Goal: Register for event/course

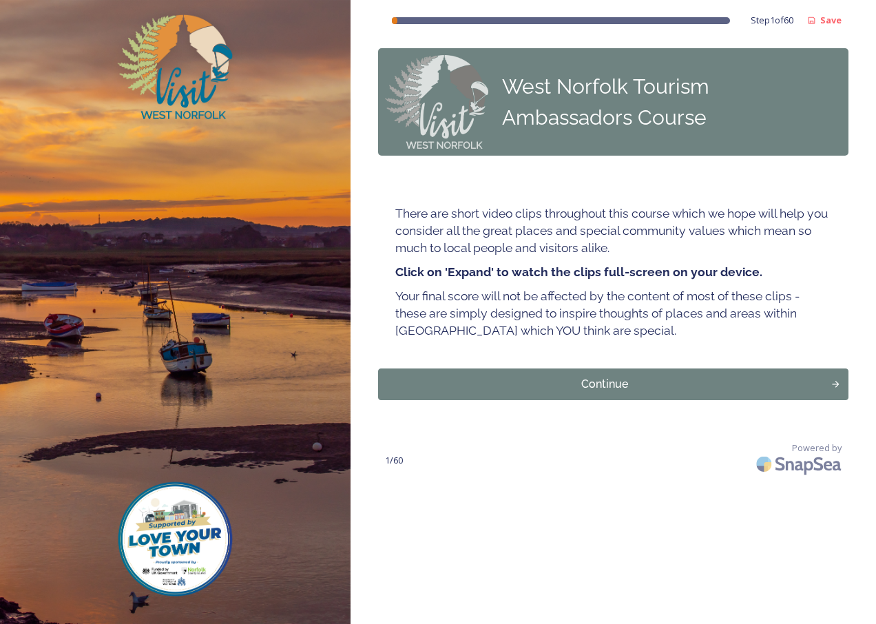
click at [563, 478] on div "Powered by" at bounding box center [639, 460] width 418 height 39
click at [600, 383] on div "Continue" at bounding box center [604, 384] width 442 height 17
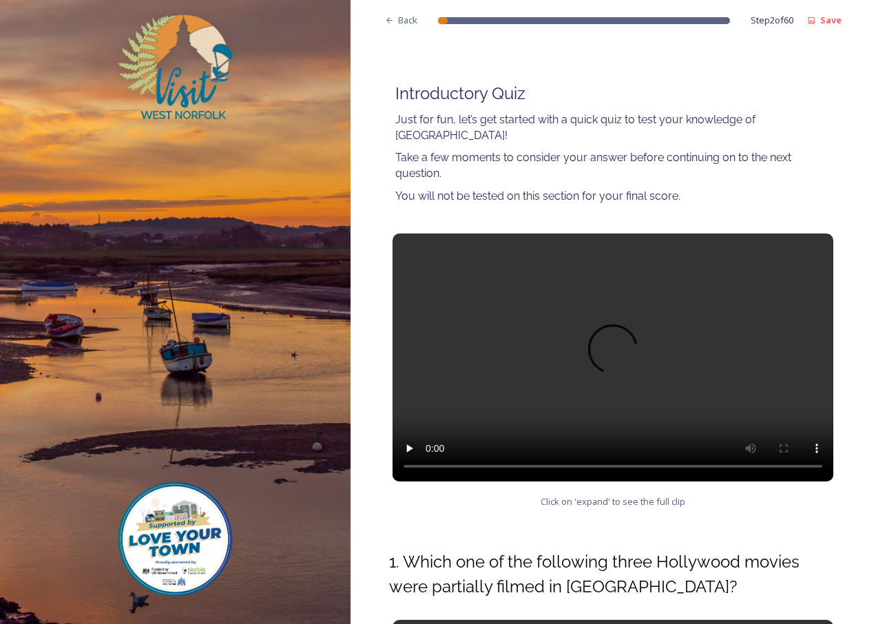
scroll to position [138, 0]
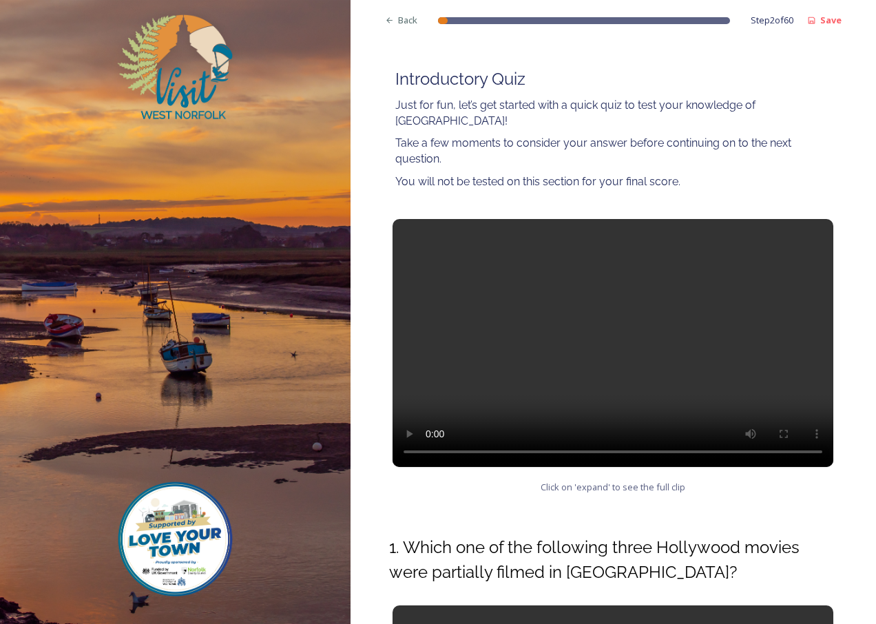
click at [765, 290] on video at bounding box center [612, 343] width 441 height 248
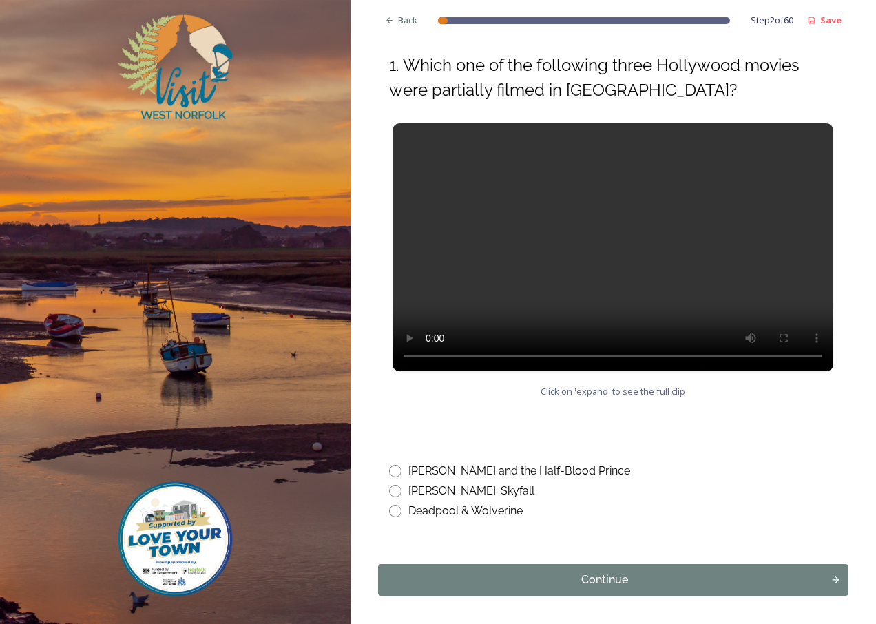
scroll to position [671, 0]
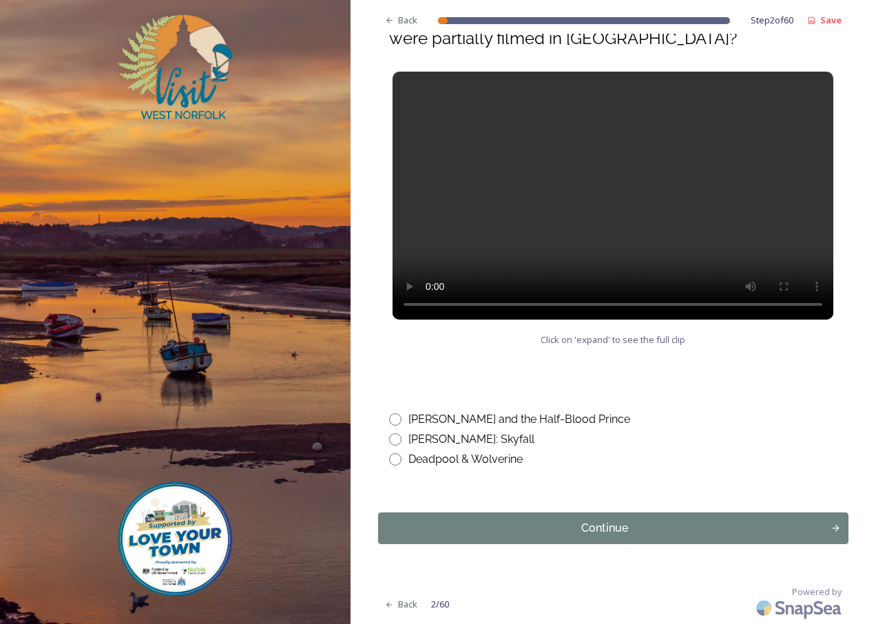
click at [391, 458] on input "radio" at bounding box center [395, 459] width 12 height 12
radio input "true"
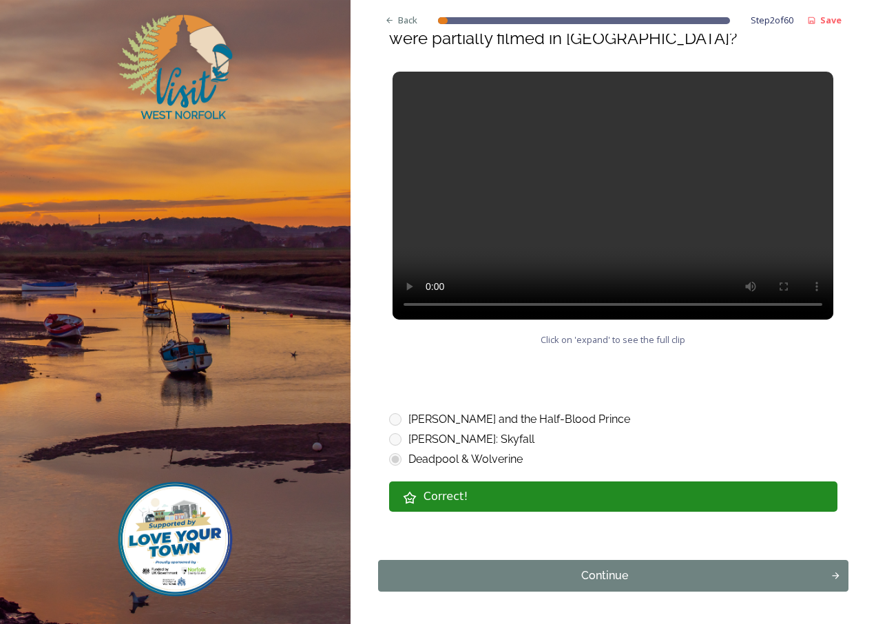
scroll to position [719, 0]
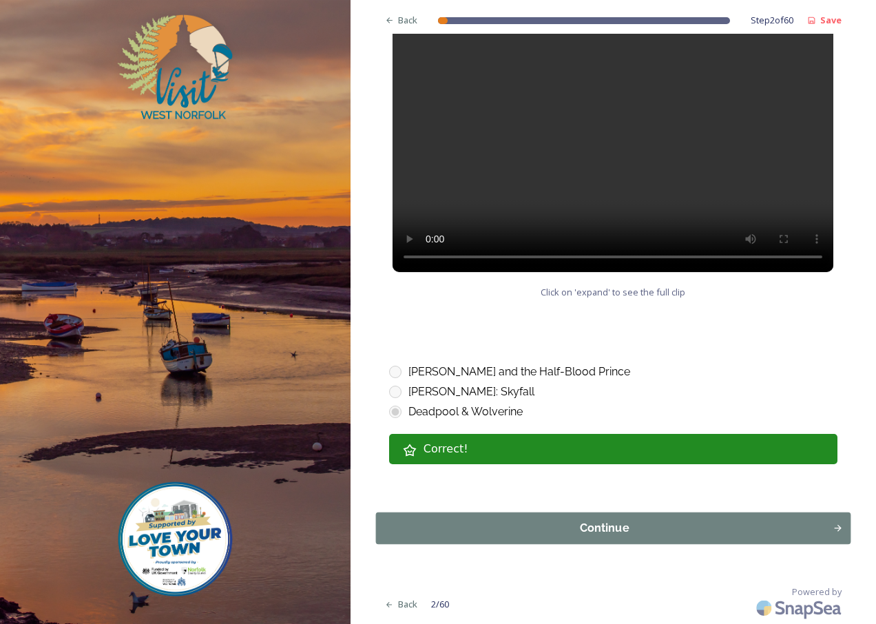
click at [601, 525] on div "Continue" at bounding box center [604, 528] width 442 height 17
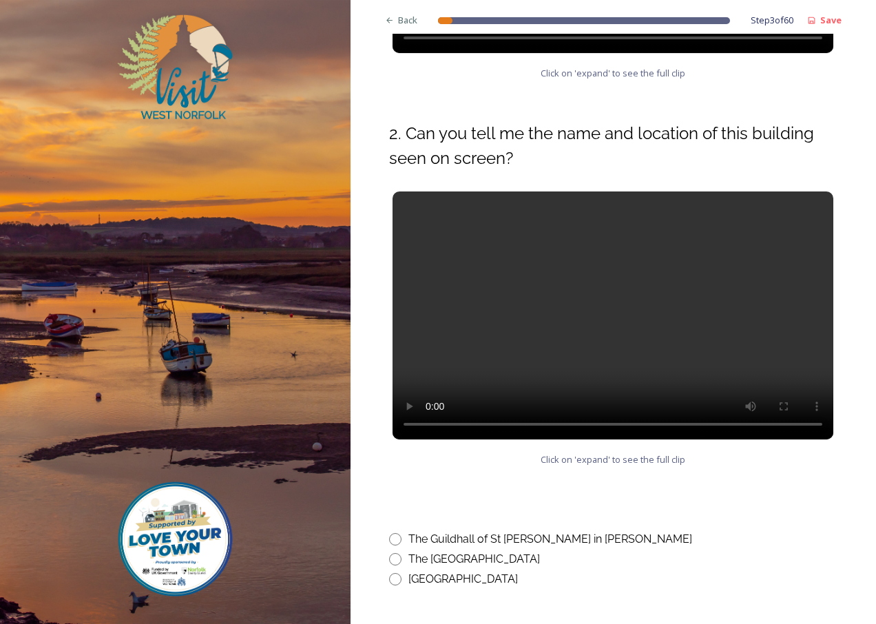
scroll to position [482, 0]
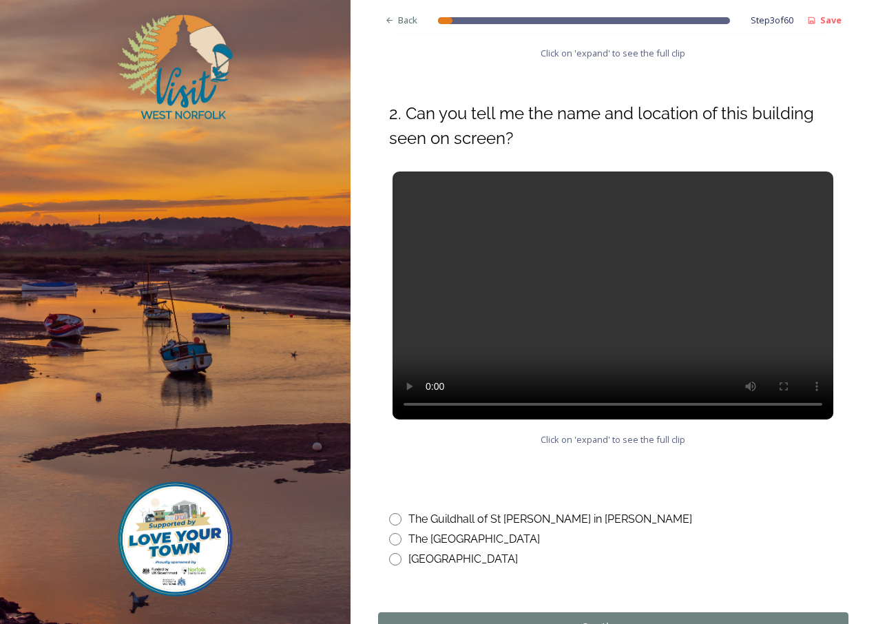
click at [394, 518] on input "radio" at bounding box center [395, 519] width 12 height 12
radio input "true"
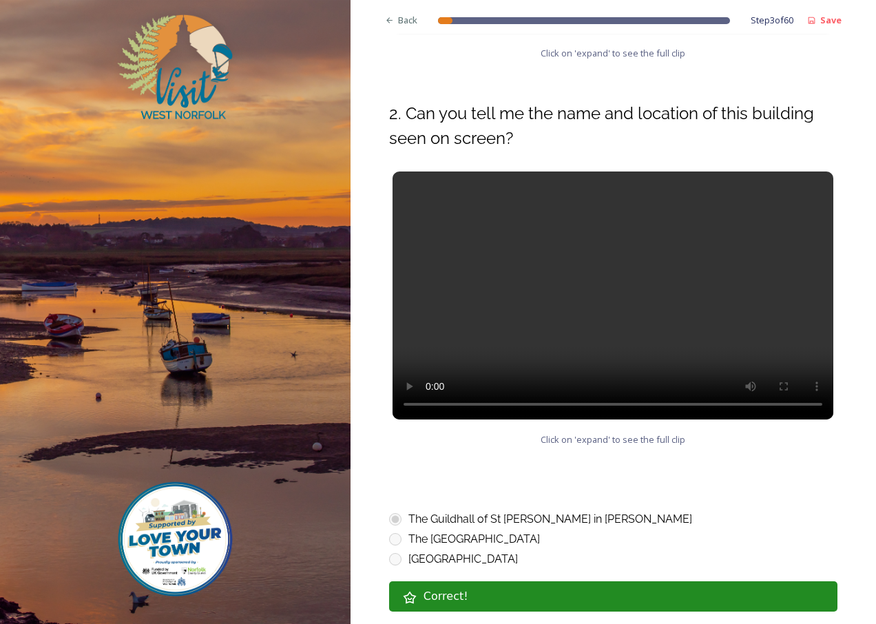
scroll to position [620, 0]
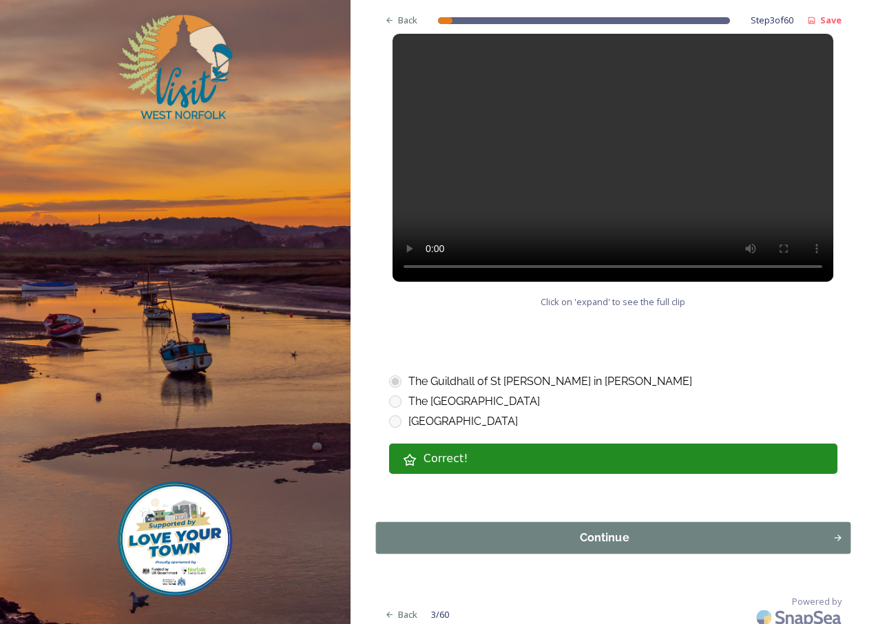
click at [611, 536] on div "Continue" at bounding box center [604, 537] width 442 height 17
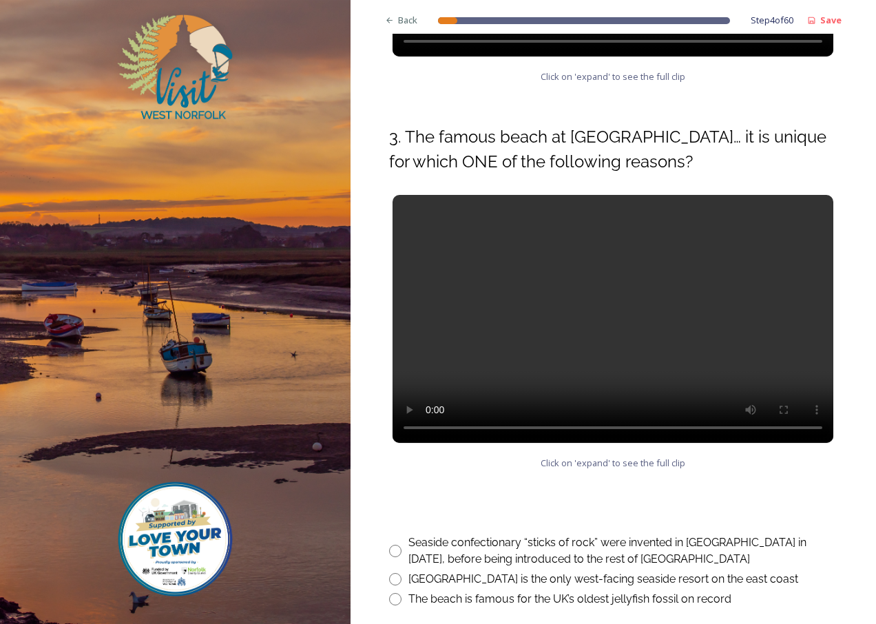
scroll to position [482, 0]
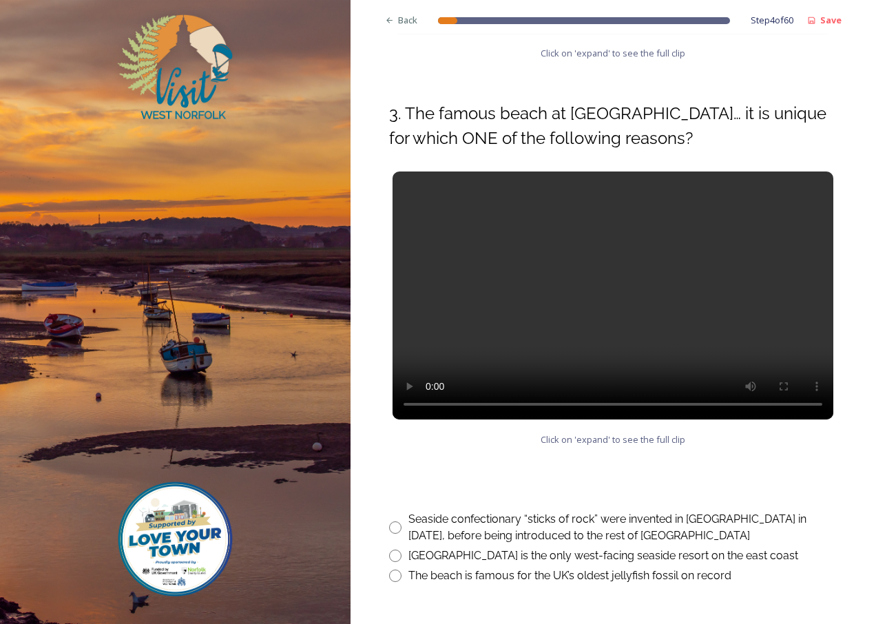
click at [397, 553] on input "radio" at bounding box center [395, 555] width 12 height 12
radio input "true"
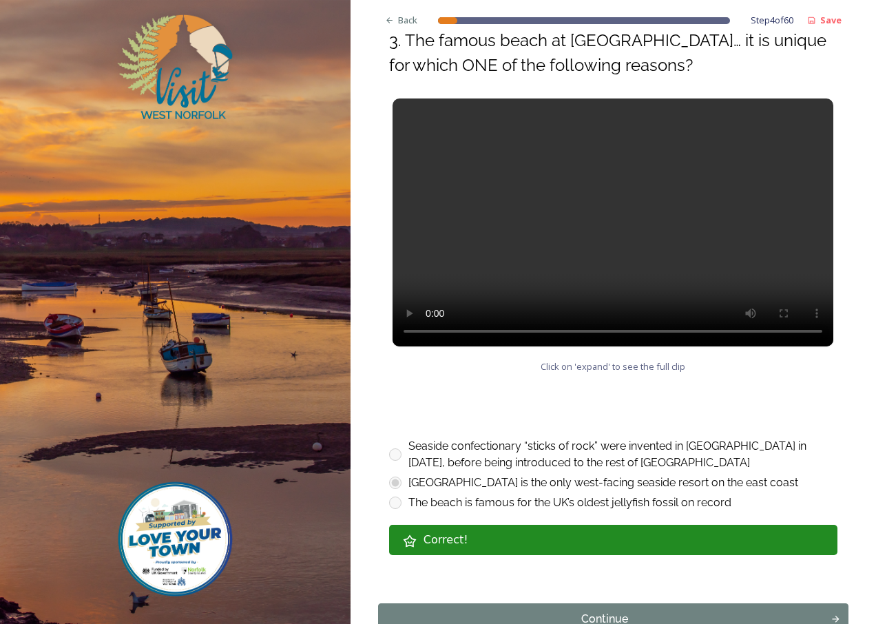
scroll to position [620, 0]
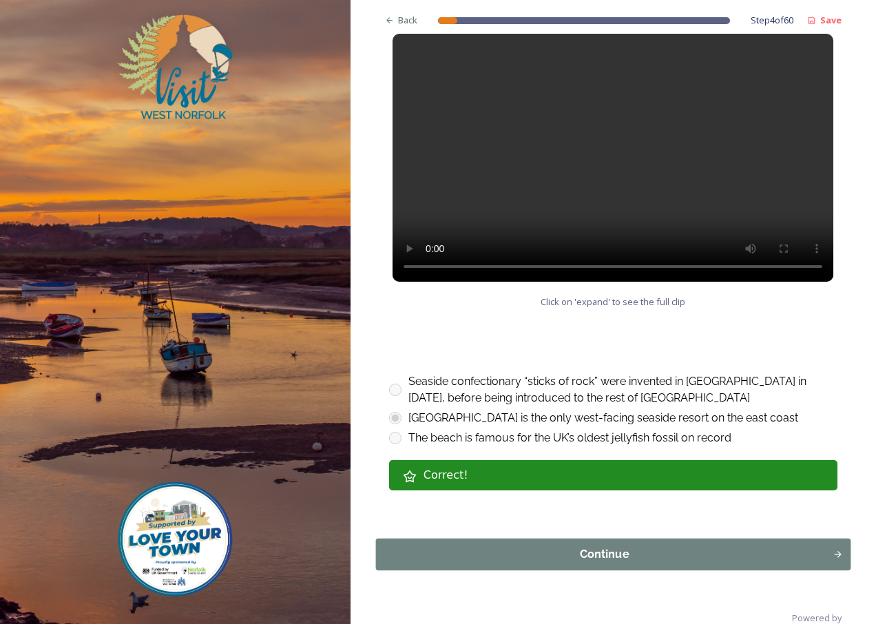
click at [589, 554] on div "Continue" at bounding box center [604, 554] width 442 height 17
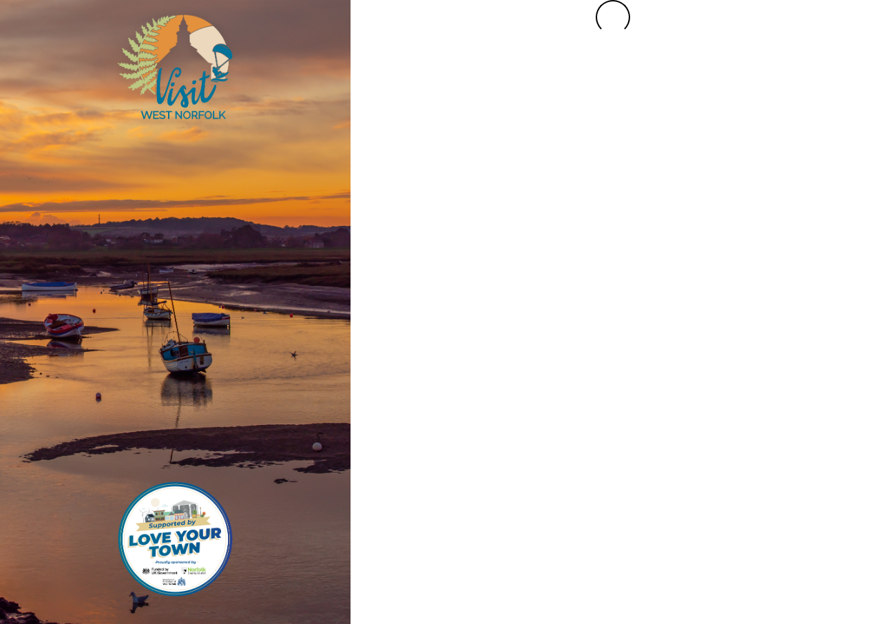
scroll to position [0, 0]
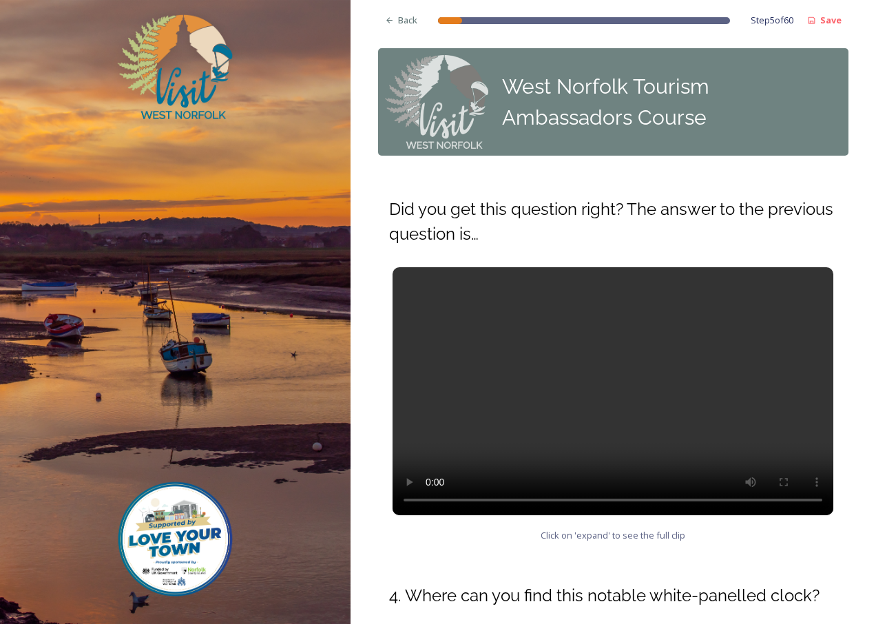
click at [426, 425] on video at bounding box center [612, 391] width 441 height 248
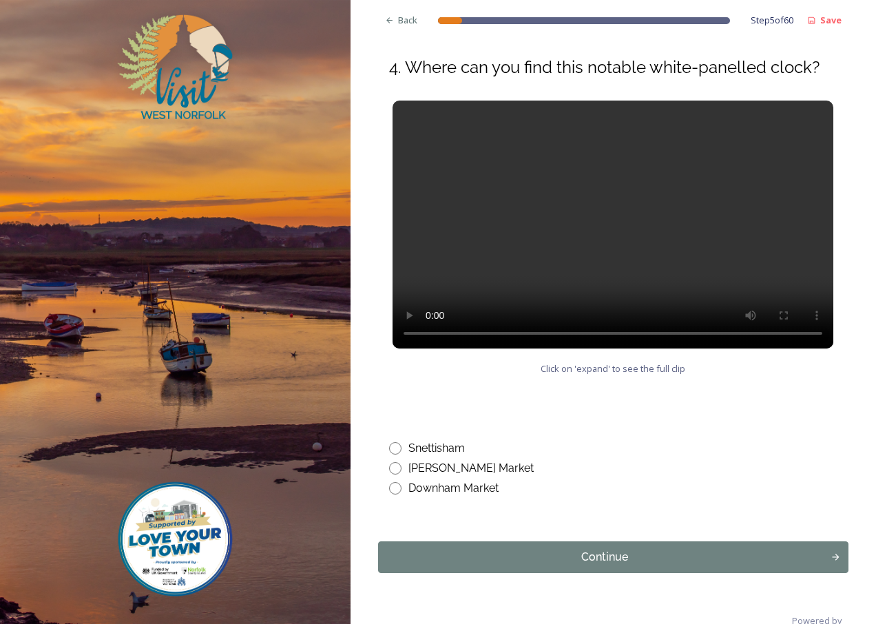
scroll to position [551, 0]
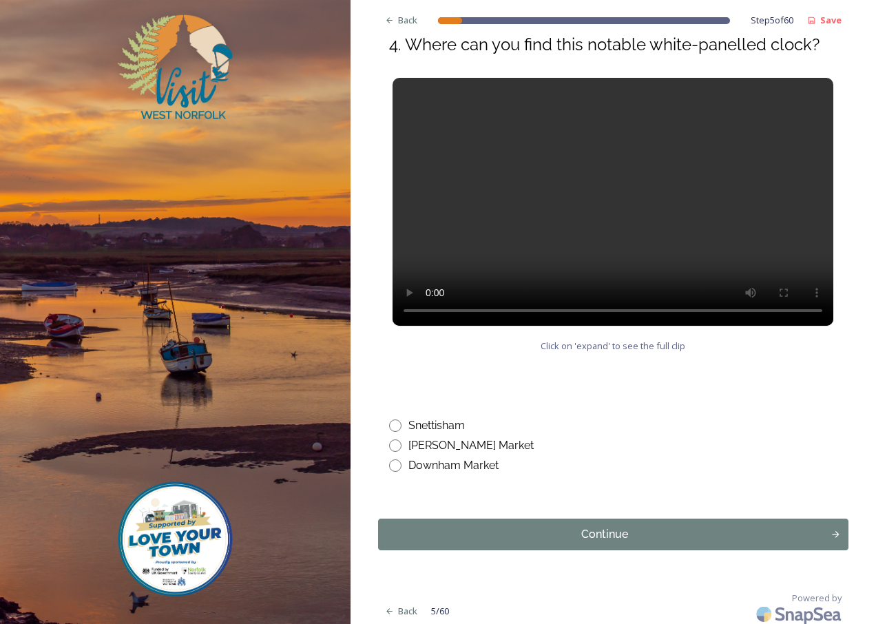
click at [397, 463] on input "radio" at bounding box center [395, 465] width 12 height 12
radio input "true"
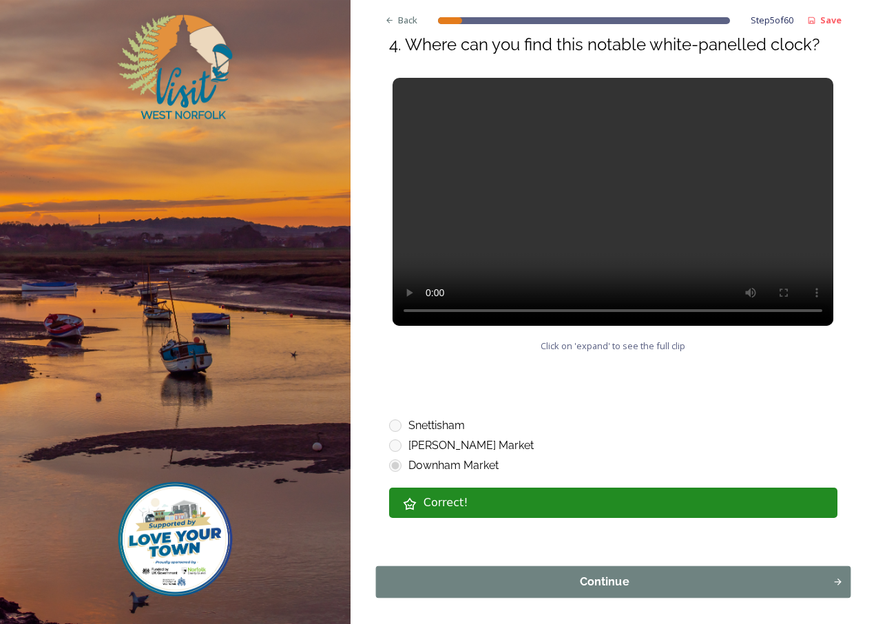
click at [580, 586] on div "Continue" at bounding box center [604, 581] width 442 height 17
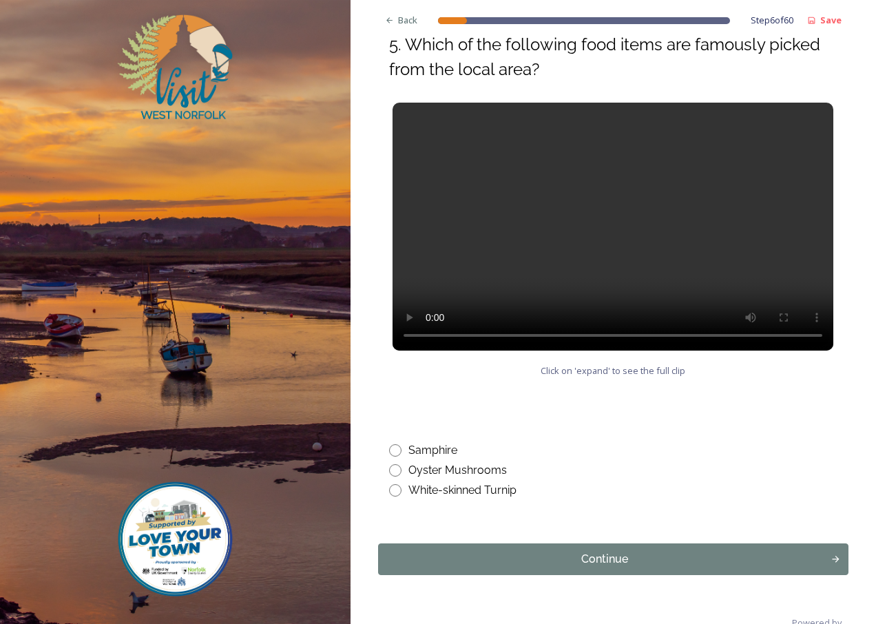
click at [393, 447] on input "radio" at bounding box center [395, 450] width 12 height 12
radio input "true"
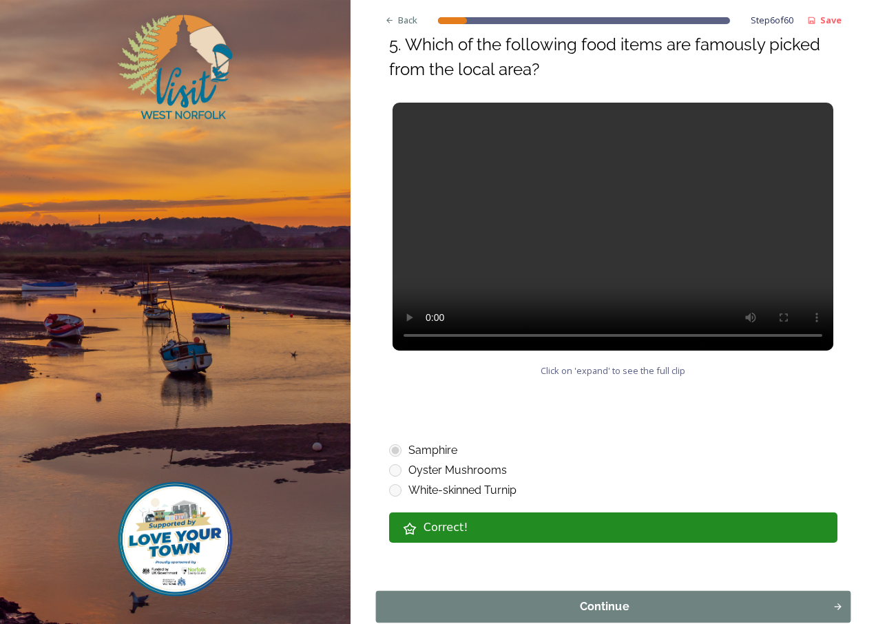
click at [594, 600] on div "Continue" at bounding box center [604, 606] width 442 height 17
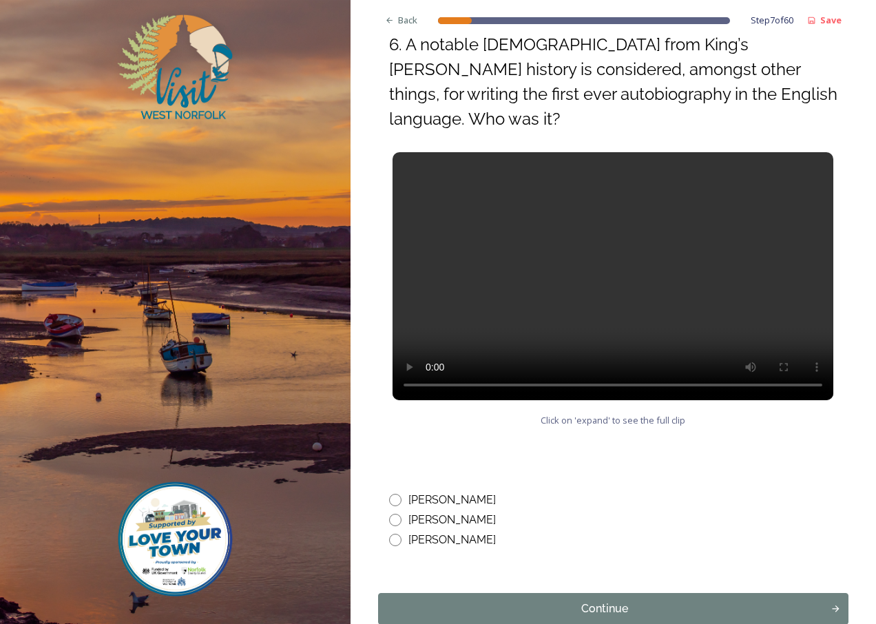
click at [398, 494] on input "radio" at bounding box center [395, 500] width 12 height 12
radio input "true"
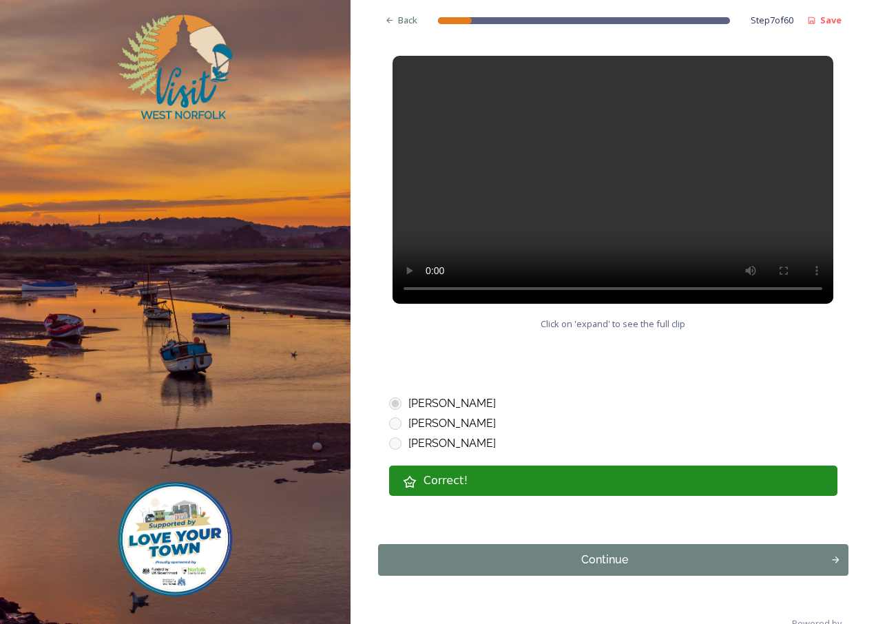
scroll to position [654, 0]
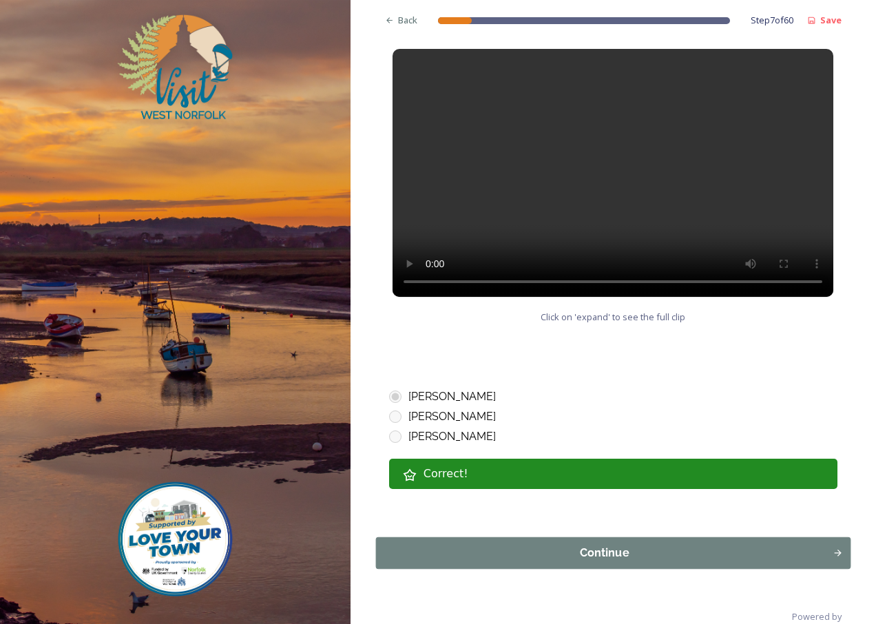
click at [604, 545] on div "Continue" at bounding box center [604, 553] width 442 height 17
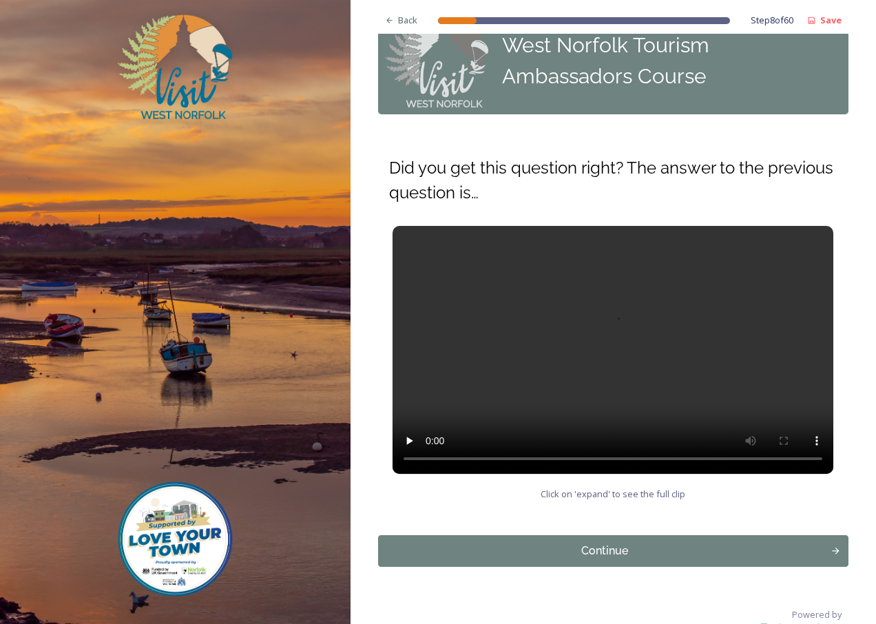
scroll to position [64, 0]
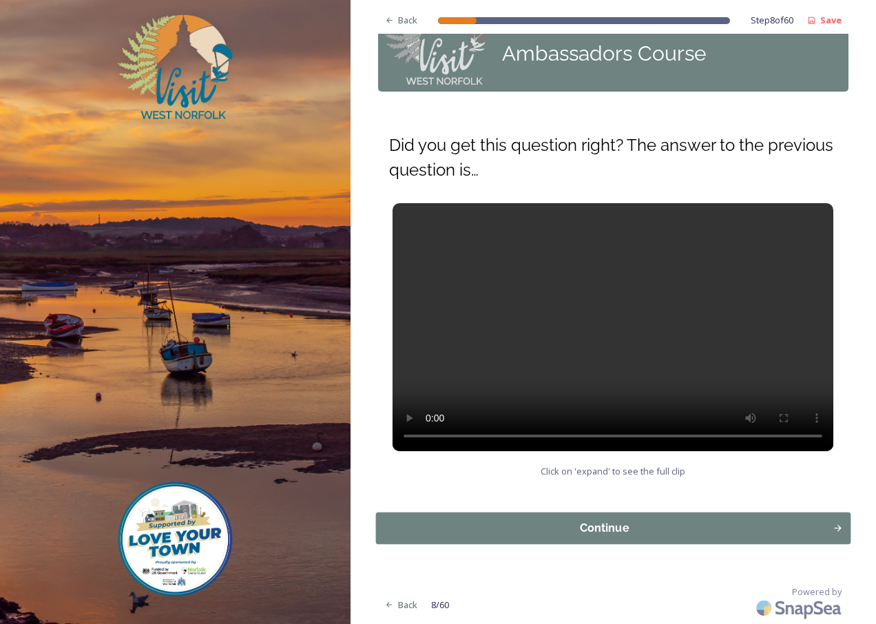
click at [593, 525] on div "Continue" at bounding box center [604, 528] width 442 height 17
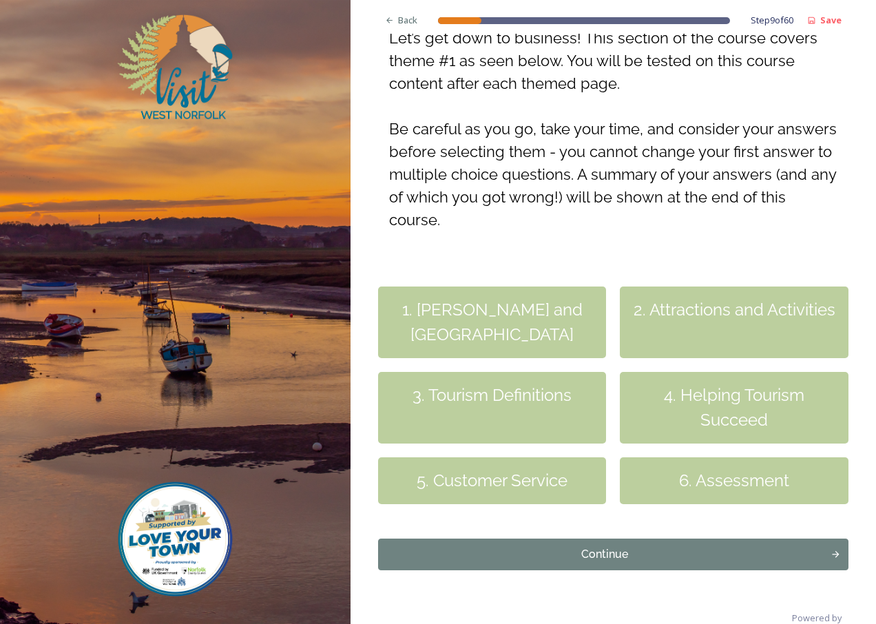
scroll to position [266, 0]
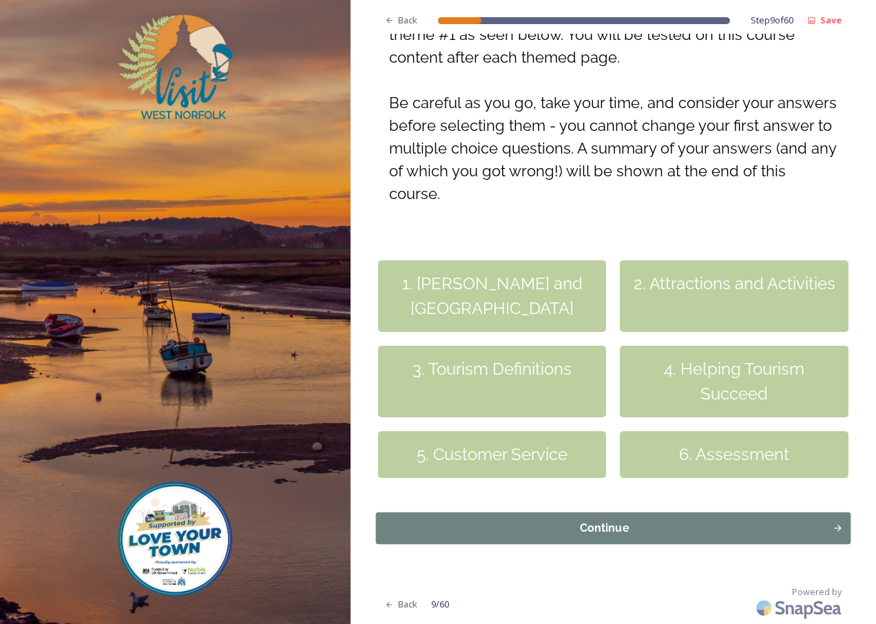
click at [615, 524] on div "Continue" at bounding box center [604, 528] width 442 height 17
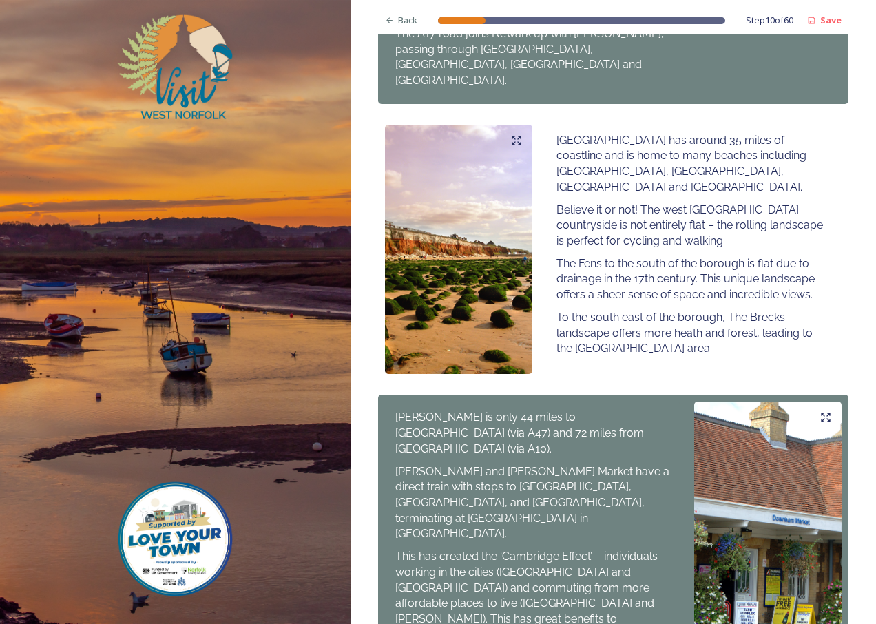
scroll to position [825, 0]
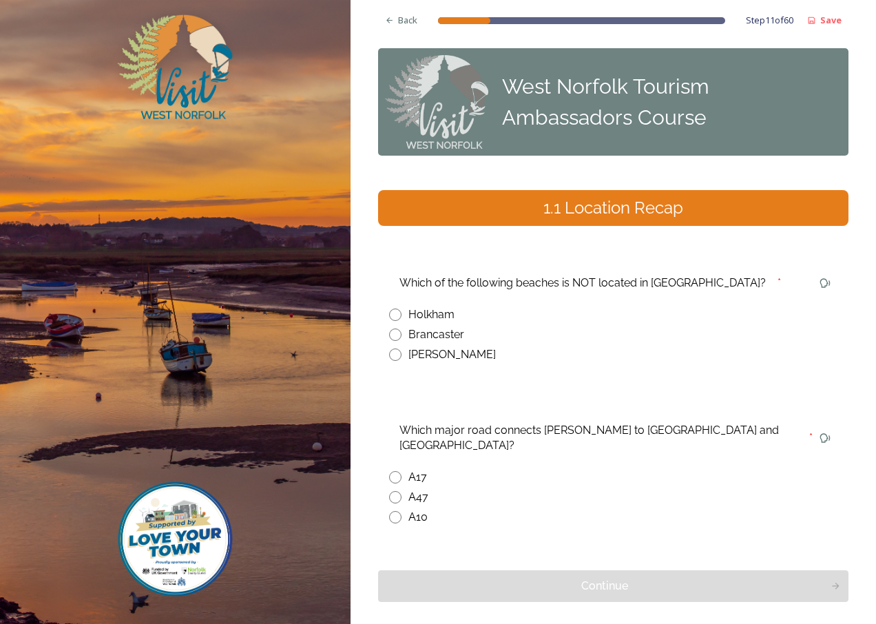
click at [396, 491] on input "radio" at bounding box center [395, 497] width 12 height 12
radio input "true"
click at [392, 316] on input "radio" at bounding box center [395, 314] width 12 height 12
radio input "true"
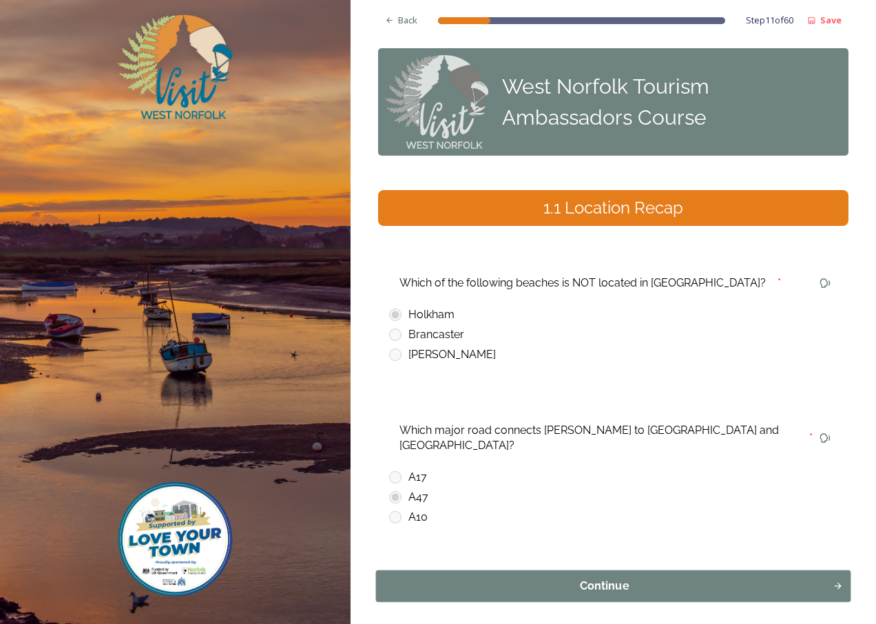
click at [569, 578] on div "Continue" at bounding box center [604, 586] width 442 height 17
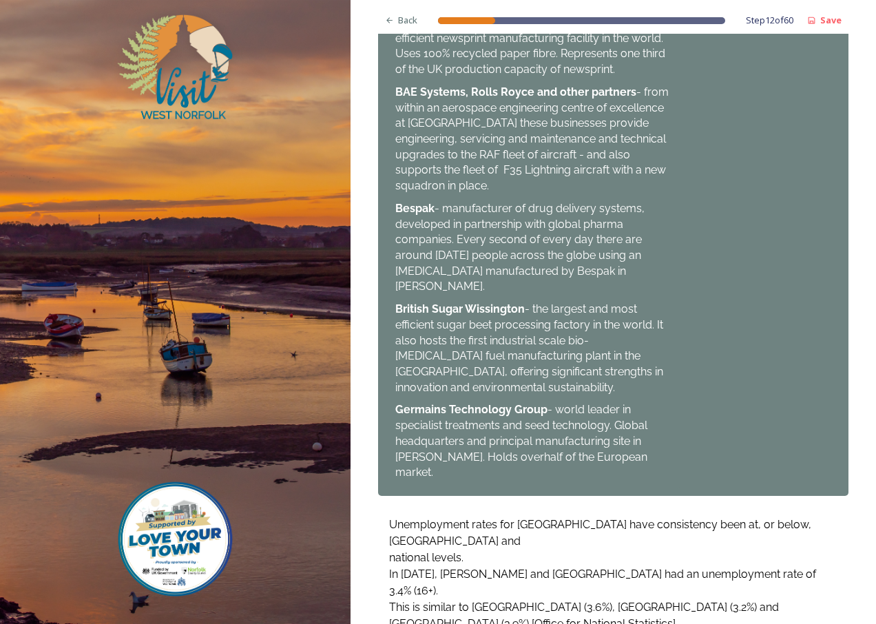
scroll to position [1112, 0]
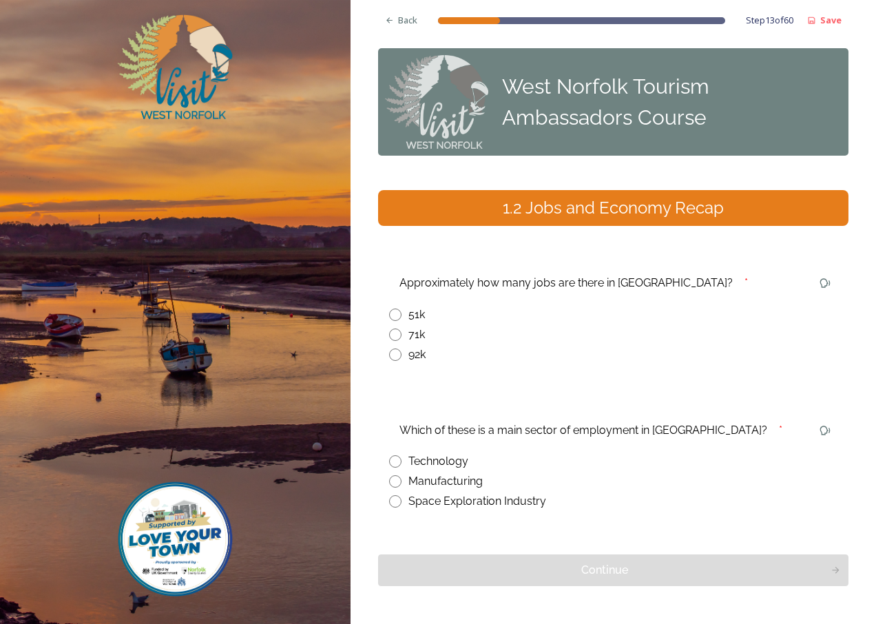
click at [393, 315] on input "radio" at bounding box center [395, 314] width 12 height 12
radio input "true"
click at [396, 481] on input "radio" at bounding box center [395, 481] width 12 height 12
radio input "true"
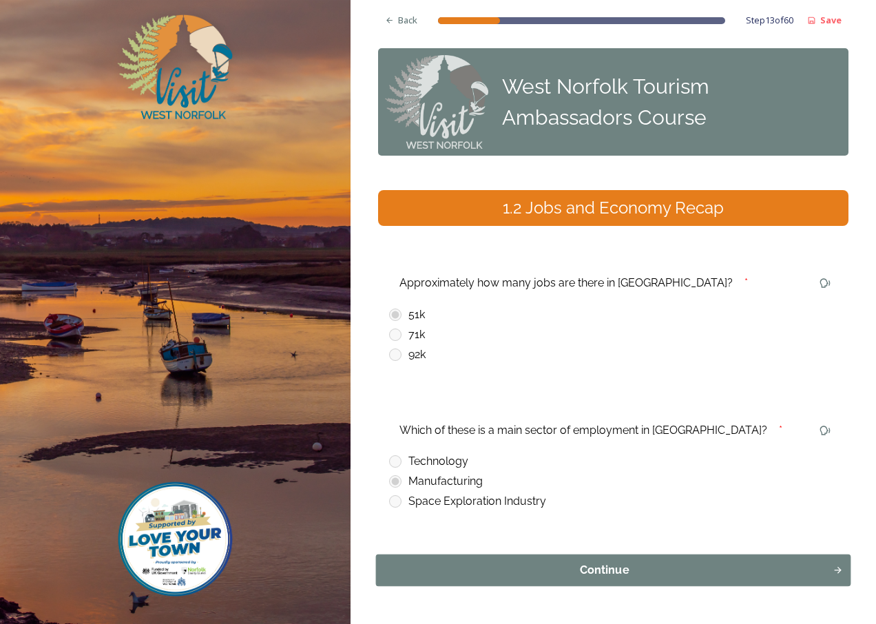
click at [571, 566] on div "Continue" at bounding box center [604, 570] width 442 height 17
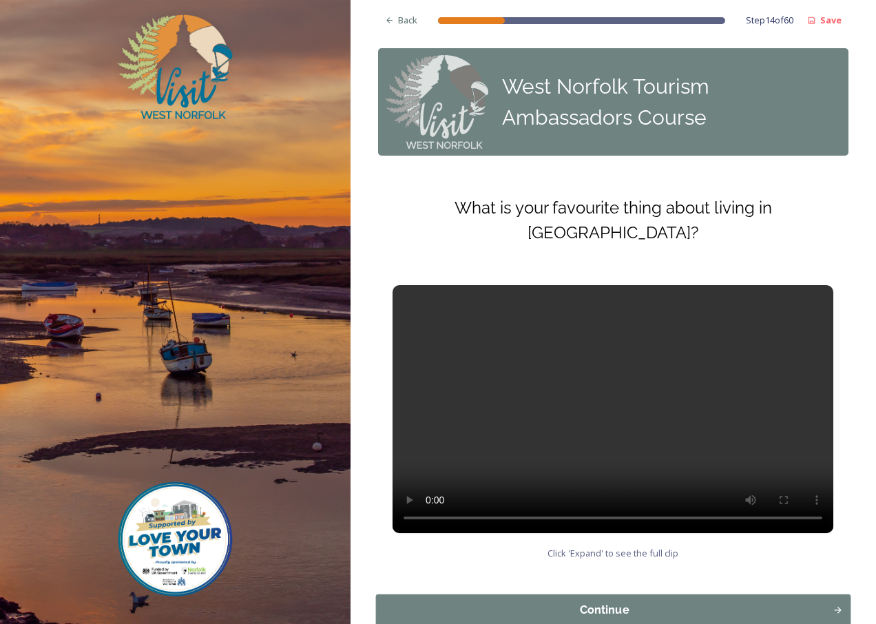
click at [602, 602] on div "Continue" at bounding box center [604, 610] width 442 height 17
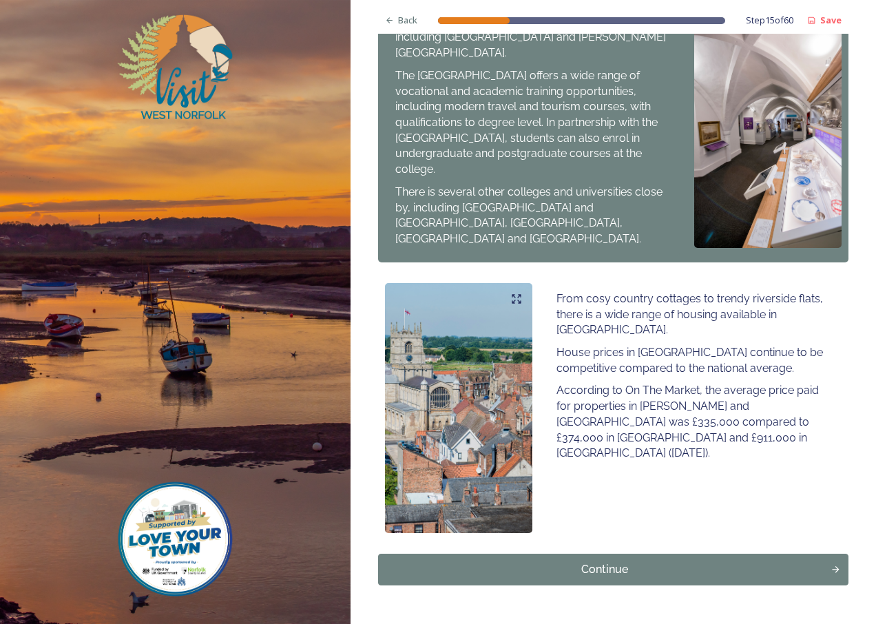
scroll to position [708, 0]
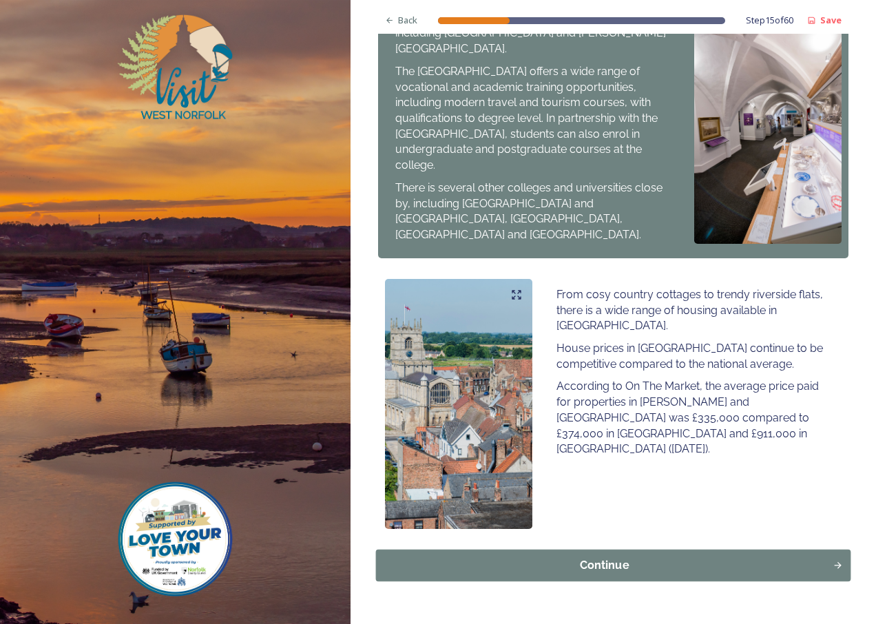
click at [593, 556] on div "Continue" at bounding box center [604, 564] width 442 height 17
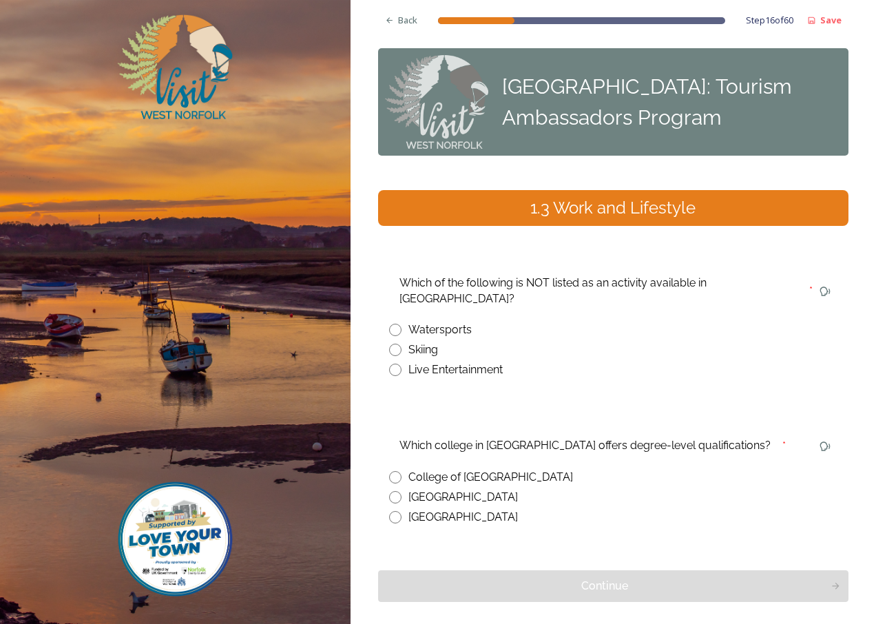
click at [394, 344] on input "radio" at bounding box center [395, 350] width 12 height 12
radio input "true"
click at [398, 471] on input "radio" at bounding box center [395, 477] width 12 height 12
radio input "true"
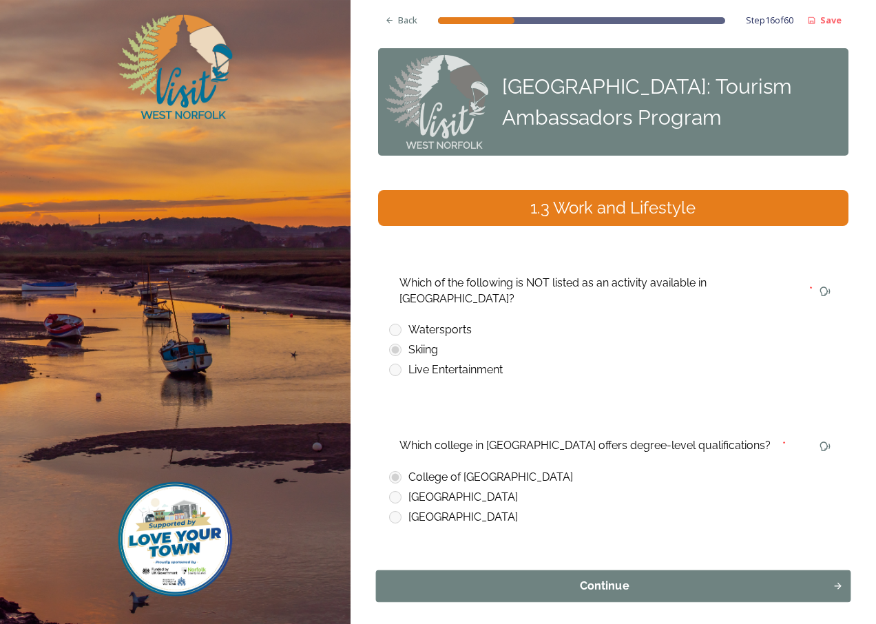
click at [598, 578] on div "Continue" at bounding box center [604, 586] width 442 height 17
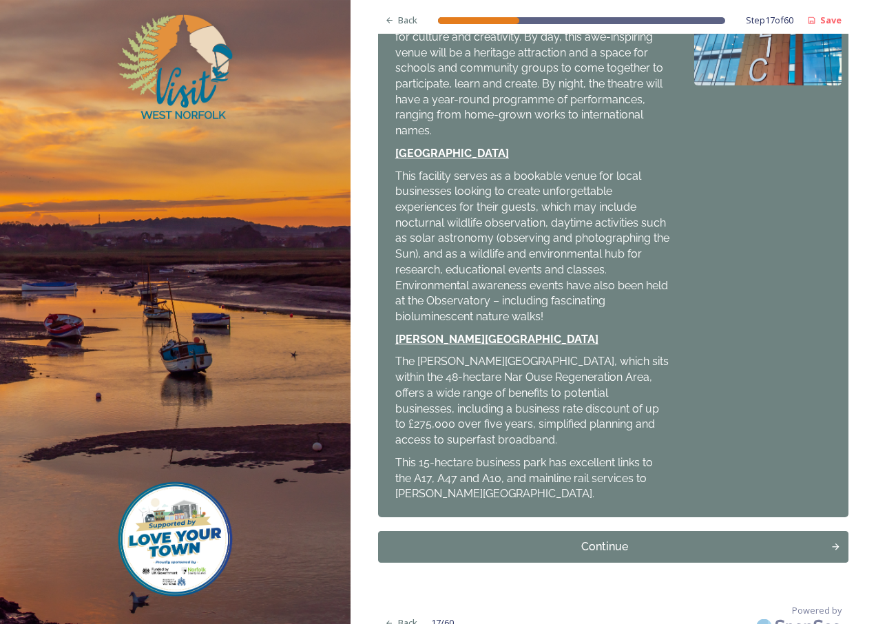
scroll to position [434, 0]
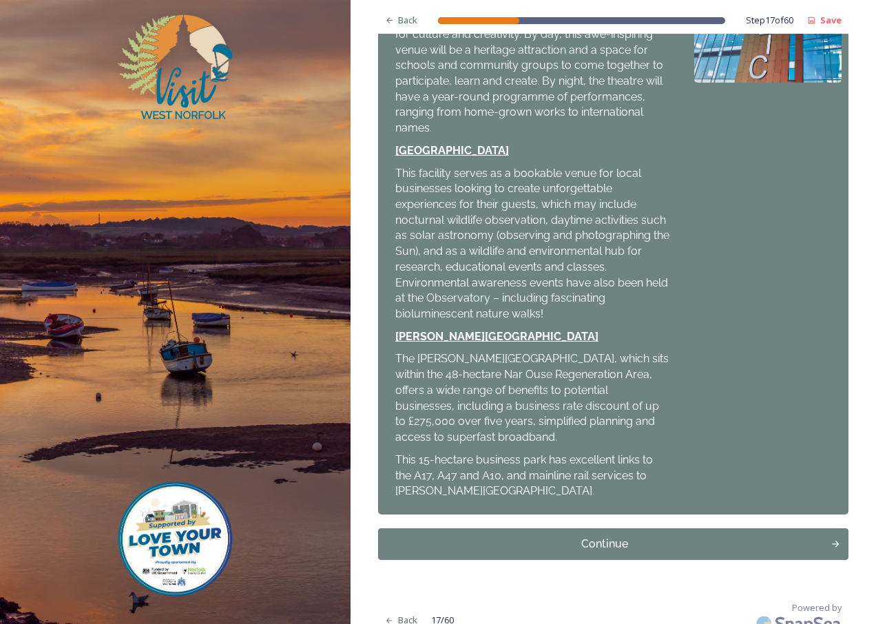
click at [852, 182] on div "Back Step 17 of 60 Save West Norfolk Tourism Ambassadors Course 1.4 Public Inve…" at bounding box center [612, 103] width 525 height 1074
click at [589, 536] on div "Continue" at bounding box center [604, 544] width 442 height 17
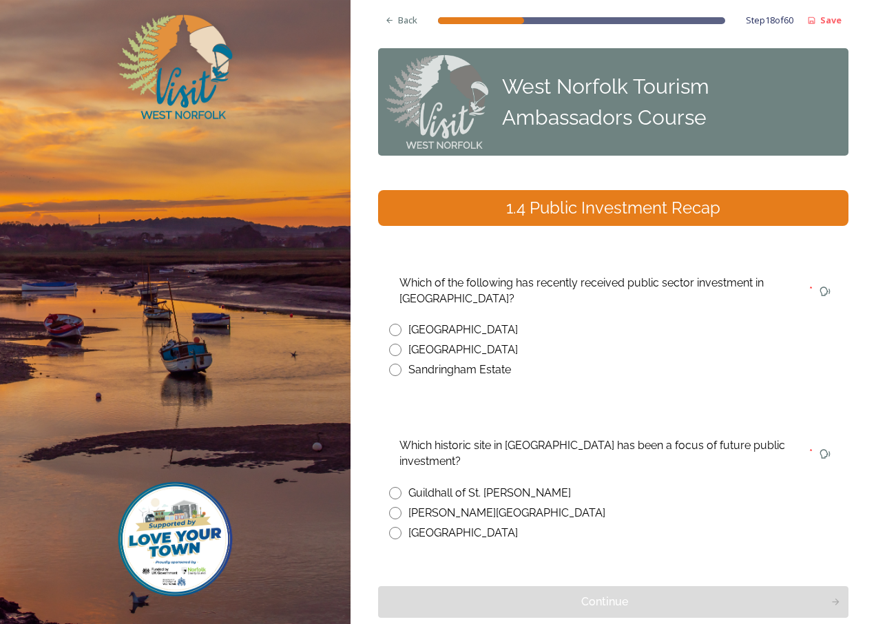
click at [392, 493] on input "radio" at bounding box center [395, 493] width 12 height 12
radio input "true"
click at [391, 346] on input "radio" at bounding box center [395, 350] width 12 height 12
radio input "true"
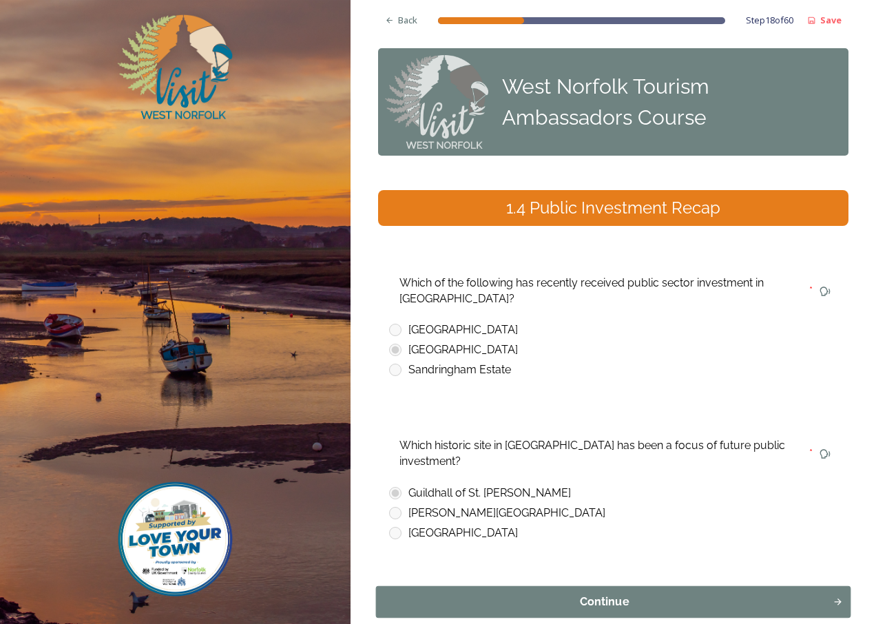
click at [589, 613] on button "Continue" at bounding box center [612, 602] width 475 height 32
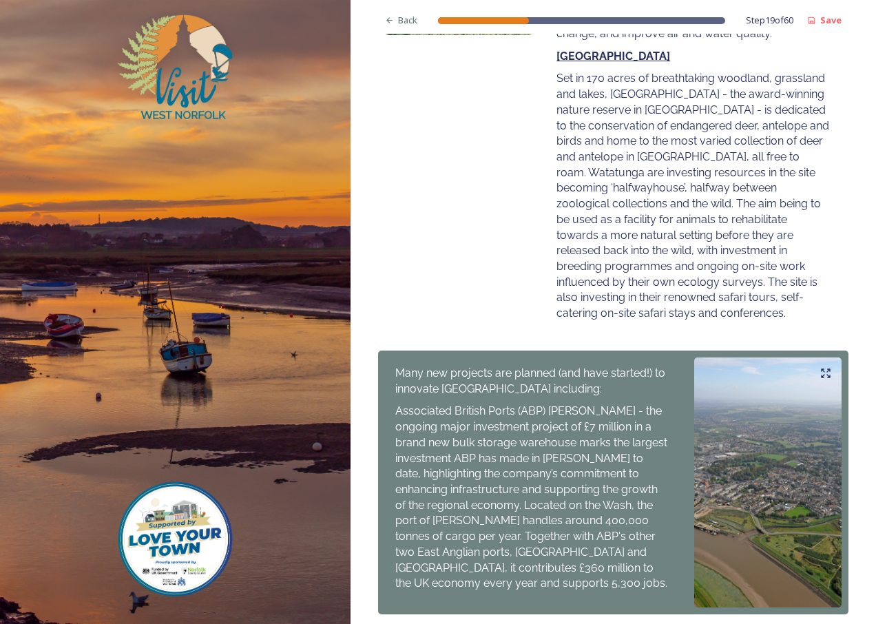
scroll to position [551, 0]
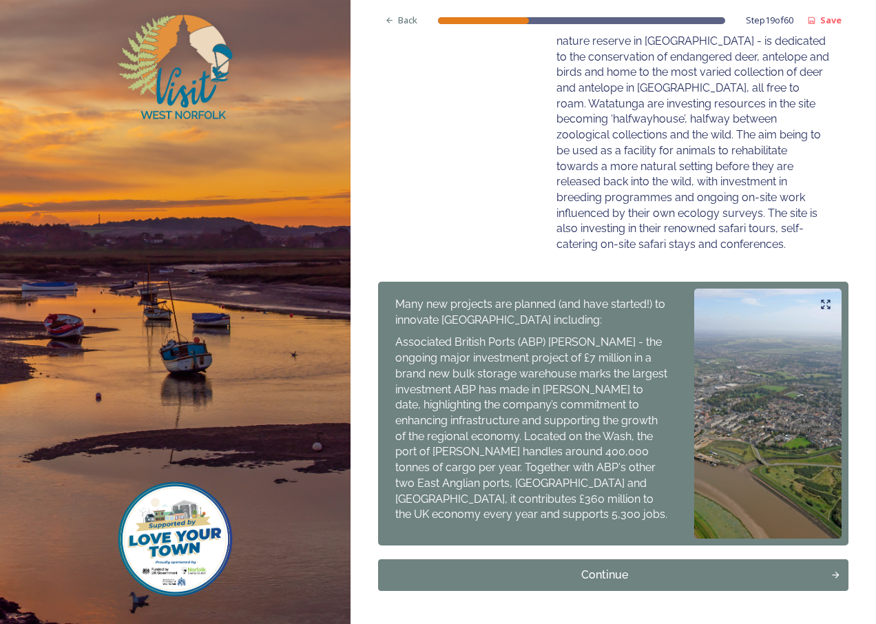
click at [563, 567] on div "Continue" at bounding box center [605, 575] width 438 height 17
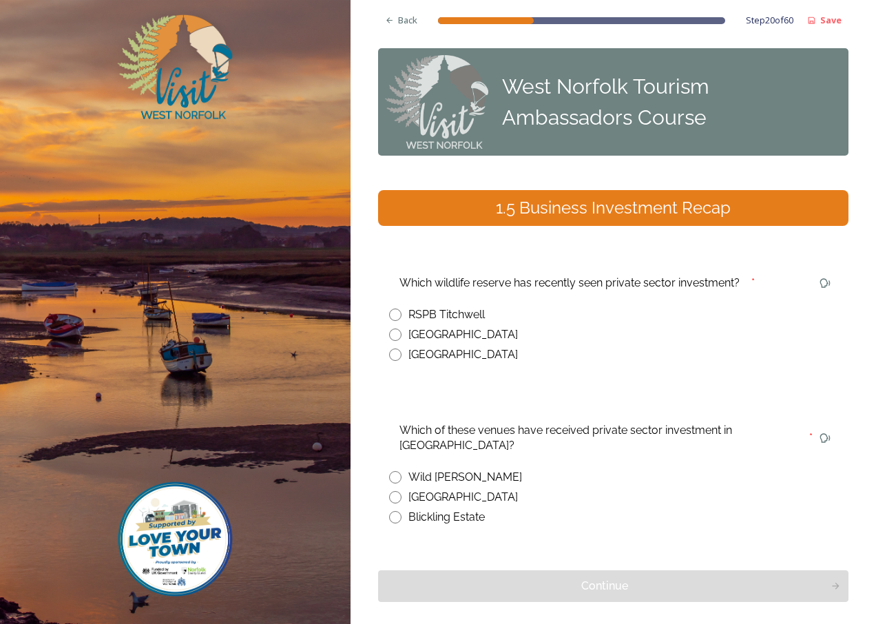
click at [397, 333] on input "radio" at bounding box center [395, 334] width 12 height 12
radio input "true"
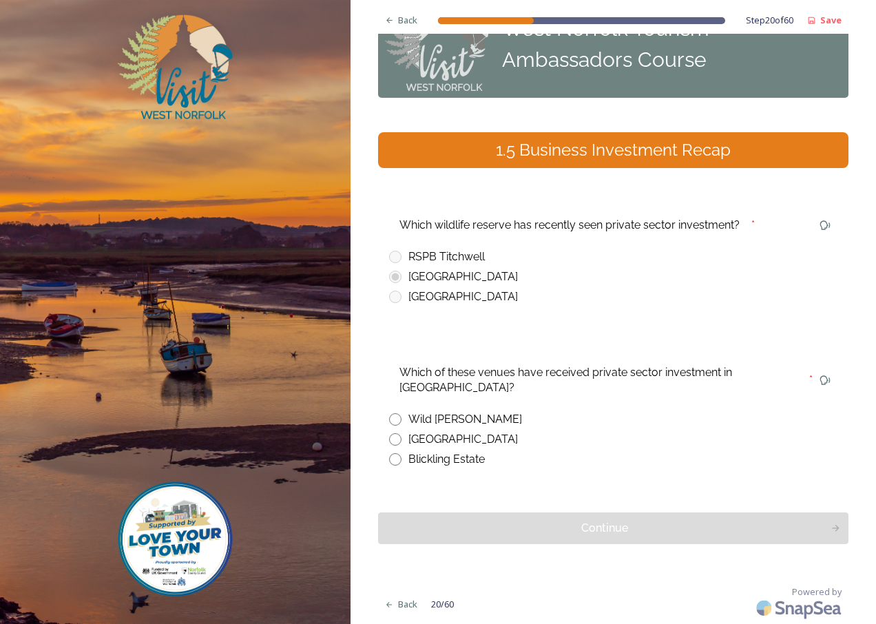
click at [394, 419] on input "radio" at bounding box center [395, 419] width 12 height 12
radio input "true"
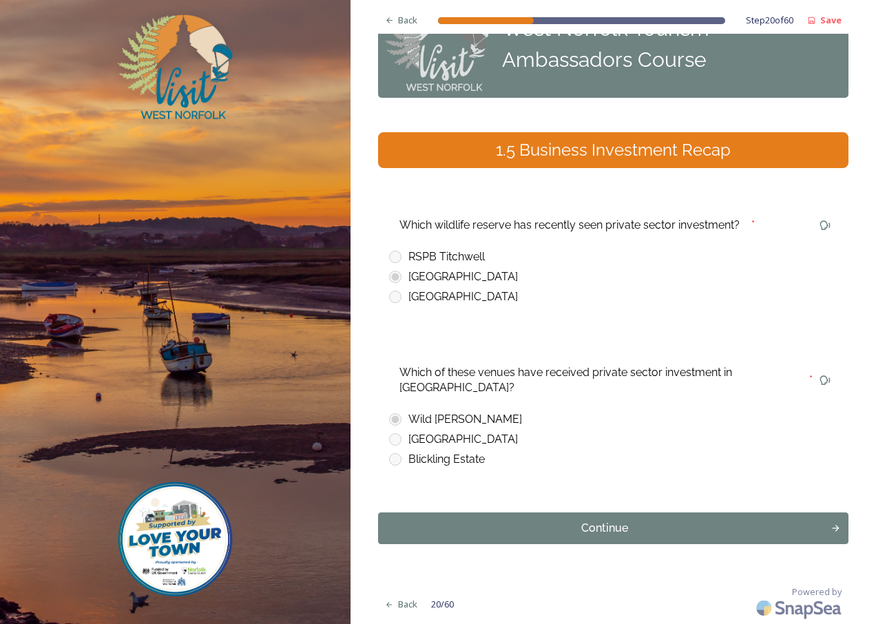
click at [605, 529] on div "Continue" at bounding box center [605, 528] width 438 height 17
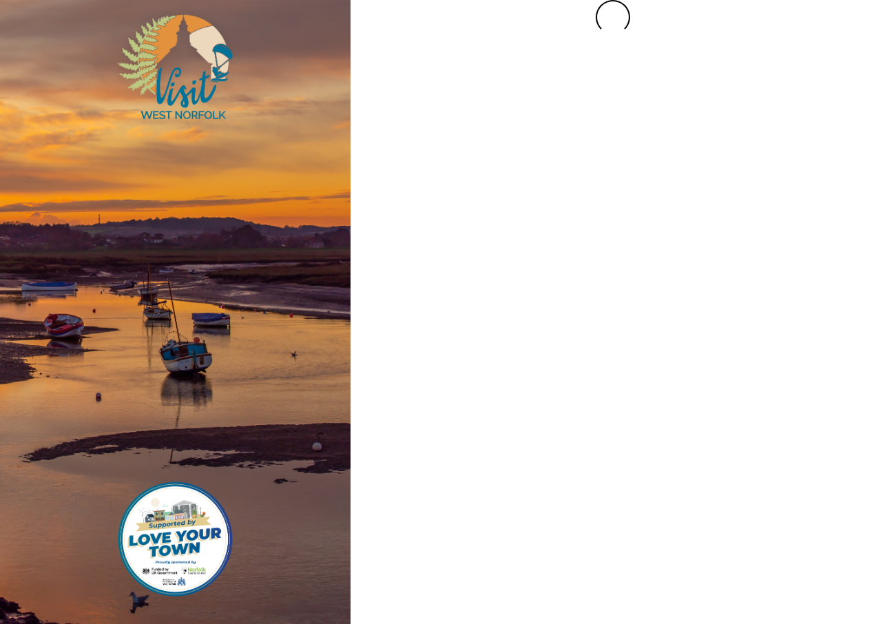
scroll to position [0, 0]
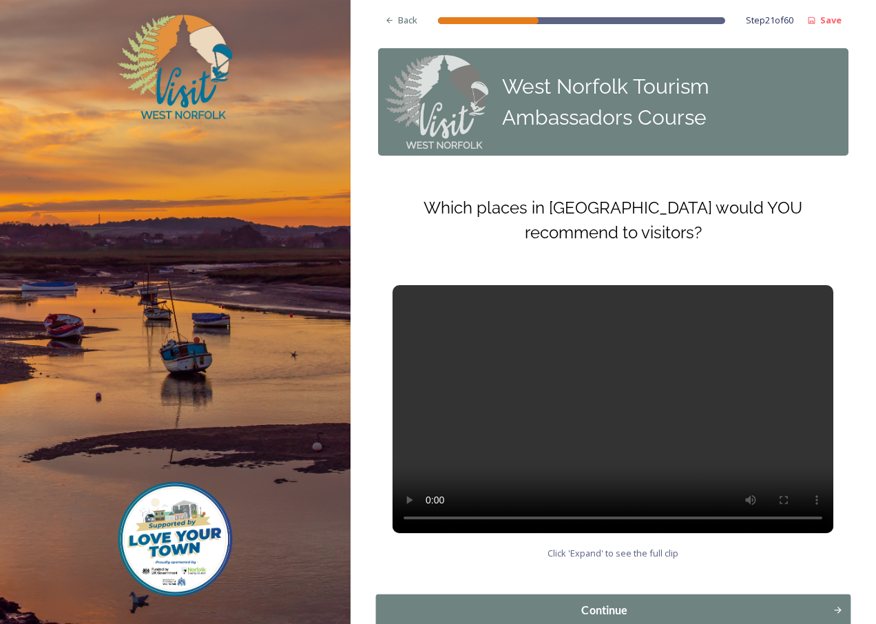
click at [598, 607] on div "Continue" at bounding box center [604, 610] width 442 height 17
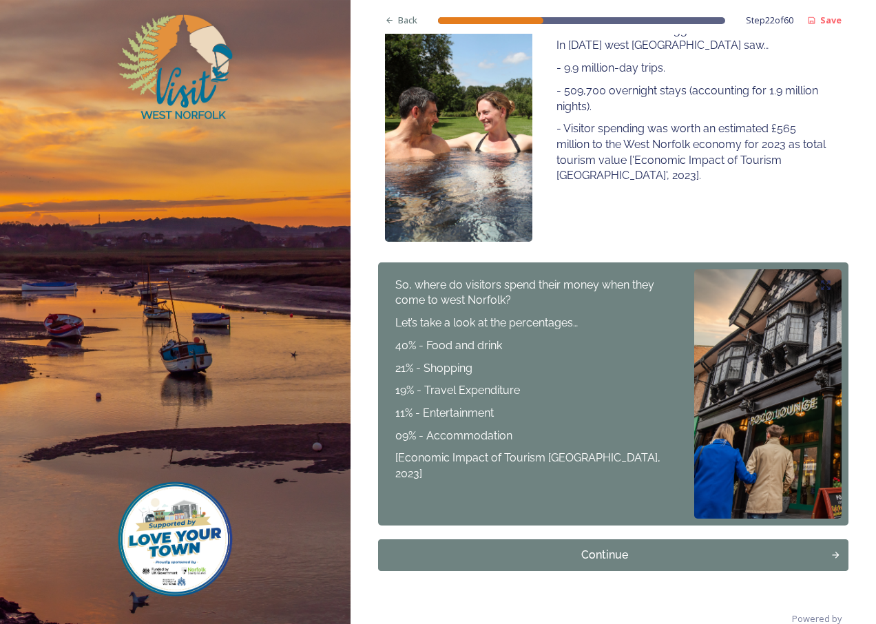
scroll to position [291, 0]
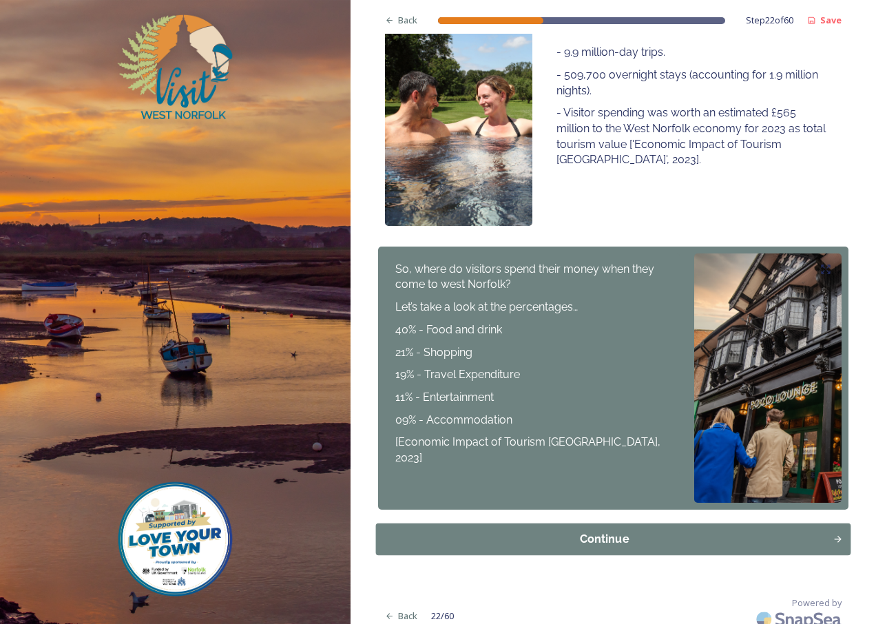
click at [598, 531] on div "Continue" at bounding box center [604, 539] width 442 height 17
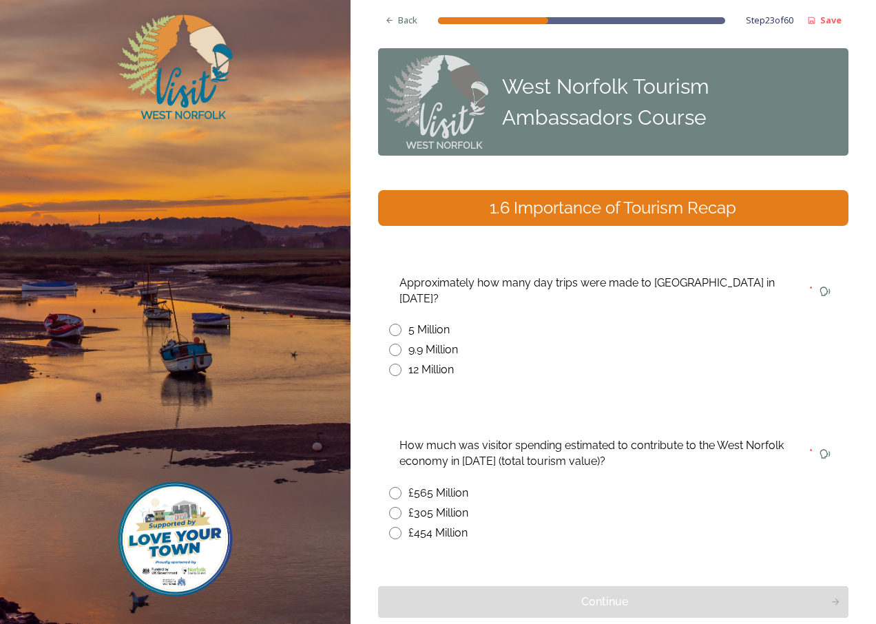
click at [397, 344] on input "radio" at bounding box center [395, 350] width 12 height 12
radio input "true"
click at [396, 487] on input "radio" at bounding box center [395, 493] width 12 height 12
radio input "true"
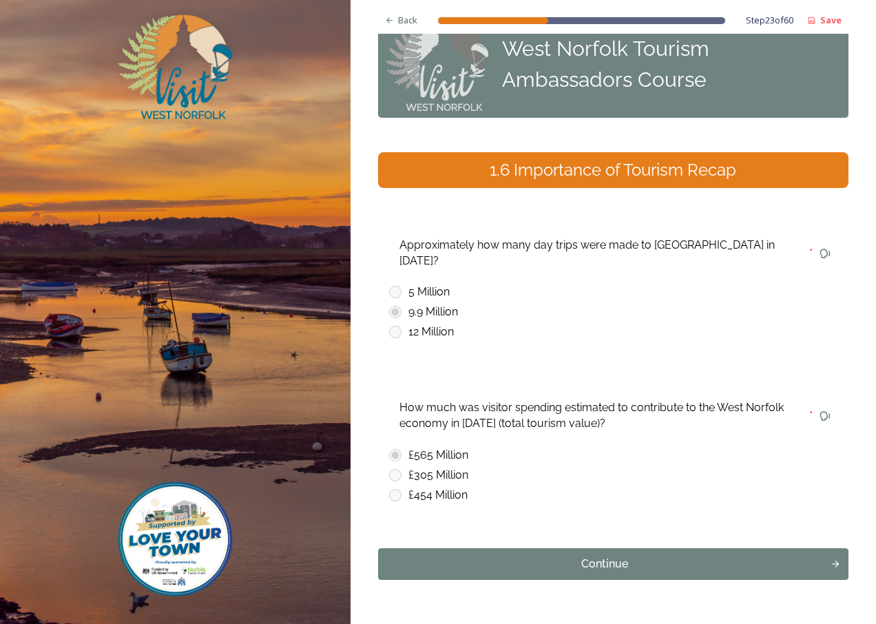
scroll to position [58, 0]
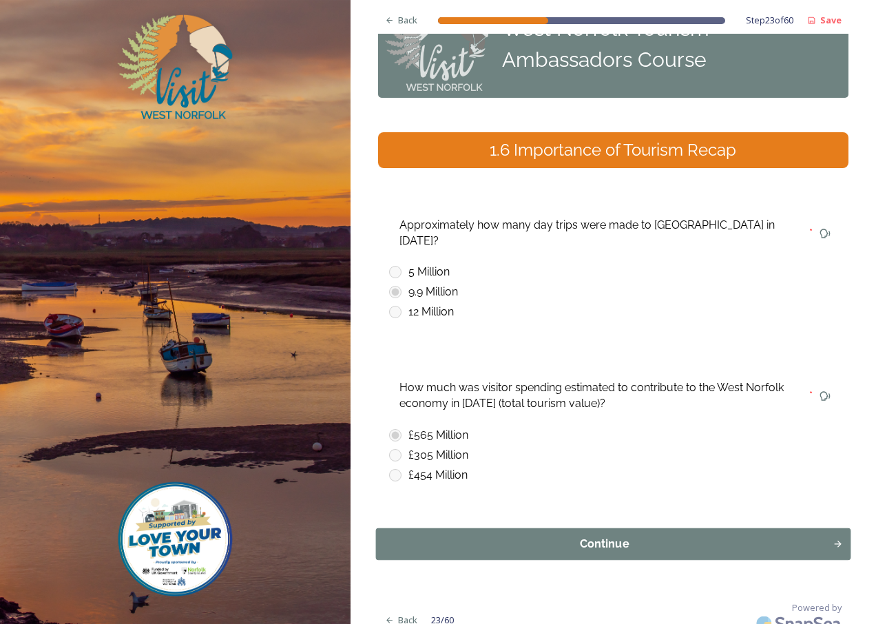
click at [587, 536] on div "Continue" at bounding box center [604, 544] width 442 height 17
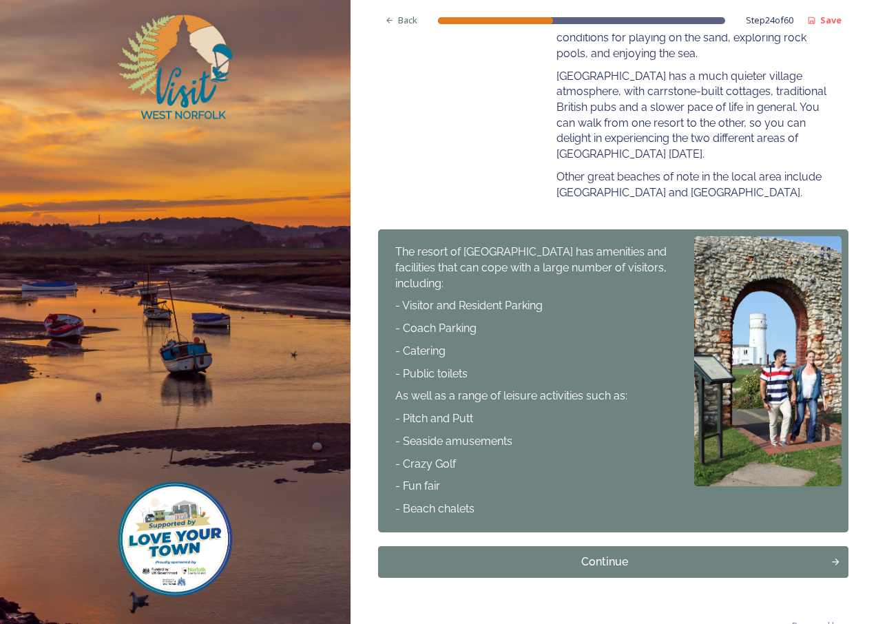
scroll to position [551, 0]
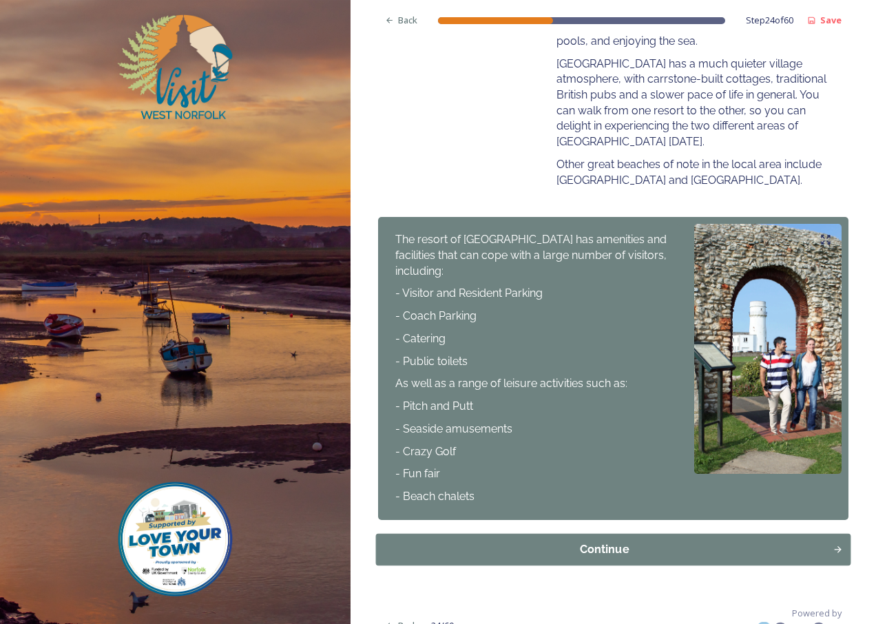
click at [584, 549] on div "Continue" at bounding box center [604, 549] width 442 height 17
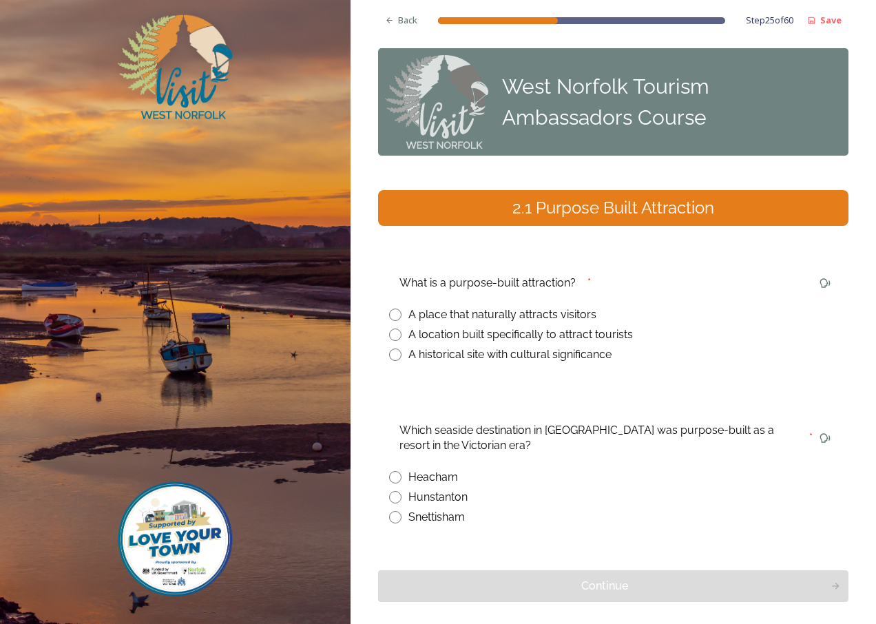
click at [399, 337] on input "radio" at bounding box center [395, 334] width 12 height 12
radio input "true"
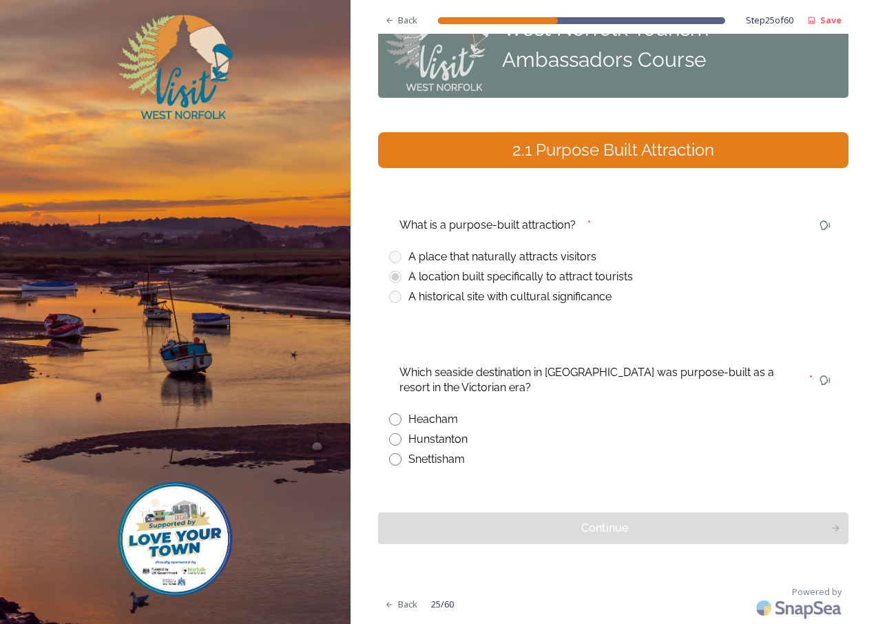
click at [392, 437] on input "radio" at bounding box center [395, 439] width 12 height 12
radio input "true"
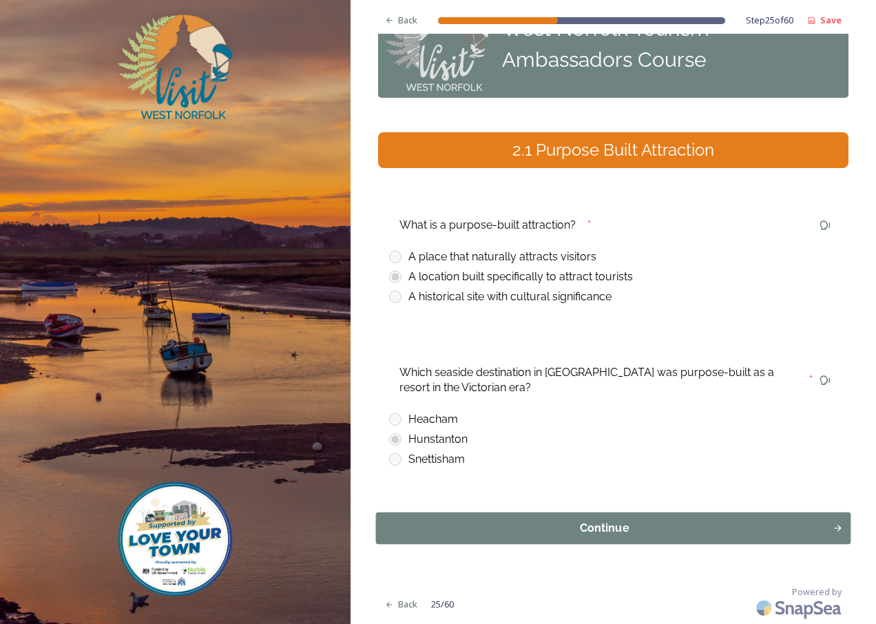
click at [599, 527] on div "Continue" at bounding box center [604, 528] width 442 height 17
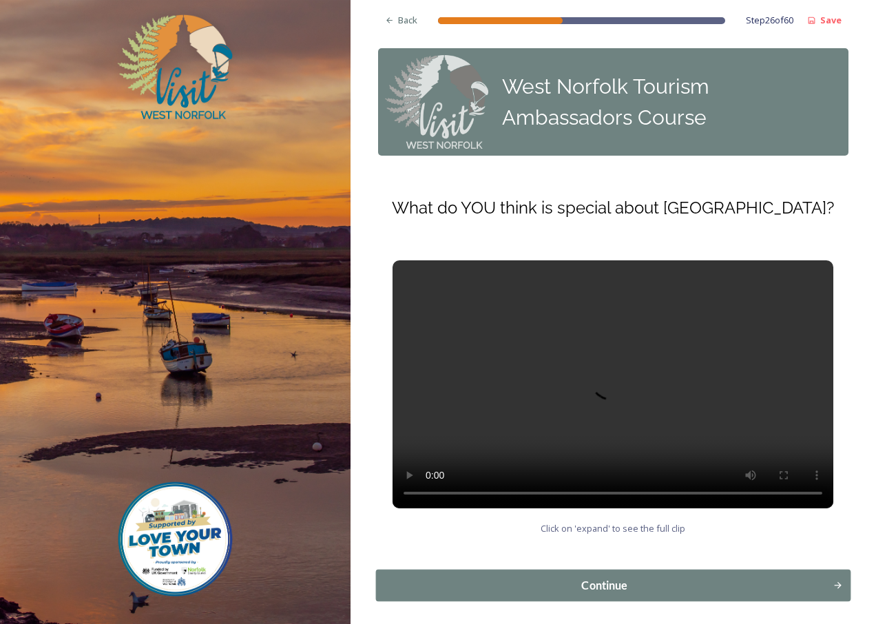
click at [611, 589] on div "Continue" at bounding box center [604, 585] width 442 height 17
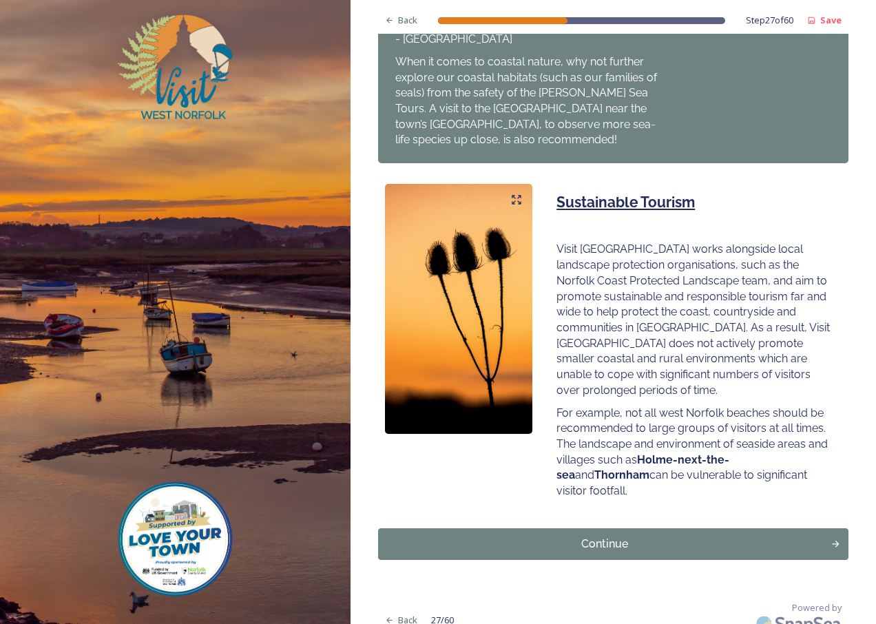
scroll to position [785, 0]
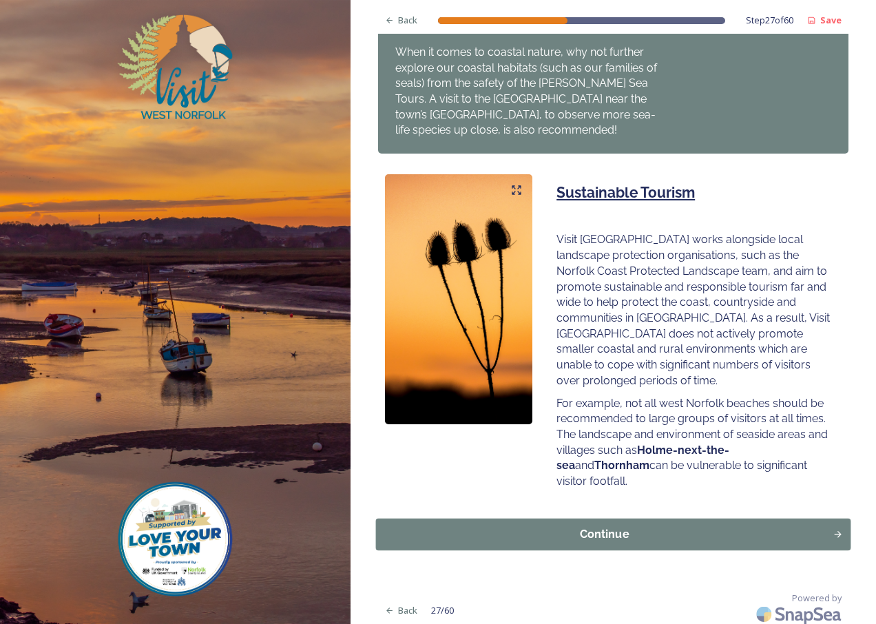
click at [606, 529] on div "Continue" at bounding box center [604, 534] width 442 height 17
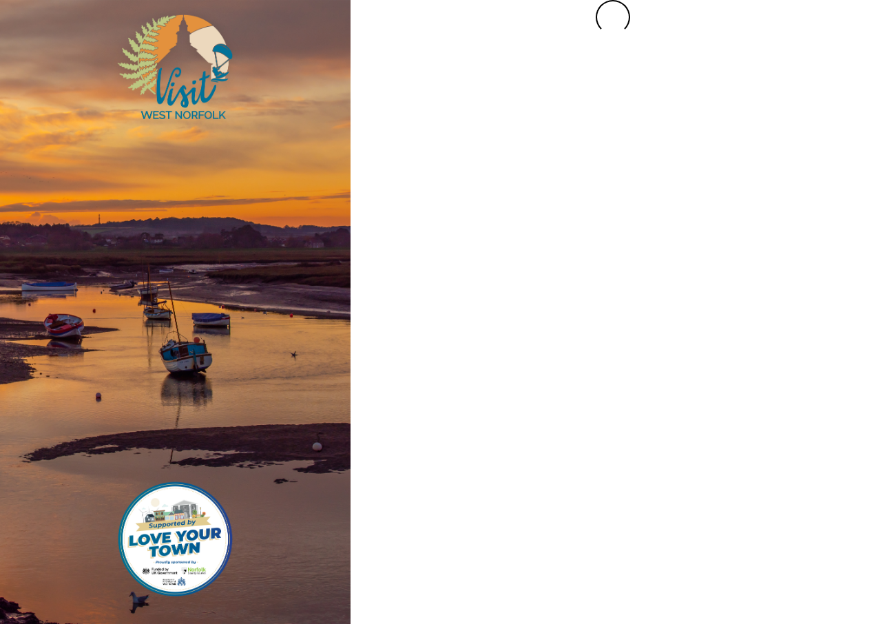
scroll to position [0, 0]
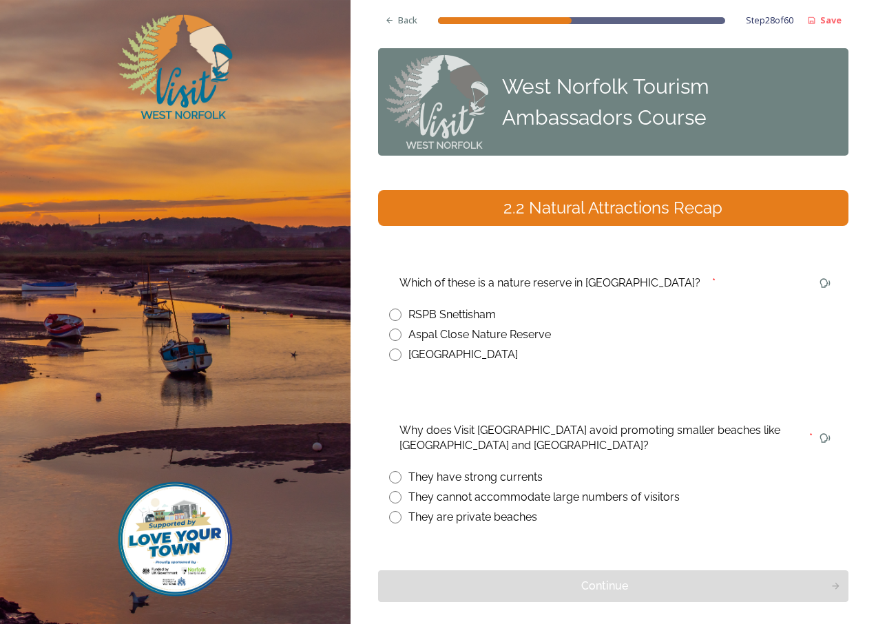
click at [393, 313] on input "radio" at bounding box center [395, 314] width 12 height 12
radio input "true"
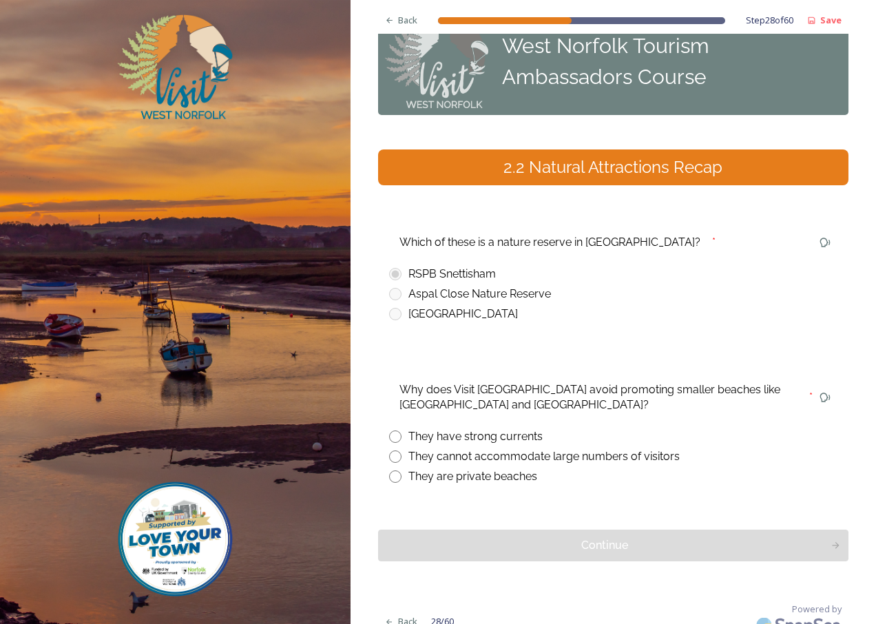
scroll to position [58, 0]
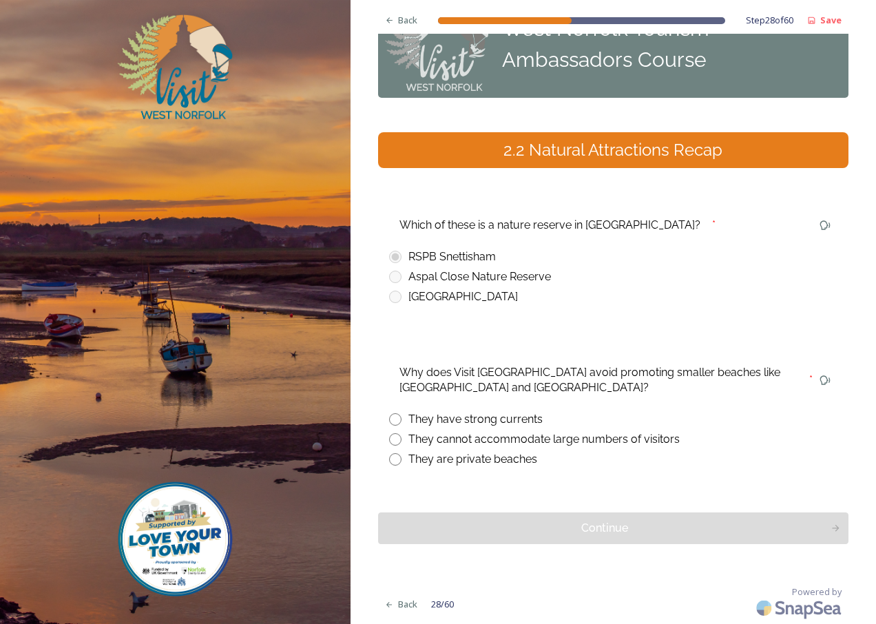
click at [392, 436] on input "radio" at bounding box center [395, 439] width 12 height 12
radio input "true"
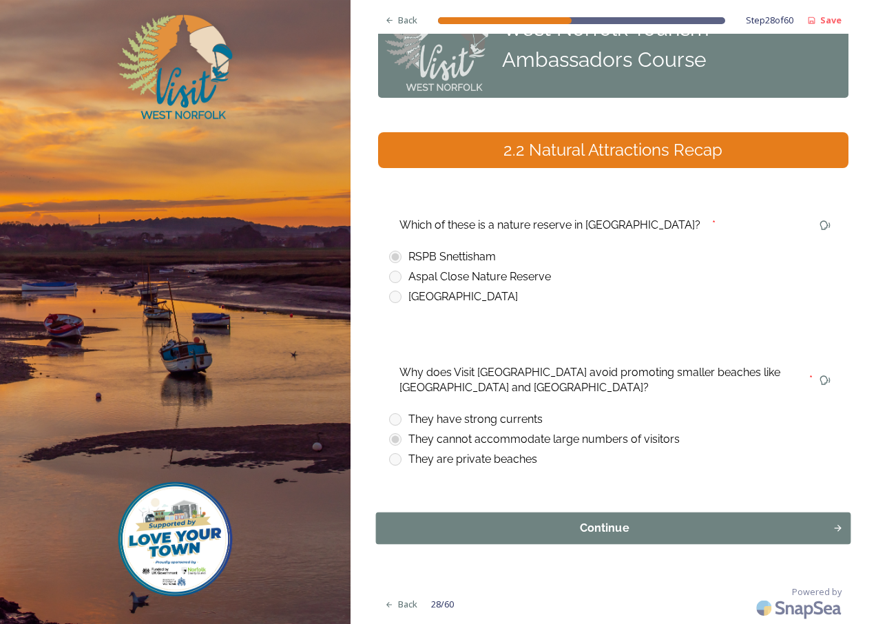
click at [557, 532] on div "Continue" at bounding box center [604, 528] width 442 height 17
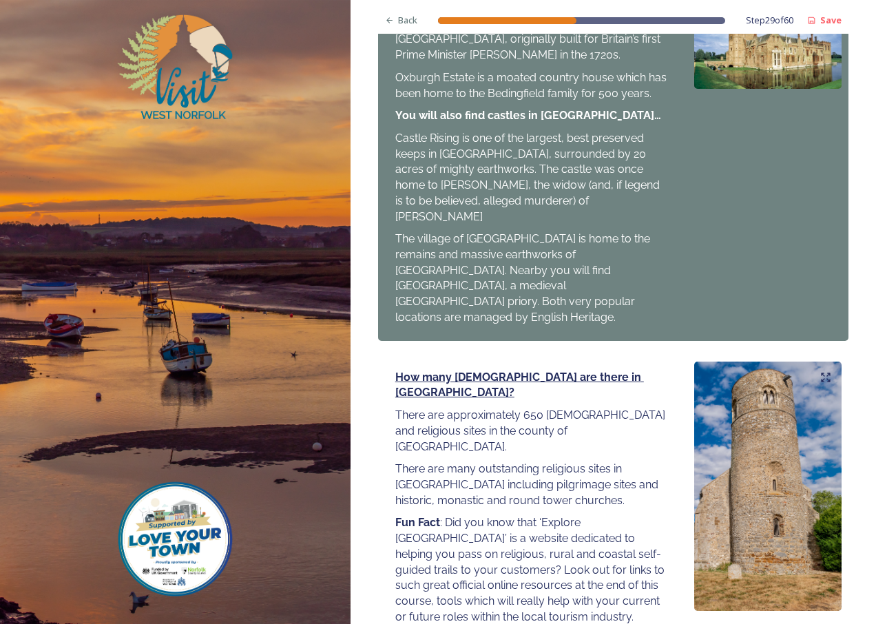
scroll to position [1443, 0]
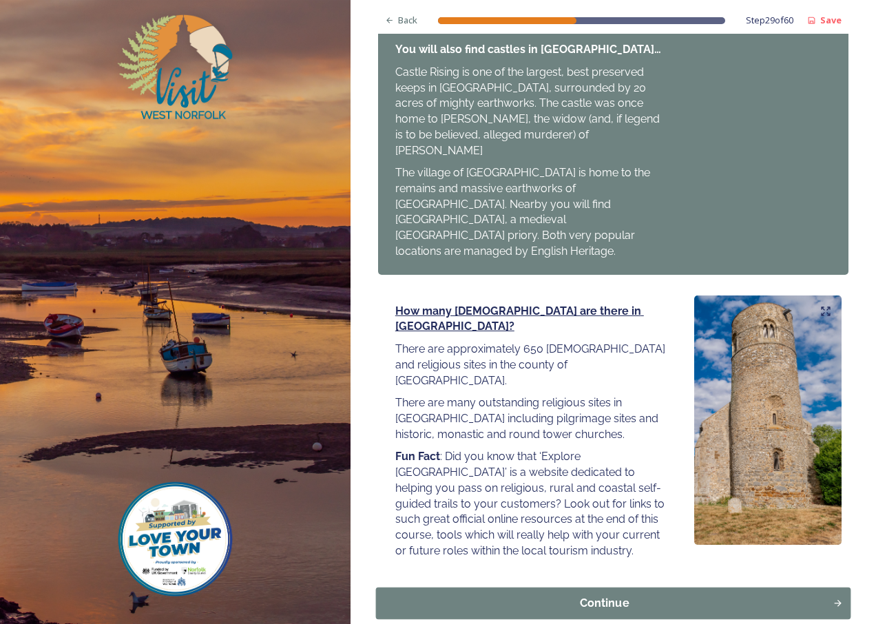
click at [595, 595] on div "Continue" at bounding box center [604, 603] width 442 height 17
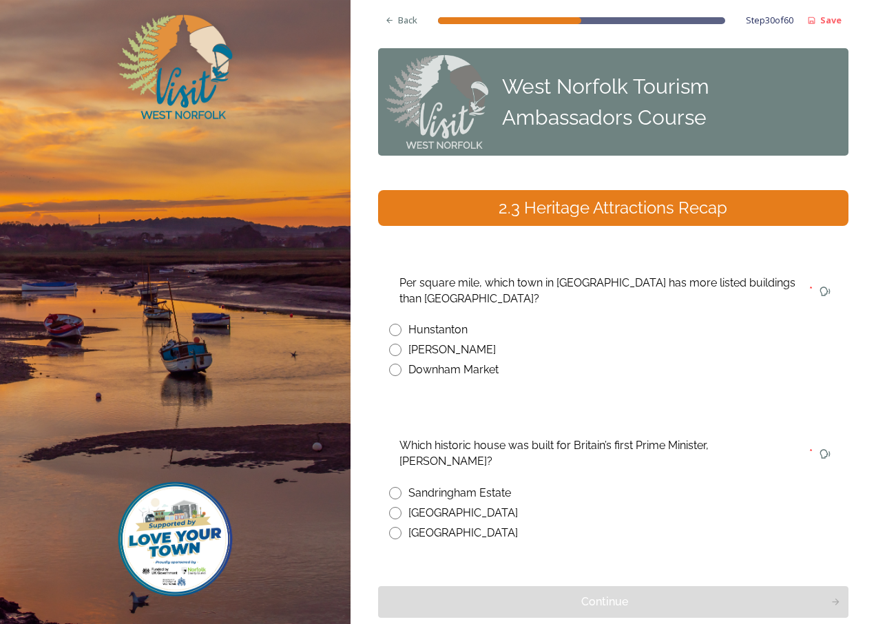
click at [396, 350] on input "radio" at bounding box center [395, 350] width 12 height 12
radio input "true"
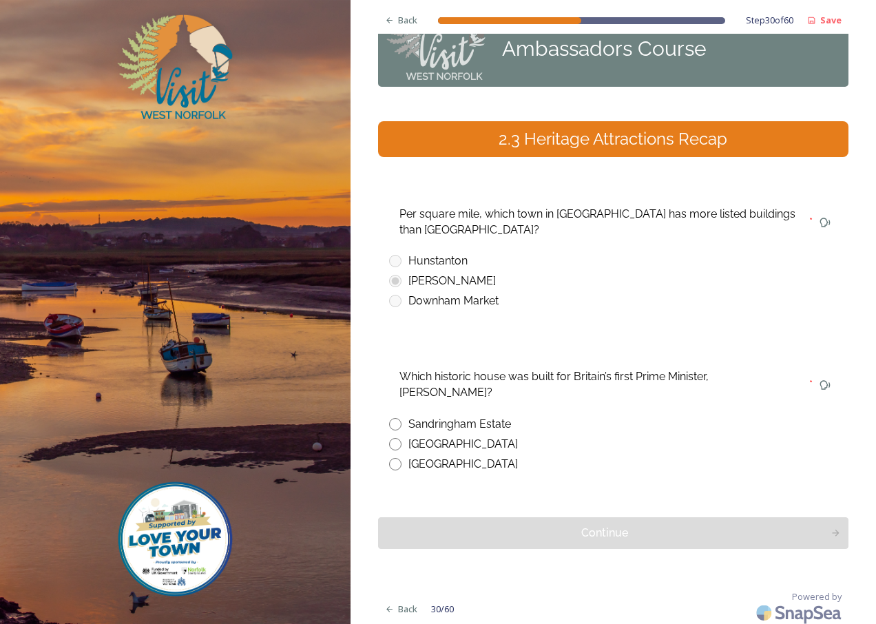
click at [392, 466] on input "radio" at bounding box center [395, 464] width 12 height 12
radio input "true"
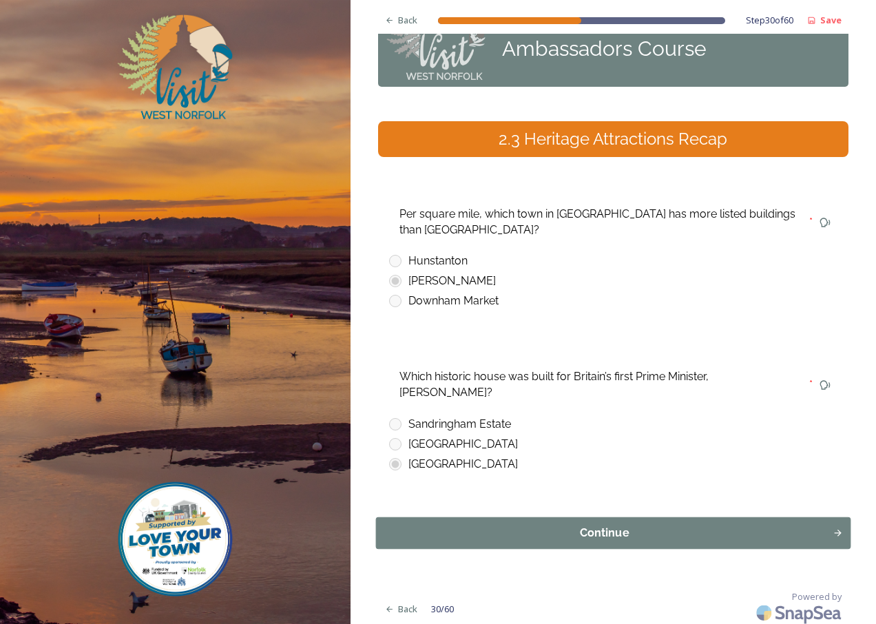
click at [578, 532] on div "Continue" at bounding box center [604, 533] width 442 height 17
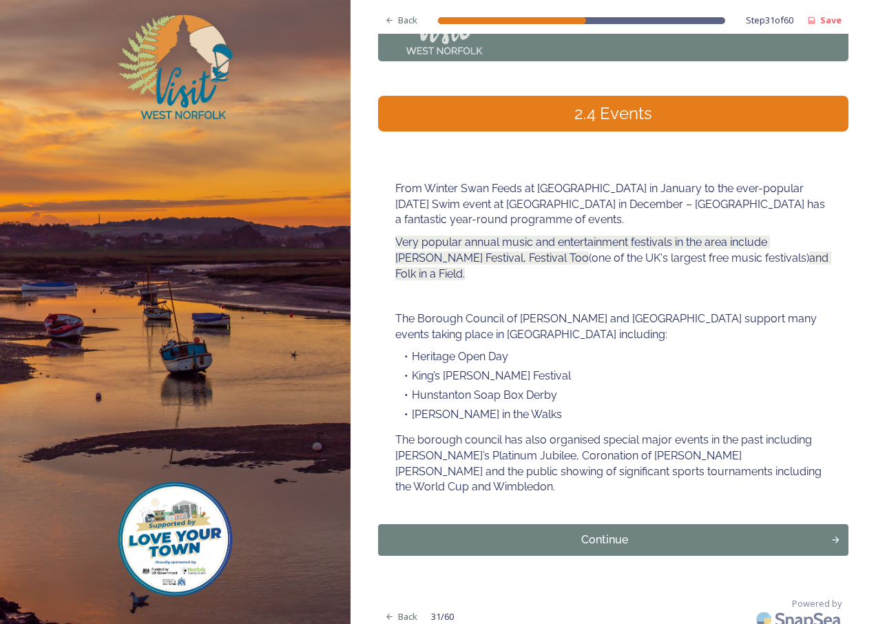
scroll to position [106, 0]
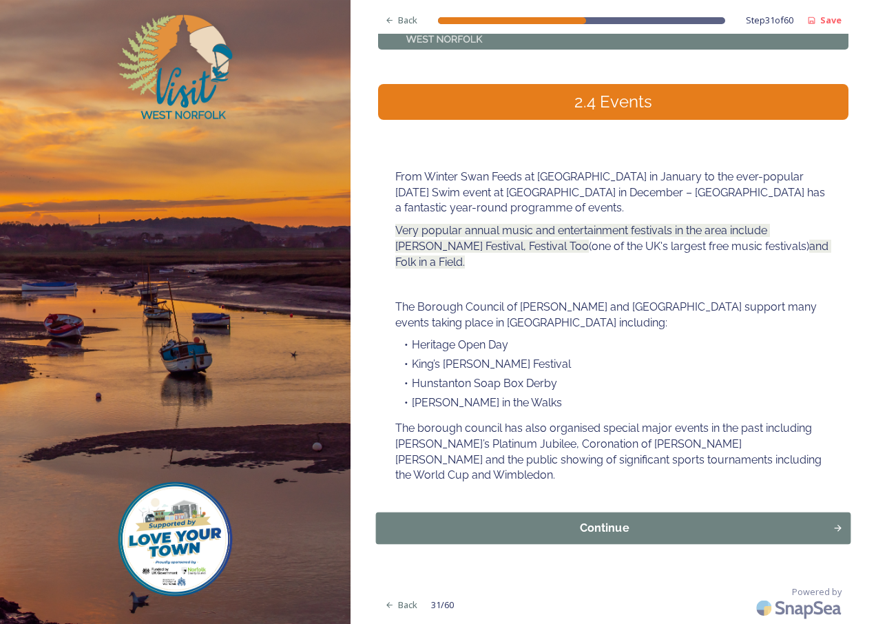
click at [613, 526] on div "Continue" at bounding box center [604, 528] width 442 height 17
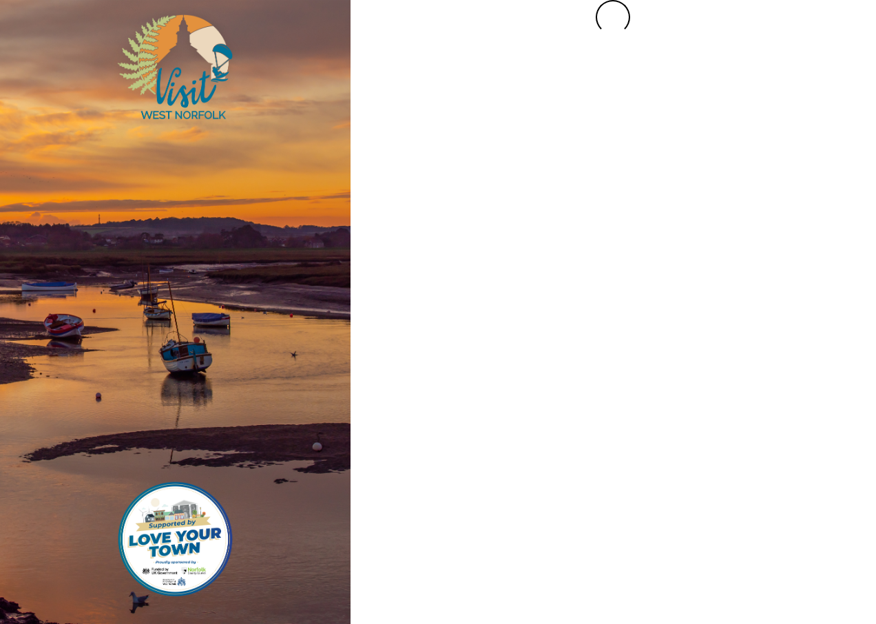
scroll to position [0, 0]
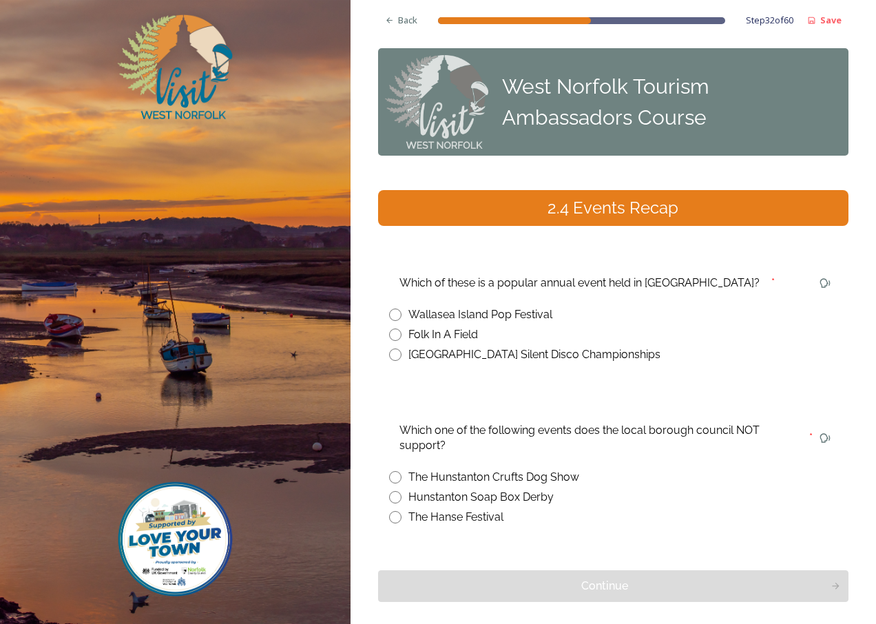
click at [395, 335] on input "radio" at bounding box center [395, 334] width 12 height 12
radio input "true"
click at [392, 475] on input "radio" at bounding box center [395, 477] width 12 height 12
radio input "true"
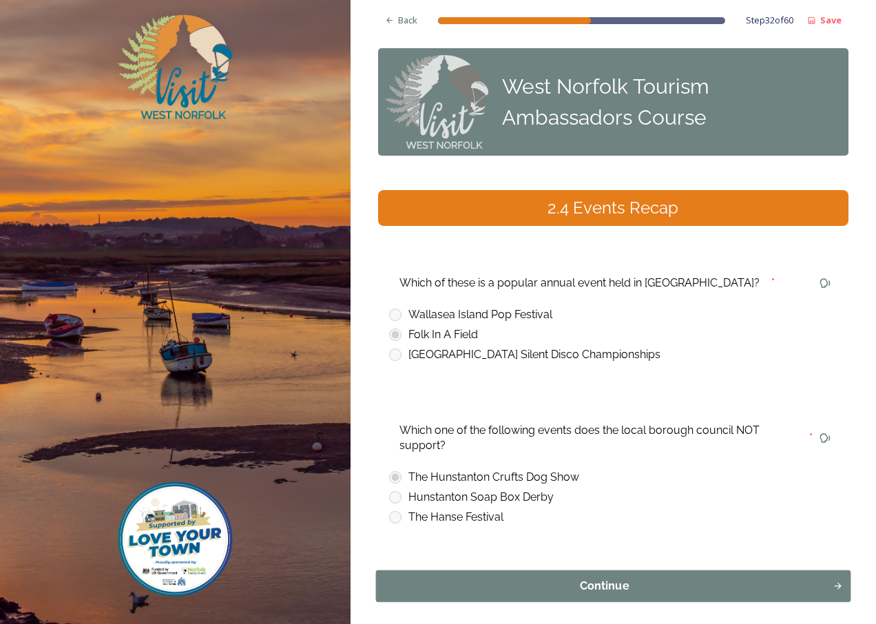
click at [629, 585] on div "Continue" at bounding box center [604, 586] width 442 height 17
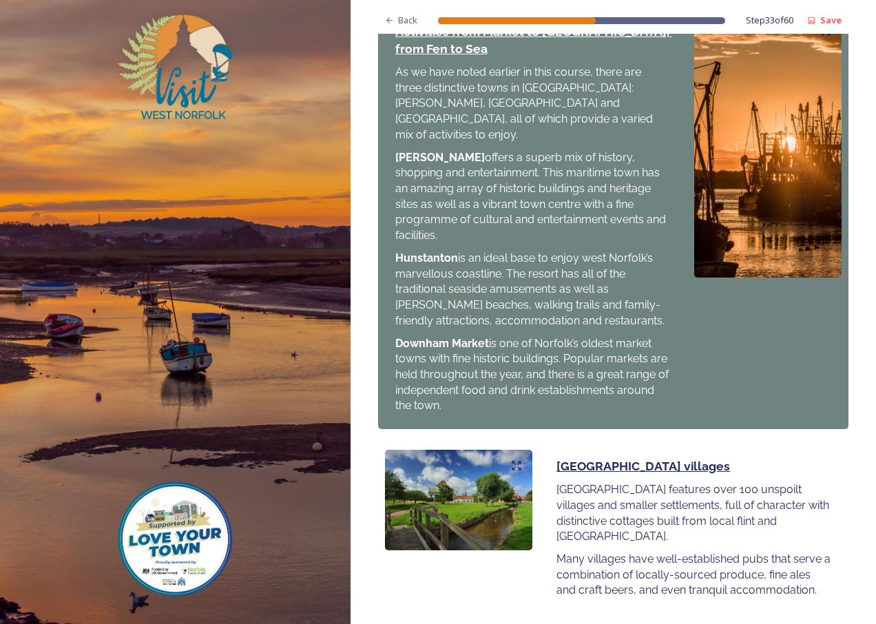
scroll to position [1395, 0]
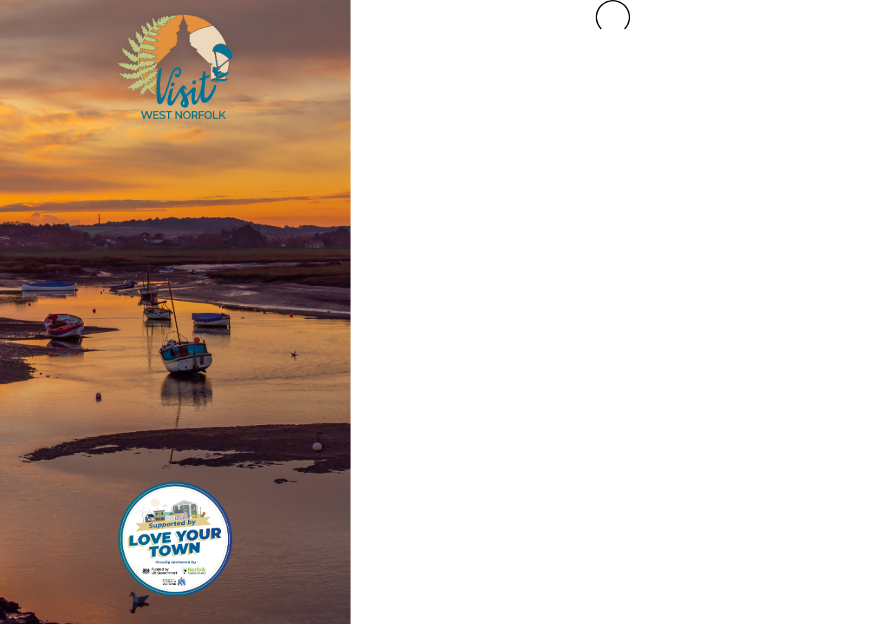
scroll to position [0, 0]
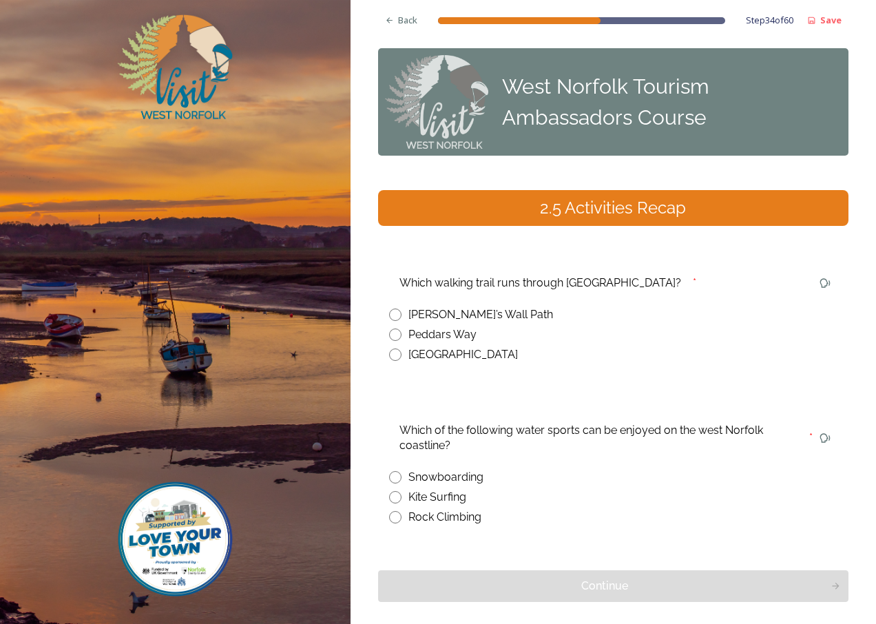
click at [396, 334] on input "radio" at bounding box center [395, 334] width 12 height 12
radio input "true"
click at [397, 496] on input "radio" at bounding box center [395, 497] width 12 height 12
radio input "true"
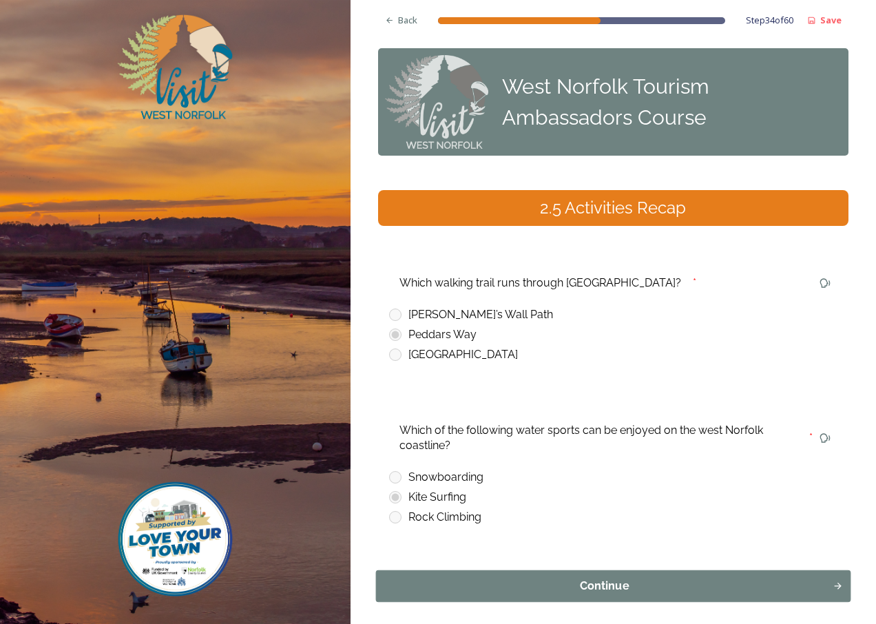
click at [582, 590] on div "Continue" at bounding box center [604, 586] width 442 height 17
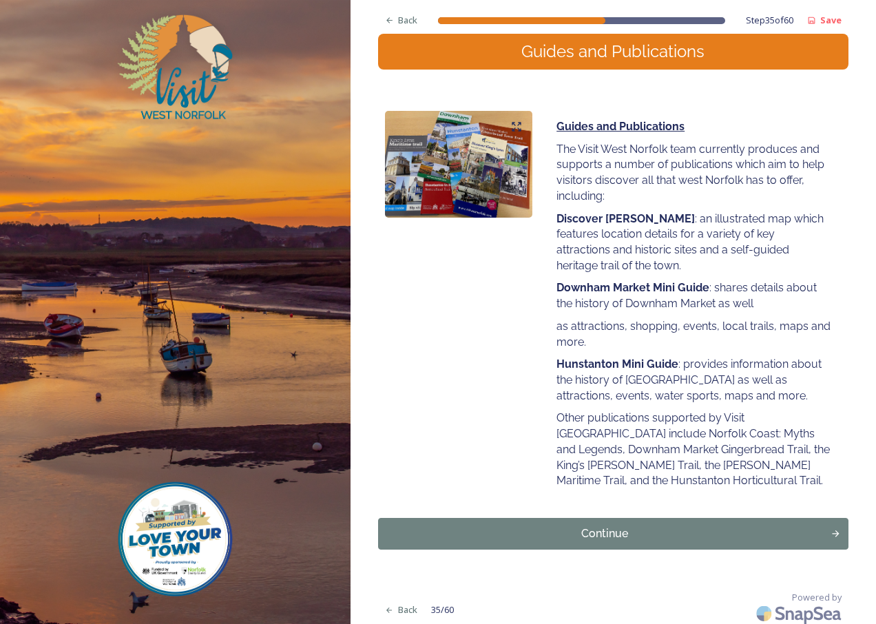
scroll to position [162, 0]
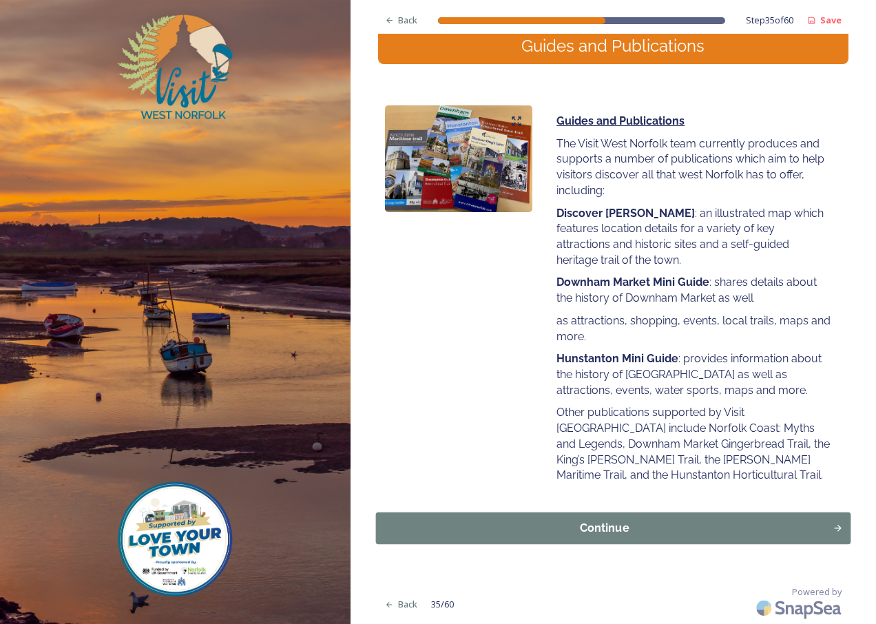
click at [615, 527] on div "Continue" at bounding box center [604, 528] width 442 height 17
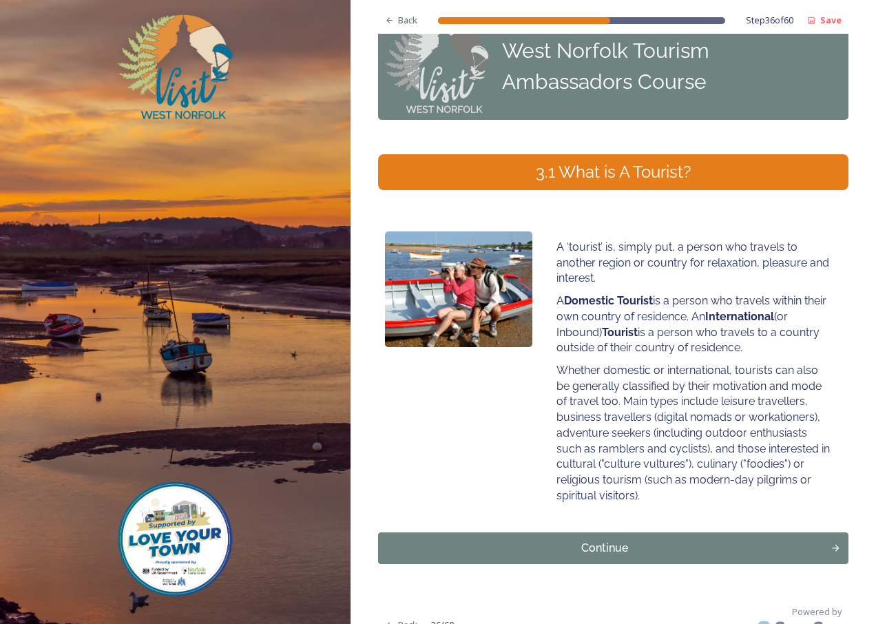
scroll to position [56, 0]
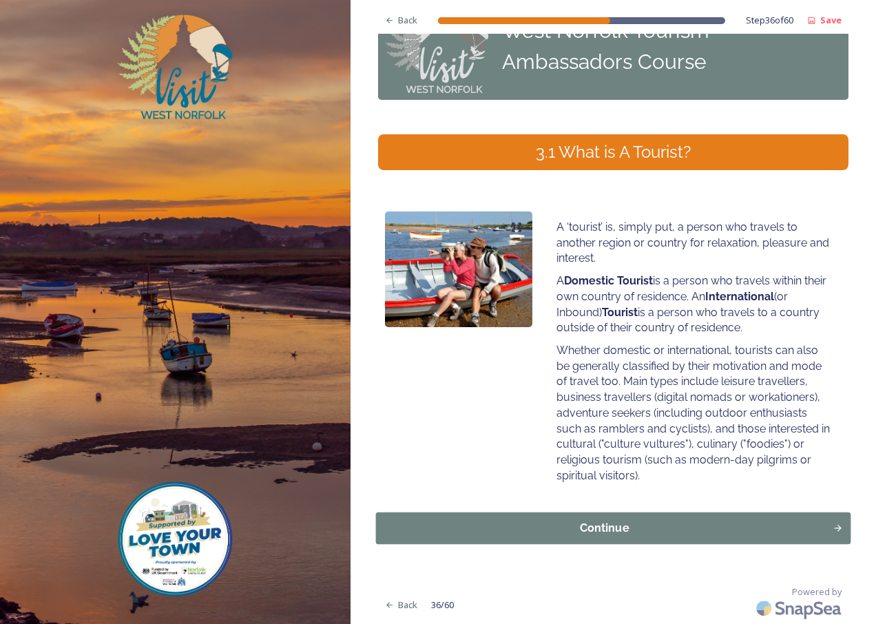
click at [621, 522] on div "Continue" at bounding box center [604, 528] width 442 height 17
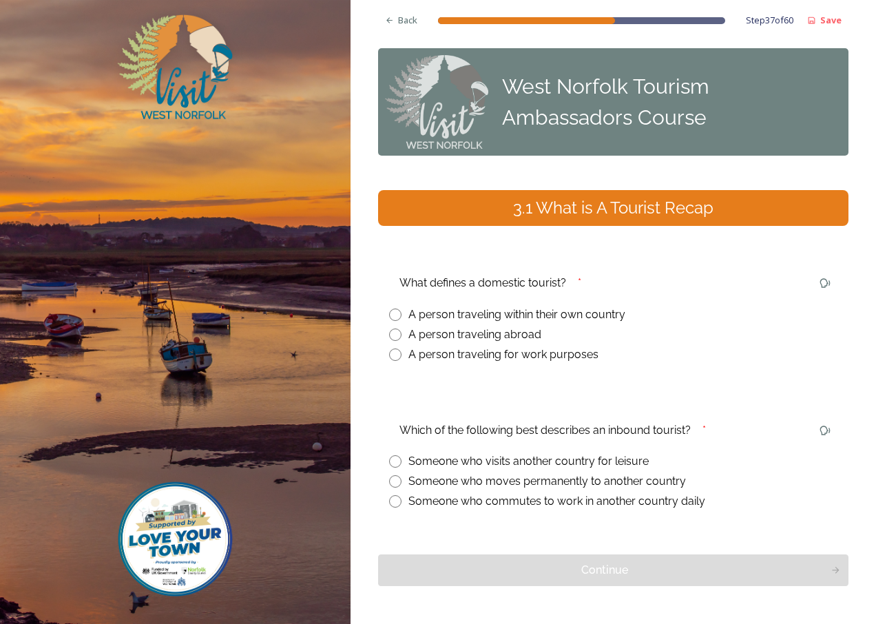
click at [394, 313] on input "radio" at bounding box center [395, 314] width 12 height 12
radio input "true"
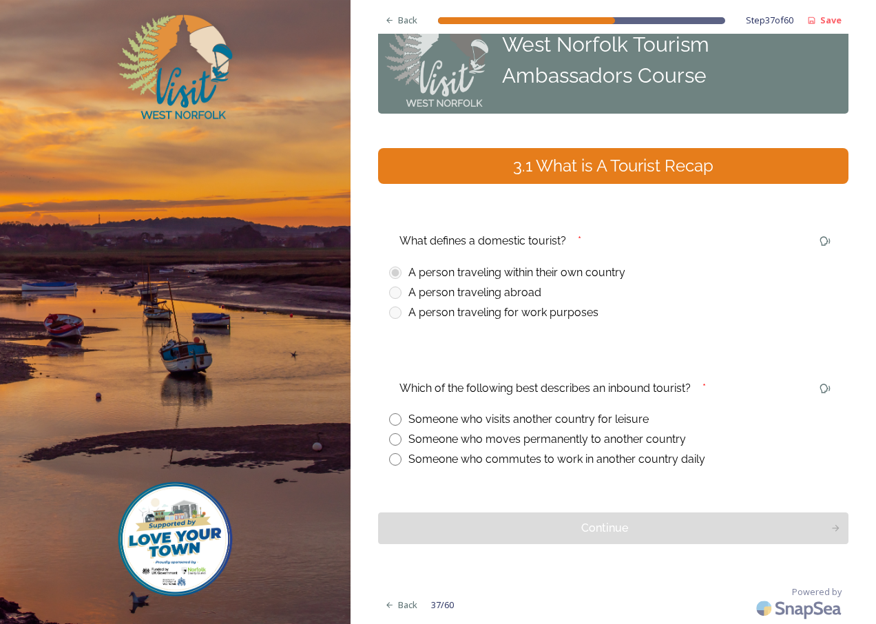
click at [394, 419] on input "radio" at bounding box center [395, 419] width 12 height 12
radio input "true"
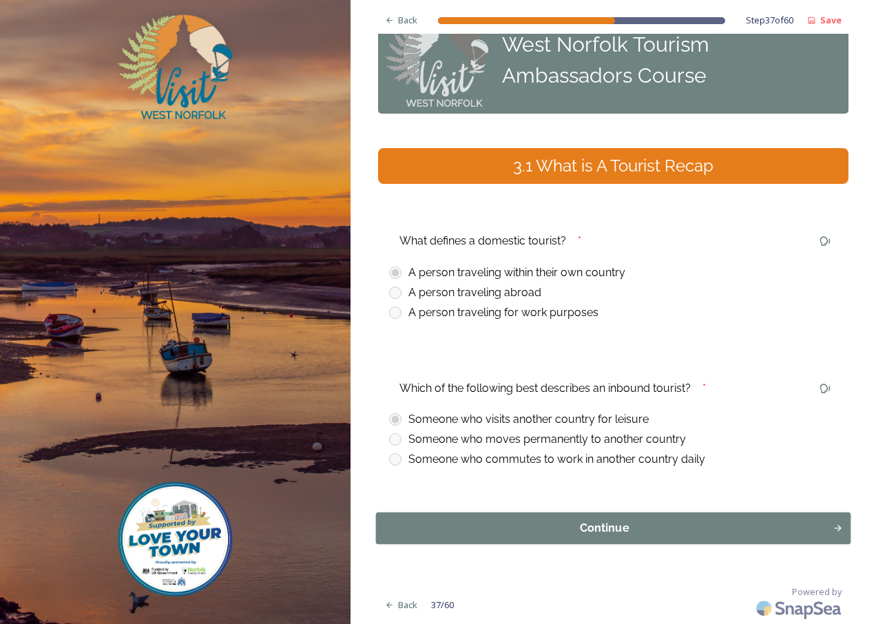
click at [604, 531] on div "Continue" at bounding box center [604, 528] width 442 height 17
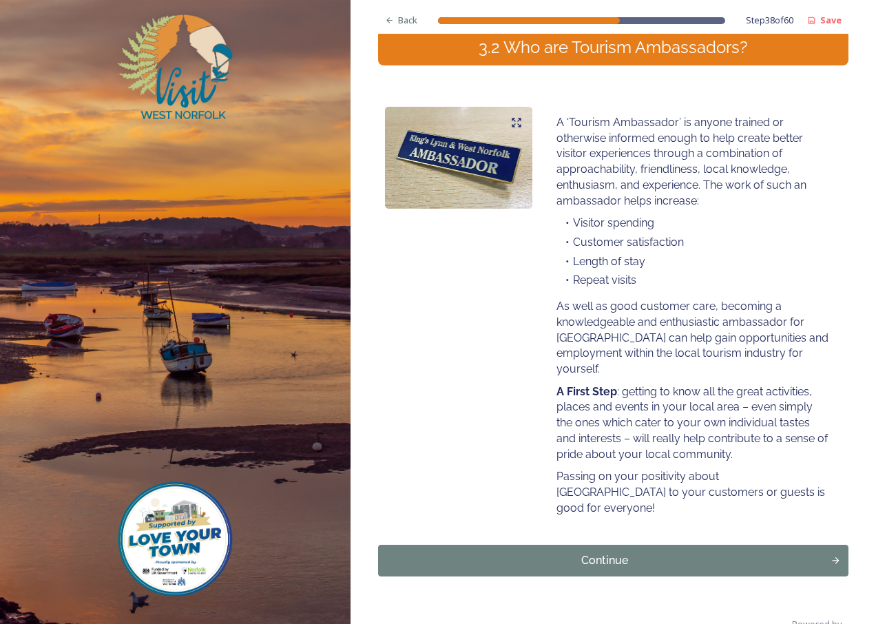
scroll to position [178, 0]
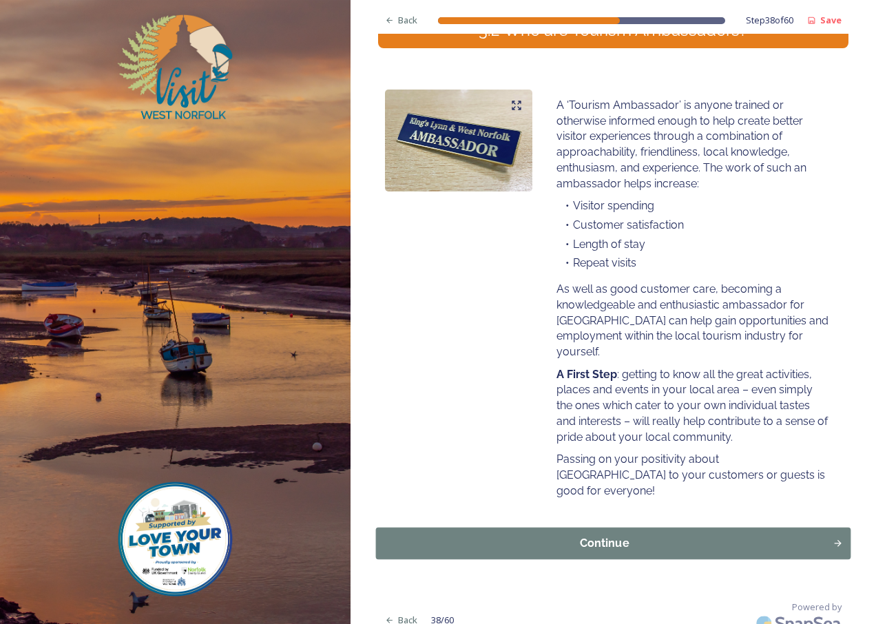
click at [609, 535] on div "Continue" at bounding box center [604, 543] width 442 height 17
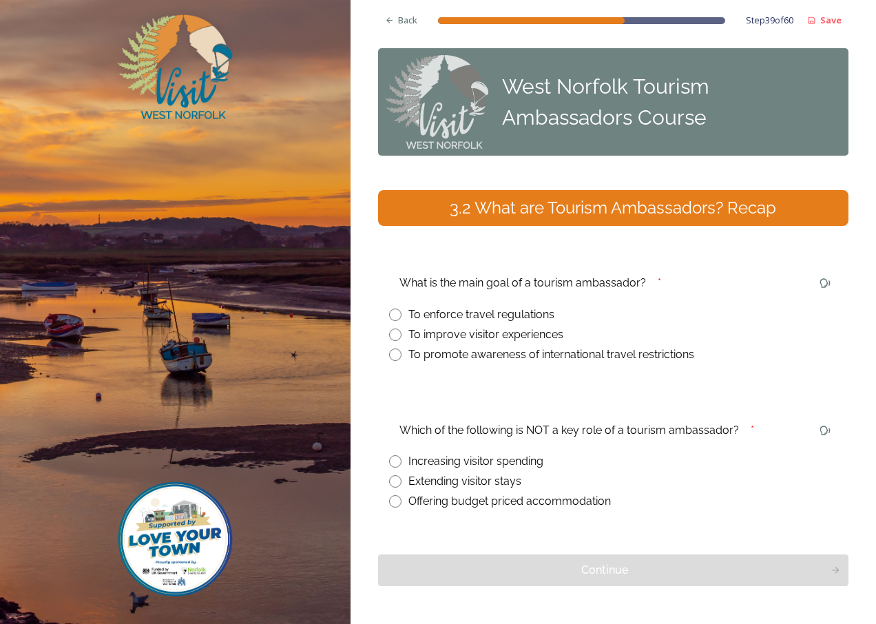
click at [394, 333] on input "radio" at bounding box center [395, 334] width 12 height 12
radio input "true"
click at [394, 497] on input "radio" at bounding box center [395, 501] width 12 height 12
radio input "true"
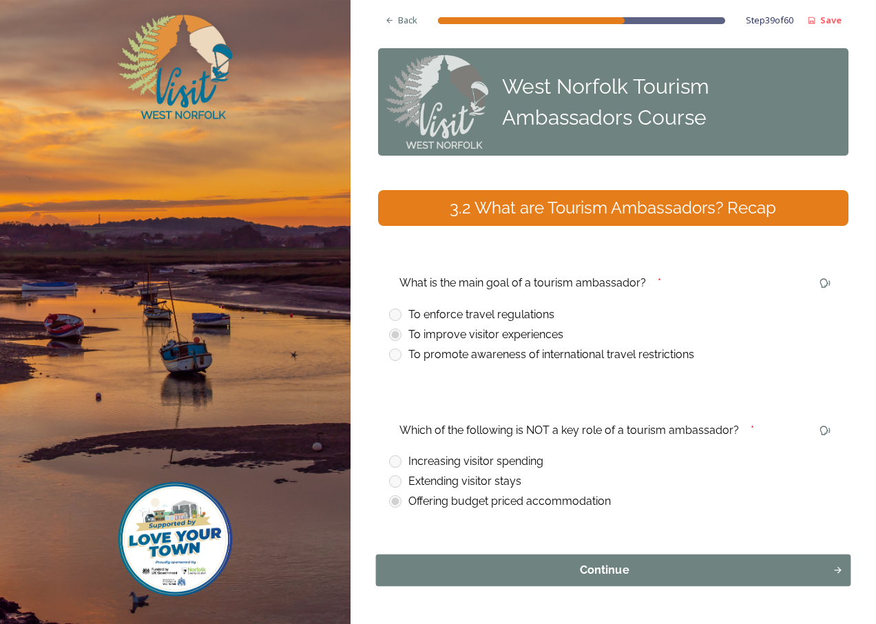
click at [582, 562] on div "Continue" at bounding box center [604, 570] width 442 height 17
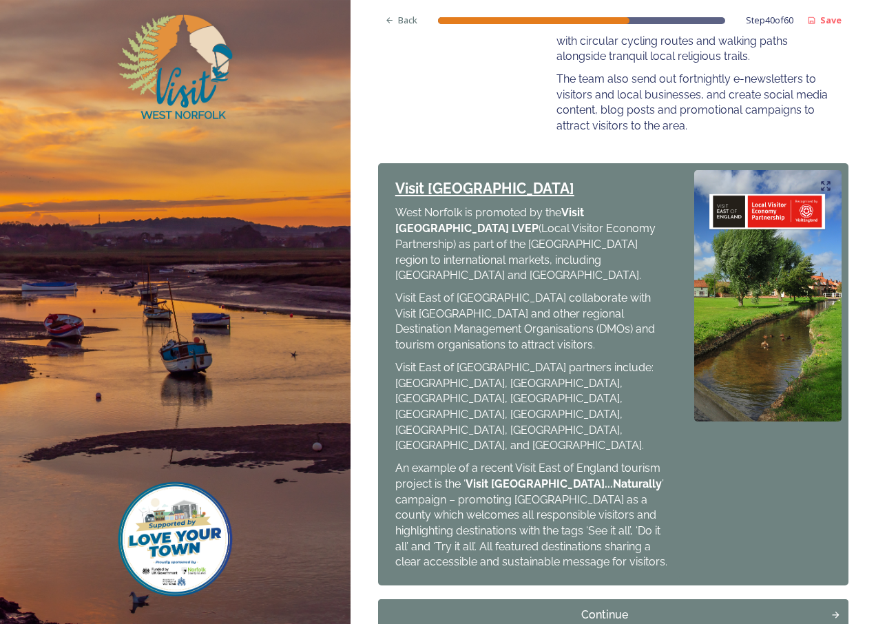
scroll to position [620, 0]
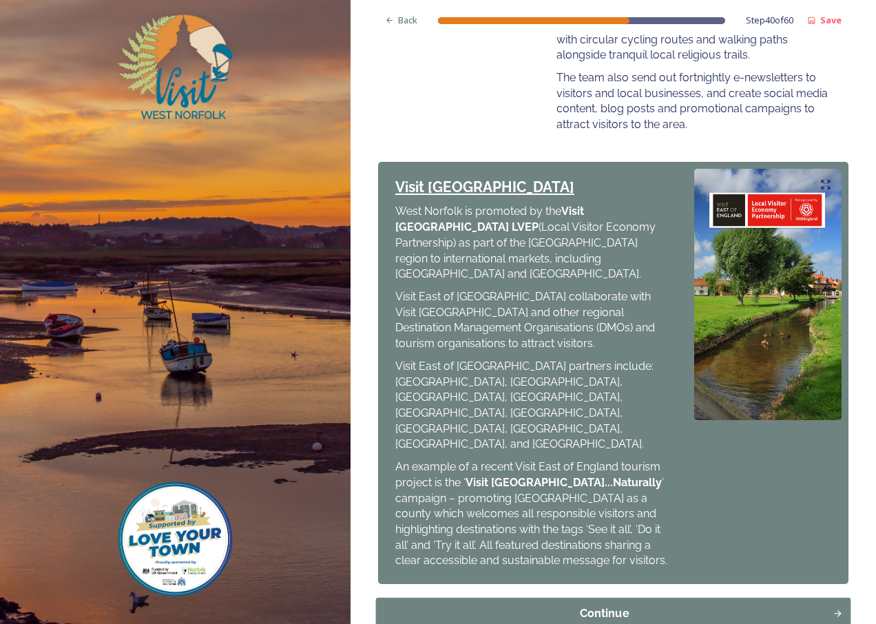
click at [597, 605] on div "Continue" at bounding box center [604, 613] width 442 height 17
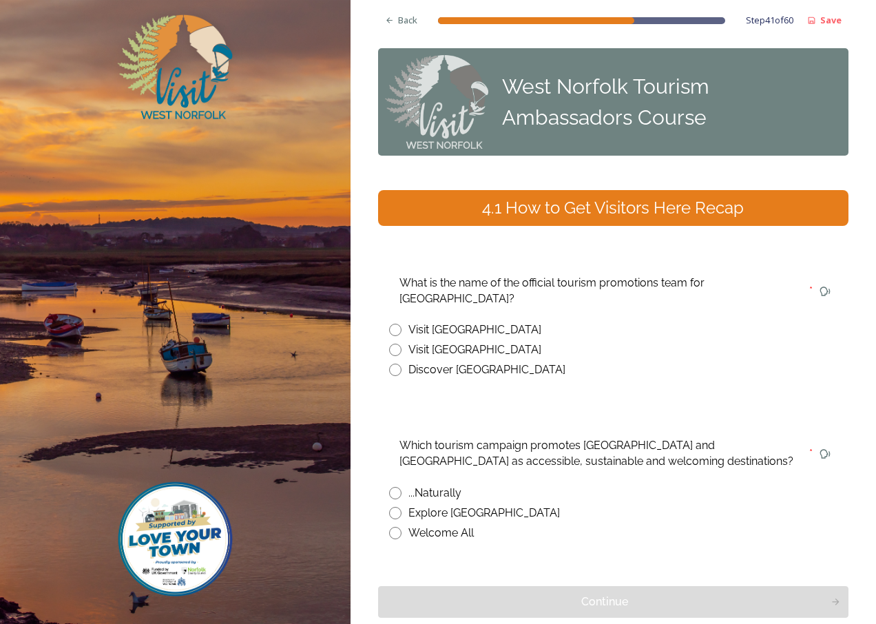
click at [397, 344] on input "radio" at bounding box center [395, 350] width 12 height 12
radio input "true"
click at [397, 487] on input "radio" at bounding box center [395, 493] width 12 height 12
radio input "true"
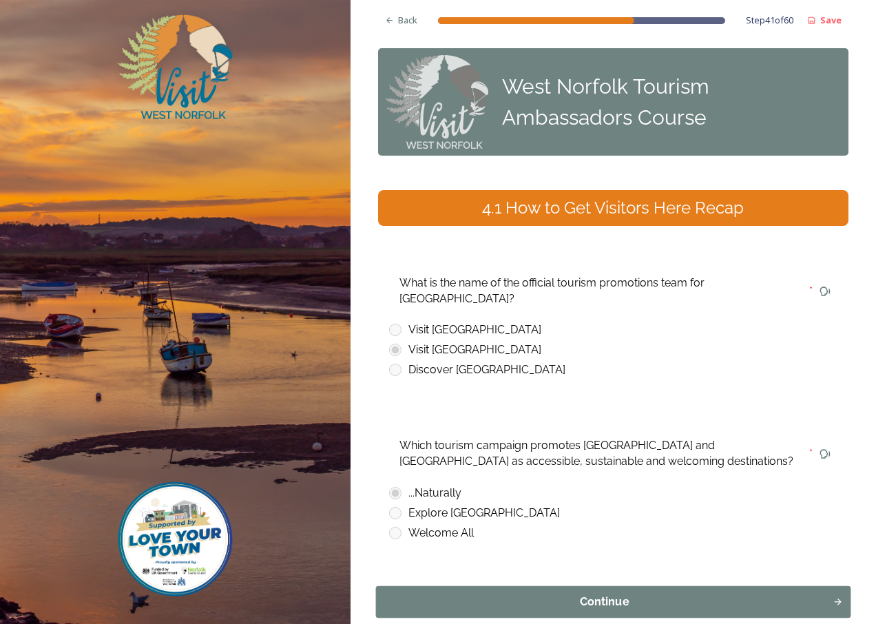
click at [582, 593] on div "Continue" at bounding box center [604, 601] width 442 height 17
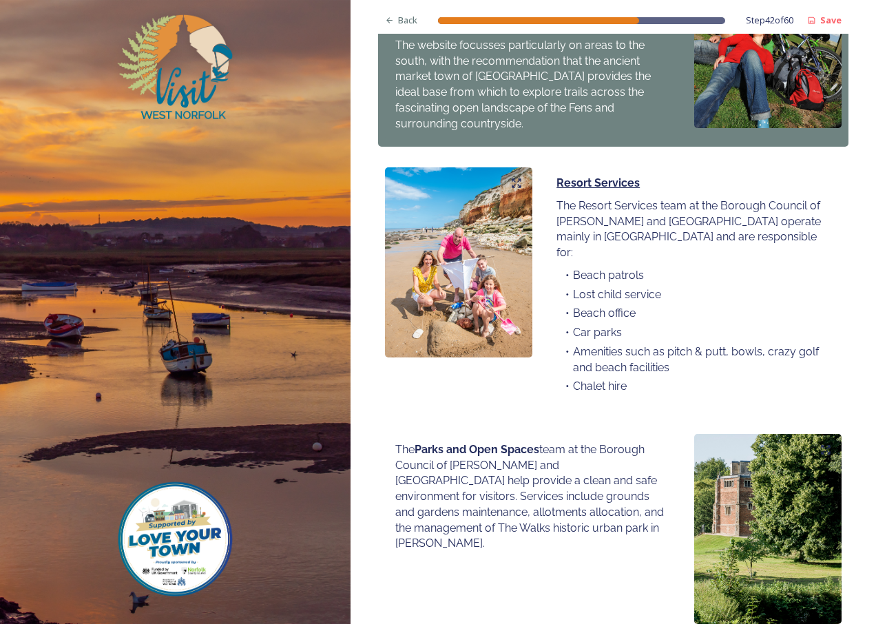
scroll to position [876, 0]
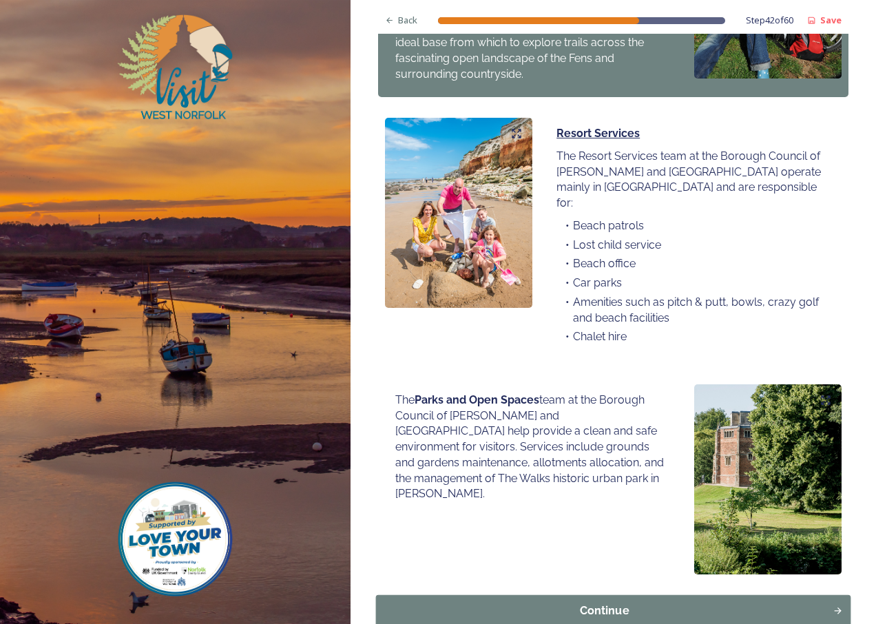
click at [595, 602] on div "Continue" at bounding box center [604, 610] width 442 height 17
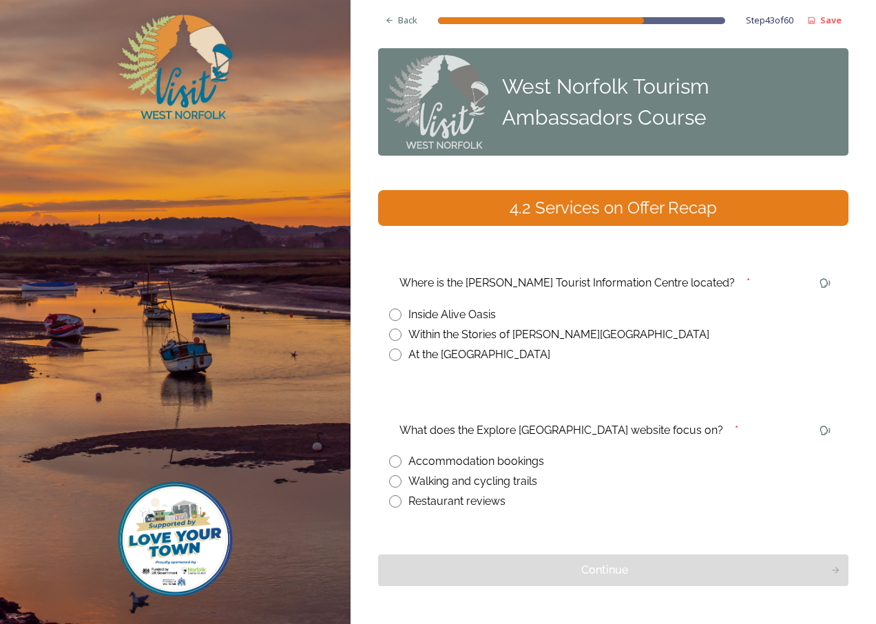
click at [397, 334] on input "radio" at bounding box center [395, 334] width 12 height 12
radio input "true"
click at [396, 481] on input "radio" at bounding box center [395, 481] width 12 height 12
radio input "true"
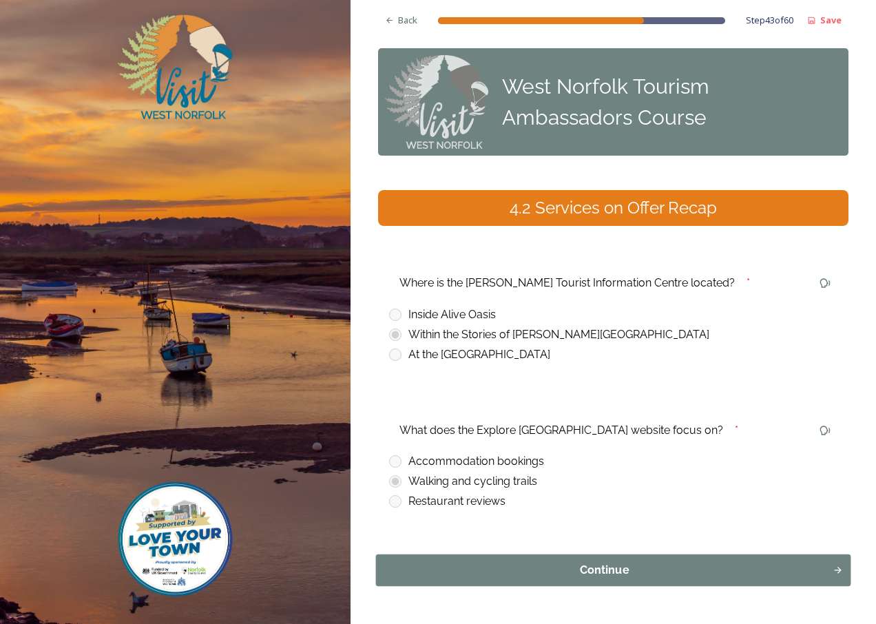
click at [604, 573] on div "Continue" at bounding box center [604, 570] width 442 height 17
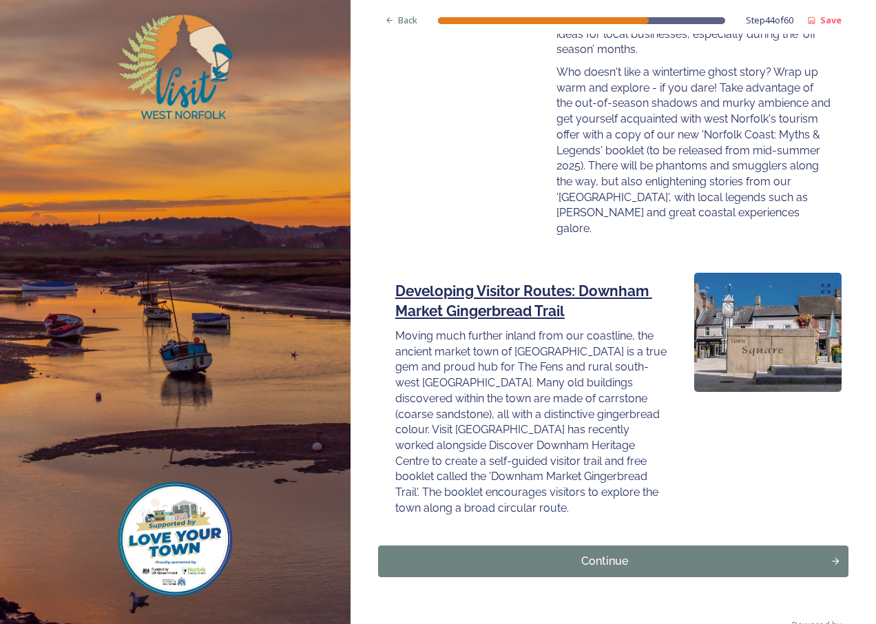
scroll to position [1927, 0]
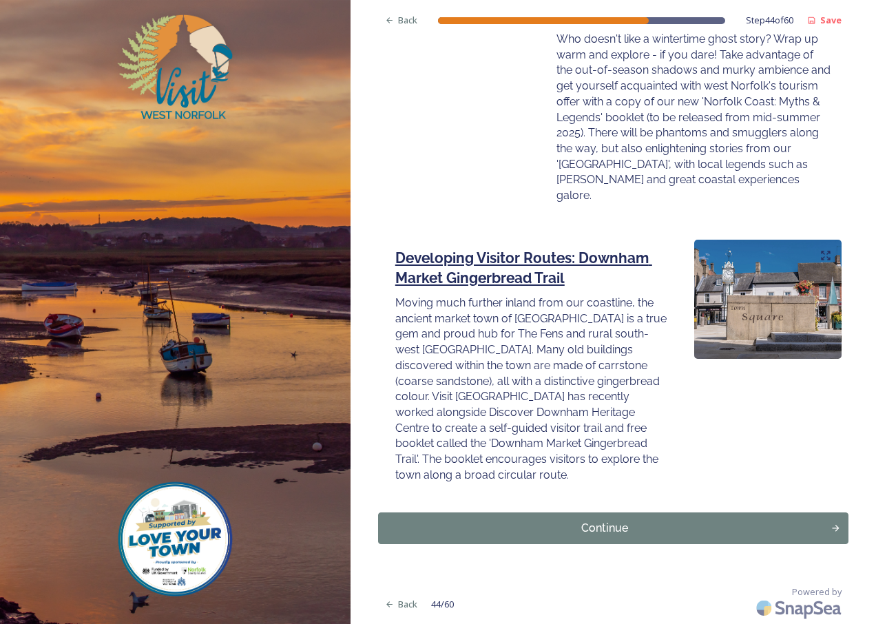
click at [611, 532] on div "Continue" at bounding box center [605, 528] width 438 height 17
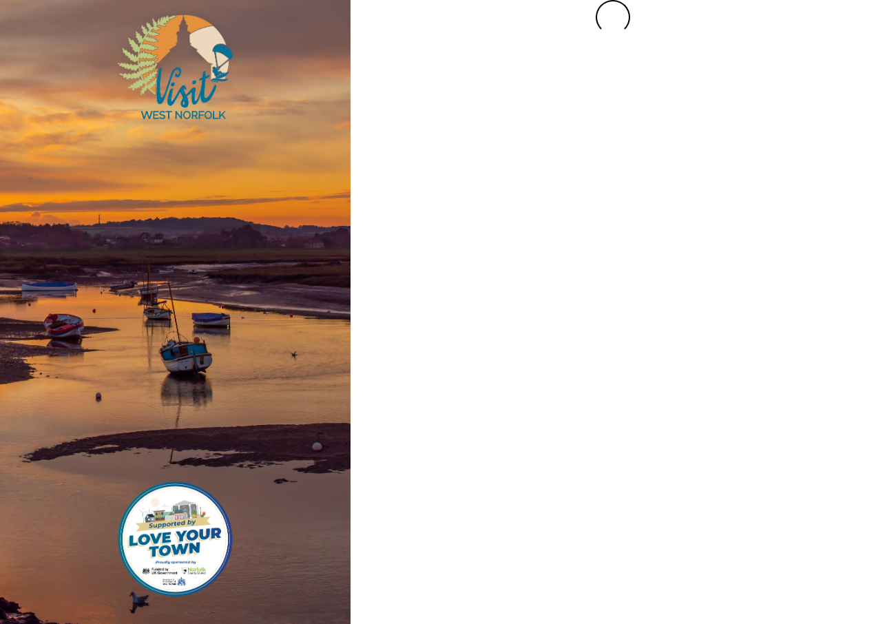
scroll to position [0, 0]
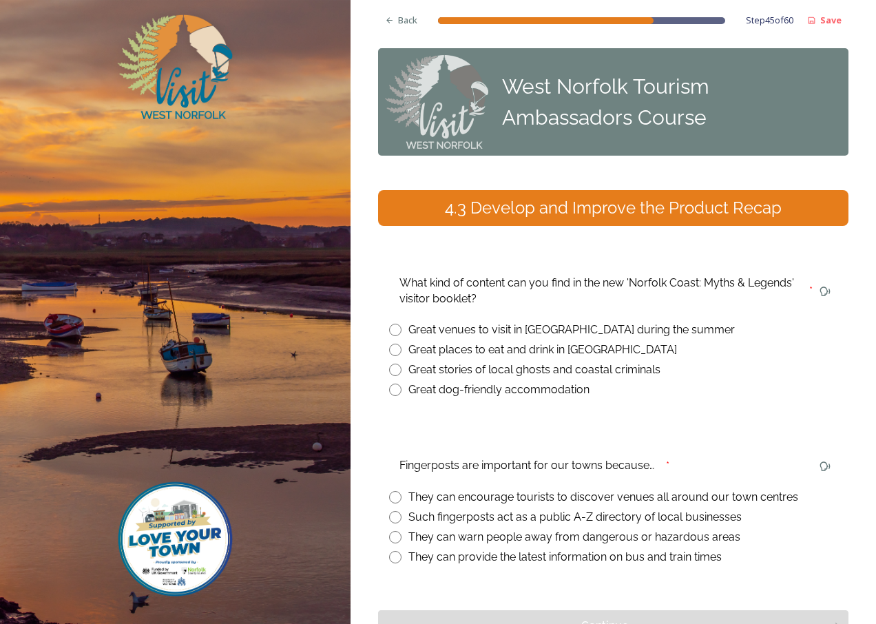
click at [398, 368] on input "radio" at bounding box center [395, 369] width 12 height 12
radio input "true"
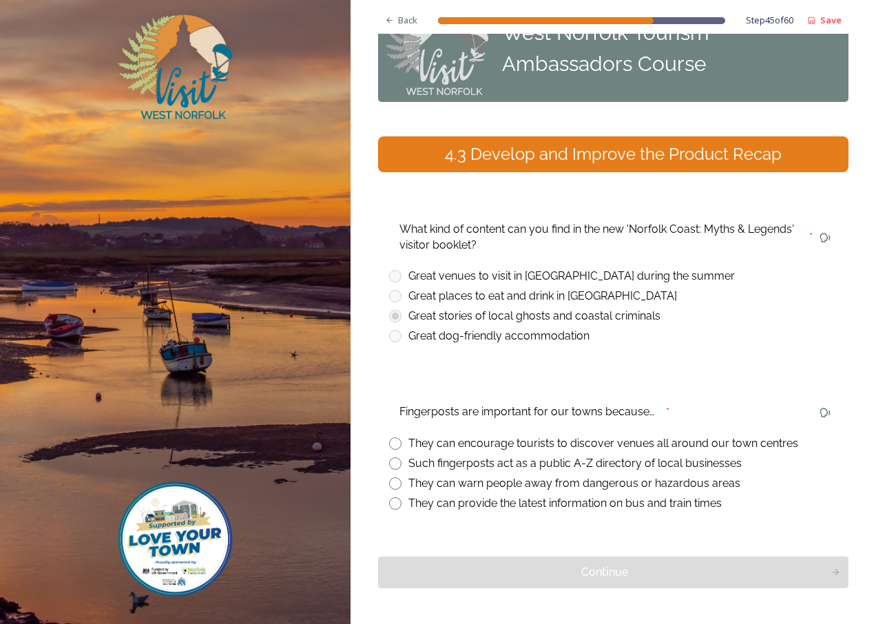
scroll to position [69, 0]
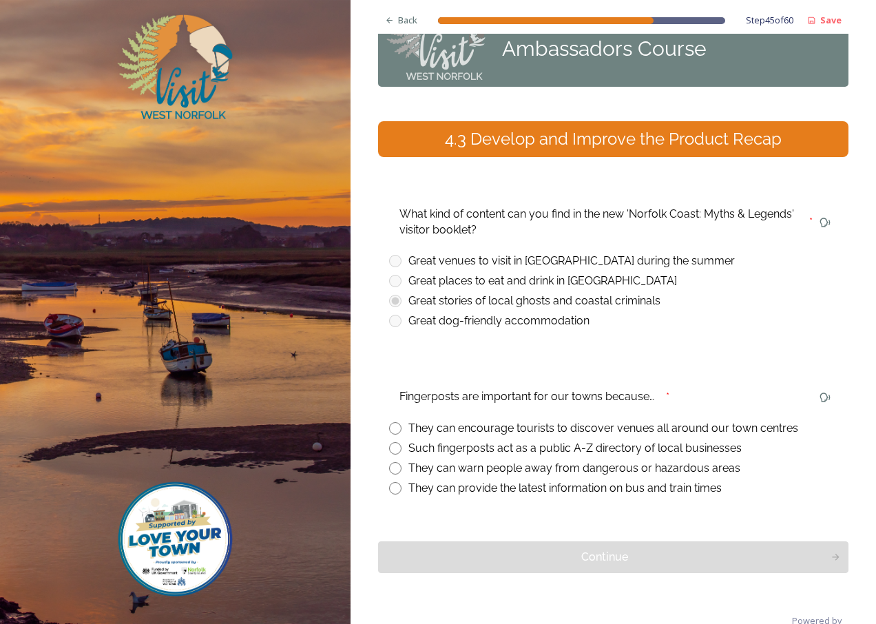
click at [397, 424] on input "radio" at bounding box center [395, 428] width 12 height 12
radio input "true"
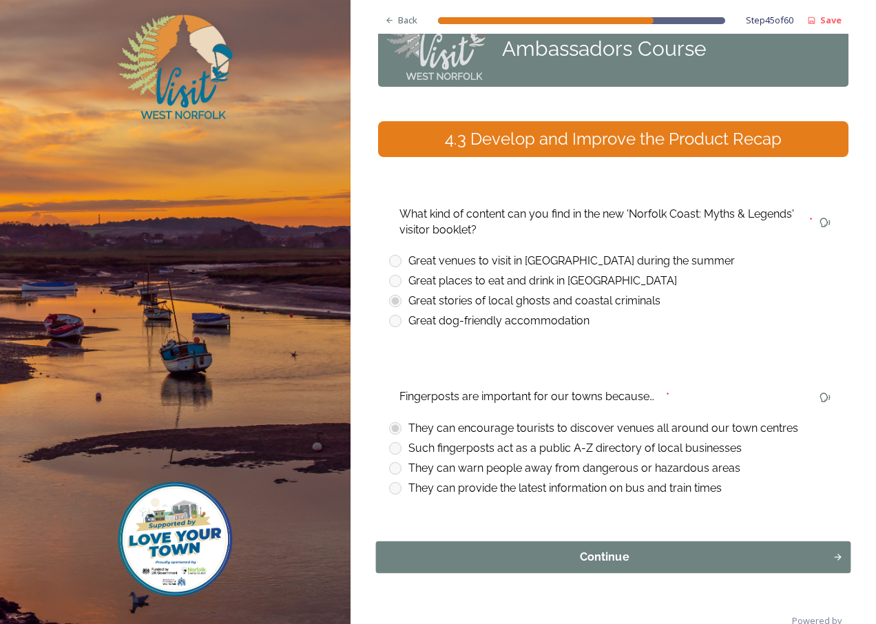
click at [593, 558] on div "Continue" at bounding box center [604, 557] width 442 height 17
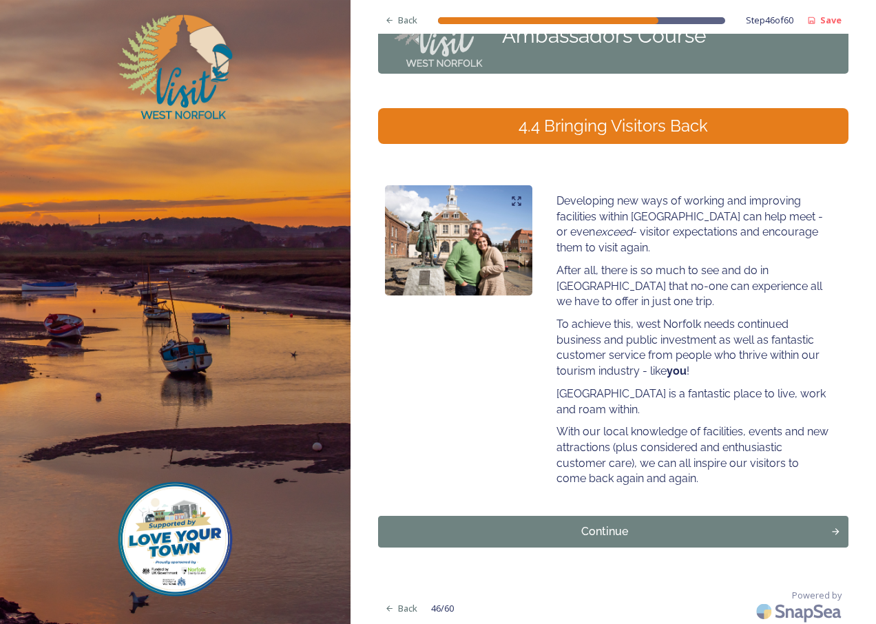
scroll to position [85, 0]
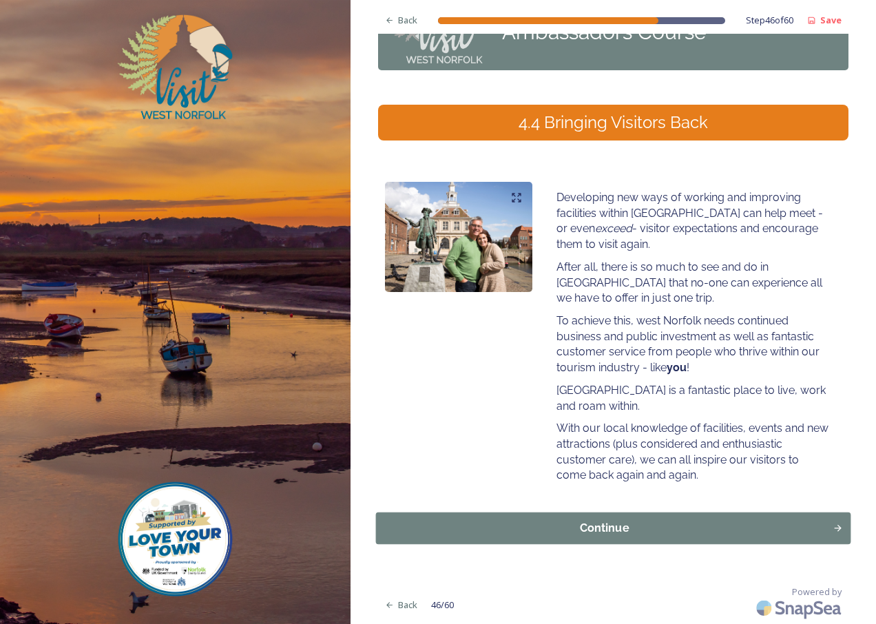
click at [596, 535] on div "Continue" at bounding box center [604, 528] width 442 height 17
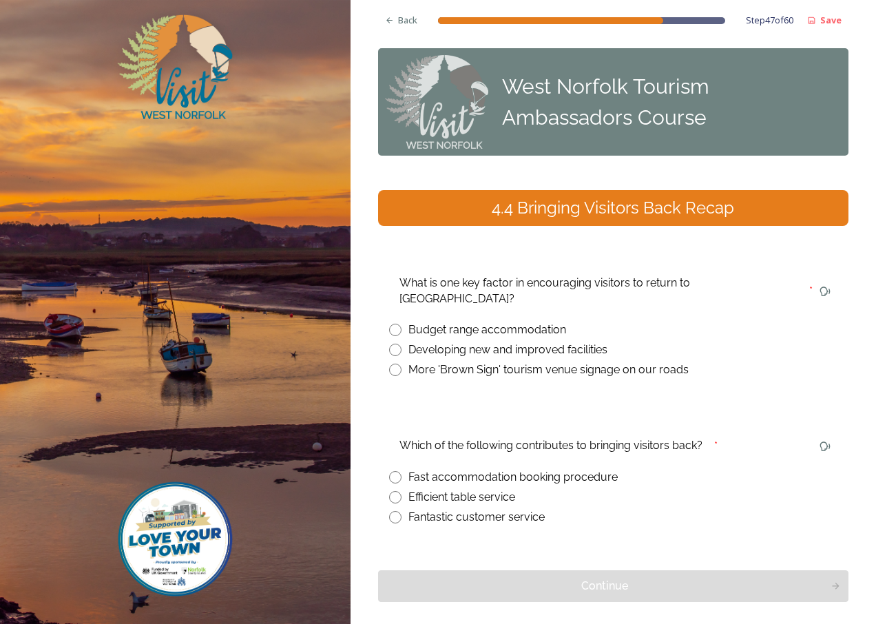
click at [391, 344] on input "radio" at bounding box center [395, 350] width 12 height 12
radio input "true"
click at [393, 511] on input "radio" at bounding box center [395, 517] width 12 height 12
radio input "true"
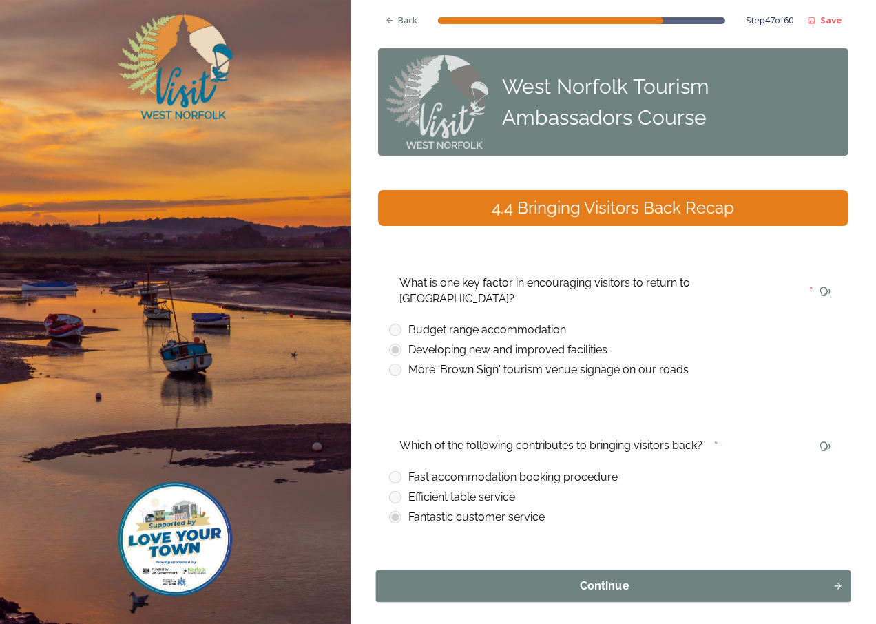
click at [585, 578] on div "Continue" at bounding box center [604, 586] width 442 height 17
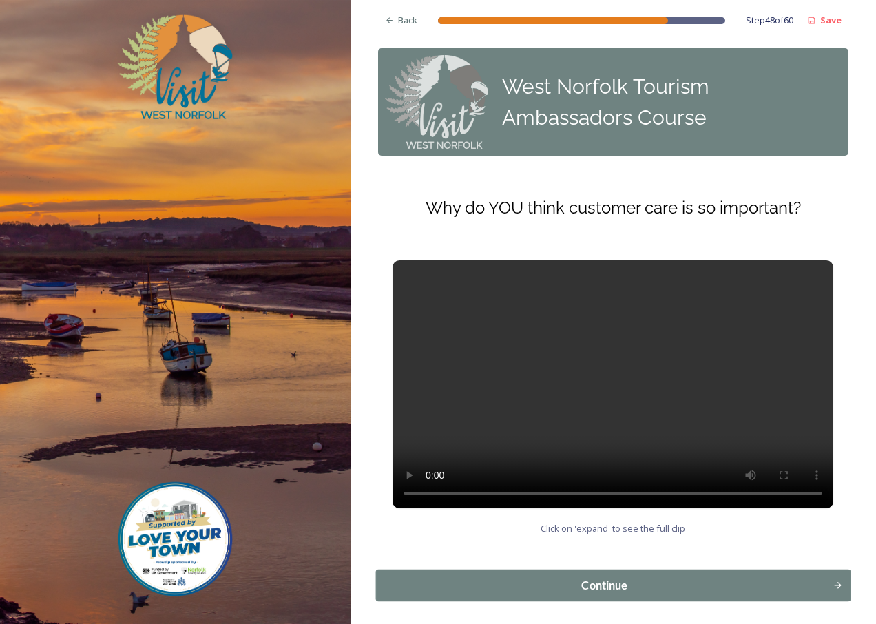
click at [571, 574] on button "Continue" at bounding box center [612, 585] width 475 height 32
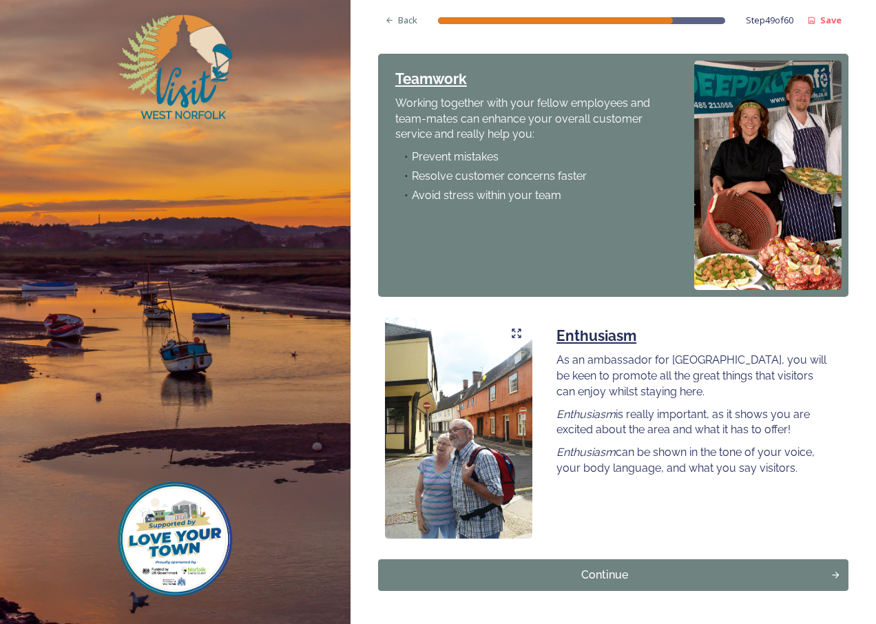
scroll to position [964, 0]
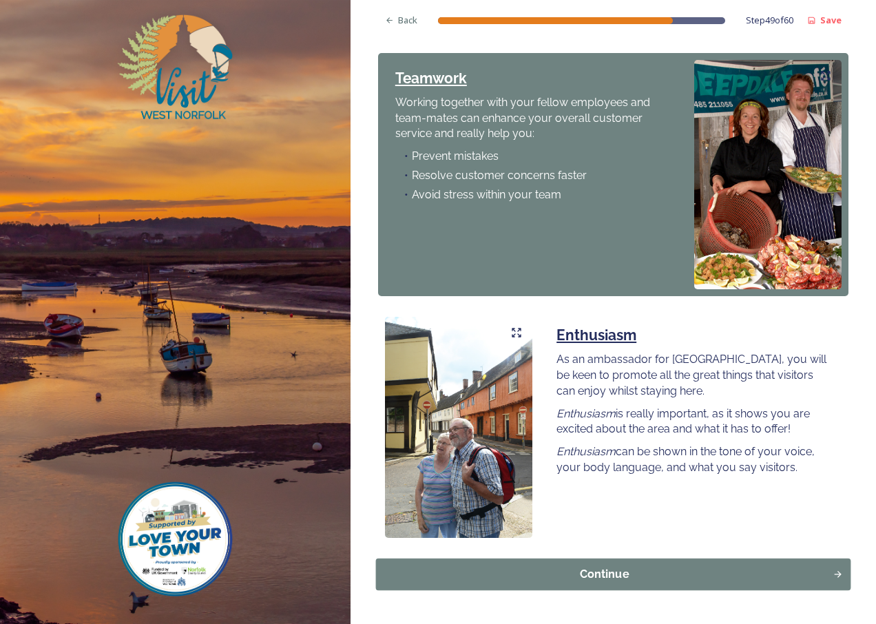
click at [598, 566] on div "Continue" at bounding box center [604, 574] width 442 height 17
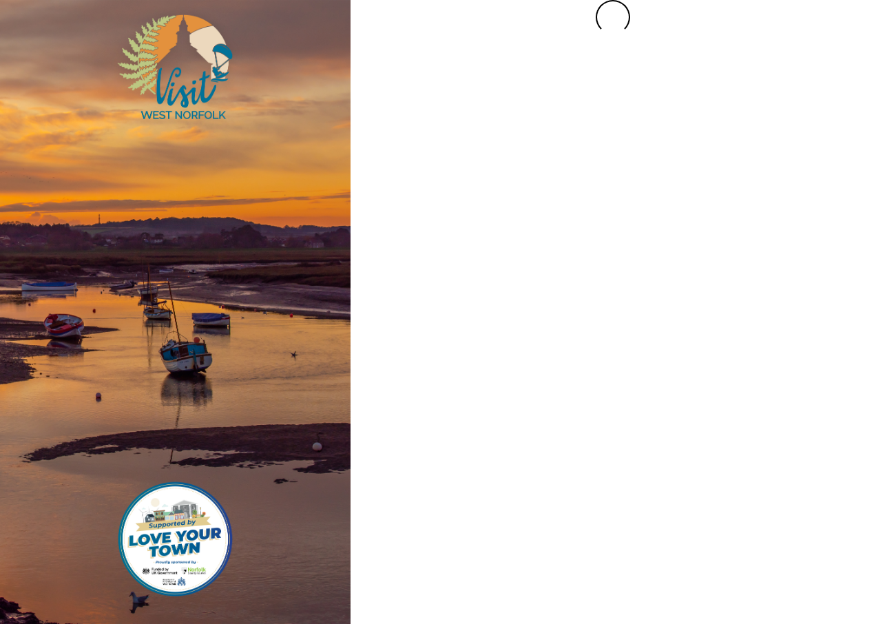
scroll to position [0, 0]
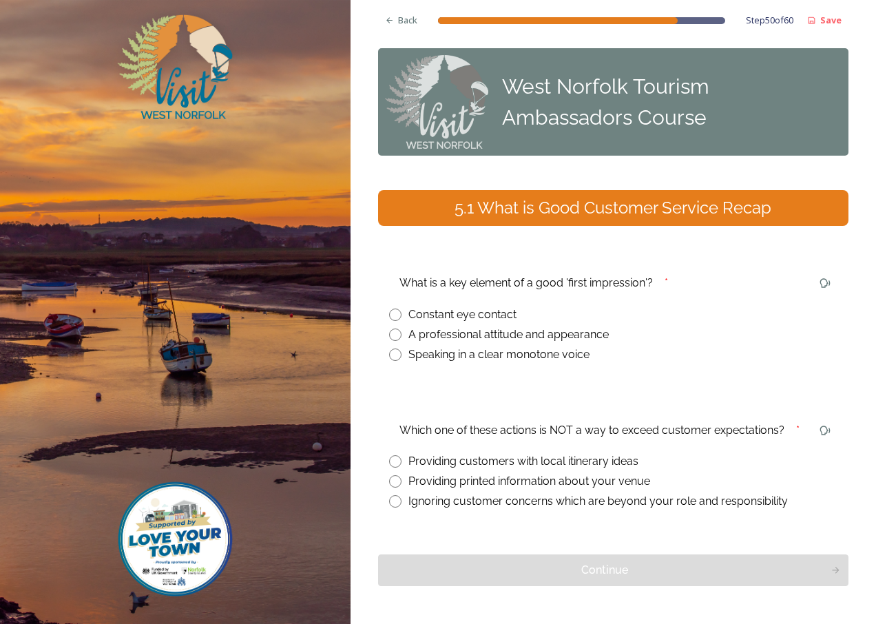
click at [394, 334] on input "radio" at bounding box center [395, 334] width 12 height 12
radio input "true"
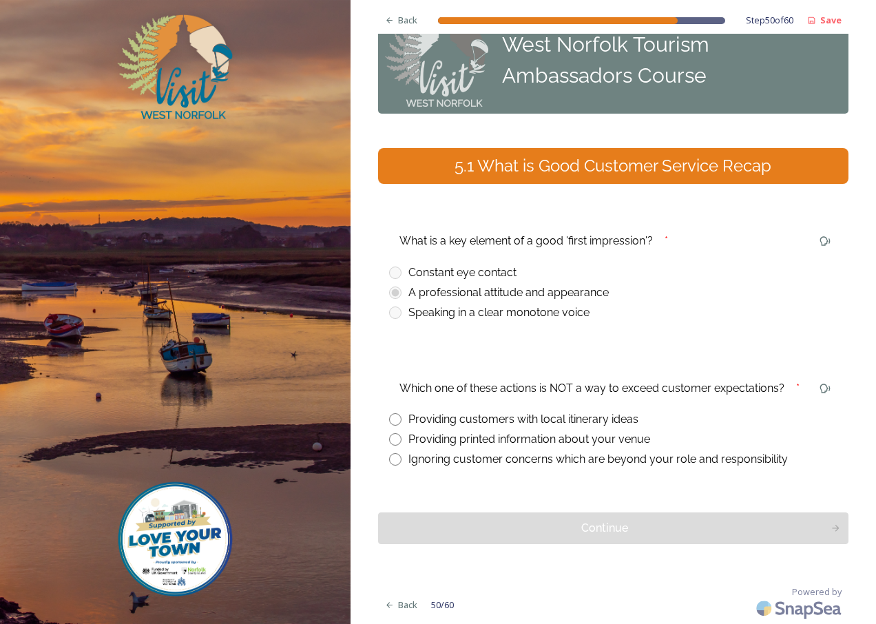
click at [391, 458] on input "radio" at bounding box center [395, 459] width 12 height 12
radio input "true"
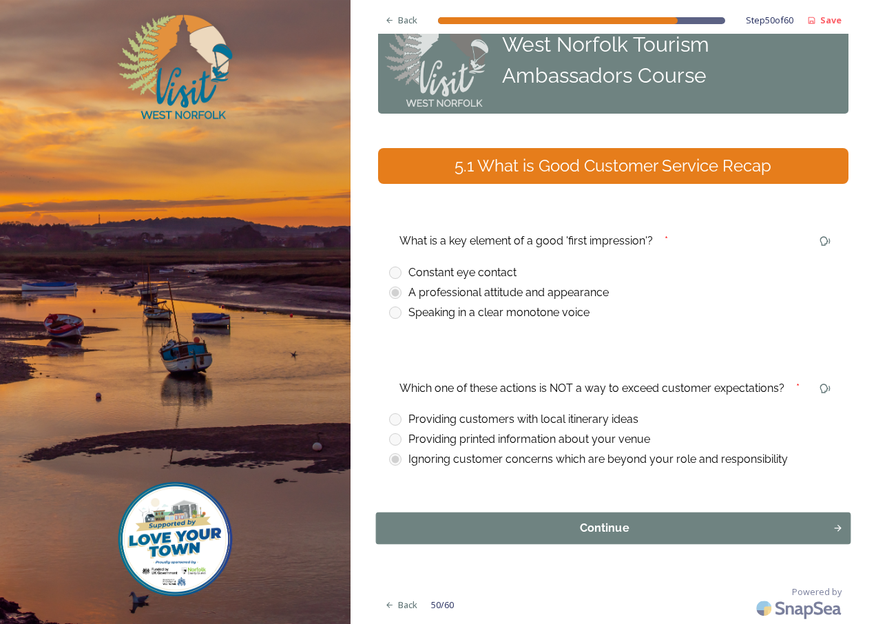
click at [574, 528] on div "Continue" at bounding box center [604, 528] width 442 height 17
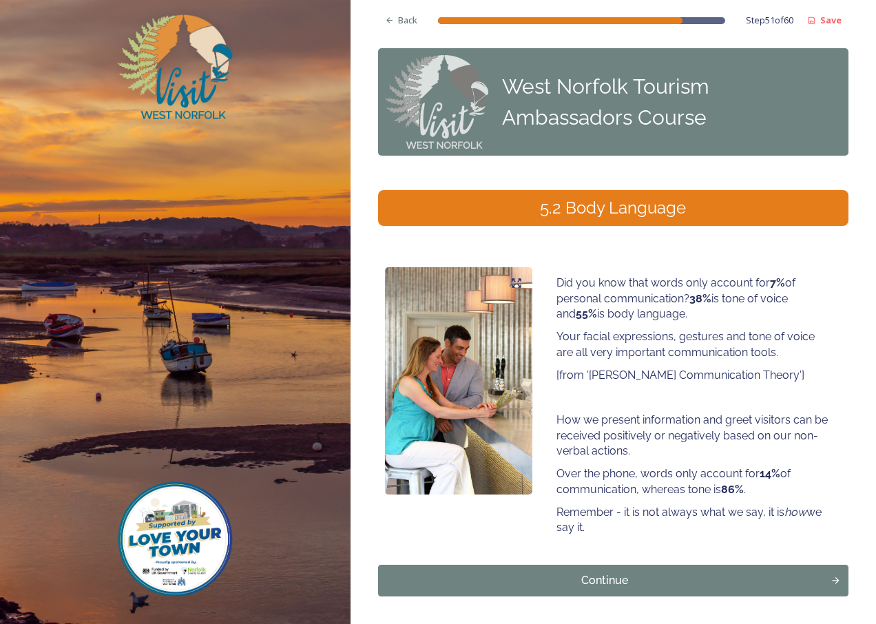
scroll to position [52, 0]
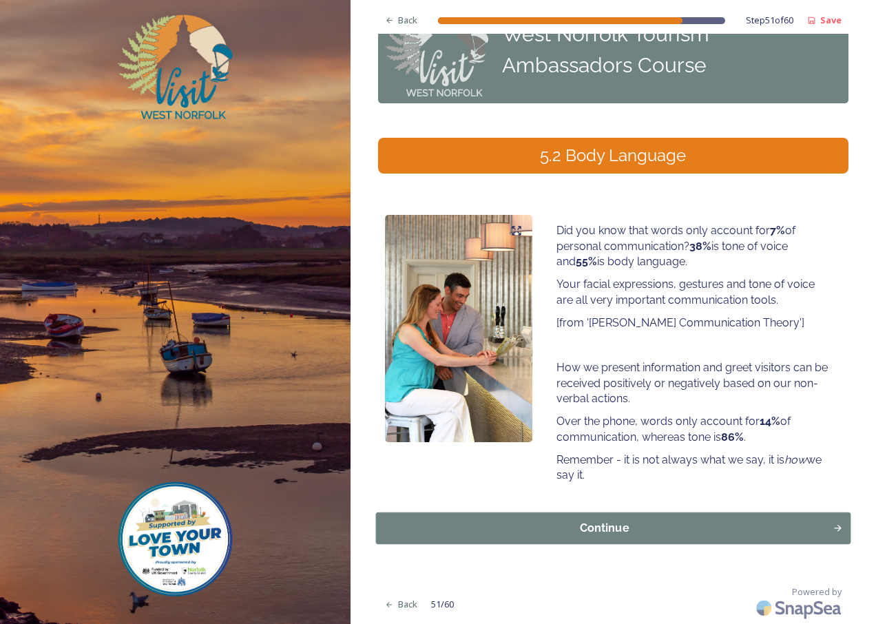
click at [614, 525] on div "Continue" at bounding box center [604, 528] width 442 height 17
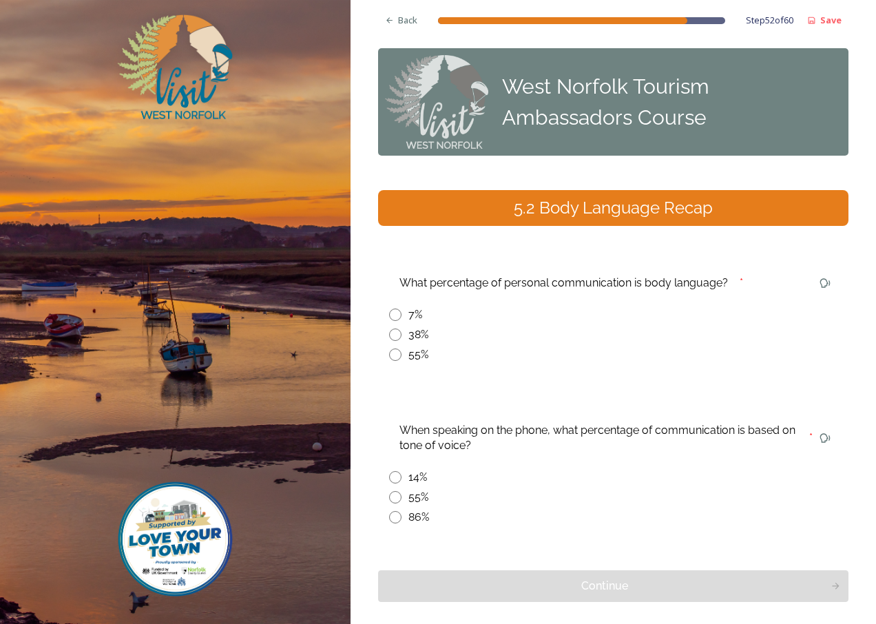
click at [397, 355] on input "radio" at bounding box center [395, 354] width 12 height 12
radio input "true"
click at [395, 479] on input "radio" at bounding box center [395, 477] width 12 height 12
radio input "true"
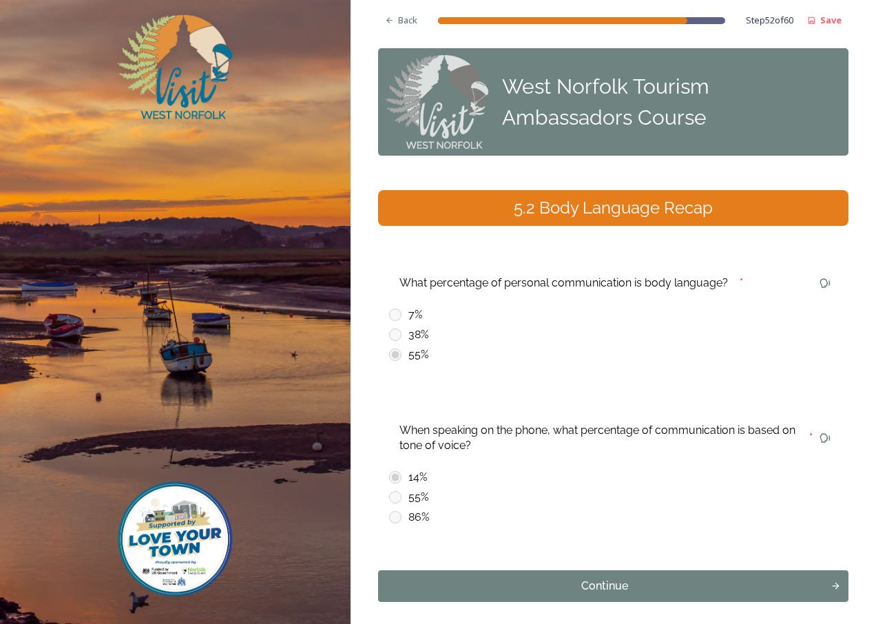
drag, startPoint x: 397, startPoint y: 476, endPoint x: 501, endPoint y: 509, distance: 109.5
click at [501, 509] on div "86%" at bounding box center [613, 517] width 448 height 17
click at [557, 586] on div "Continue" at bounding box center [604, 586] width 442 height 17
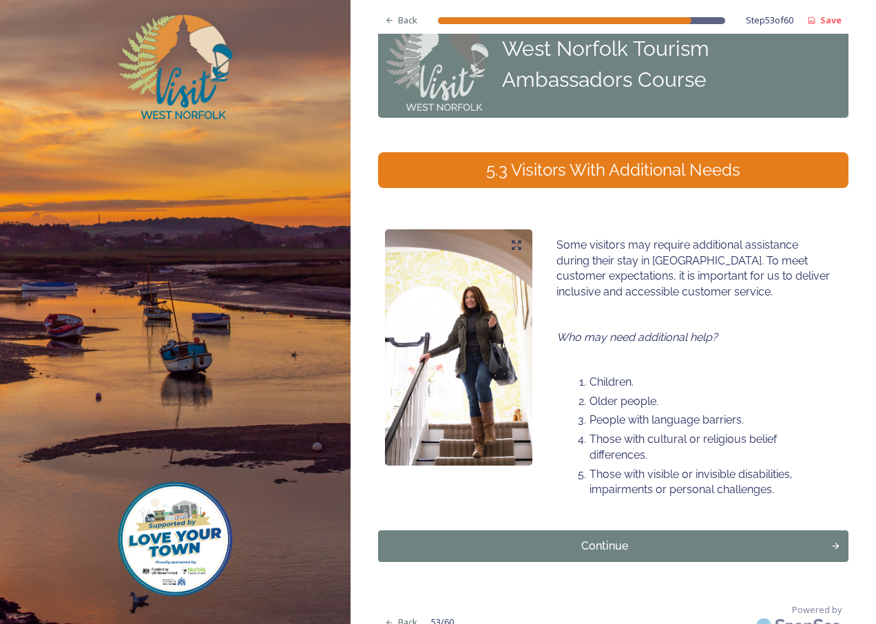
scroll to position [56, 0]
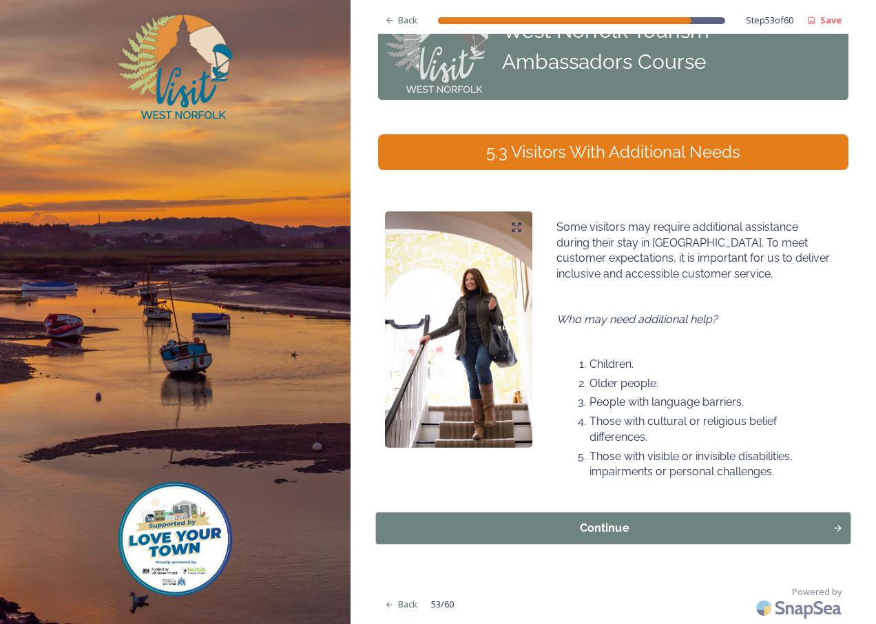
click at [592, 527] on div "Continue" at bounding box center [604, 528] width 442 height 17
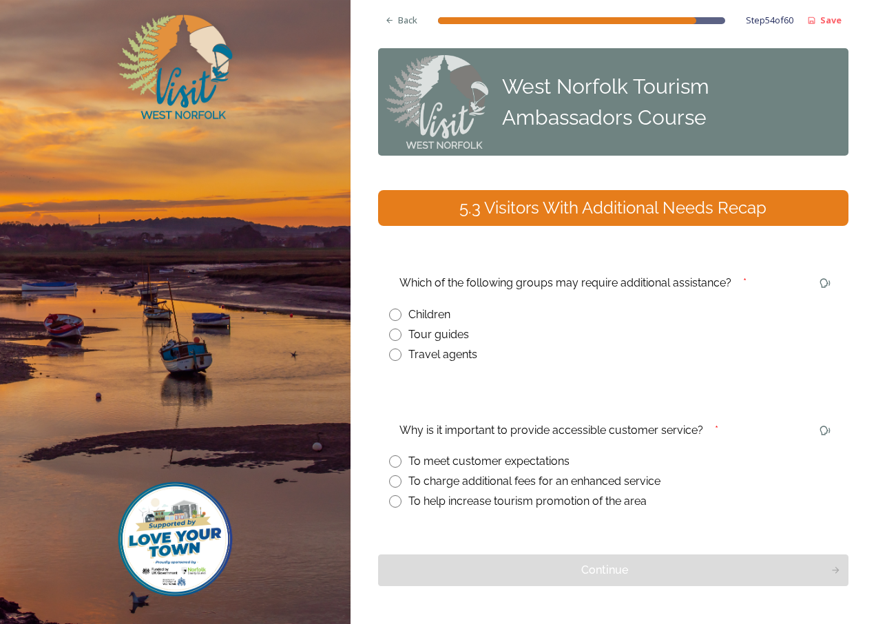
click at [396, 313] on input "radio" at bounding box center [395, 314] width 12 height 12
radio input "true"
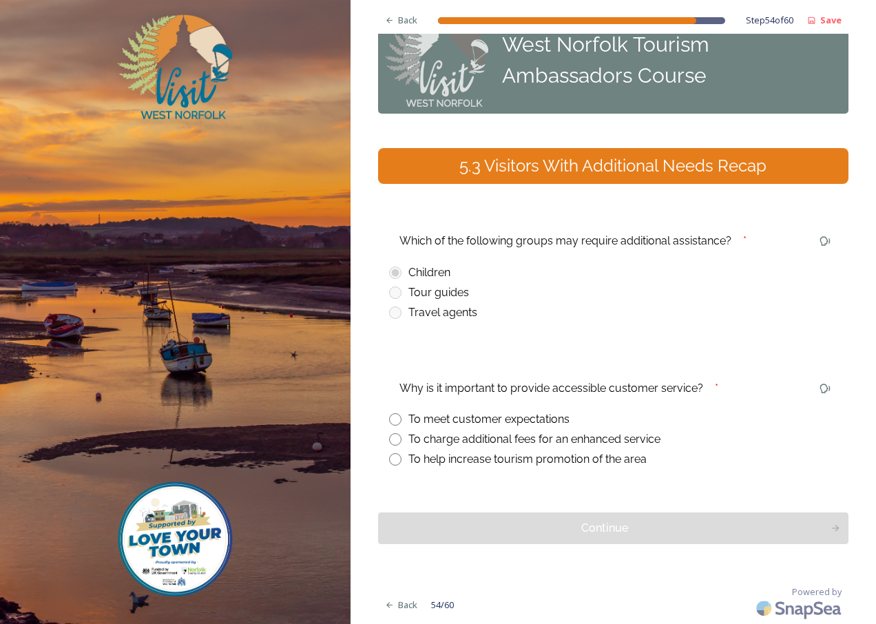
click at [393, 462] on input "radio" at bounding box center [395, 459] width 12 height 12
radio input "true"
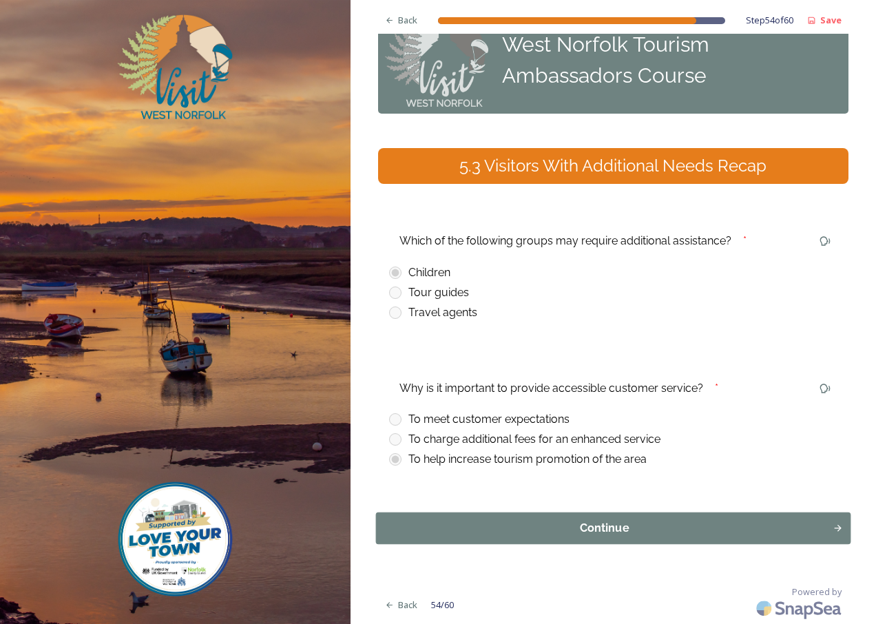
click at [573, 529] on div "Continue" at bounding box center [604, 528] width 442 height 17
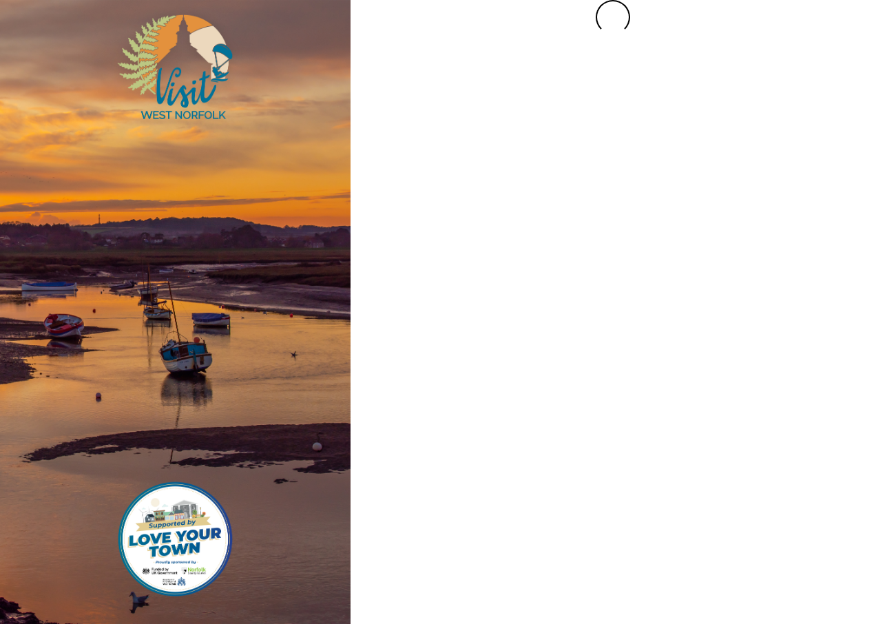
scroll to position [0, 0]
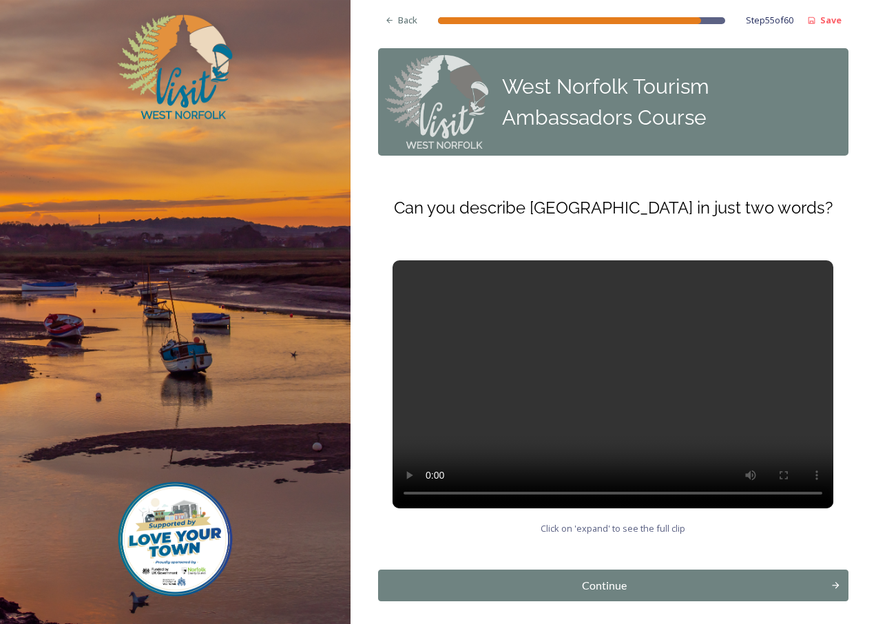
click at [599, 584] on div "Continue" at bounding box center [605, 585] width 438 height 17
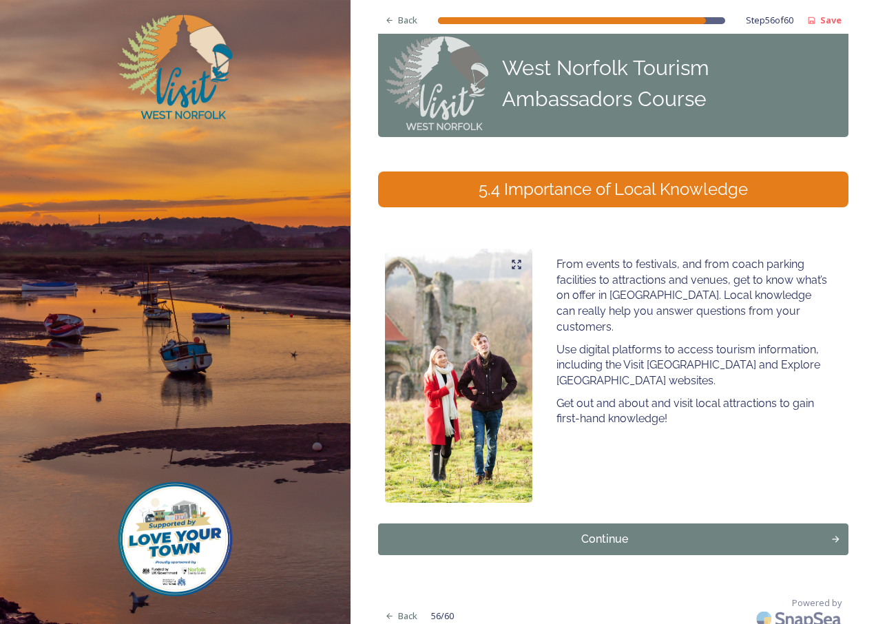
scroll to position [24, 0]
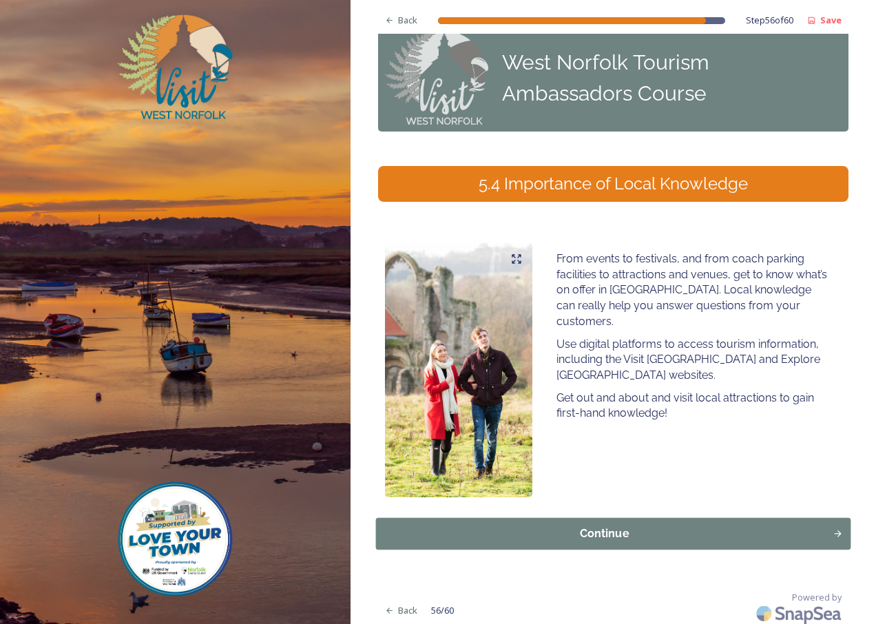
click at [595, 518] on button "Continue" at bounding box center [612, 534] width 475 height 32
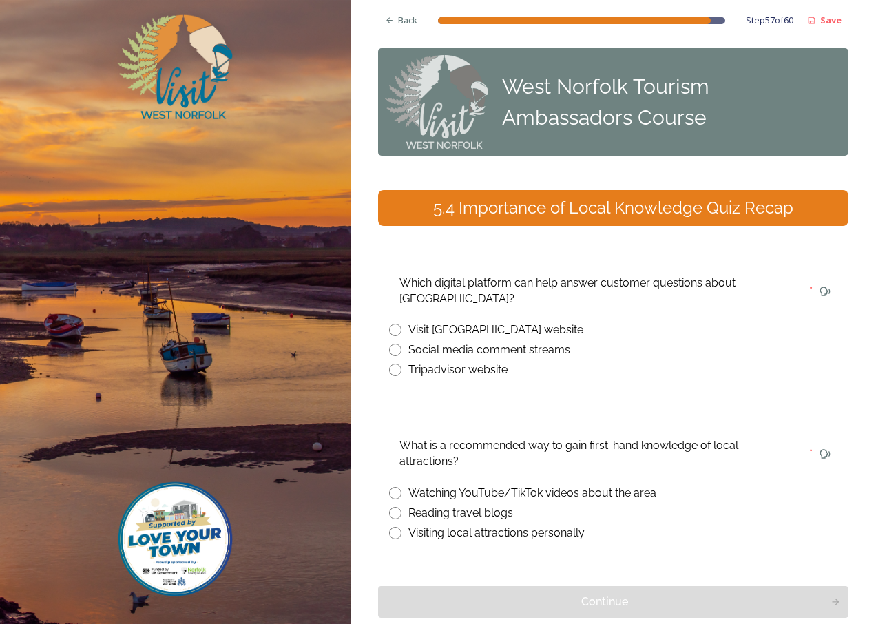
click at [399, 327] on input "radio" at bounding box center [395, 330] width 12 height 12
radio input "true"
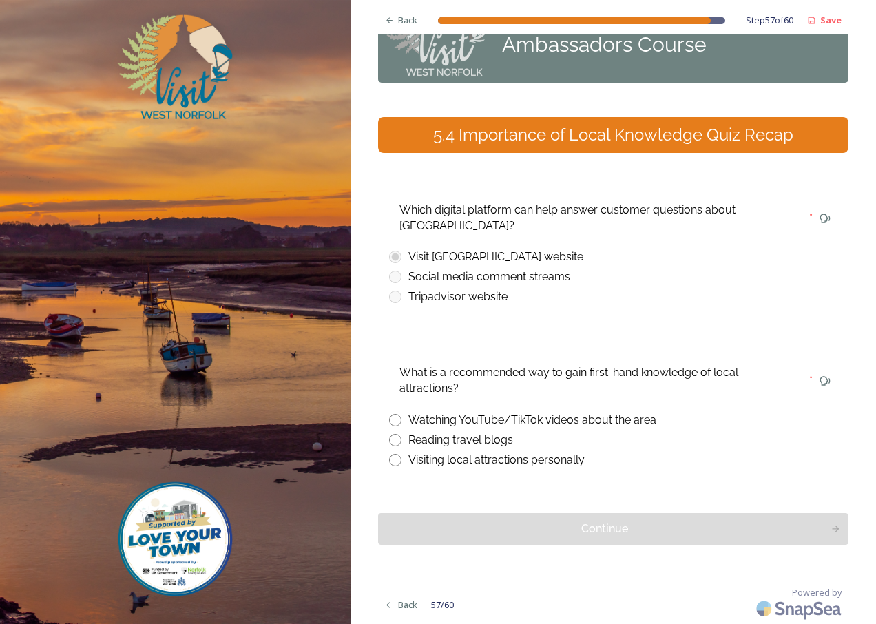
scroll to position [74, 0]
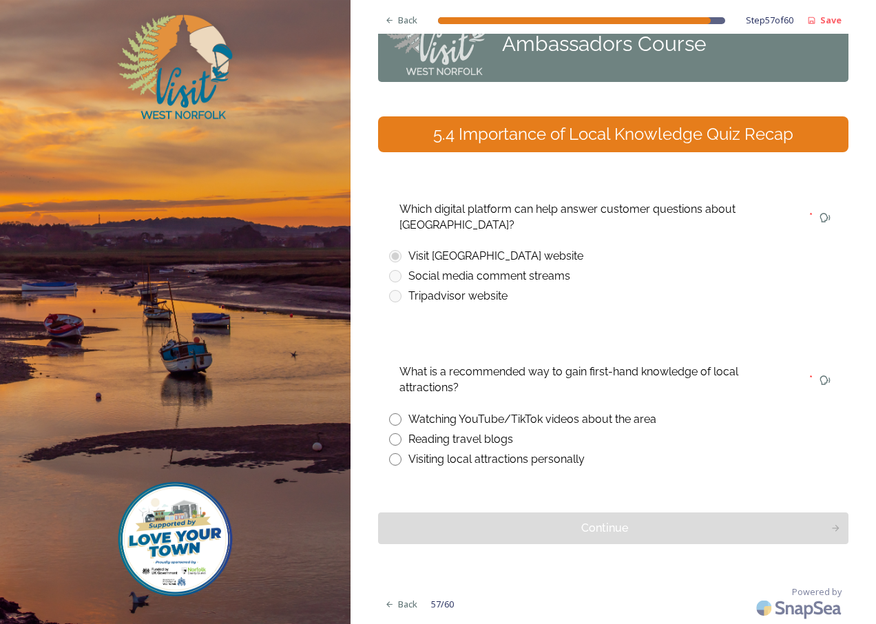
click at [397, 456] on input "radio" at bounding box center [395, 459] width 12 height 12
radio input "true"
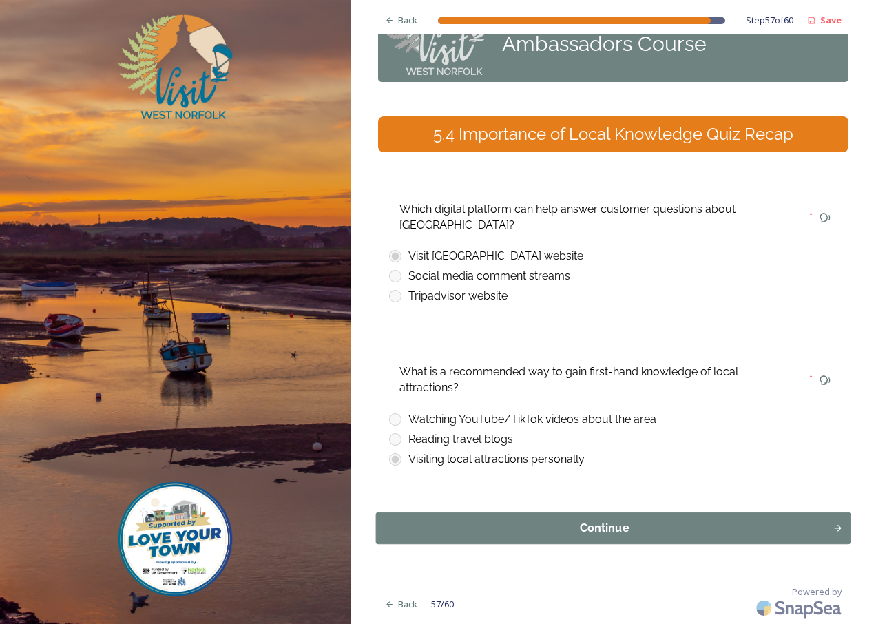
click at [624, 523] on div "Continue" at bounding box center [604, 528] width 442 height 17
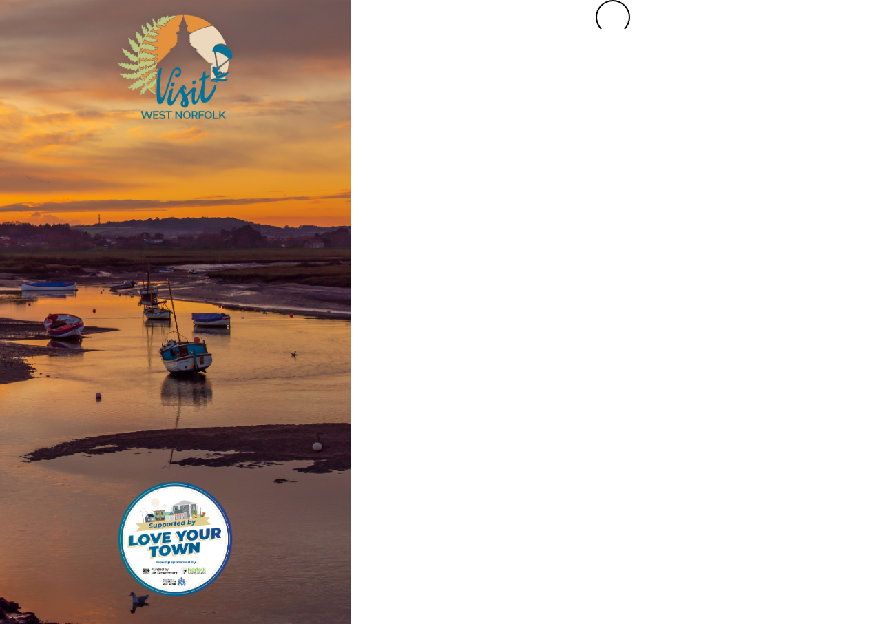
scroll to position [0, 0]
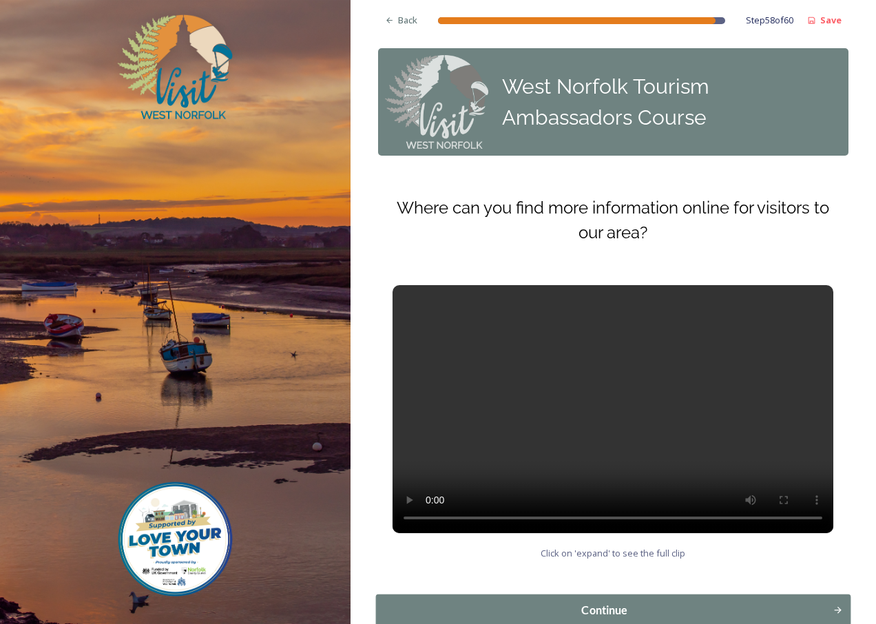
click at [598, 604] on div "Continue" at bounding box center [604, 610] width 442 height 17
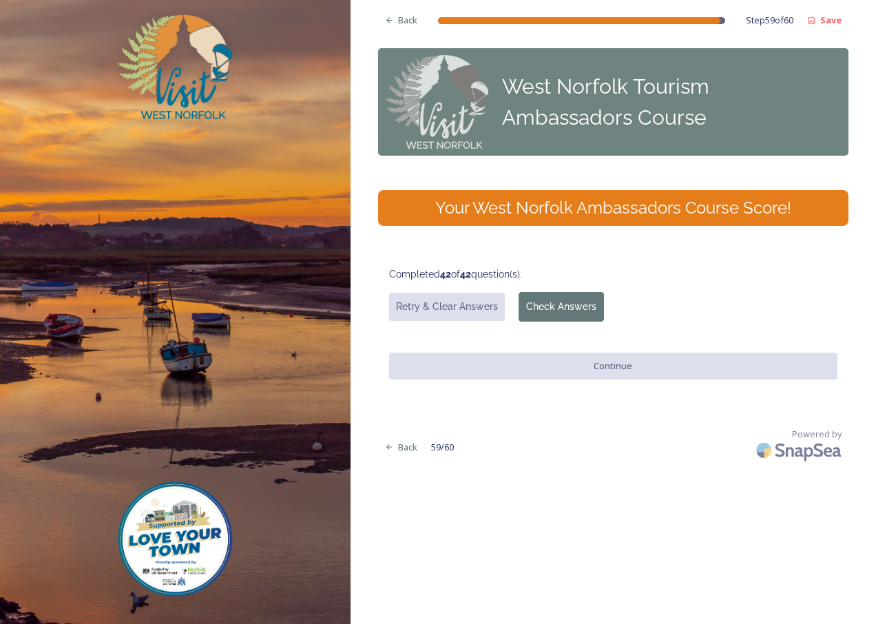
click at [567, 306] on button "Check Answers" at bounding box center [560, 307] width 85 height 30
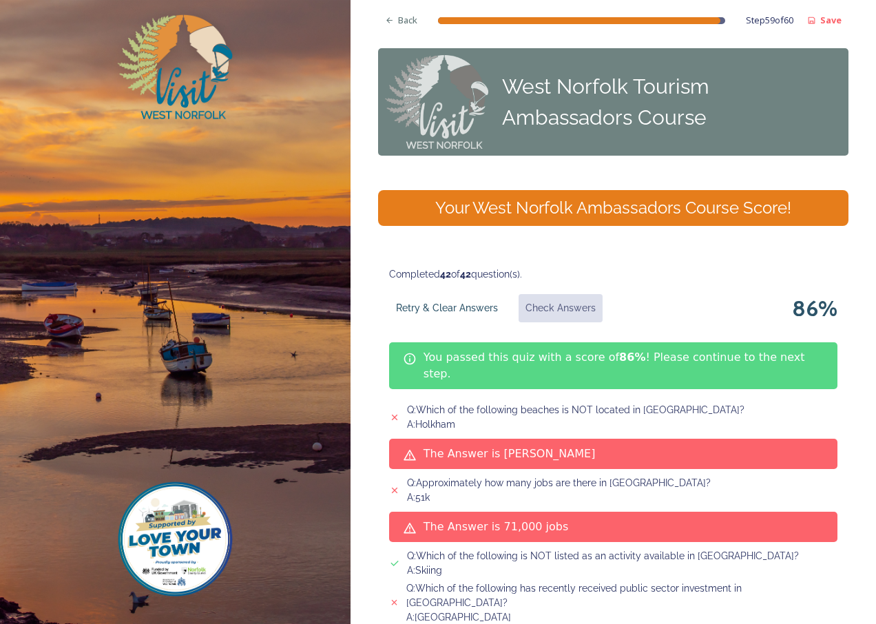
click at [446, 306] on button "Retry & Clear Answers" at bounding box center [447, 308] width 116 height 28
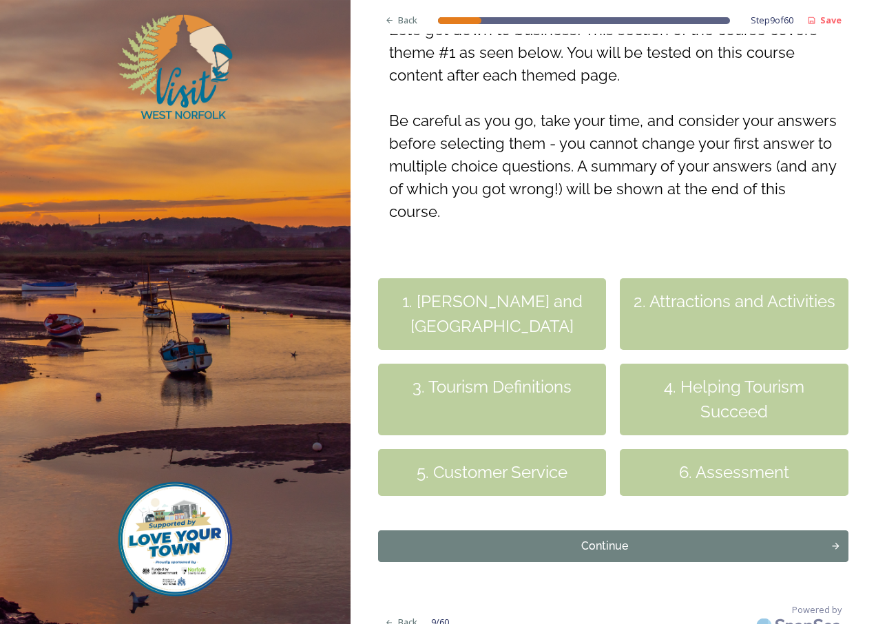
scroll to position [266, 0]
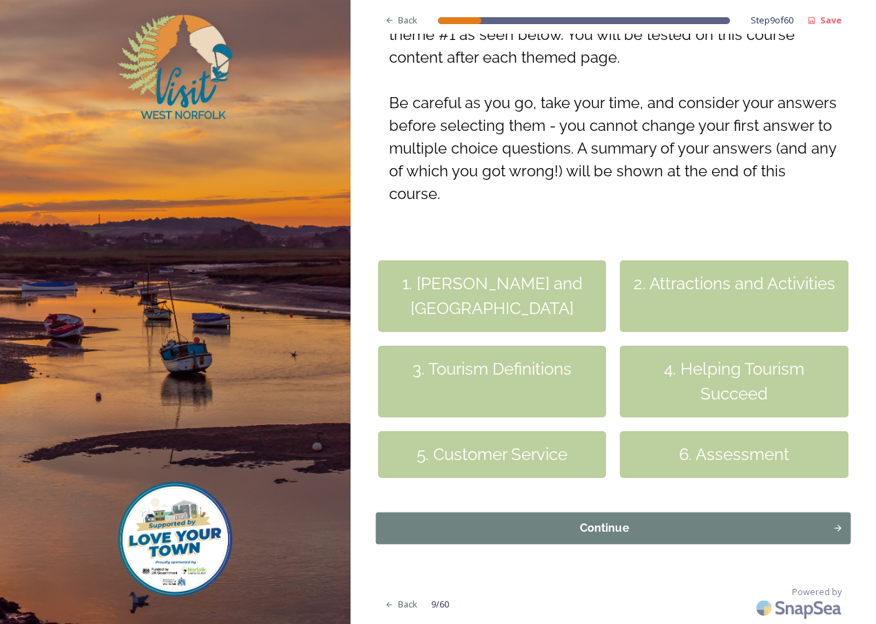
click at [615, 534] on div "Continue" at bounding box center [604, 528] width 442 height 17
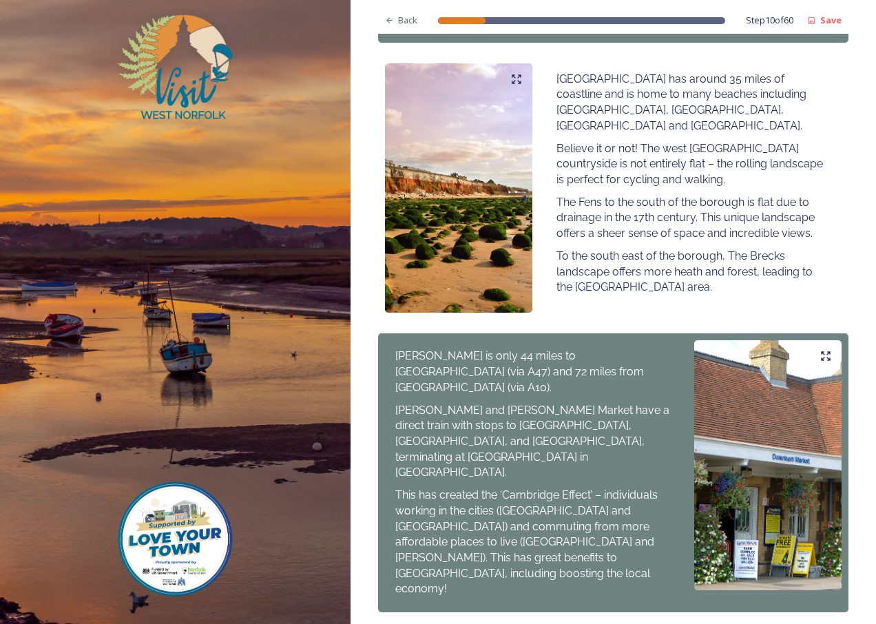
scroll to position [825, 0]
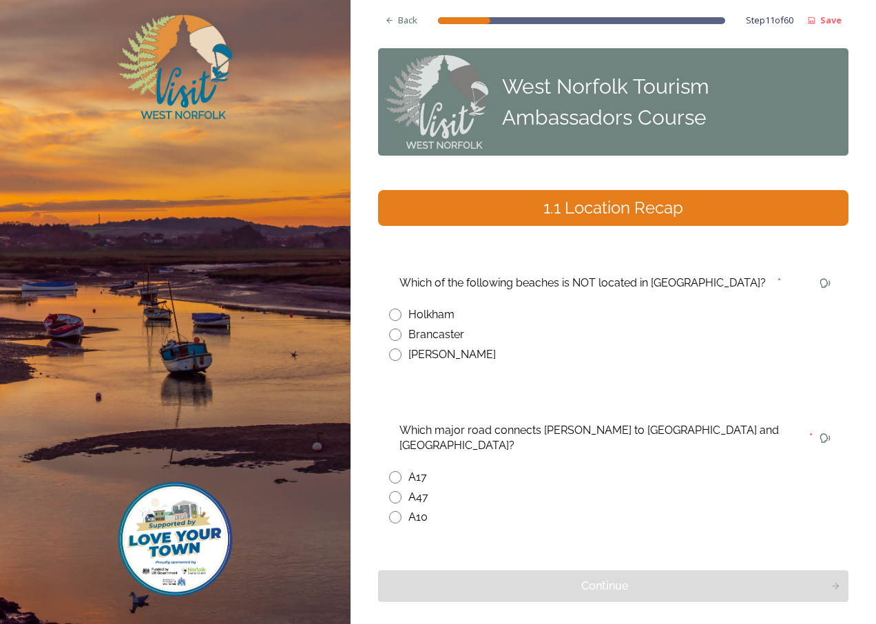
click at [396, 352] on input "radio" at bounding box center [395, 354] width 12 height 12
radio input "true"
click at [398, 511] on input "radio" at bounding box center [395, 517] width 12 height 12
radio input "true"
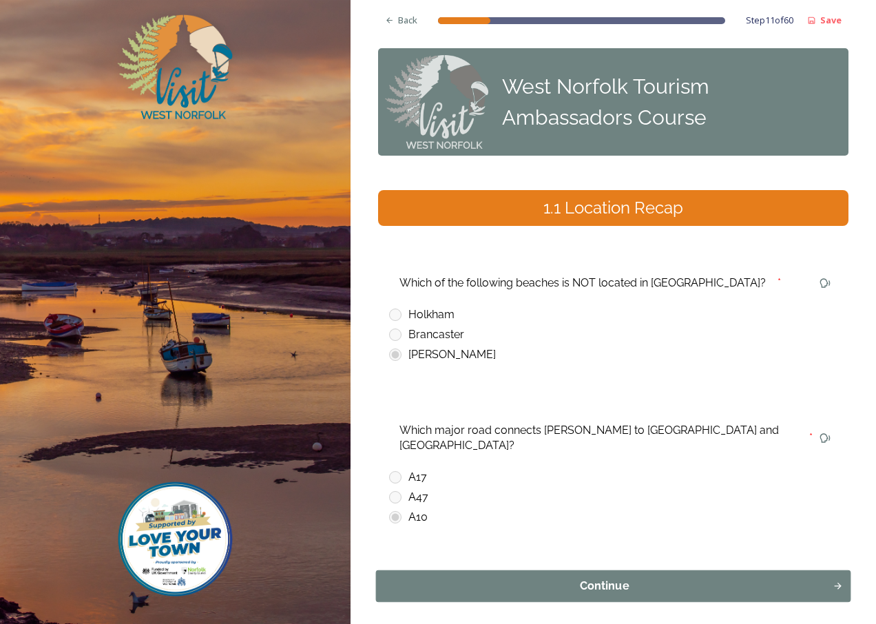
click at [595, 578] on div "Continue" at bounding box center [604, 586] width 442 height 17
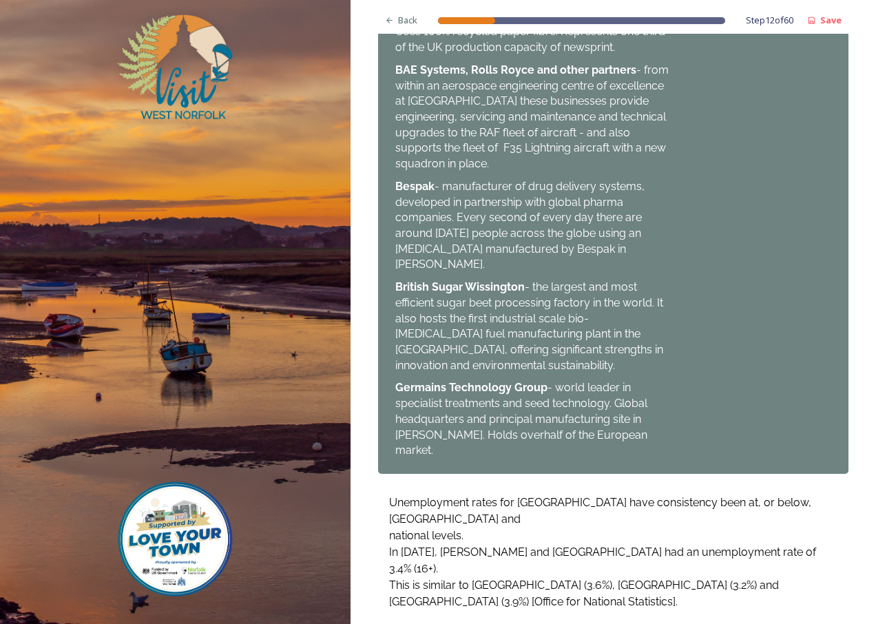
scroll to position [1112, 0]
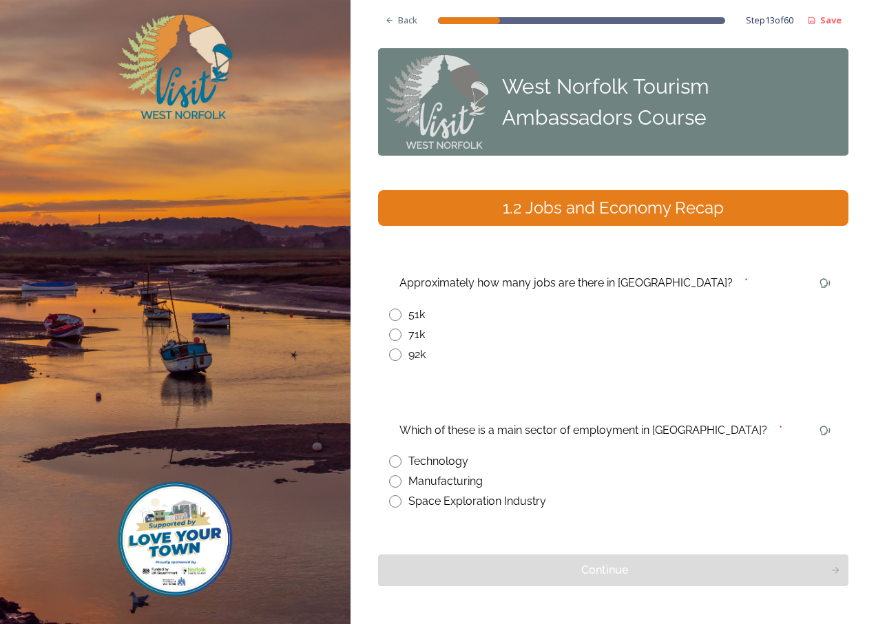
click at [395, 333] on input "radio" at bounding box center [395, 334] width 12 height 12
radio input "true"
click at [392, 480] on input "radio" at bounding box center [395, 481] width 12 height 12
radio input "true"
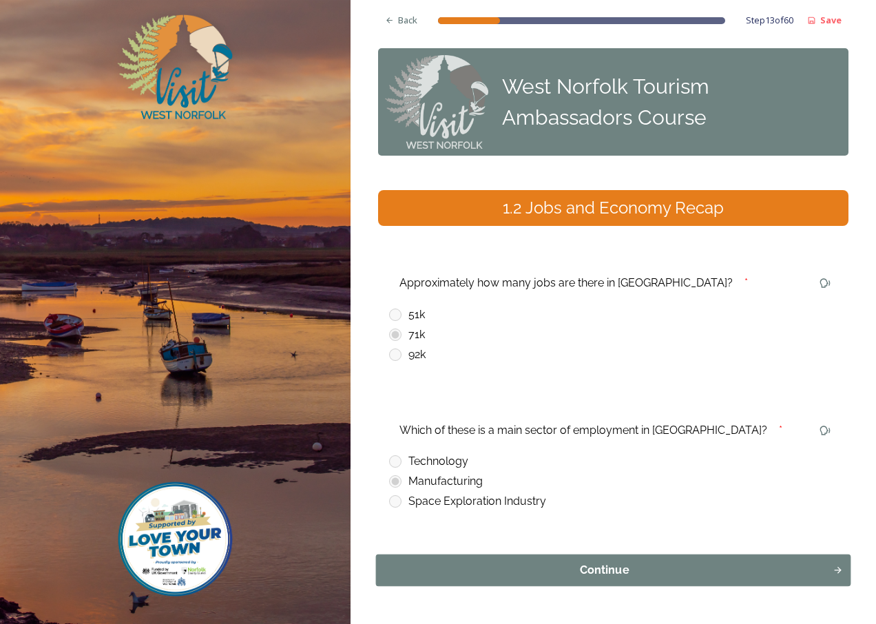
click at [582, 571] on div "Continue" at bounding box center [604, 570] width 442 height 17
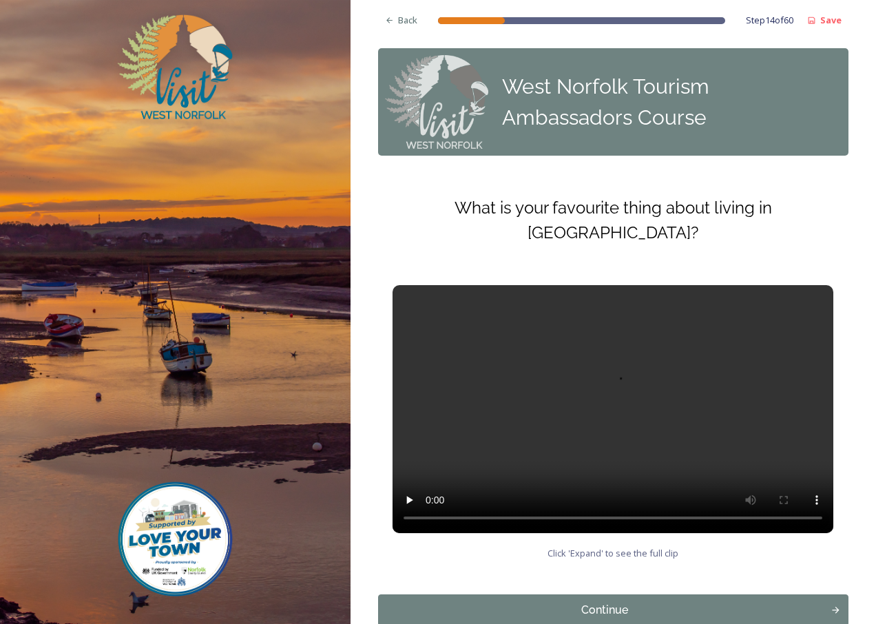
scroll to position [57, 0]
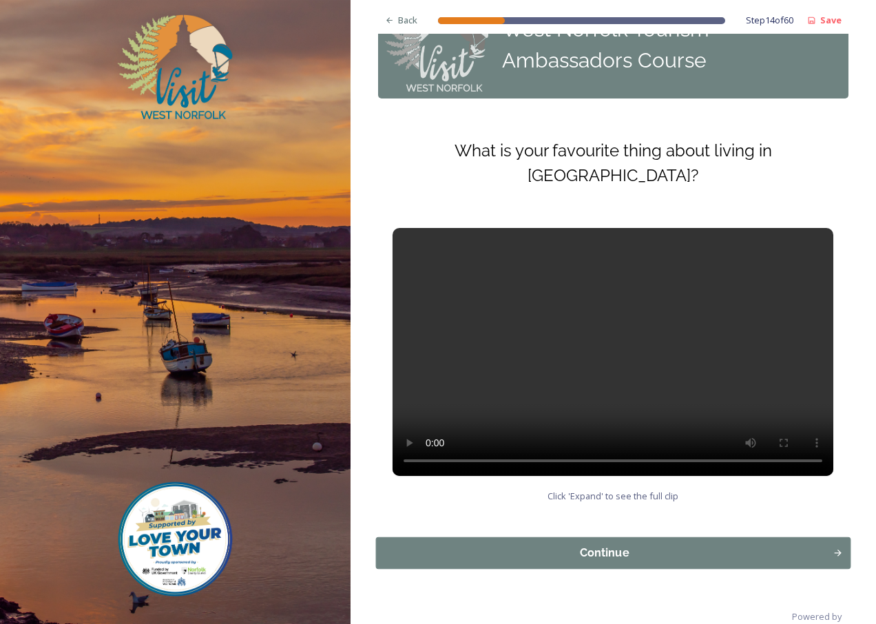
click at [582, 545] on div "Continue" at bounding box center [604, 553] width 442 height 17
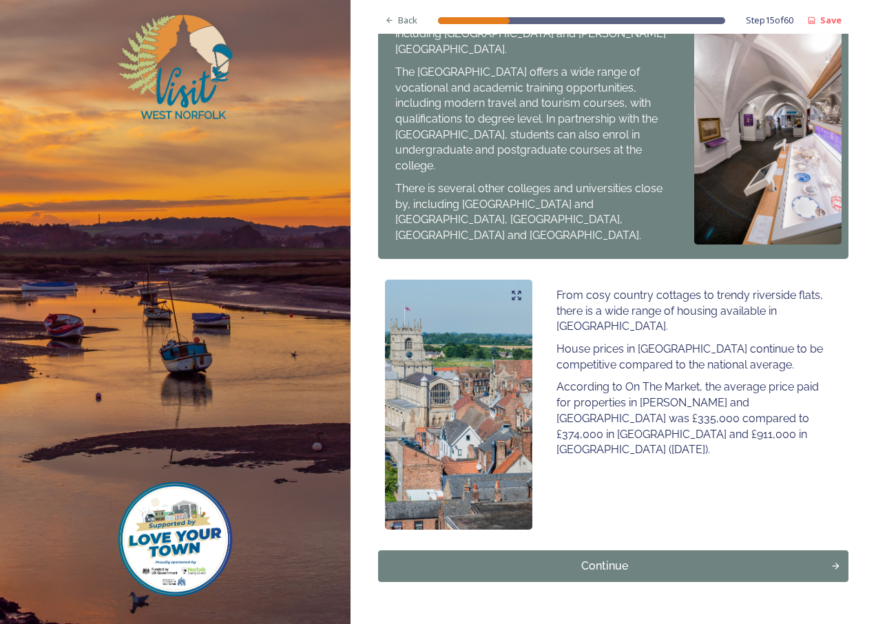
scroll to position [708, 0]
click at [619, 556] on div "Continue" at bounding box center [604, 564] width 442 height 17
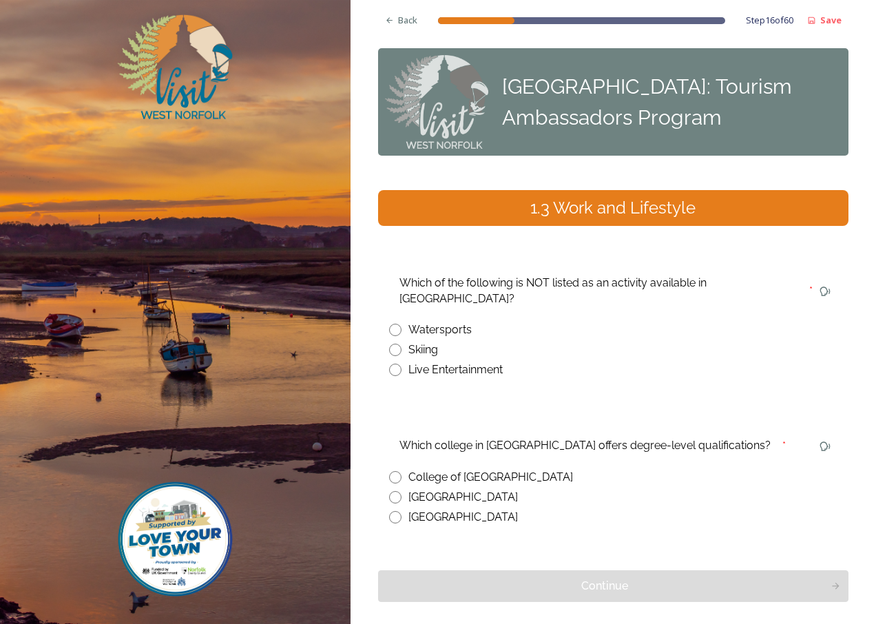
click at [396, 344] on input "radio" at bounding box center [395, 350] width 12 height 12
radio input "true"
click at [396, 471] on input "radio" at bounding box center [395, 477] width 12 height 12
radio input "true"
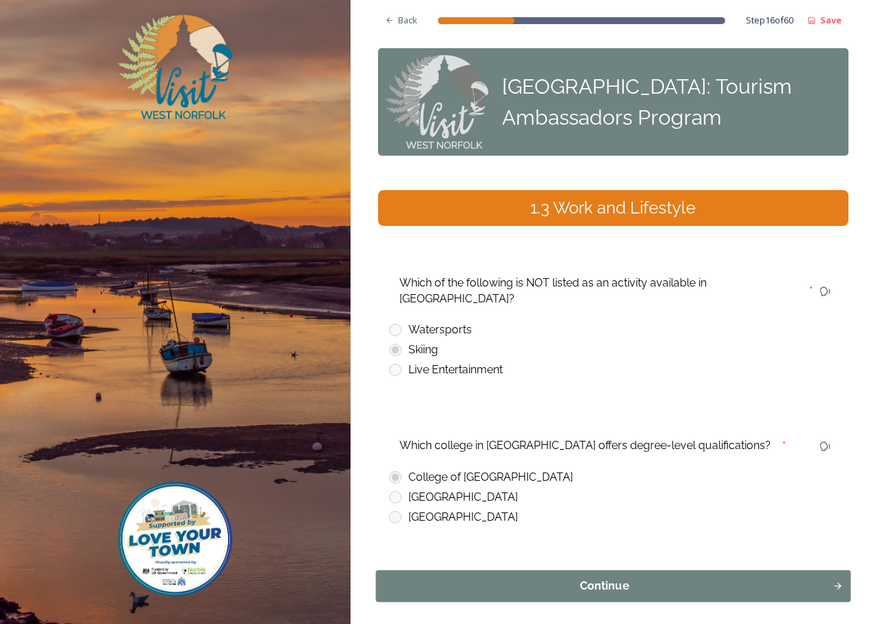
click at [560, 578] on div "Continue" at bounding box center [604, 586] width 442 height 17
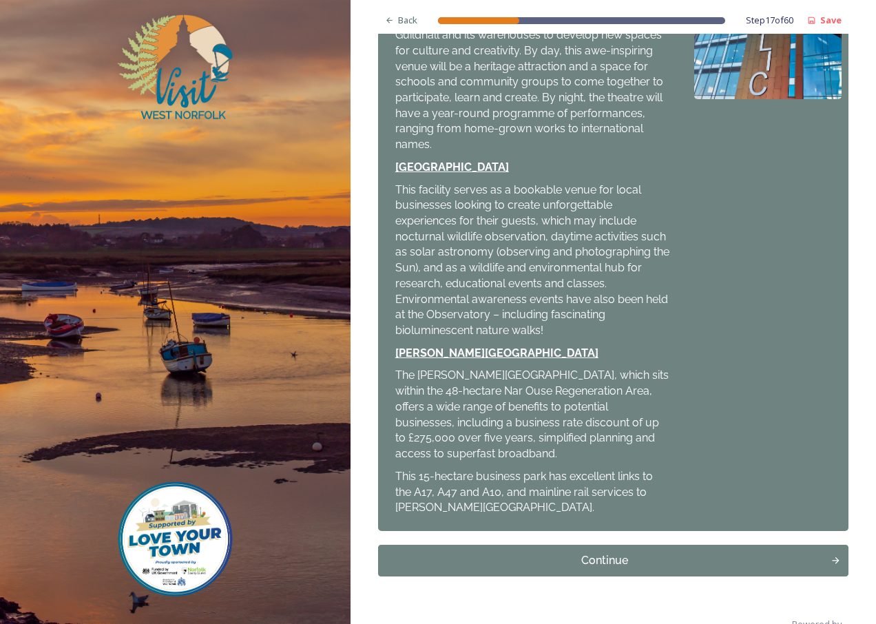
scroll to position [434, 0]
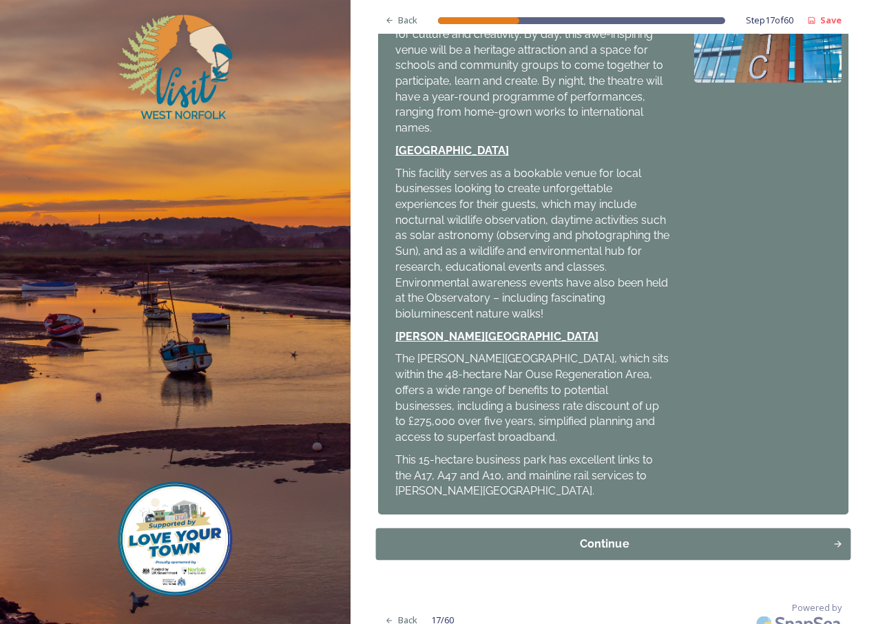
click at [577, 536] on div "Continue" at bounding box center [604, 544] width 442 height 17
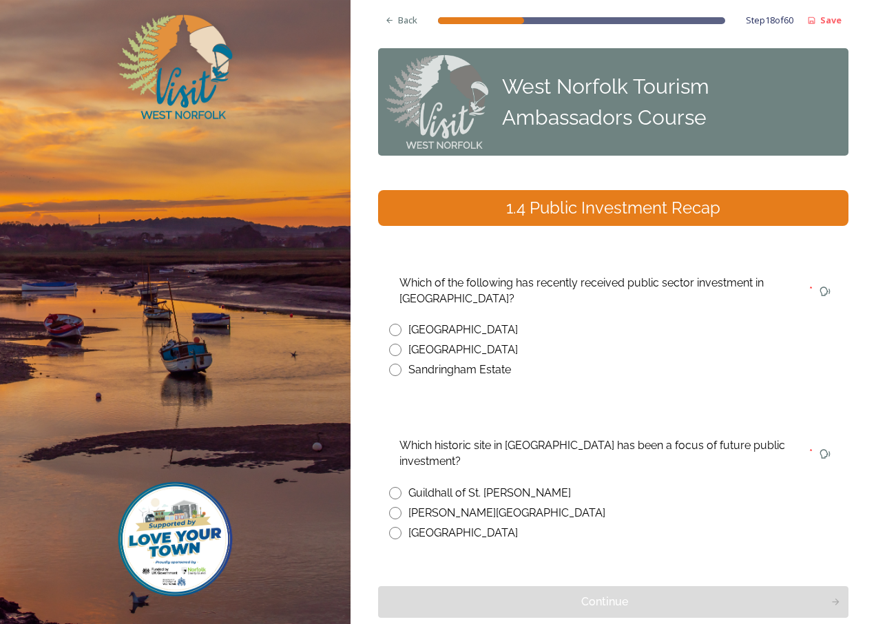
click at [395, 330] on input "radio" at bounding box center [395, 330] width 12 height 12
radio input "true"
click at [393, 491] on input "radio" at bounding box center [395, 493] width 12 height 12
radio input "true"
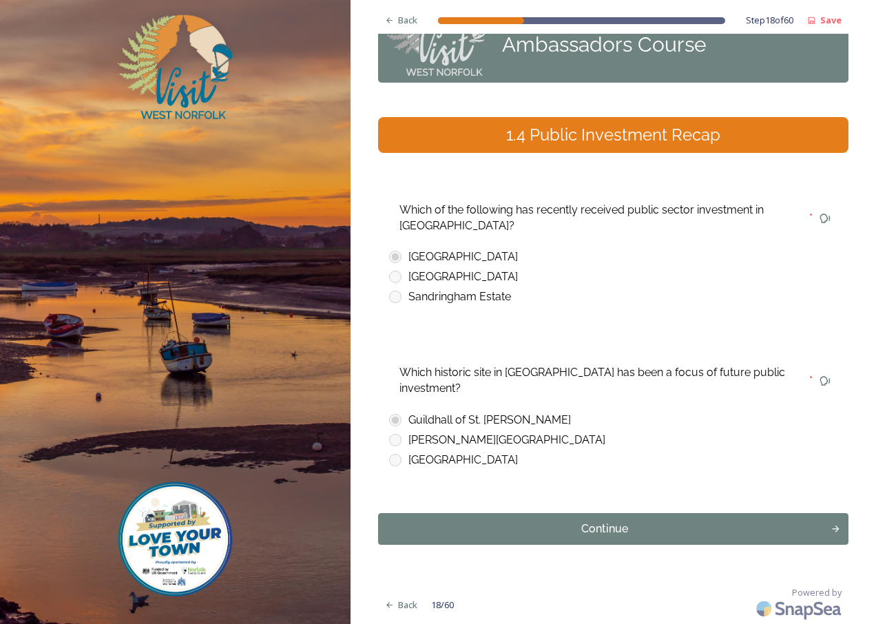
scroll to position [74, 0]
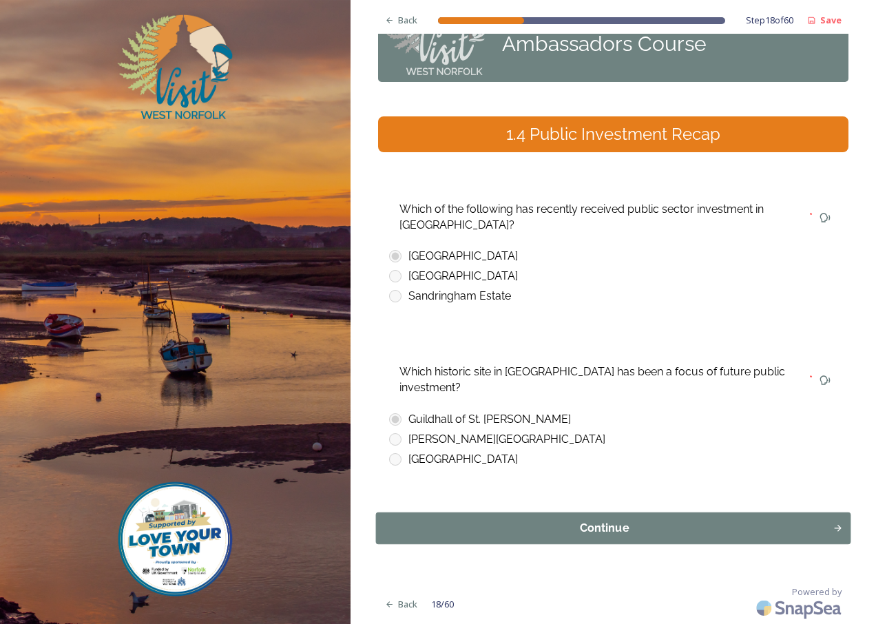
click at [608, 531] on div "Continue" at bounding box center [604, 528] width 442 height 17
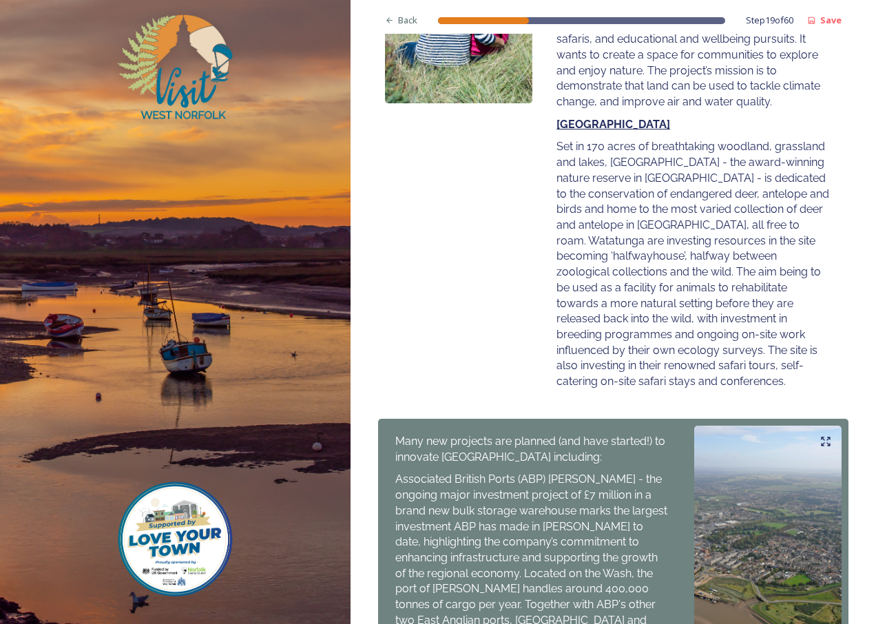
scroll to position [591, 0]
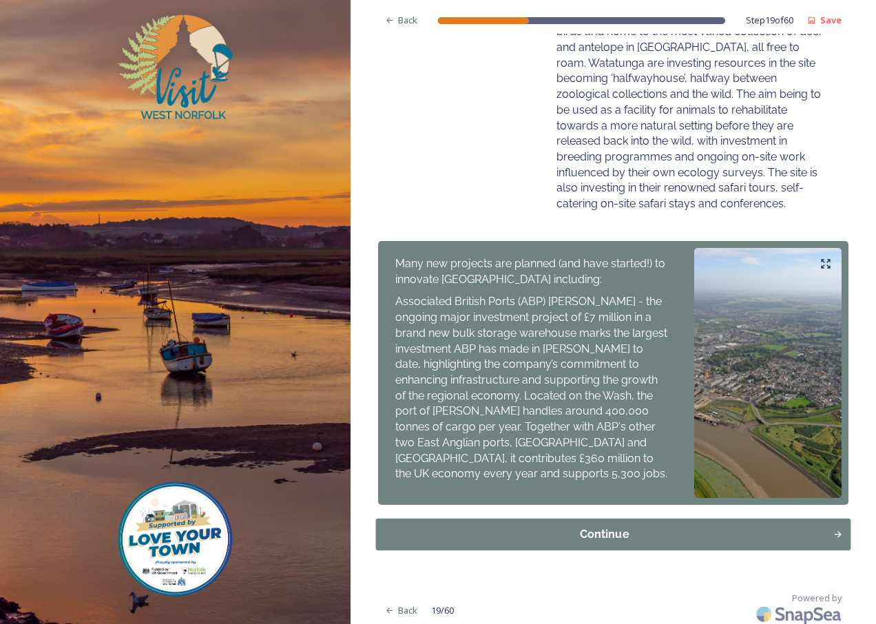
click at [595, 526] on div "Continue" at bounding box center [604, 534] width 442 height 17
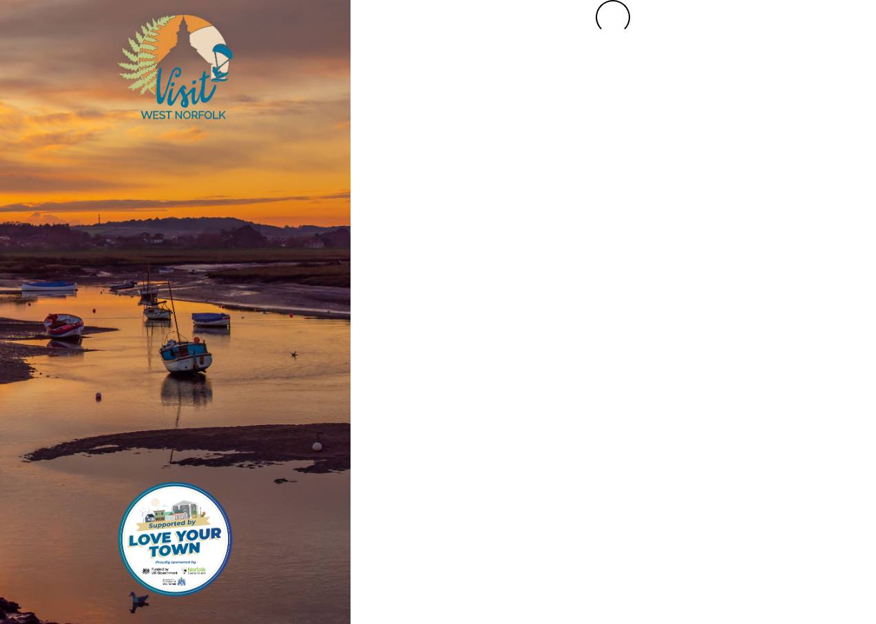
scroll to position [0, 0]
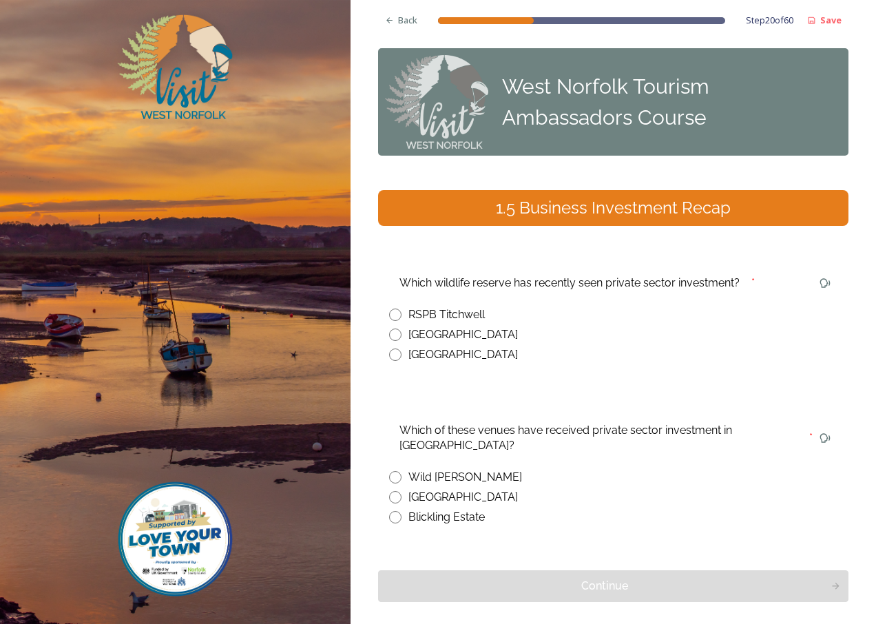
click at [396, 334] on input "radio" at bounding box center [395, 334] width 12 height 12
radio input "true"
click at [397, 475] on input "radio" at bounding box center [395, 477] width 12 height 12
radio input "true"
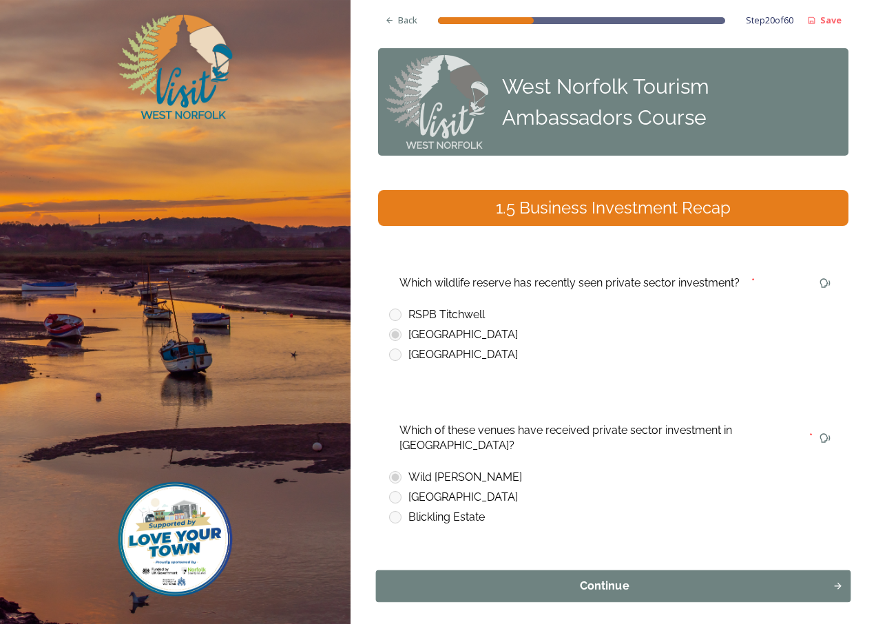
click at [587, 581] on div "Continue" at bounding box center [604, 586] width 442 height 17
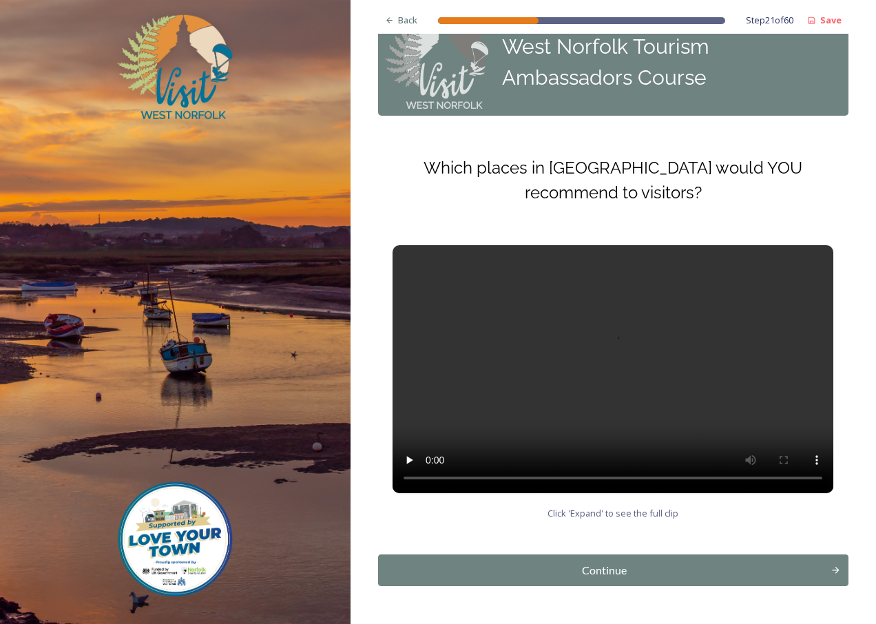
scroll to position [82, 0]
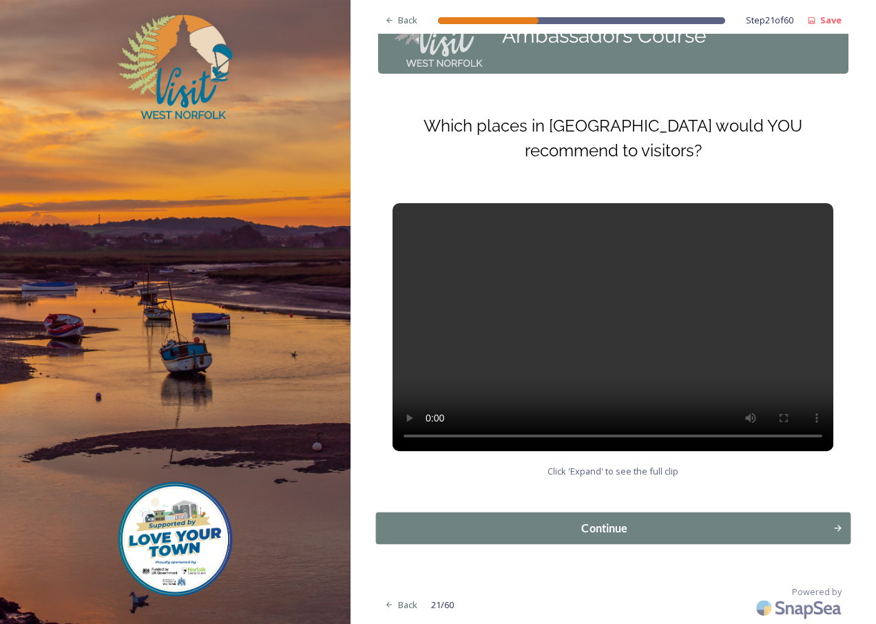
click at [606, 533] on div "Continue" at bounding box center [604, 528] width 442 height 17
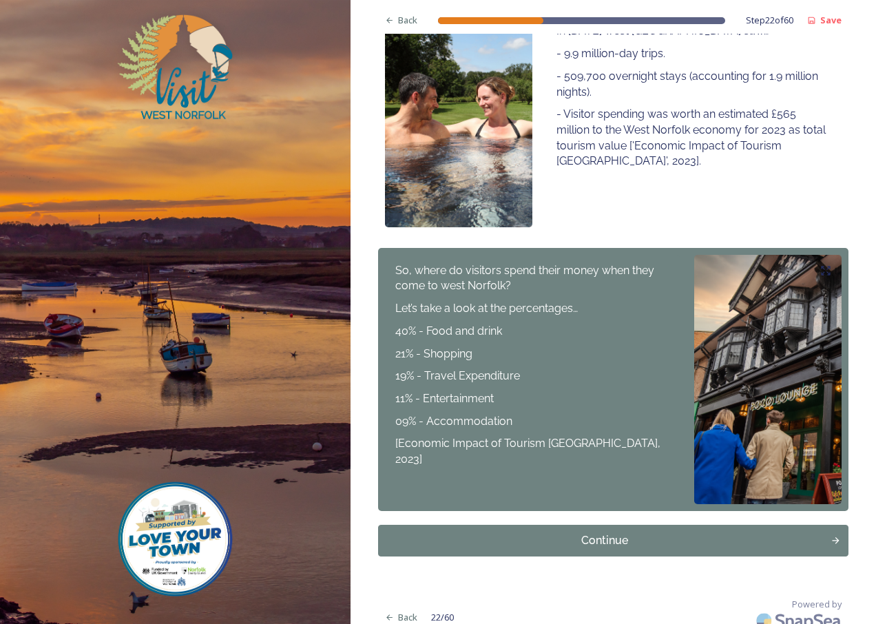
scroll to position [291, 0]
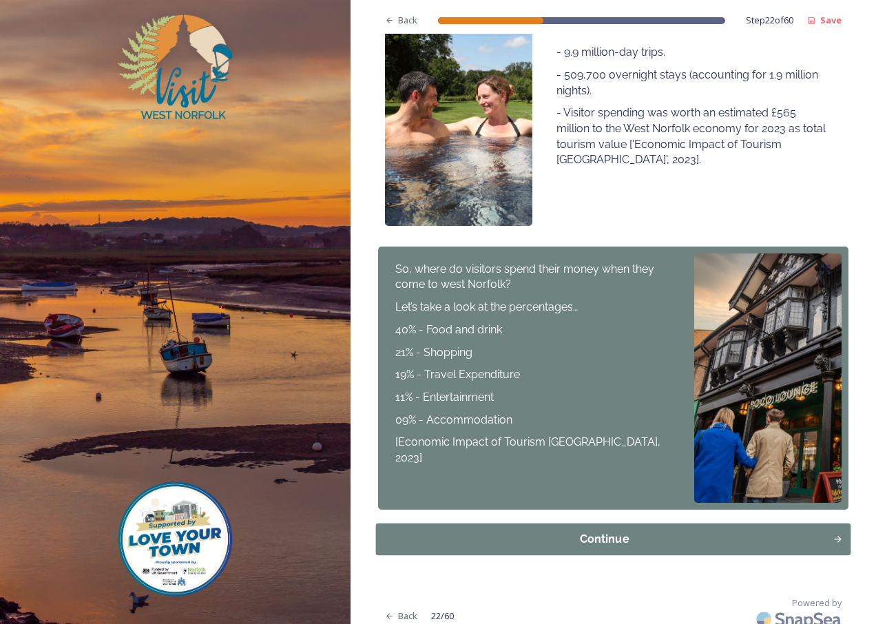
click at [613, 531] on div "Continue" at bounding box center [604, 539] width 442 height 17
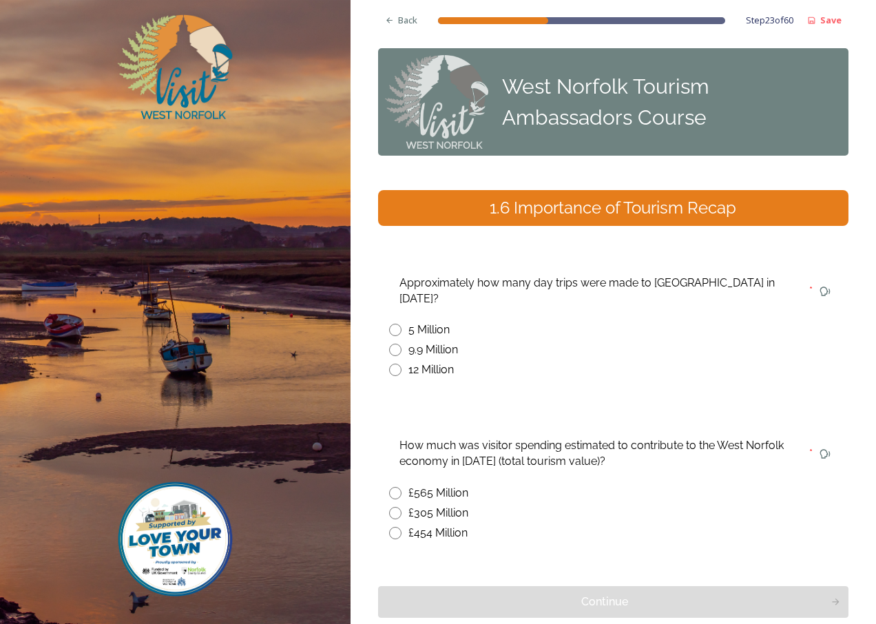
click at [397, 344] on input "radio" at bounding box center [395, 350] width 12 height 12
radio input "true"
drag, startPoint x: 395, startPoint y: 476, endPoint x: 453, endPoint y: 457, distance: 60.7
click at [394, 487] on input "radio" at bounding box center [395, 493] width 12 height 12
radio input "true"
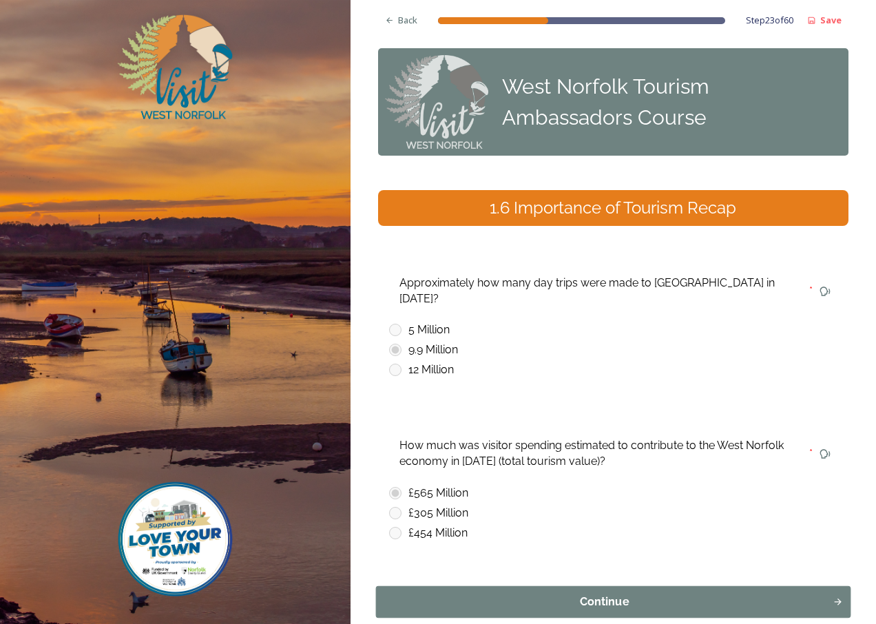
scroll to position [58, 0]
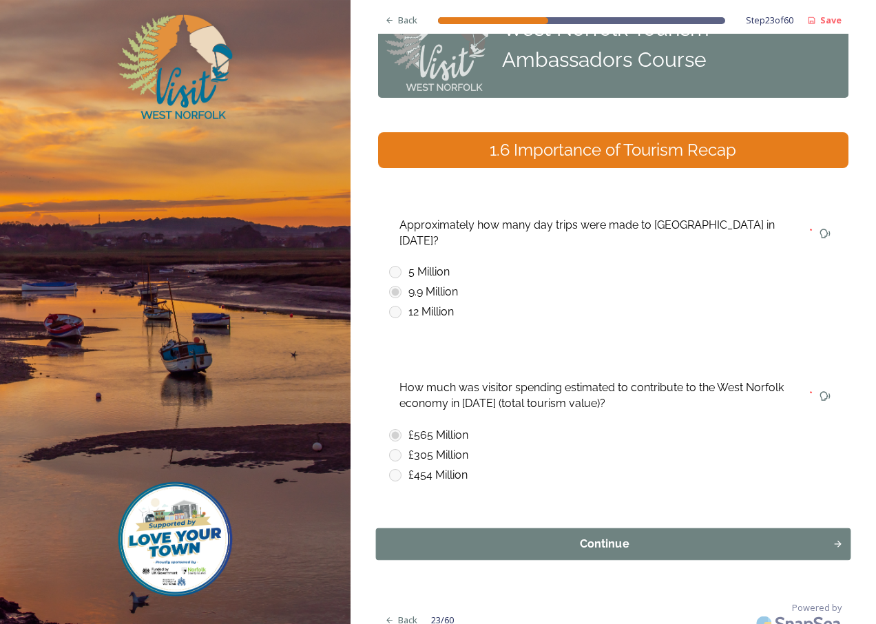
click at [582, 536] on div "Continue" at bounding box center [604, 544] width 442 height 17
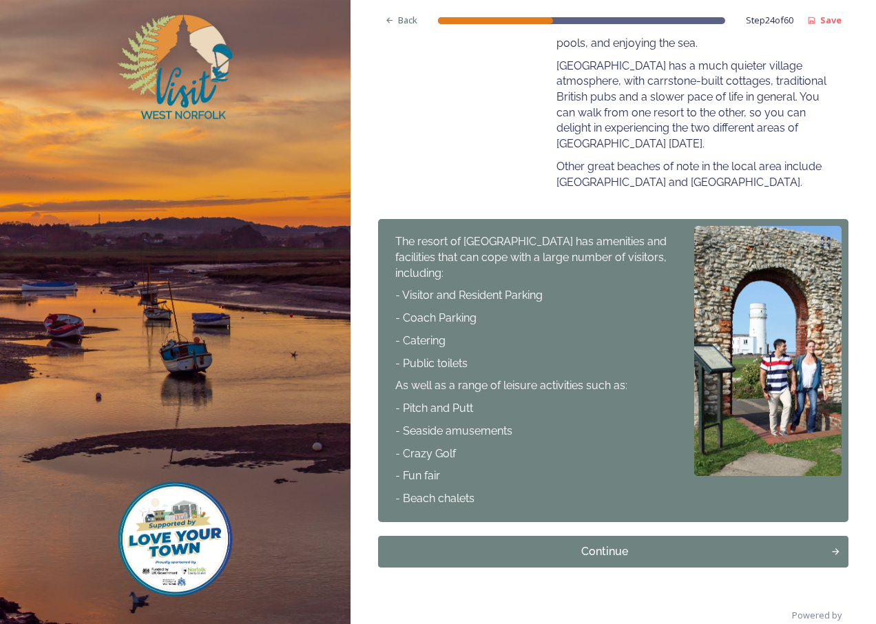
scroll to position [551, 0]
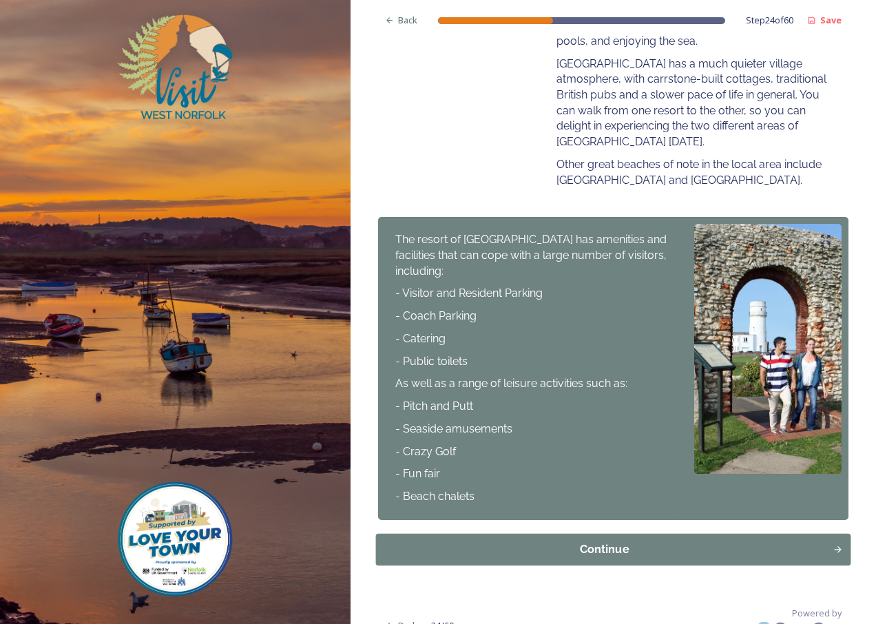
click at [610, 545] on div "Continue" at bounding box center [604, 549] width 442 height 17
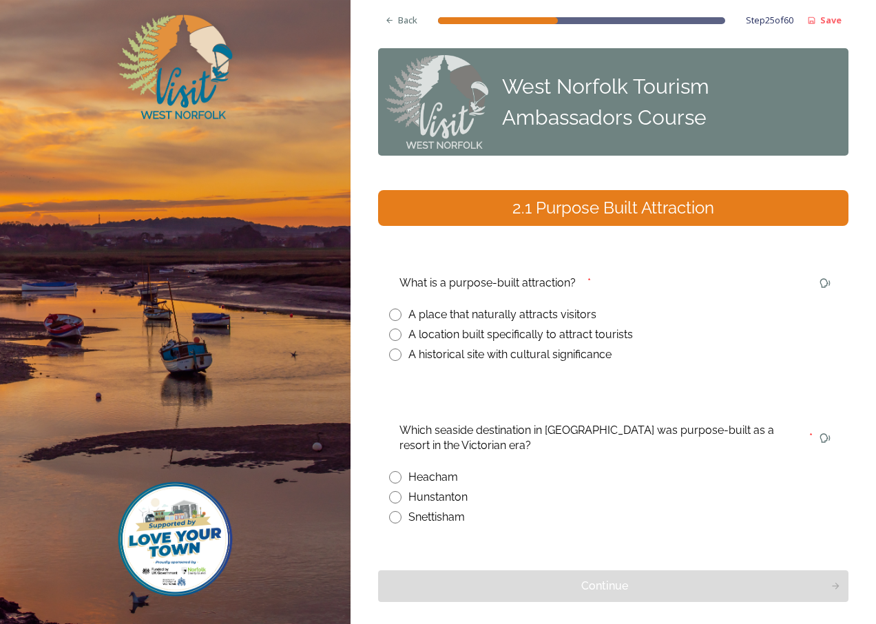
click at [397, 333] on input "radio" at bounding box center [395, 334] width 12 height 12
radio input "true"
click at [397, 495] on input "radio" at bounding box center [395, 497] width 12 height 12
radio input "true"
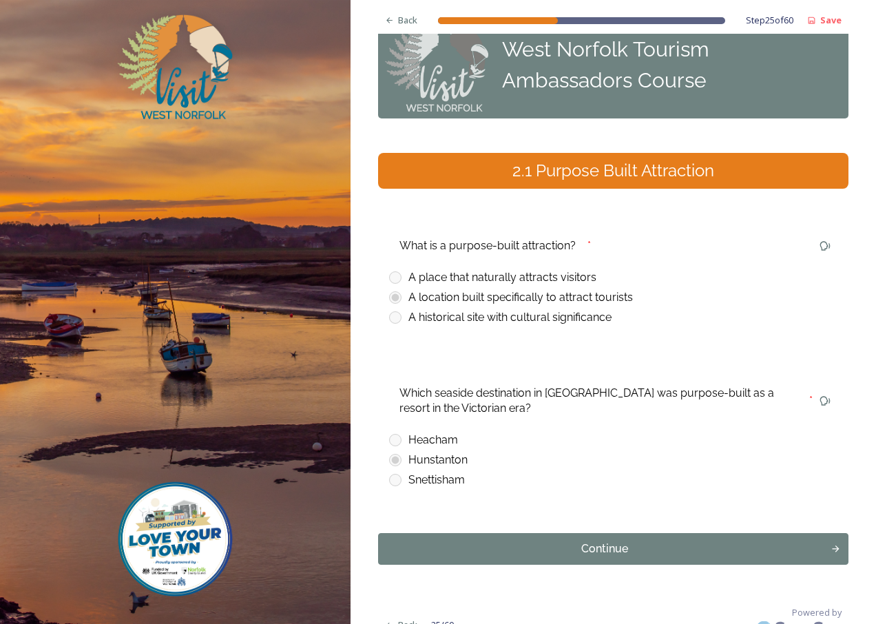
scroll to position [58, 0]
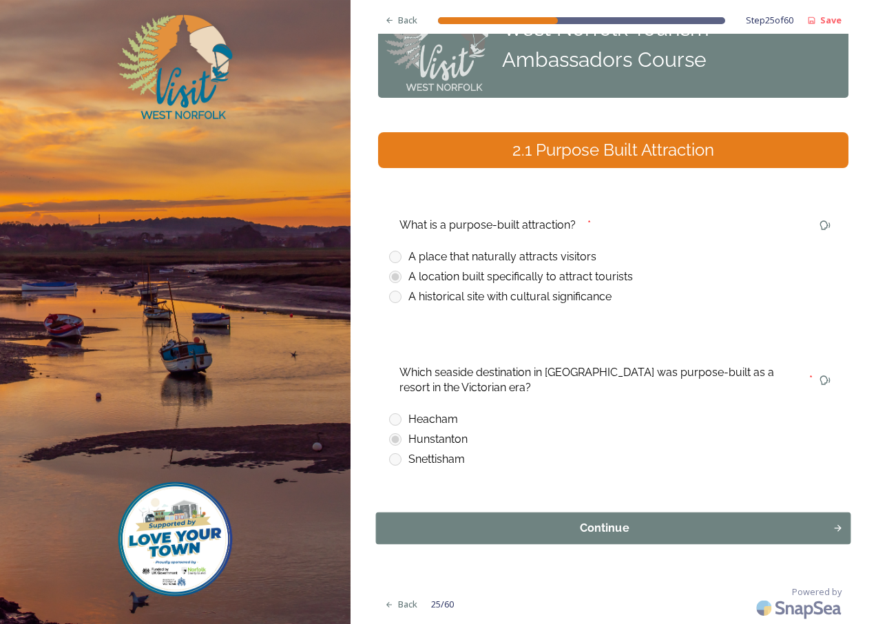
click at [583, 533] on div "Continue" at bounding box center [604, 528] width 442 height 17
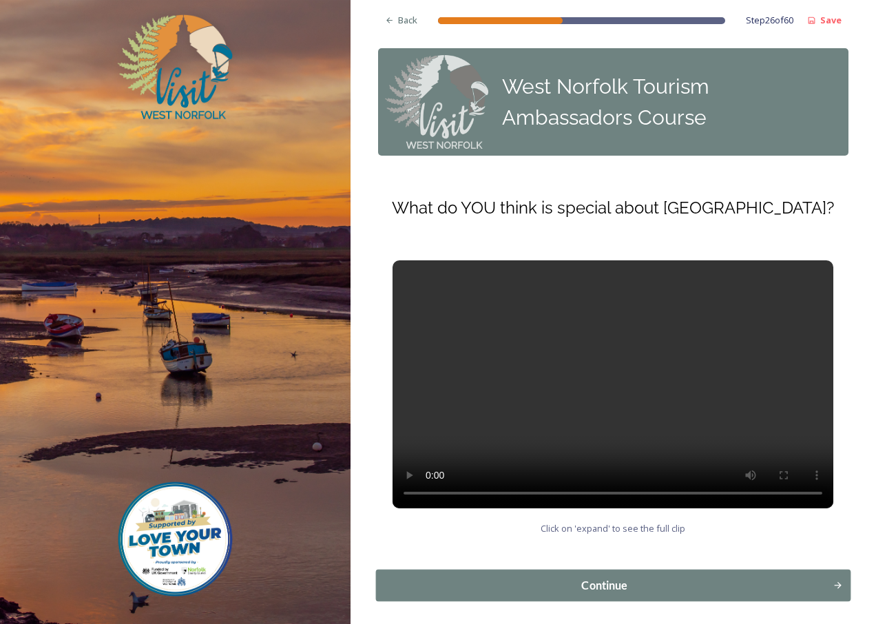
click at [581, 572] on button "Continue" at bounding box center [612, 585] width 475 height 32
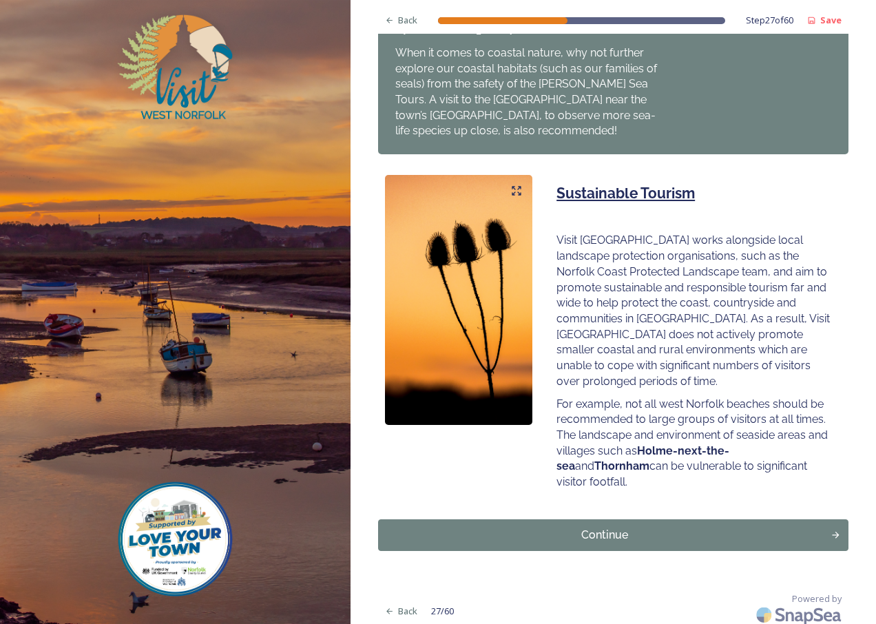
scroll to position [785, 0]
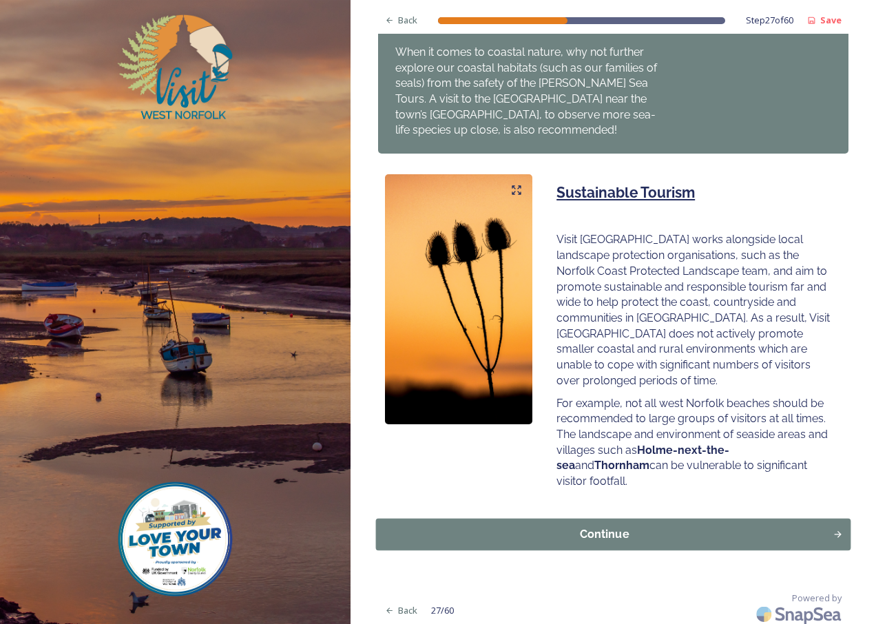
click at [605, 526] on div "Continue" at bounding box center [604, 534] width 442 height 17
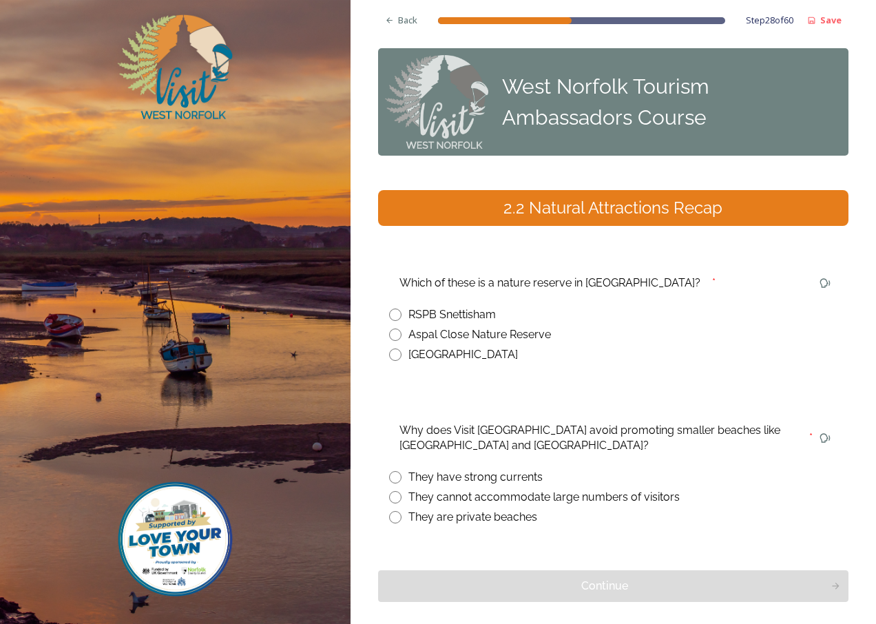
click at [397, 315] on input "radio" at bounding box center [395, 314] width 12 height 12
radio input "true"
click at [397, 498] on input "radio" at bounding box center [395, 497] width 12 height 12
radio input "true"
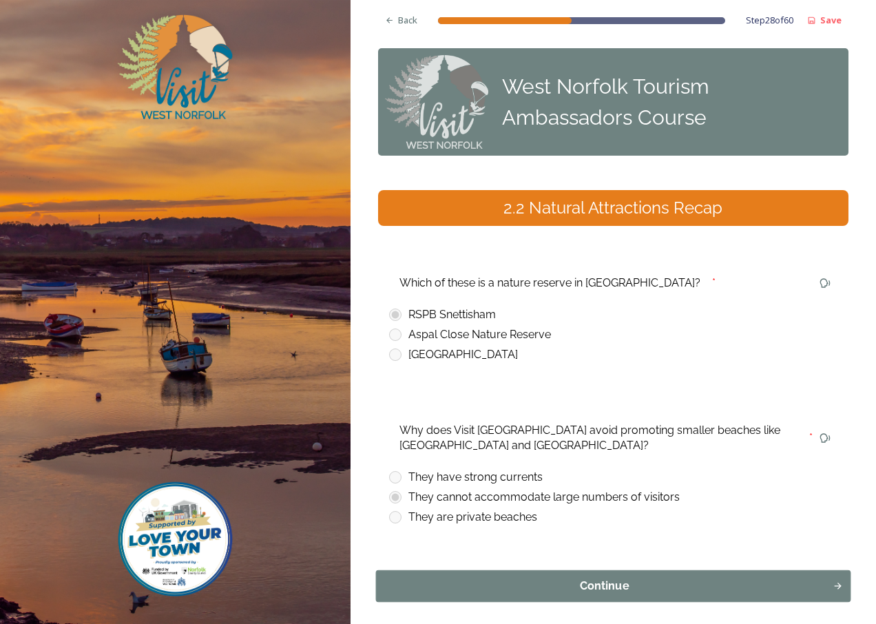
click at [595, 585] on div "Continue" at bounding box center [604, 586] width 442 height 17
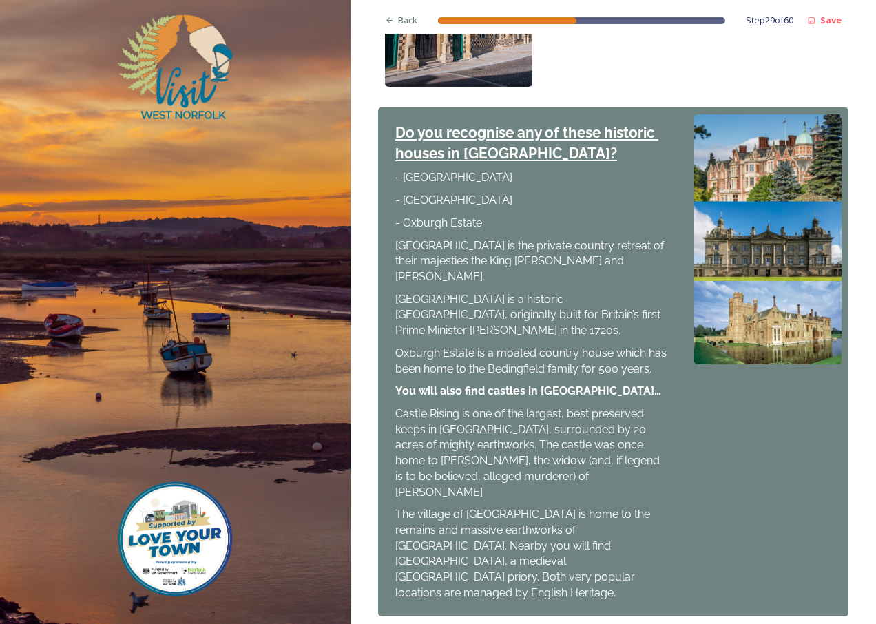
scroll to position [1443, 0]
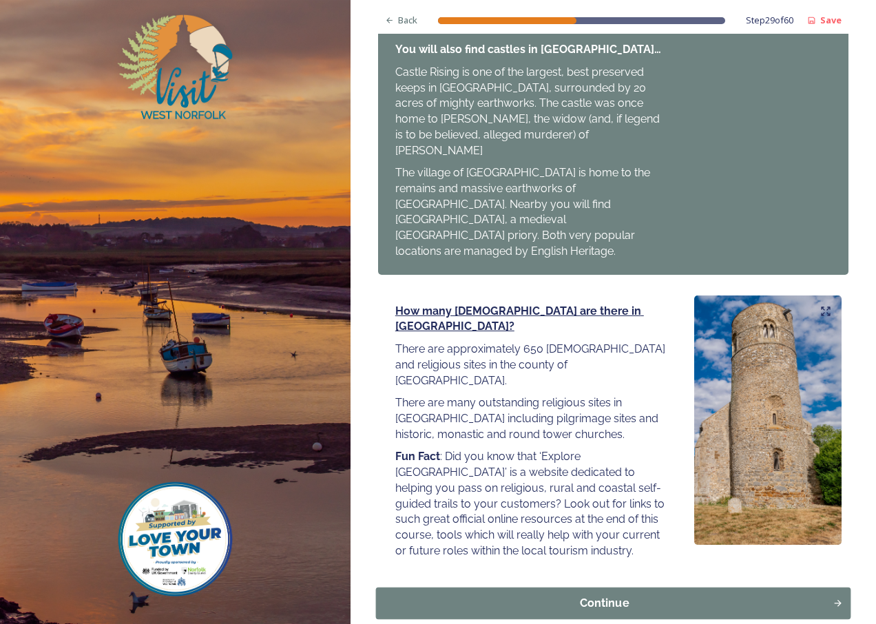
click at [600, 595] on div "Continue" at bounding box center [604, 603] width 442 height 17
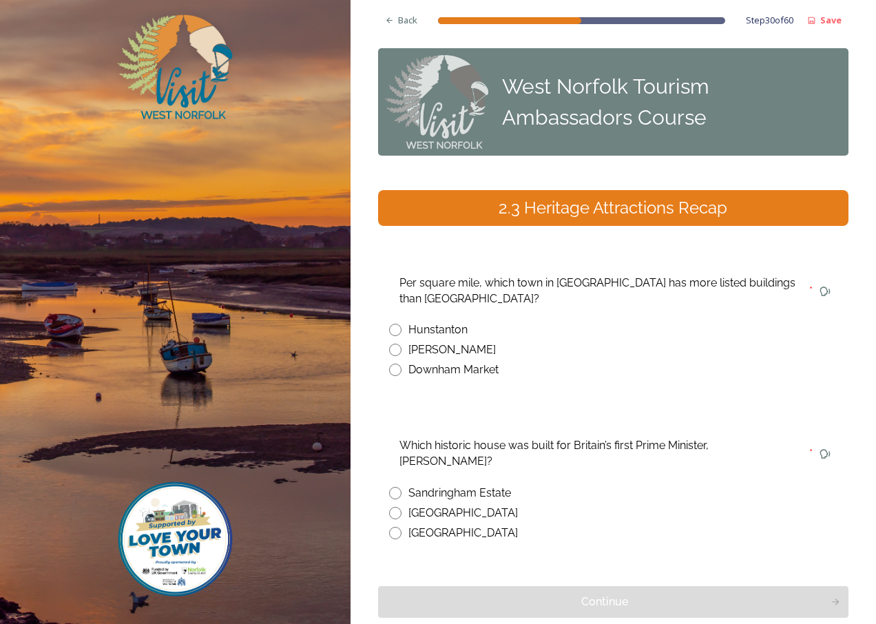
click at [397, 348] on input "radio" at bounding box center [395, 350] width 12 height 12
radio input "true"
click at [394, 531] on input "radio" at bounding box center [395, 533] width 12 height 12
radio input "true"
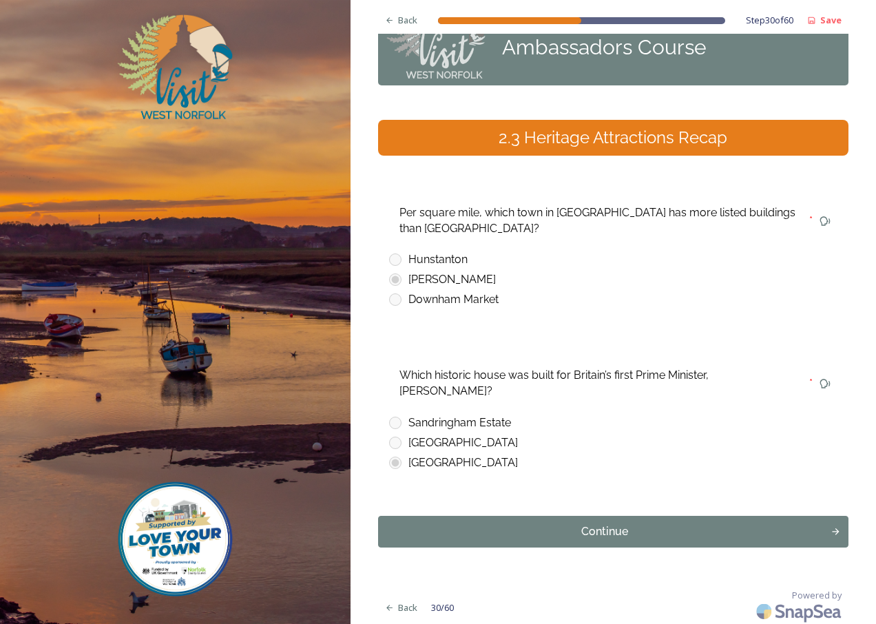
scroll to position [74, 0]
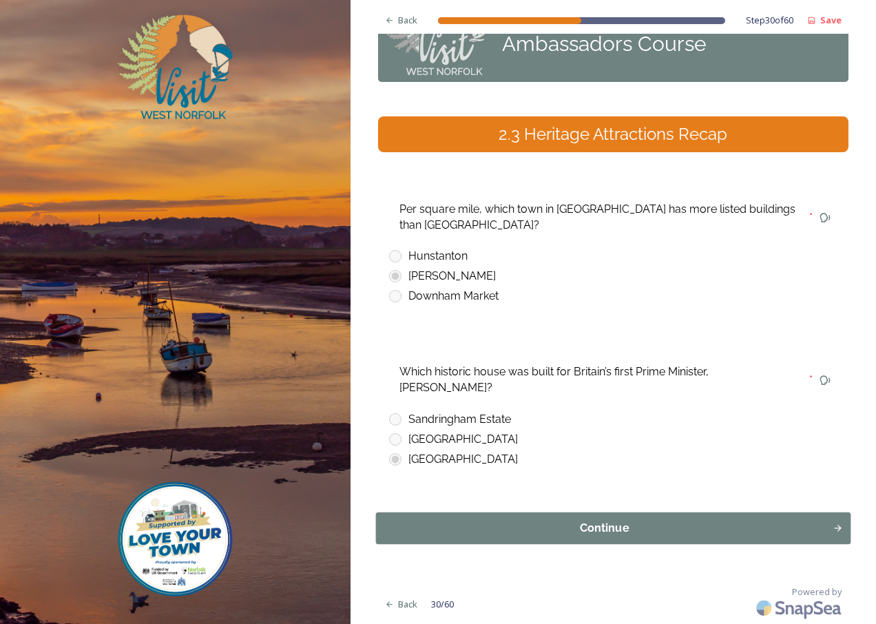
click at [610, 525] on div "Continue" at bounding box center [604, 528] width 442 height 17
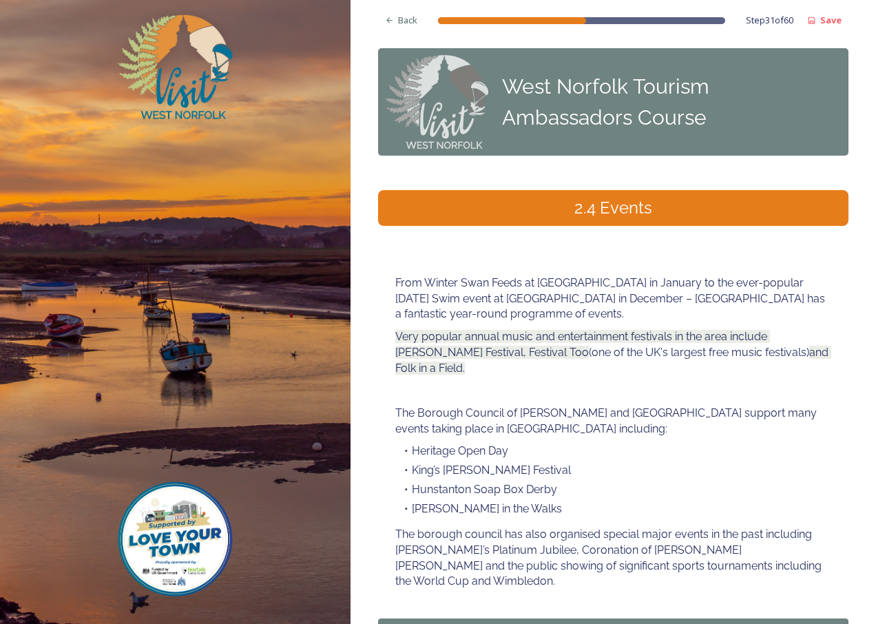
scroll to position [106, 0]
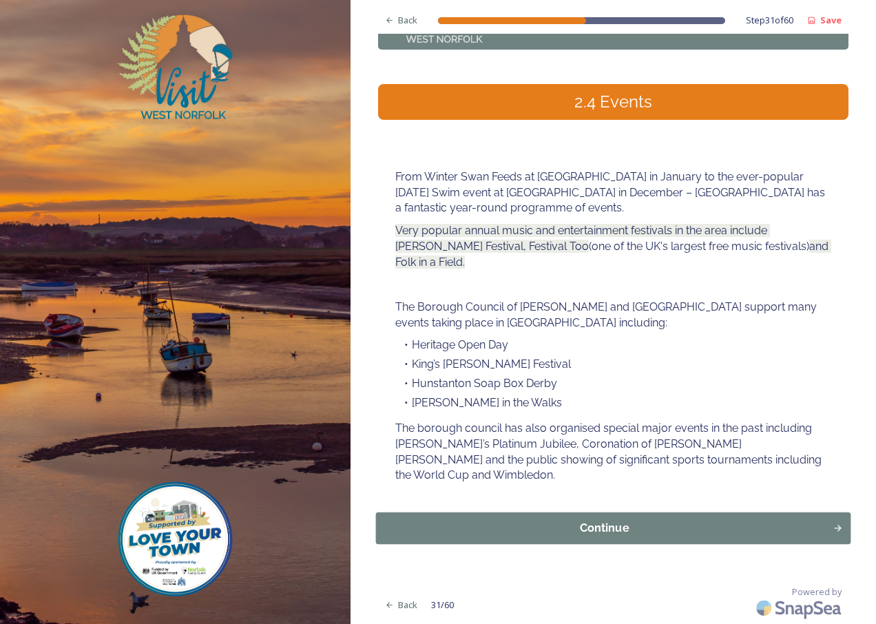
click at [602, 520] on div "Continue" at bounding box center [604, 528] width 442 height 17
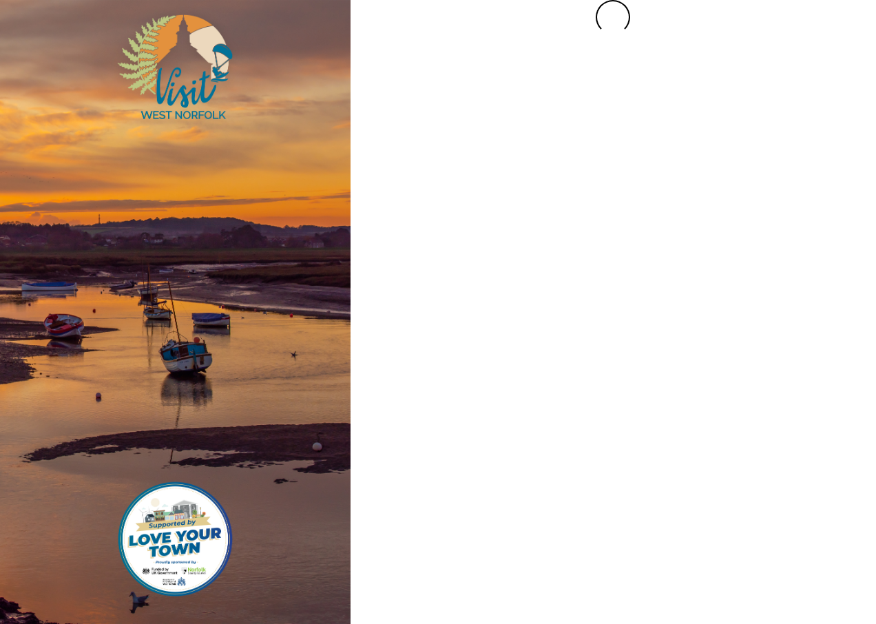
scroll to position [0, 0]
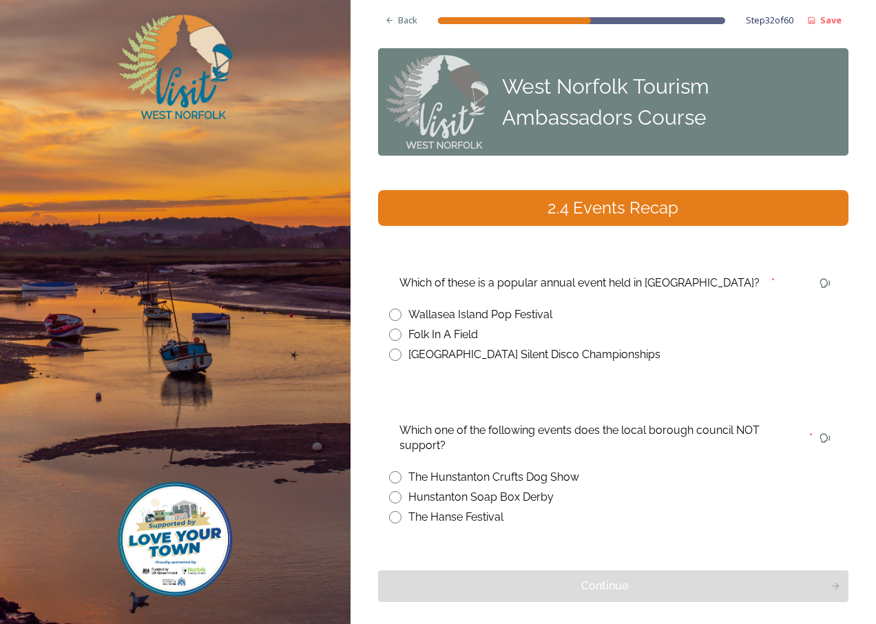
click at [397, 335] on input "radio" at bounding box center [395, 334] width 12 height 12
radio input "true"
click at [394, 476] on input "radio" at bounding box center [395, 477] width 12 height 12
radio input "true"
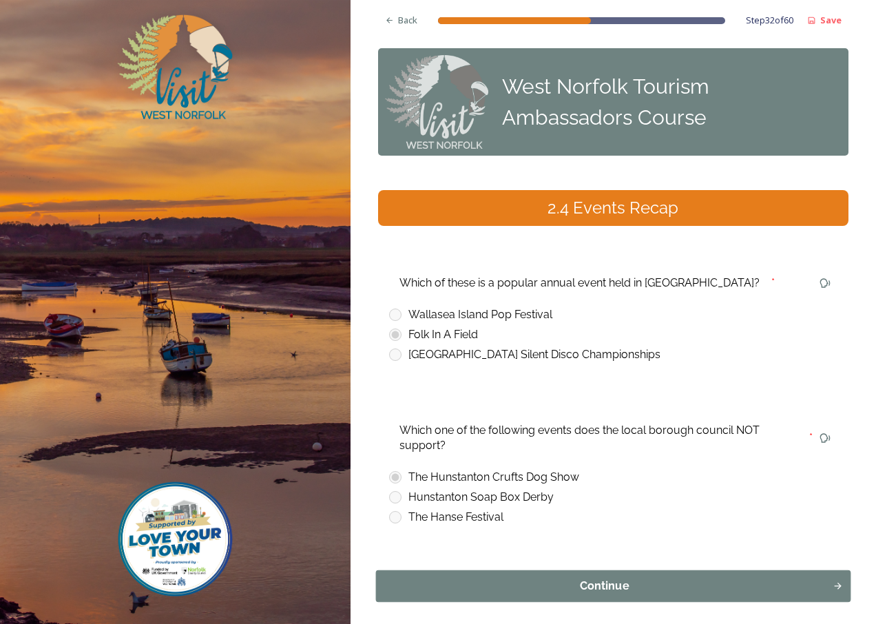
click at [596, 584] on div "Continue" at bounding box center [604, 586] width 442 height 17
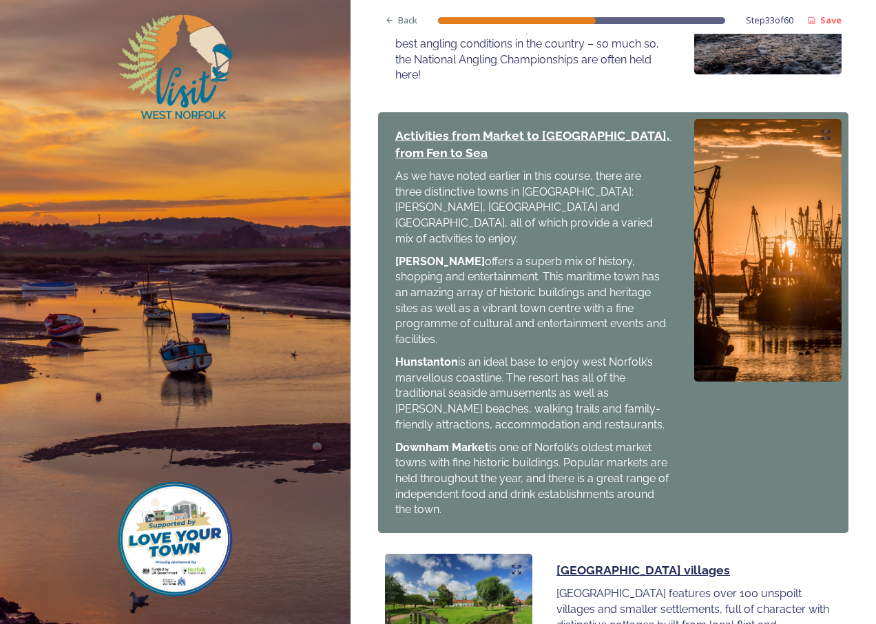
scroll to position [1395, 0]
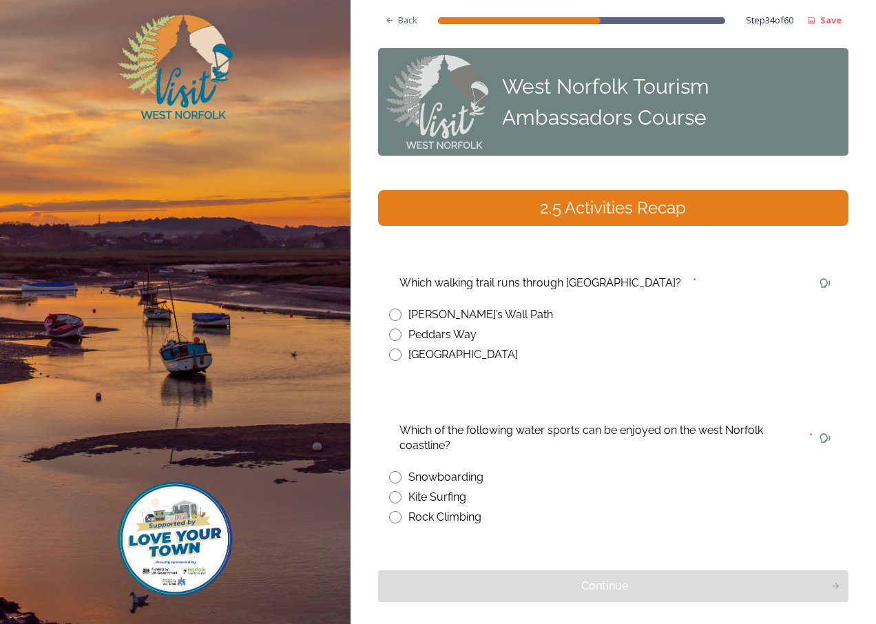
click at [403, 337] on div "Peddars Way" at bounding box center [613, 334] width 448 height 17
radio input "true"
drag, startPoint x: 396, startPoint y: 495, endPoint x: 420, endPoint y: 485, distance: 26.2
click at [396, 494] on input "radio" at bounding box center [395, 497] width 12 height 12
radio input "true"
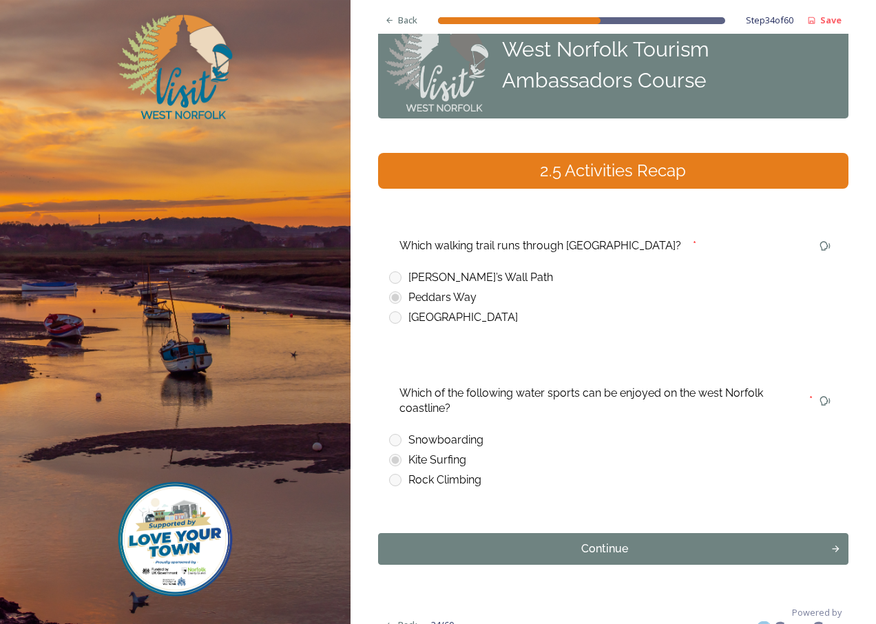
scroll to position [58, 0]
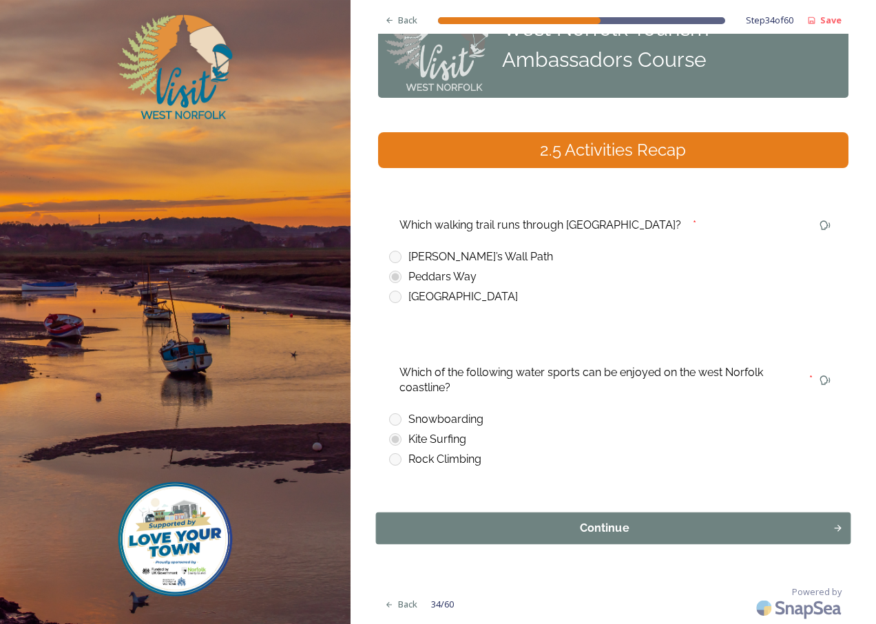
click at [580, 527] on div "Continue" at bounding box center [604, 528] width 442 height 17
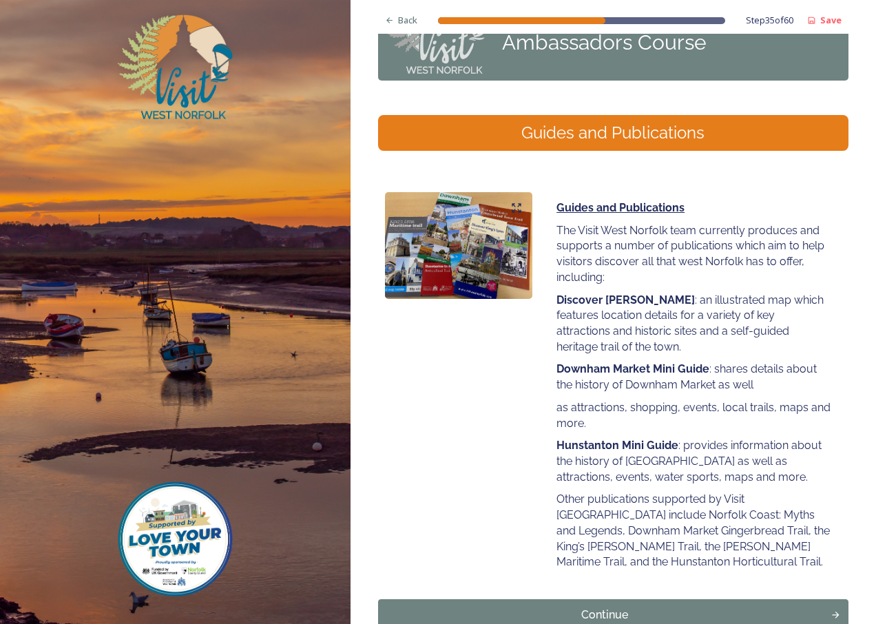
scroll to position [162, 0]
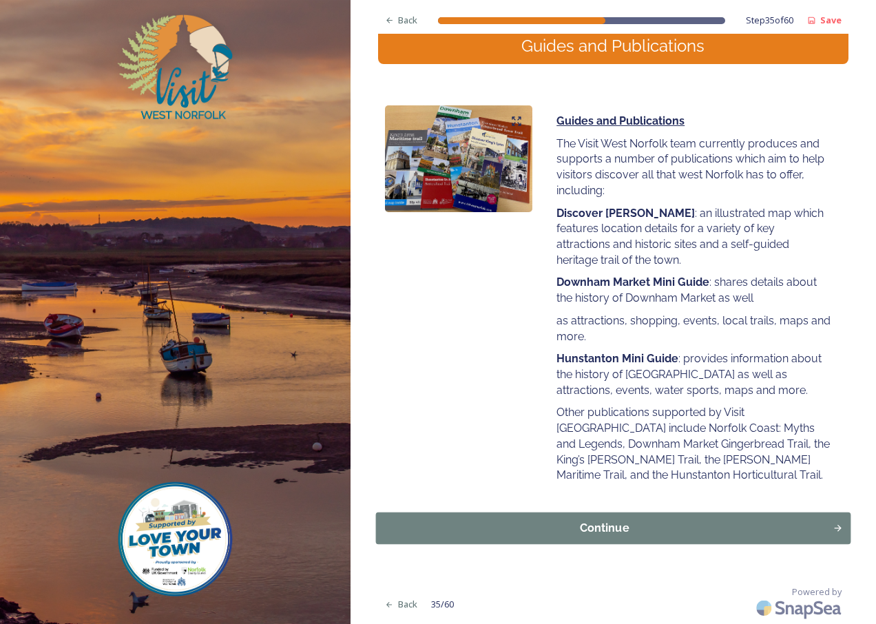
click at [603, 523] on div "Continue" at bounding box center [604, 528] width 442 height 17
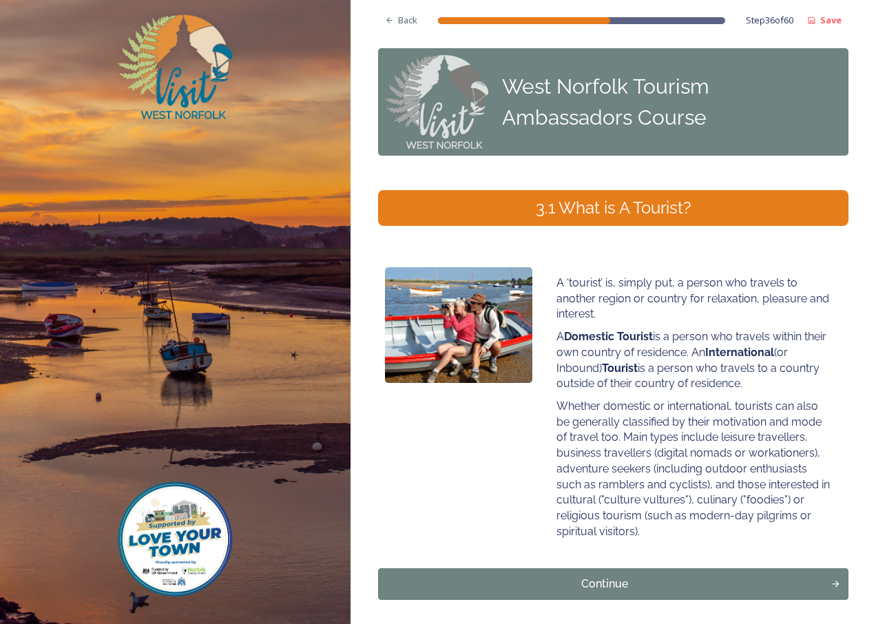
scroll to position [56, 0]
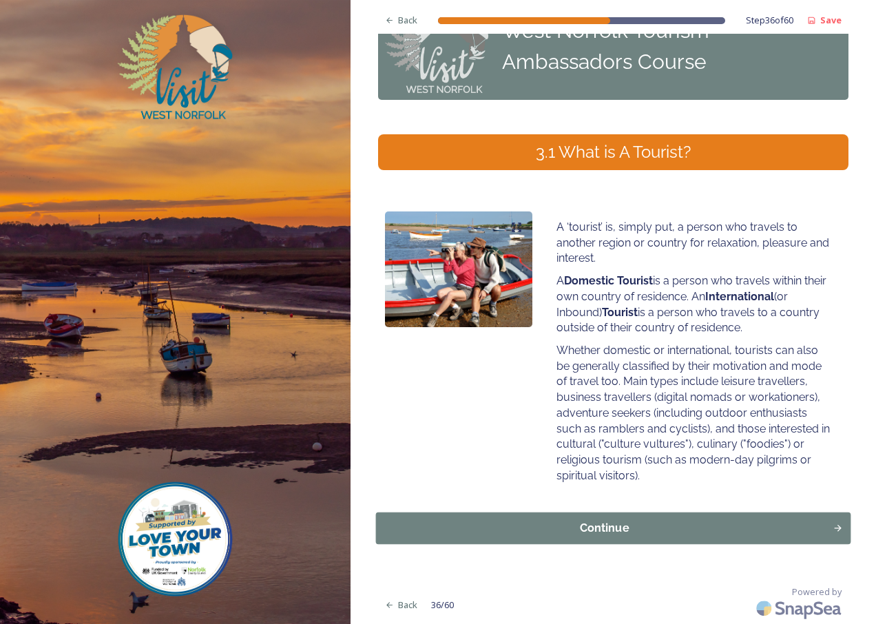
click at [609, 531] on div "Continue" at bounding box center [604, 528] width 442 height 17
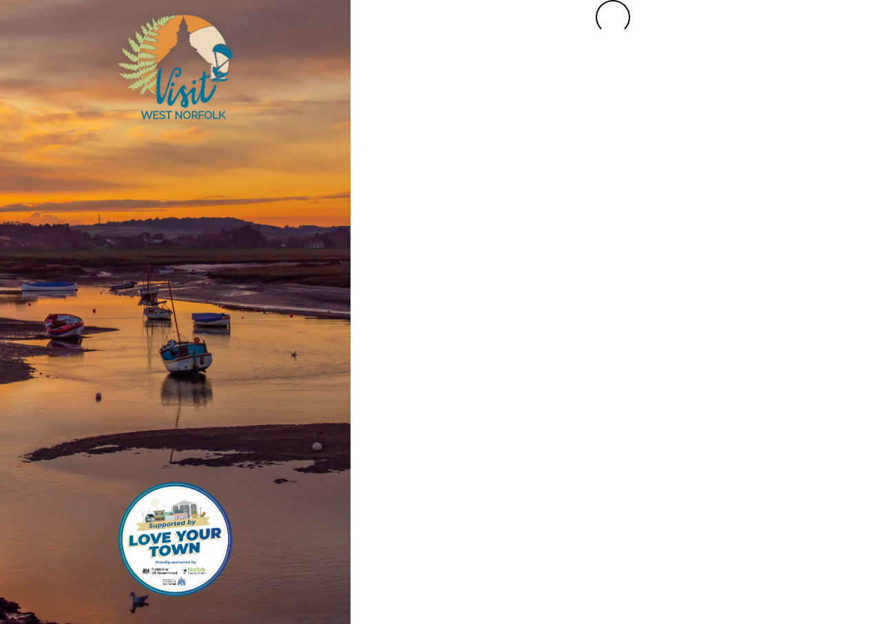
scroll to position [0, 0]
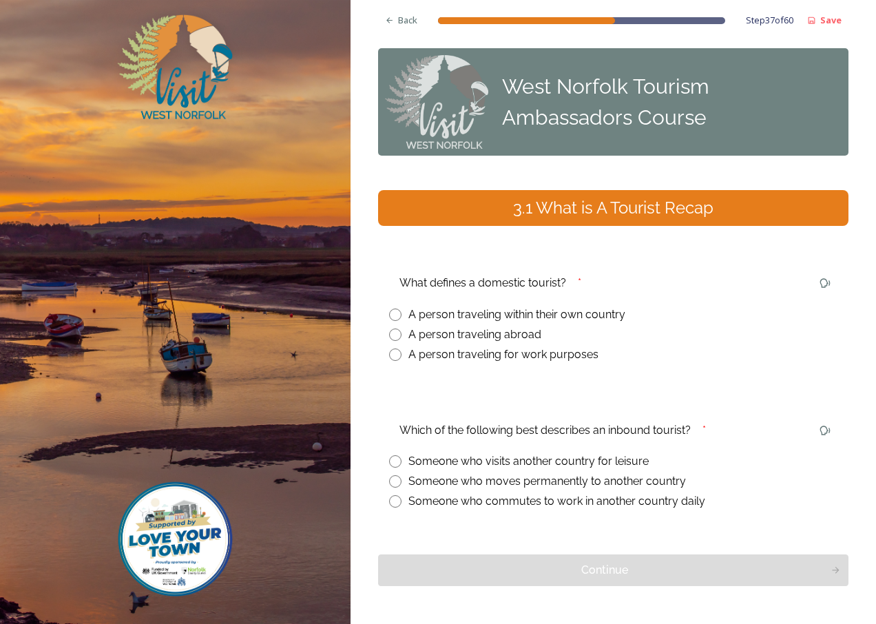
click at [396, 314] on input "radio" at bounding box center [395, 314] width 12 height 12
radio input "true"
drag, startPoint x: 397, startPoint y: 461, endPoint x: 421, endPoint y: 470, distance: 25.5
click at [397, 461] on input "radio" at bounding box center [395, 461] width 12 height 12
radio input "true"
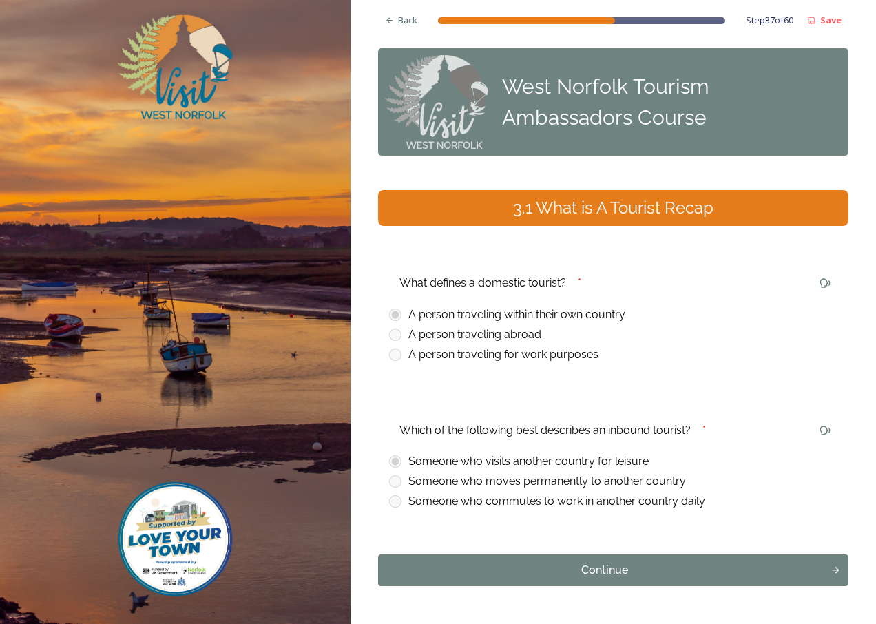
click at [629, 567] on div "Continue" at bounding box center [605, 570] width 438 height 17
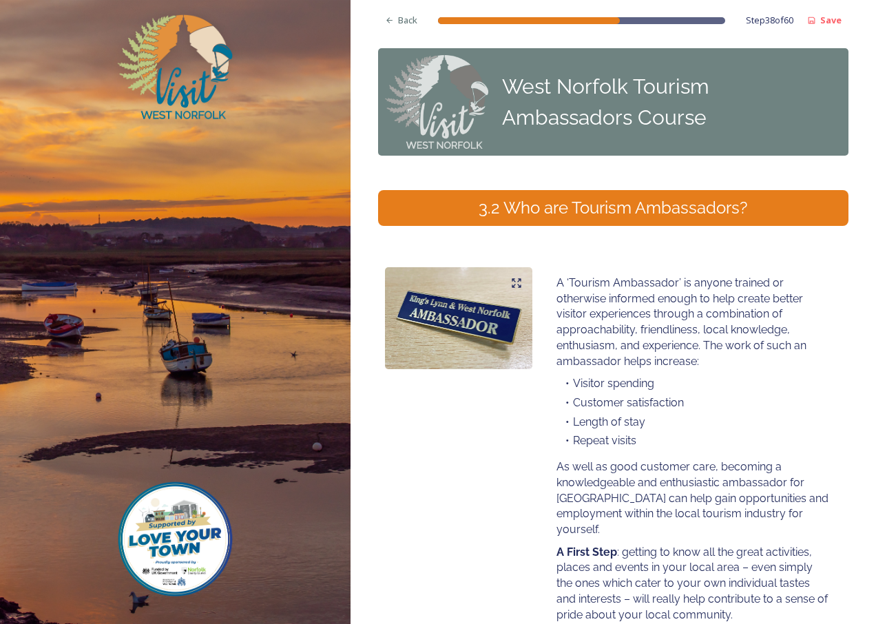
scroll to position [178, 0]
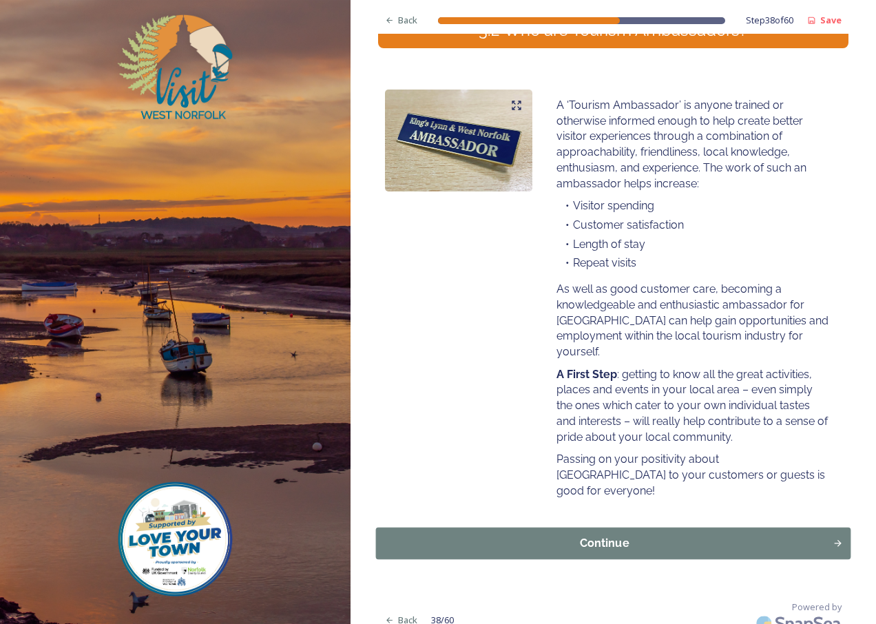
click at [611, 535] on div "Continue" at bounding box center [604, 543] width 442 height 17
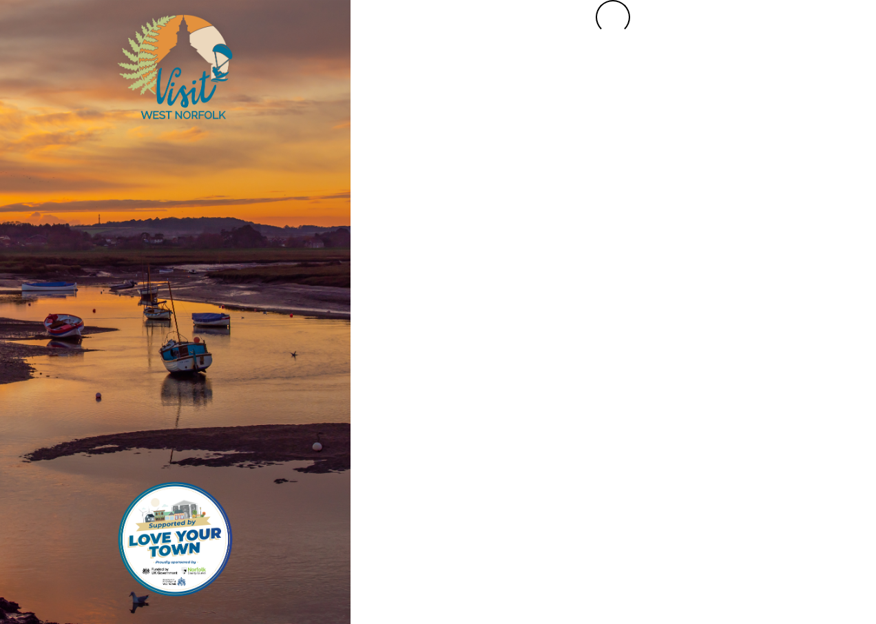
scroll to position [0, 0]
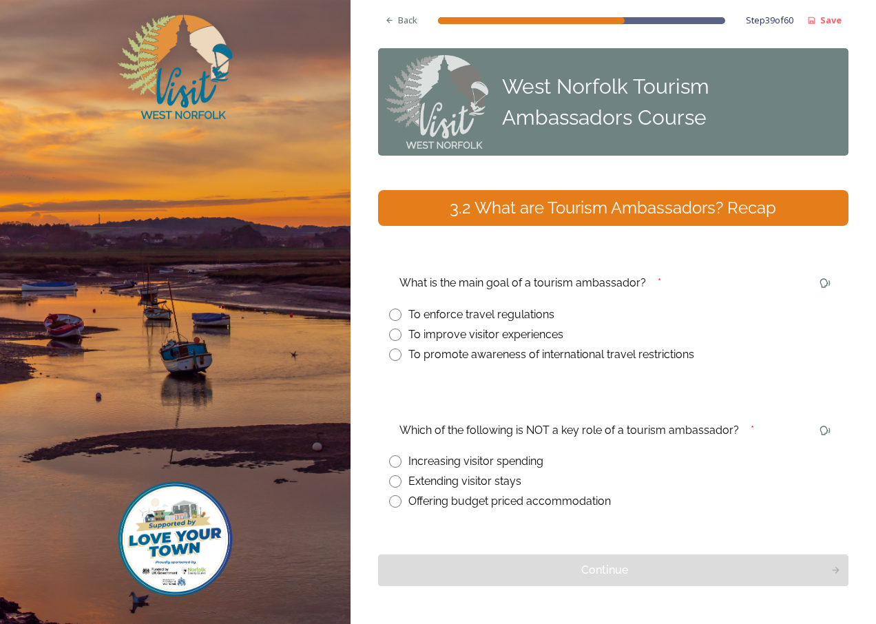
click at [393, 335] on input "radio" at bounding box center [395, 334] width 12 height 12
radio input "true"
click at [395, 500] on input "radio" at bounding box center [395, 501] width 12 height 12
radio input "true"
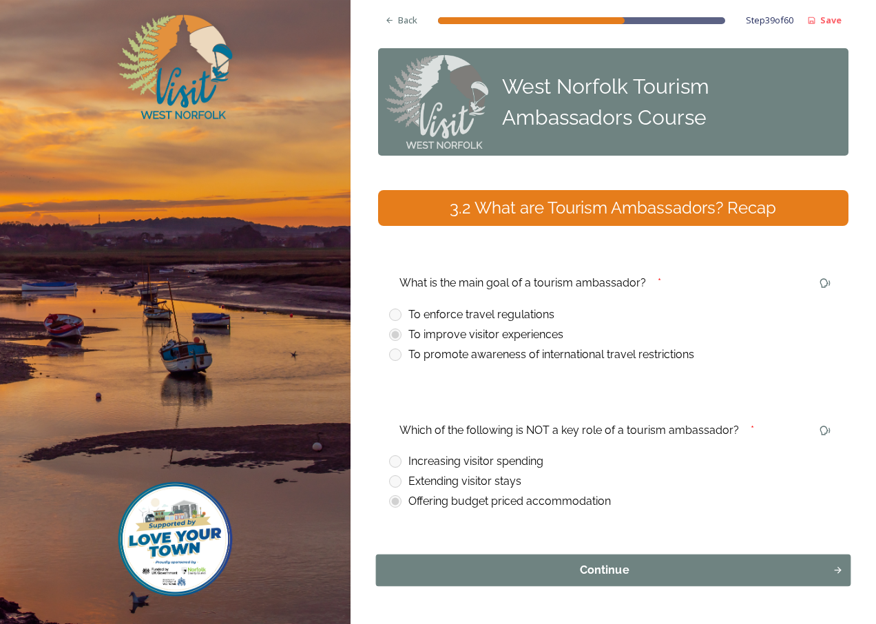
click at [611, 571] on div "Continue" at bounding box center [604, 570] width 442 height 17
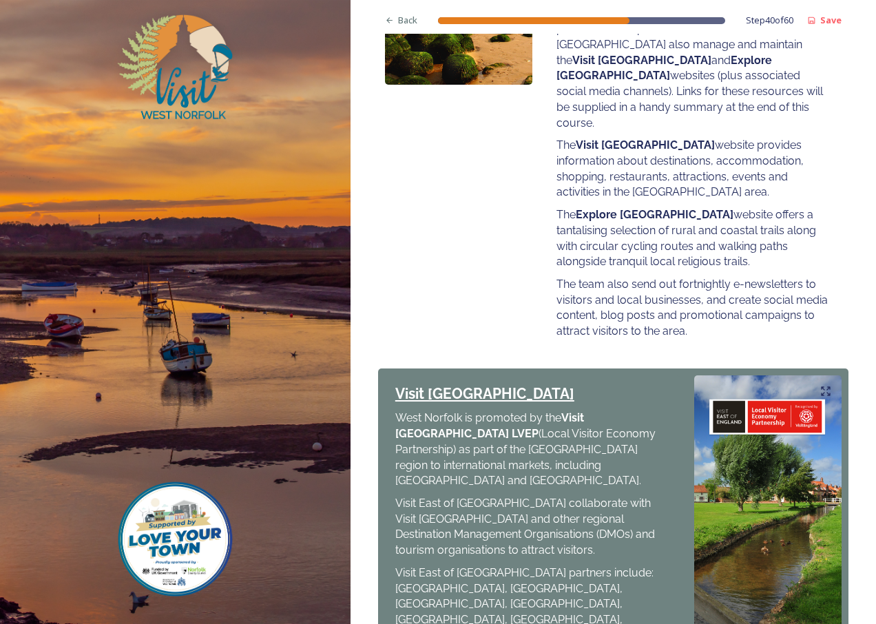
scroll to position [627, 0]
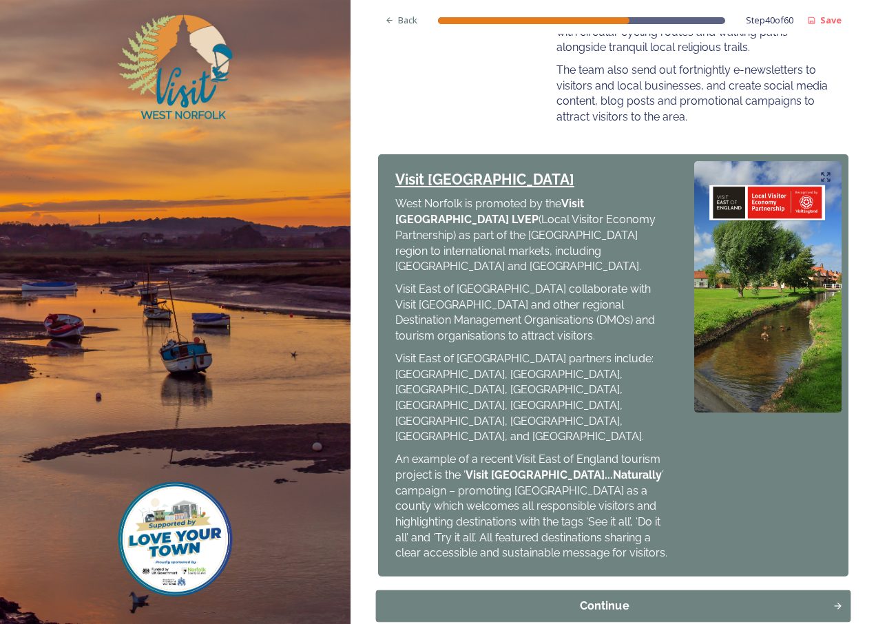
click at [583, 598] on div "Continue" at bounding box center [604, 606] width 442 height 17
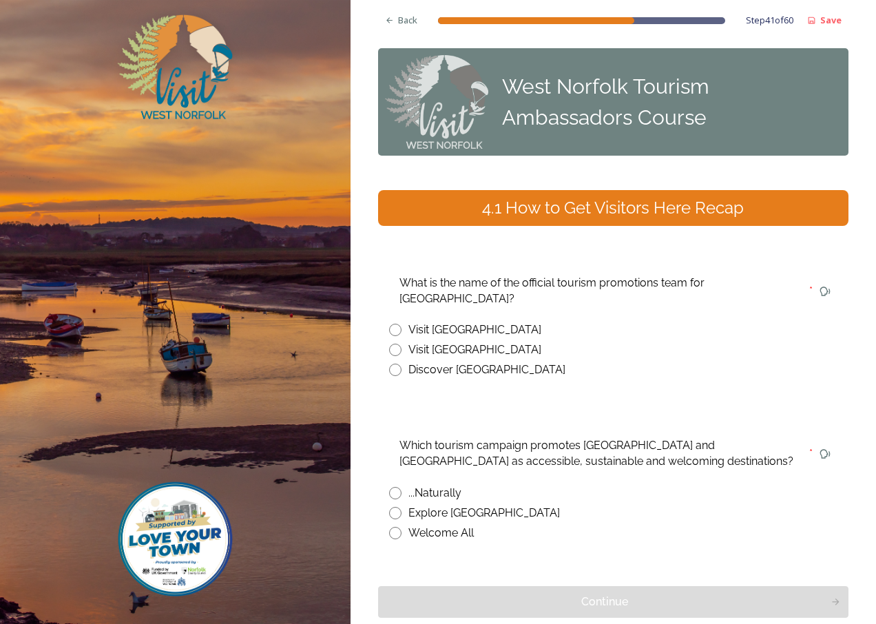
click at [395, 344] on input "radio" at bounding box center [395, 350] width 12 height 12
radio input "true"
click at [394, 487] on input "radio" at bounding box center [395, 493] width 12 height 12
radio input "true"
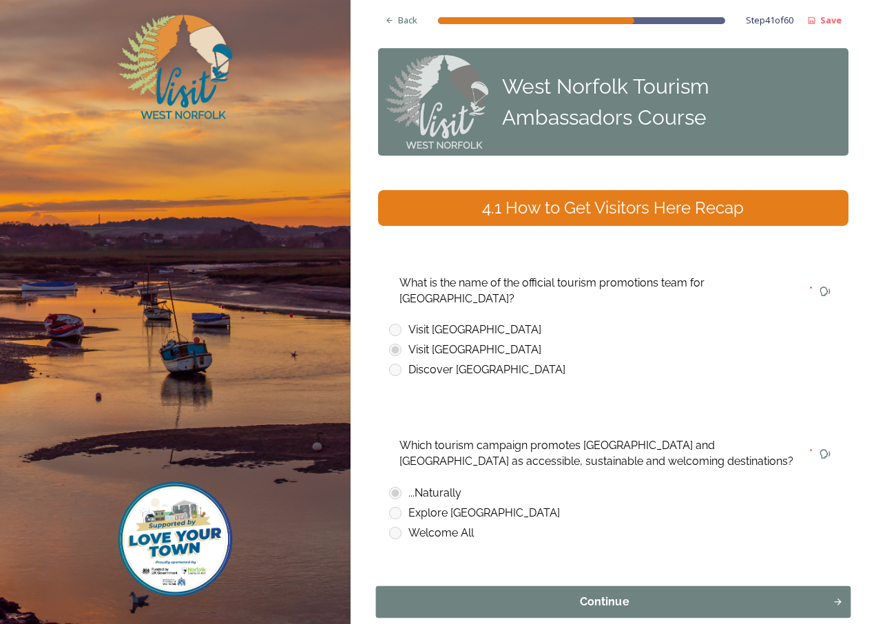
click at [594, 593] on div "Continue" at bounding box center [604, 601] width 442 height 17
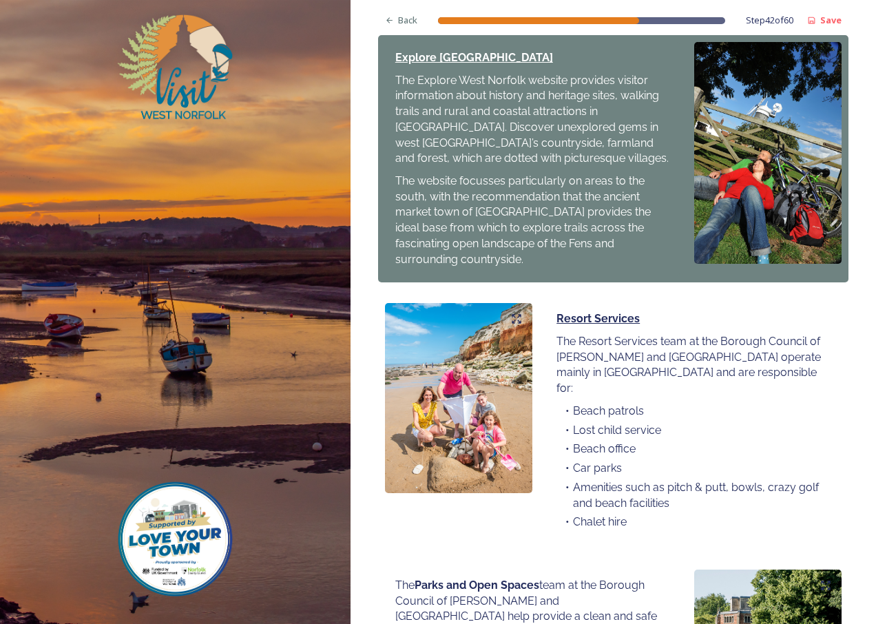
scroll to position [876, 0]
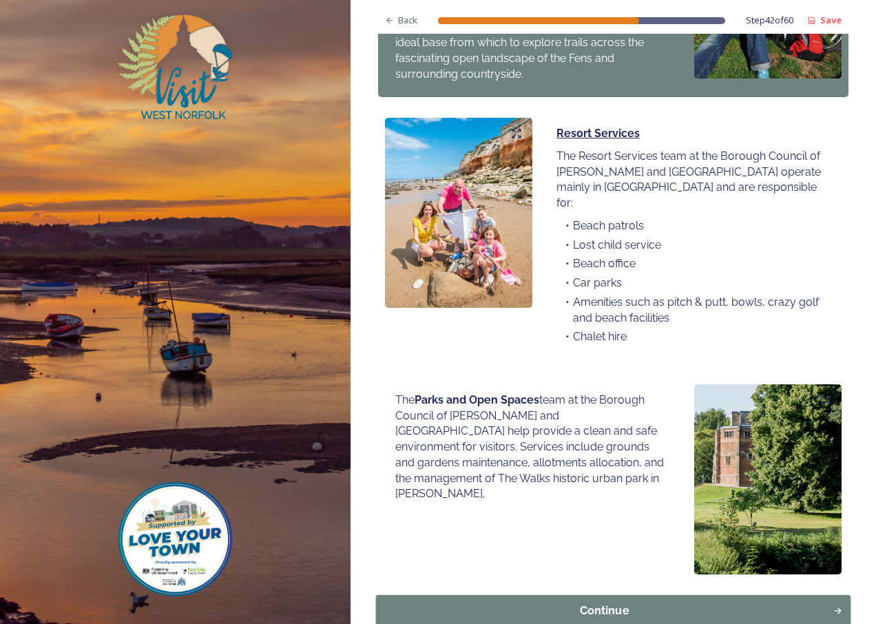
click at [617, 602] on div "Continue" at bounding box center [604, 610] width 442 height 17
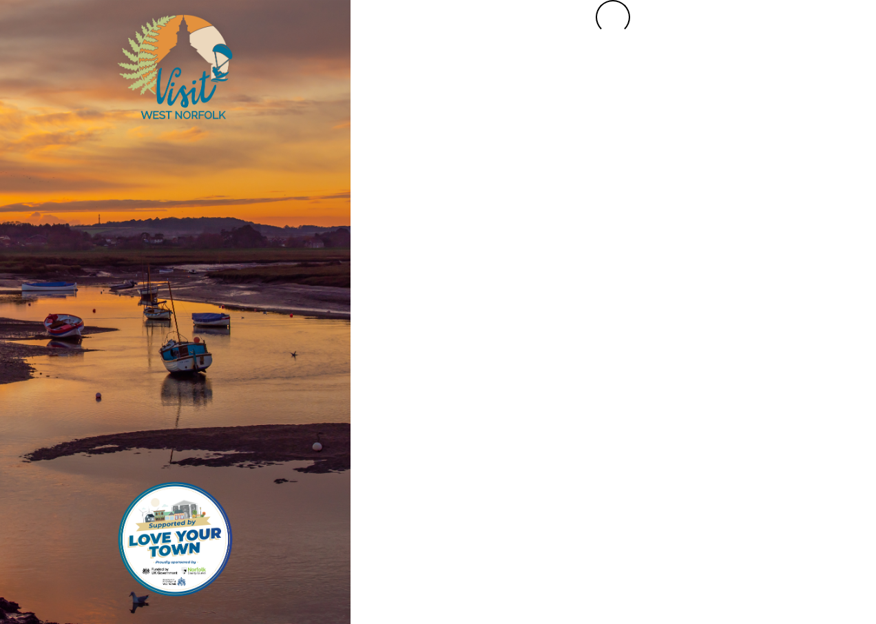
scroll to position [0, 0]
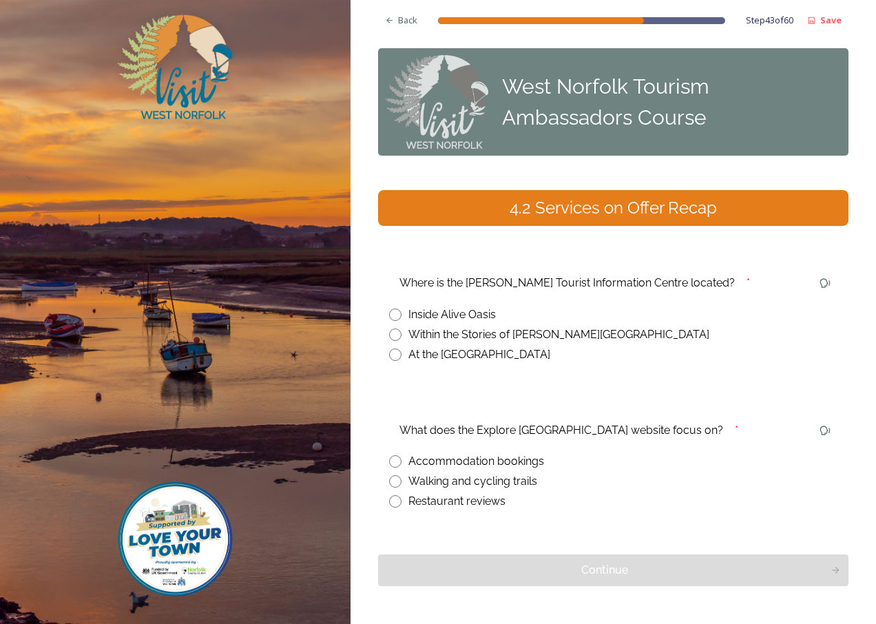
click at [394, 334] on input "radio" at bounding box center [395, 334] width 12 height 12
radio input "true"
click at [399, 481] on input "radio" at bounding box center [395, 481] width 12 height 12
radio input "true"
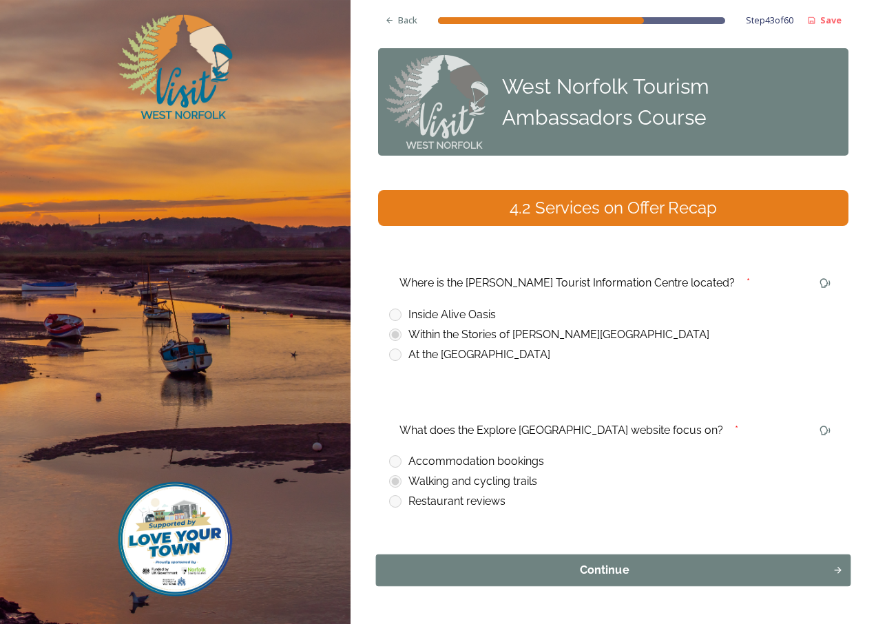
click at [597, 575] on div "Continue" at bounding box center [604, 570] width 442 height 17
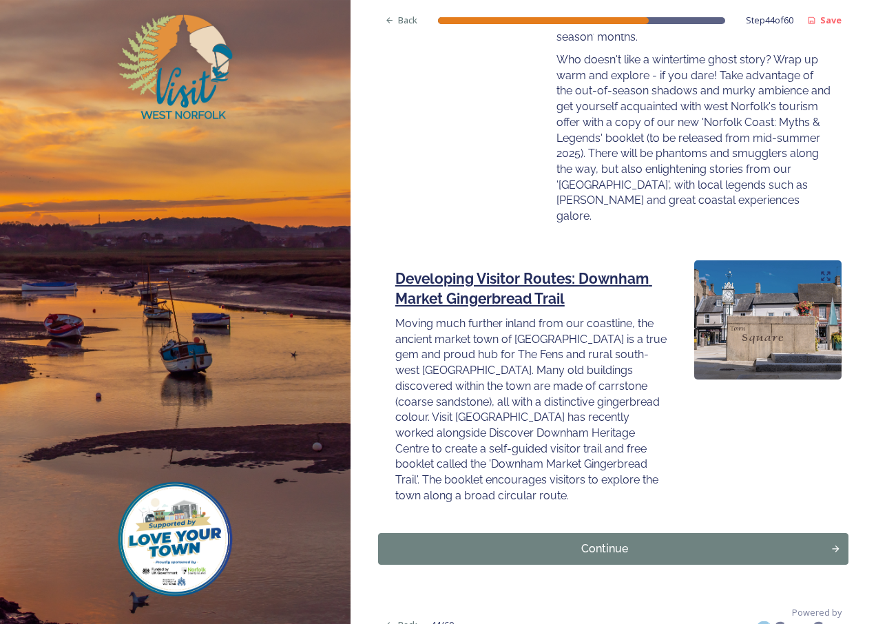
scroll to position [1927, 0]
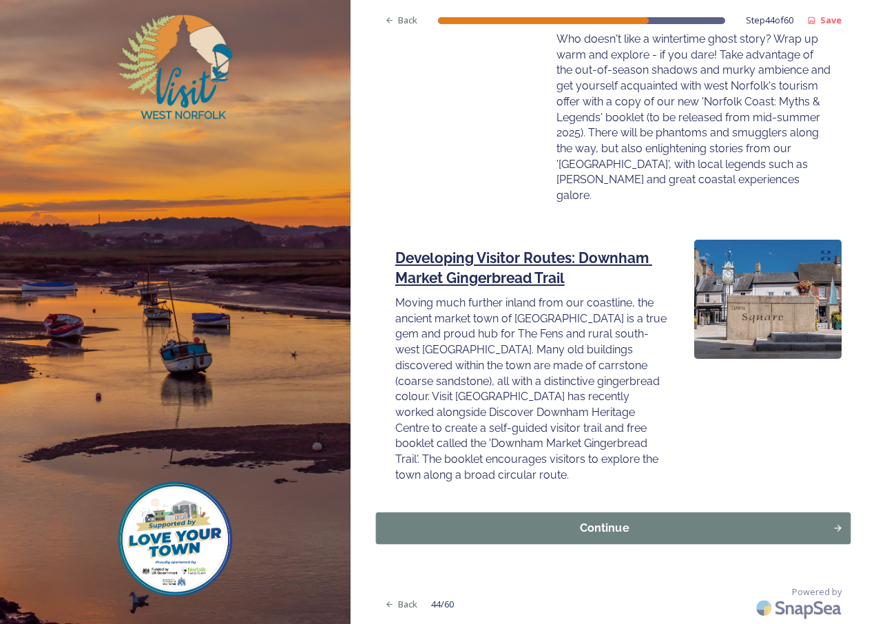
click at [602, 527] on div "Continue" at bounding box center [604, 527] width 442 height 17
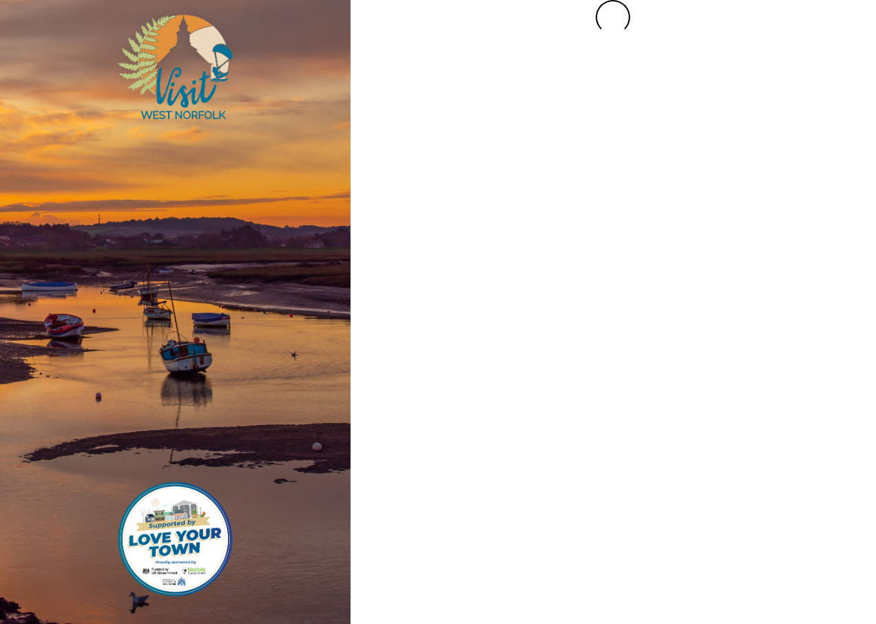
scroll to position [0, 0]
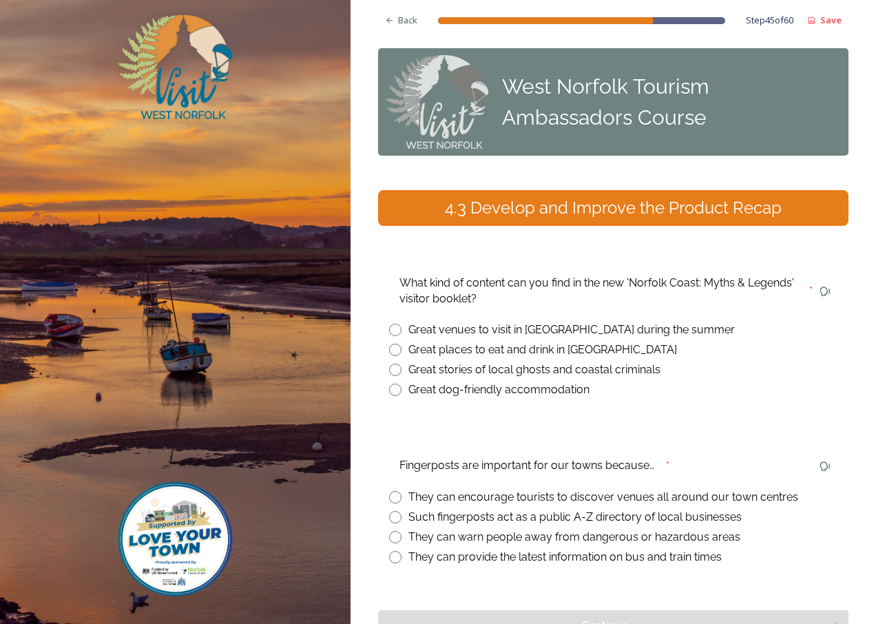
click at [394, 368] on input "radio" at bounding box center [395, 369] width 12 height 12
radio input "true"
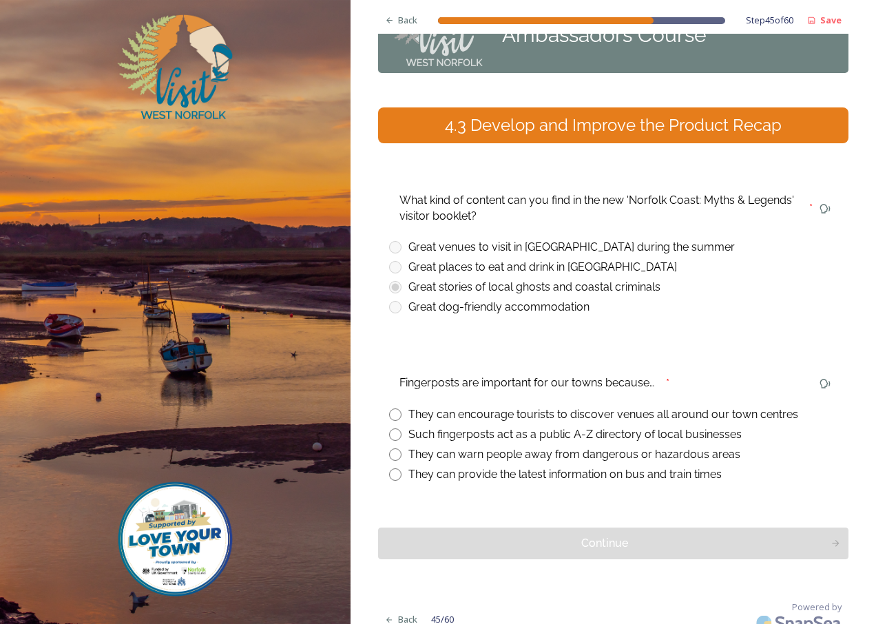
scroll to position [98, 0]
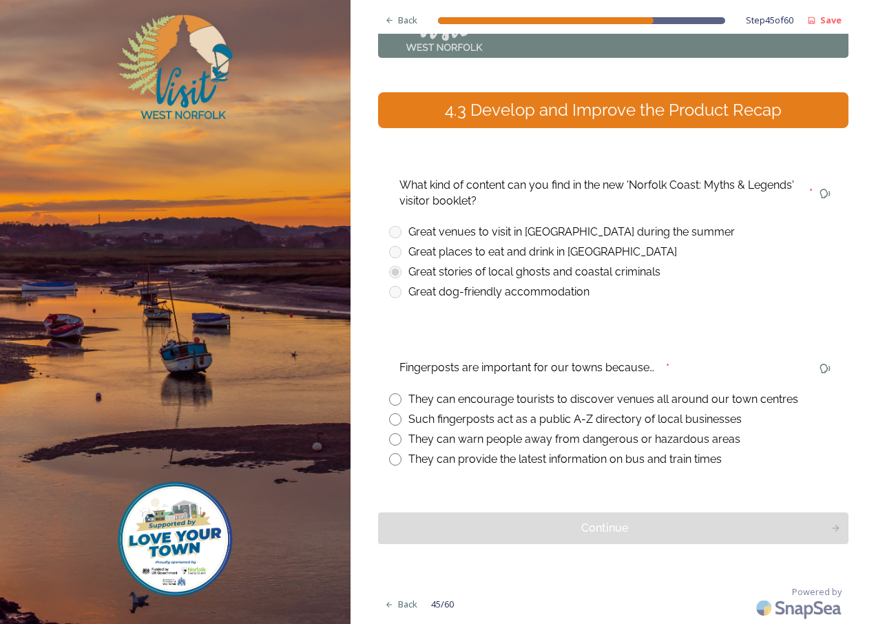
click at [390, 398] on input "radio" at bounding box center [395, 399] width 12 height 12
radio input "true"
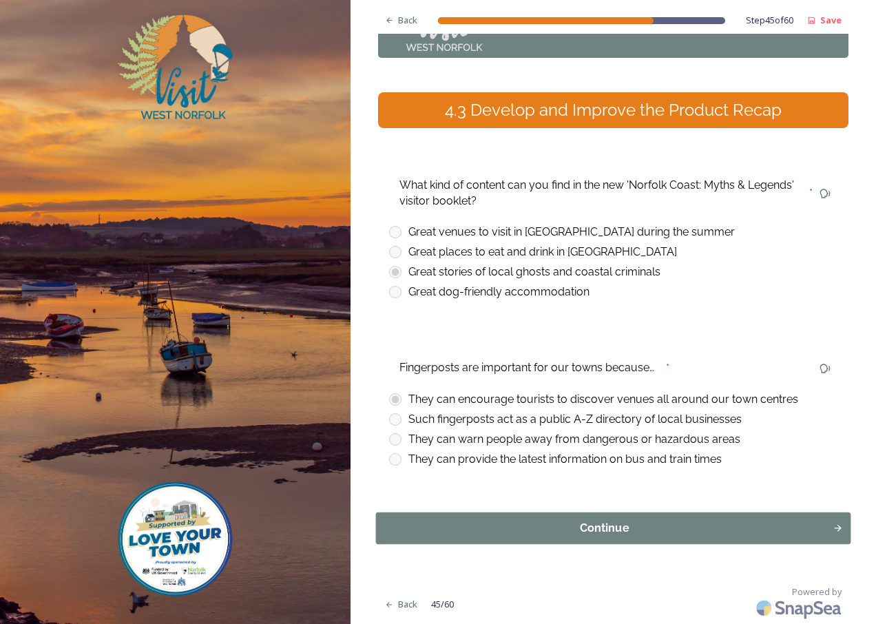
click at [573, 528] on div "Continue" at bounding box center [604, 528] width 442 height 17
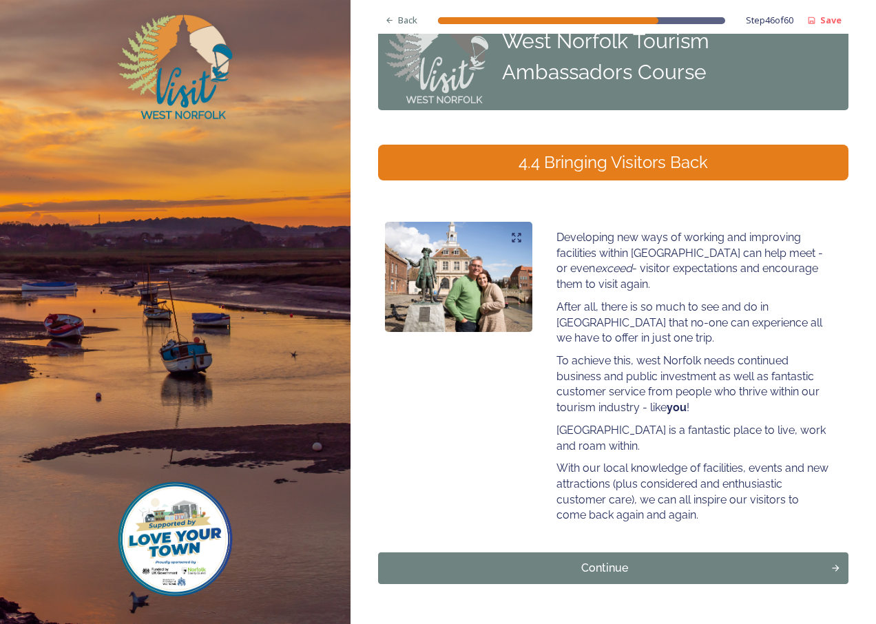
scroll to position [85, 0]
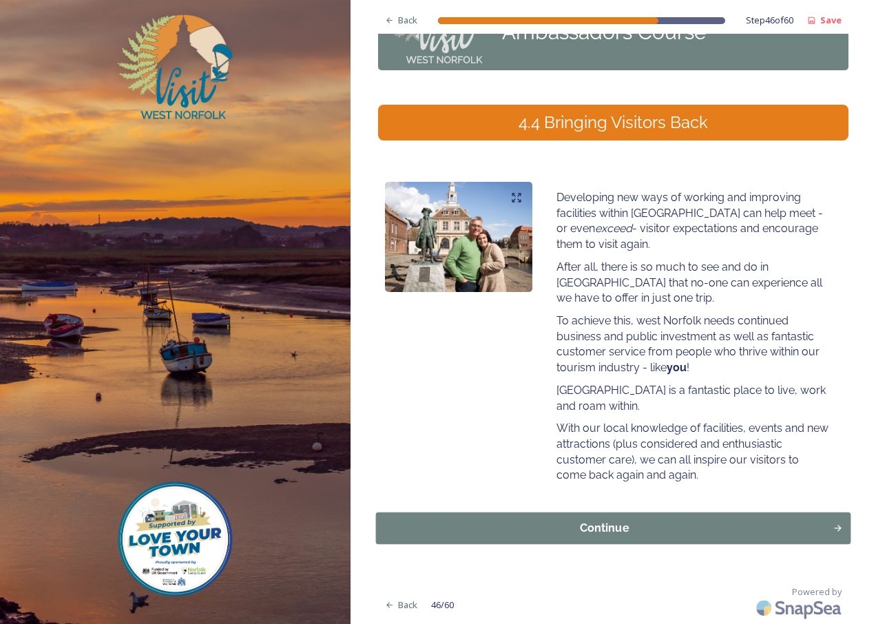
click at [600, 523] on div "Continue" at bounding box center [604, 528] width 442 height 17
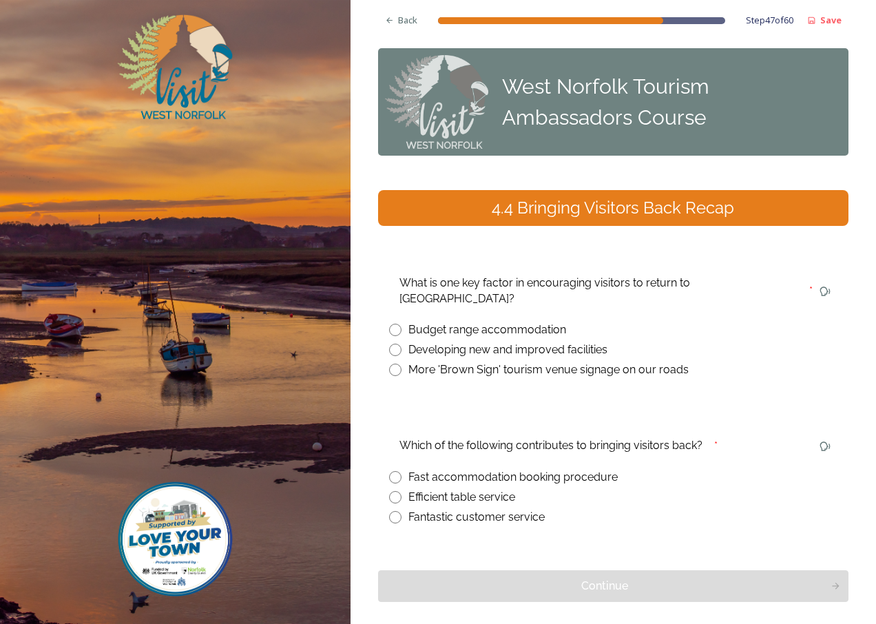
click at [394, 344] on input "radio" at bounding box center [395, 350] width 12 height 12
radio input "true"
click at [398, 511] on input "radio" at bounding box center [395, 517] width 12 height 12
radio input "true"
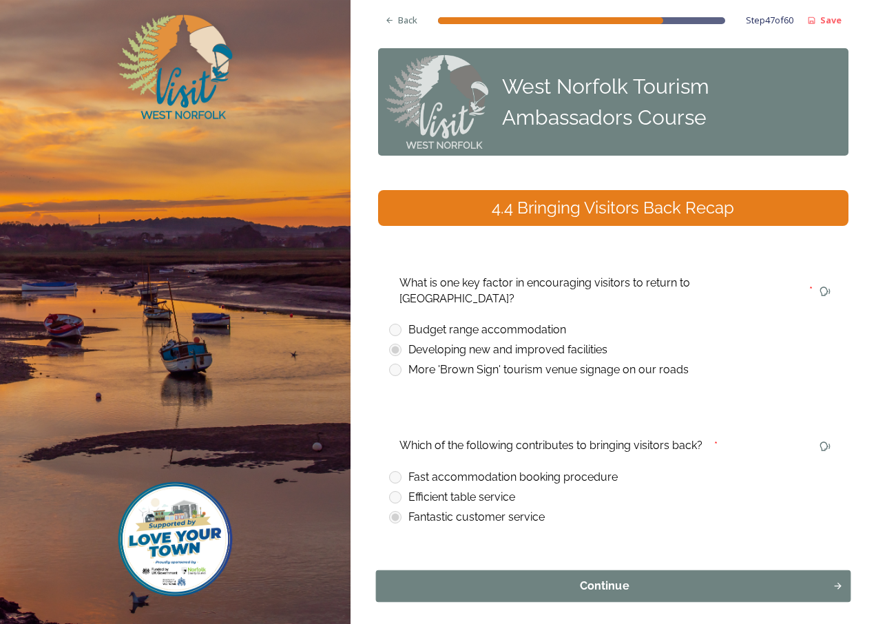
click at [571, 578] on div "Continue" at bounding box center [604, 586] width 442 height 17
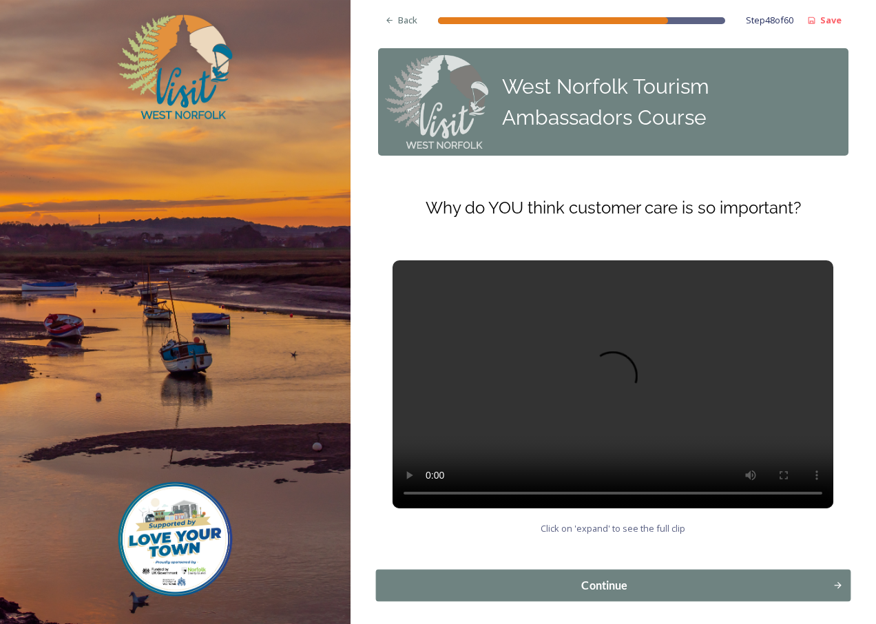
click at [591, 574] on button "Continue" at bounding box center [612, 585] width 475 height 32
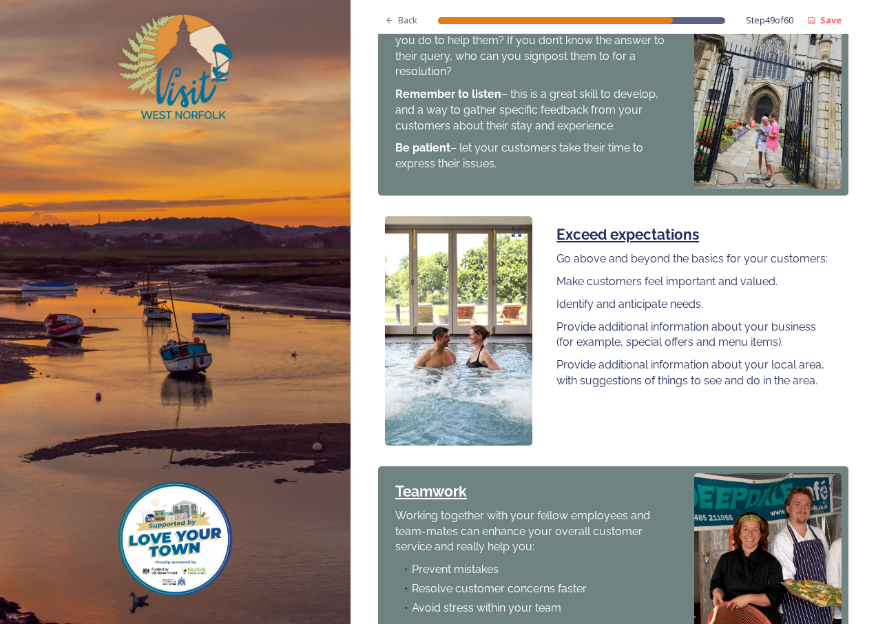
scroll to position [964, 0]
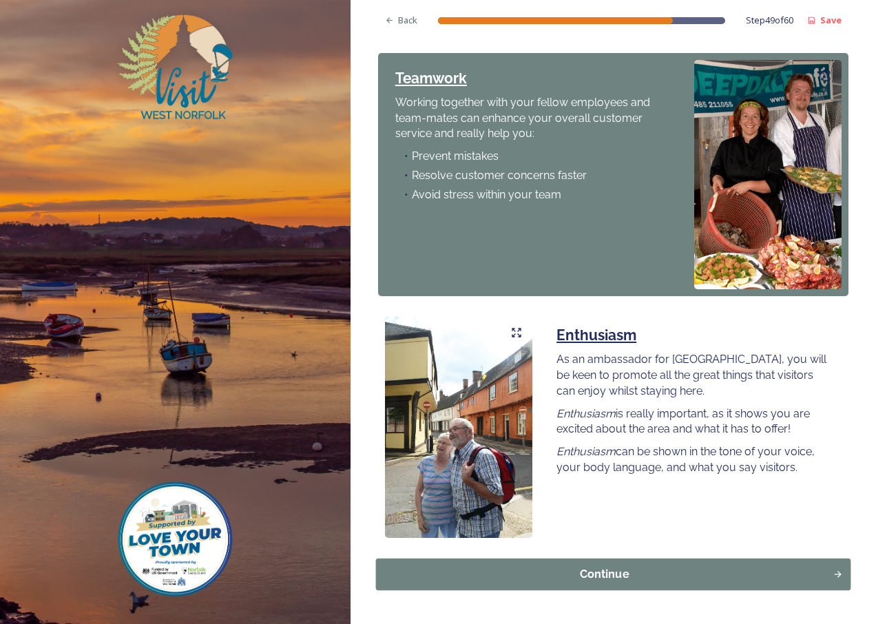
click at [620, 566] on div "Continue" at bounding box center [604, 574] width 442 height 17
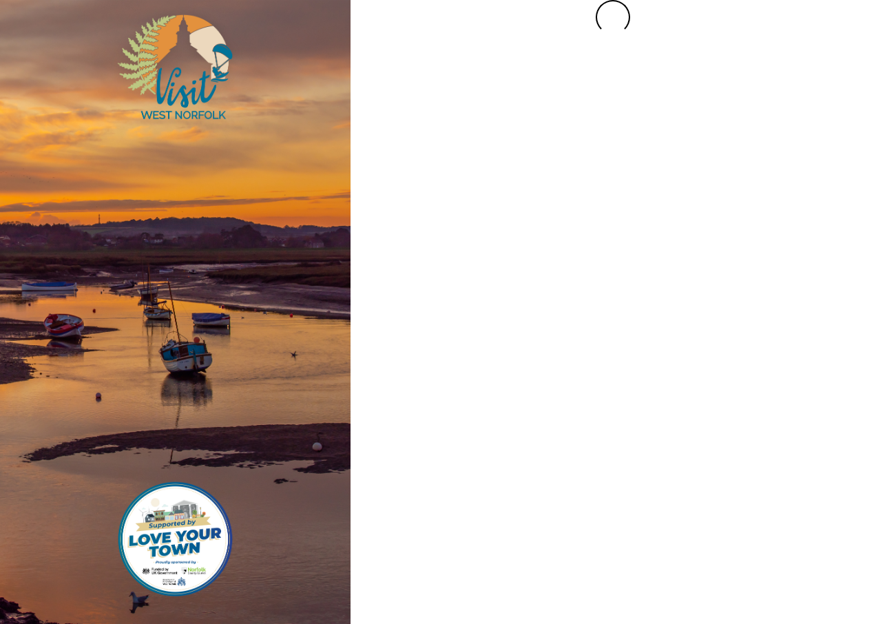
scroll to position [0, 0]
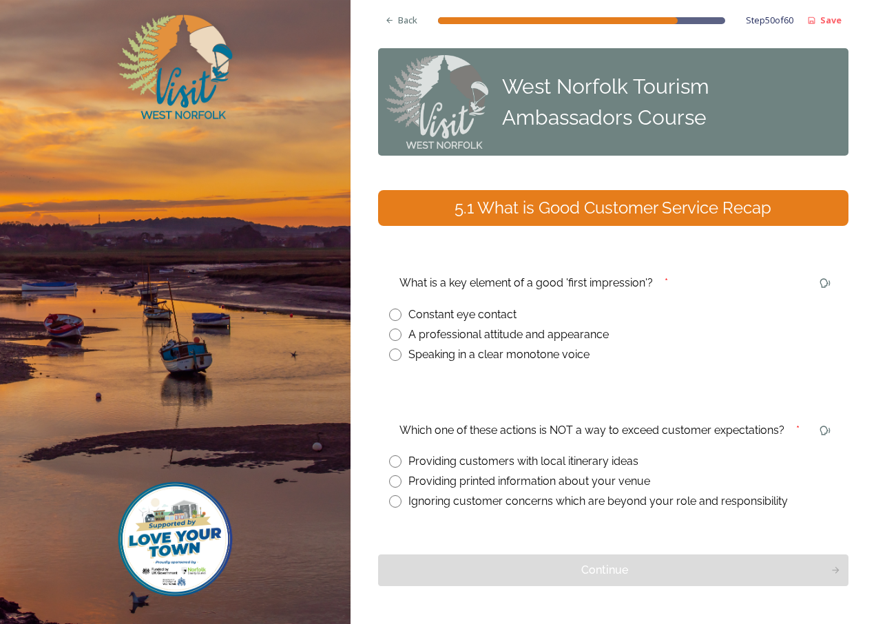
click at [399, 336] on input "radio" at bounding box center [395, 334] width 12 height 12
radio input "true"
click at [397, 505] on input "radio" at bounding box center [395, 501] width 12 height 12
radio input "true"
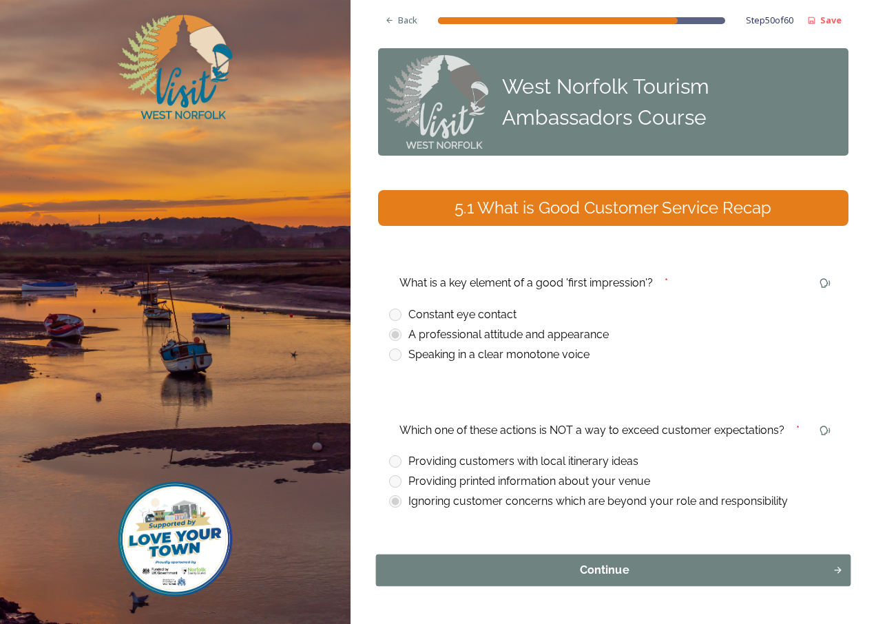
click at [642, 574] on div "Continue" at bounding box center [604, 570] width 442 height 17
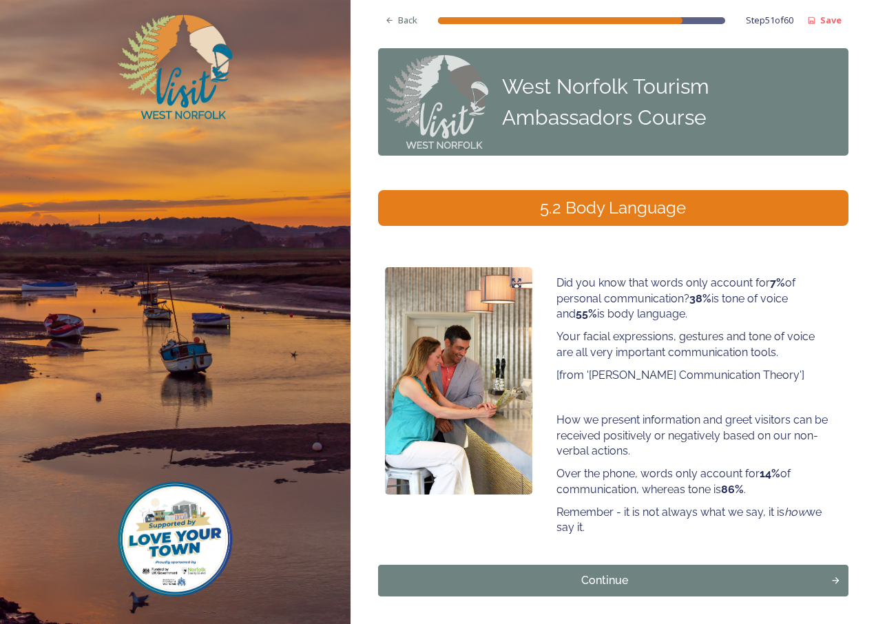
scroll to position [52, 0]
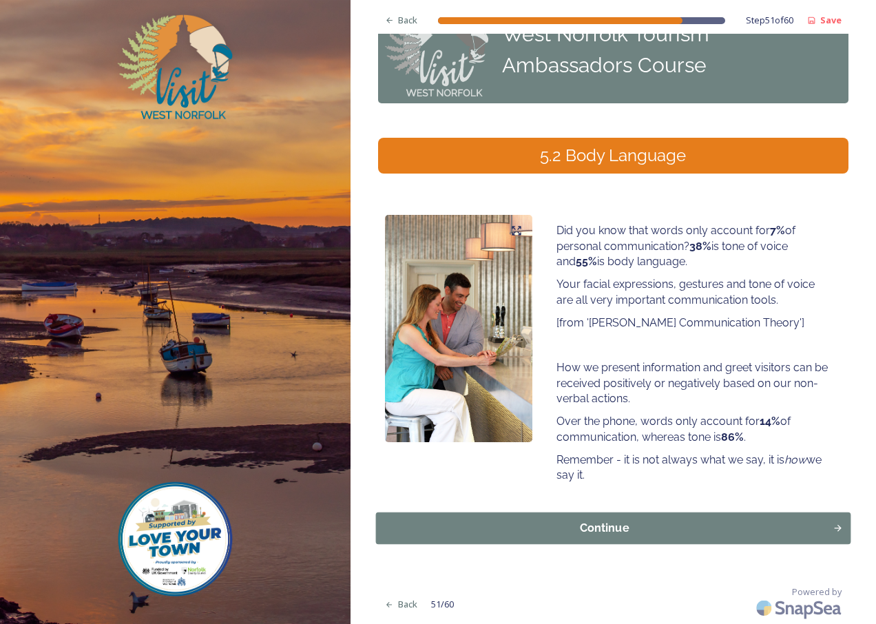
click at [621, 542] on button "Continue" at bounding box center [612, 528] width 475 height 32
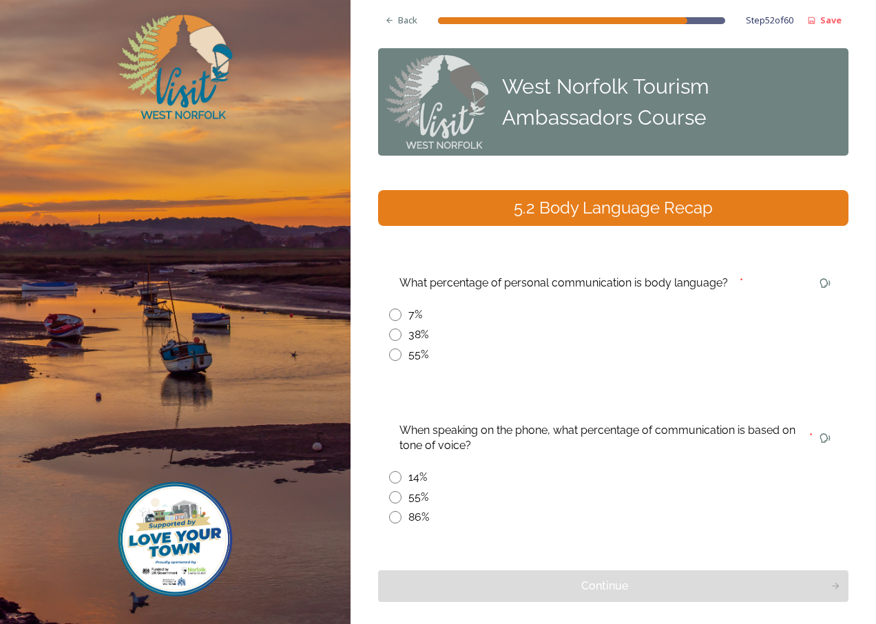
click at [397, 514] on input "radio" at bounding box center [395, 517] width 12 height 12
radio input "true"
click at [391, 313] on input "radio" at bounding box center [395, 314] width 12 height 12
radio input "true"
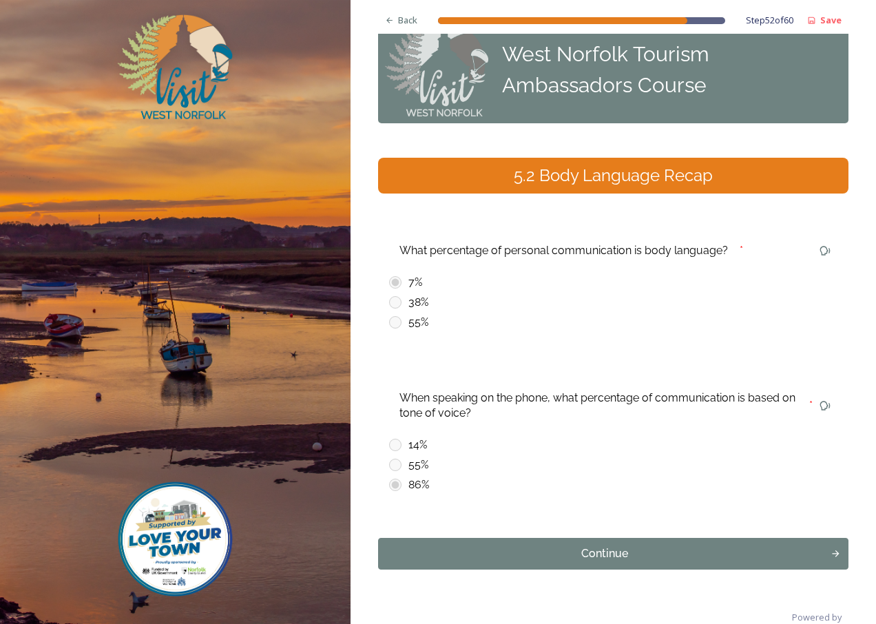
scroll to position [58, 0]
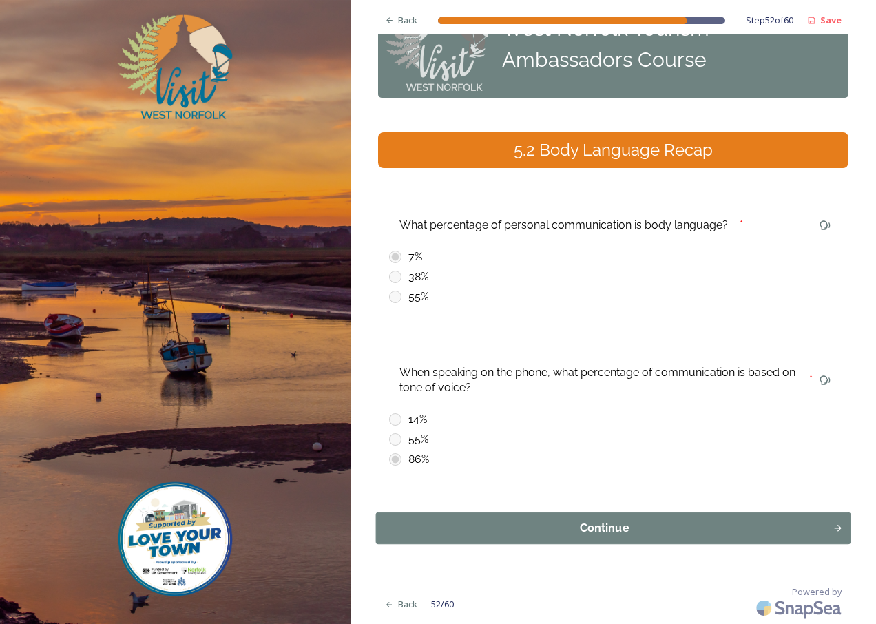
click at [611, 529] on div "Continue" at bounding box center [604, 528] width 442 height 17
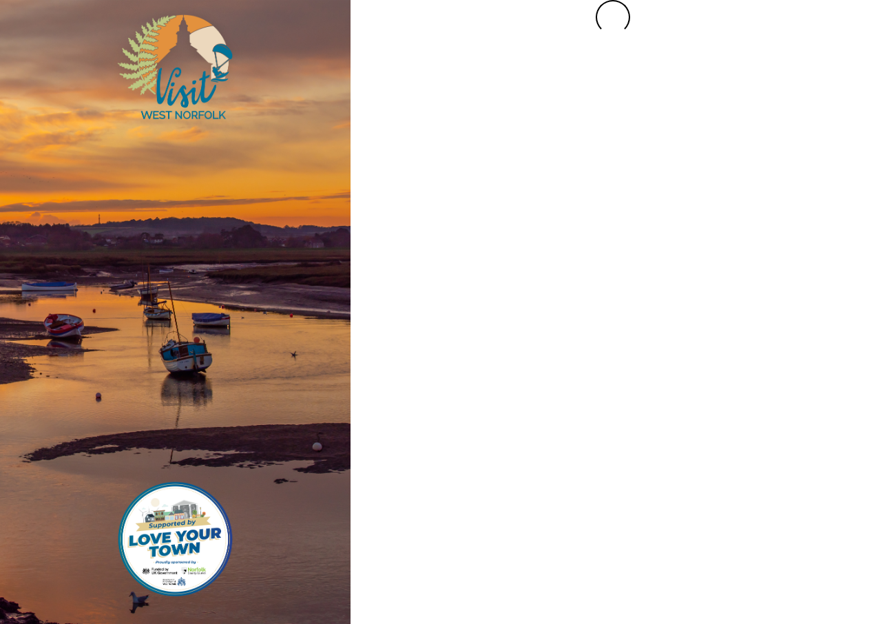
scroll to position [0, 0]
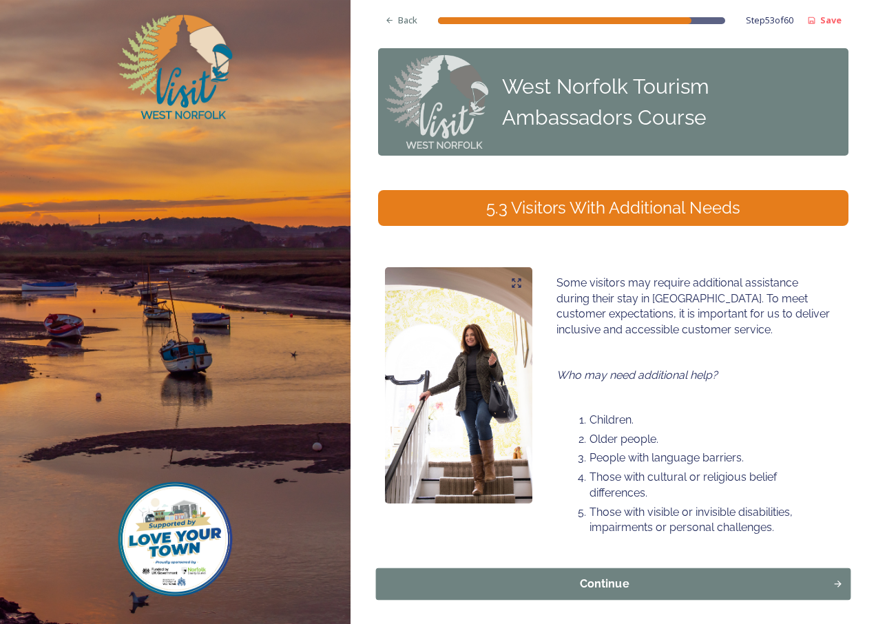
click at [620, 584] on div "Continue" at bounding box center [604, 584] width 442 height 17
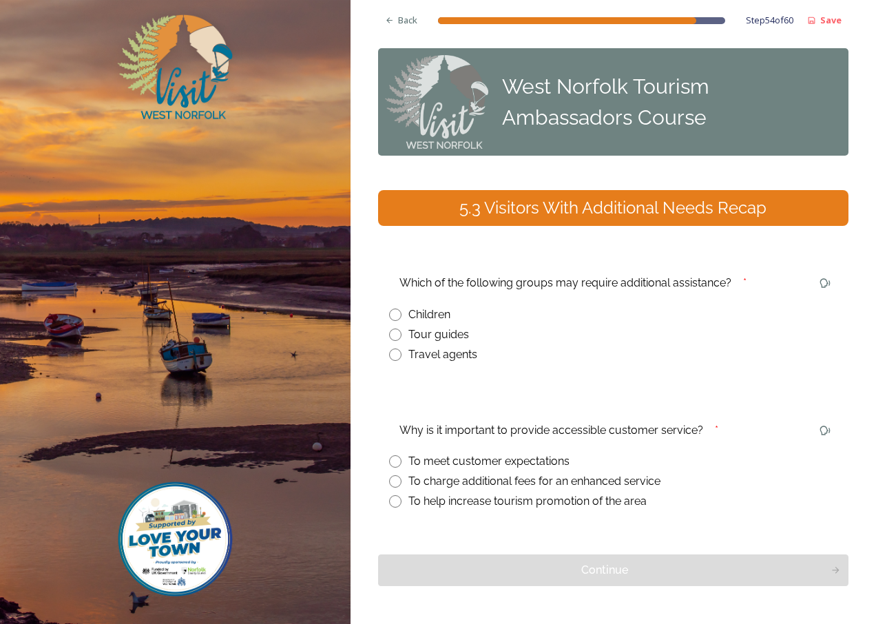
click at [394, 317] on input "radio" at bounding box center [395, 314] width 12 height 12
radio input "true"
click at [394, 502] on input "radio" at bounding box center [395, 501] width 12 height 12
radio input "true"
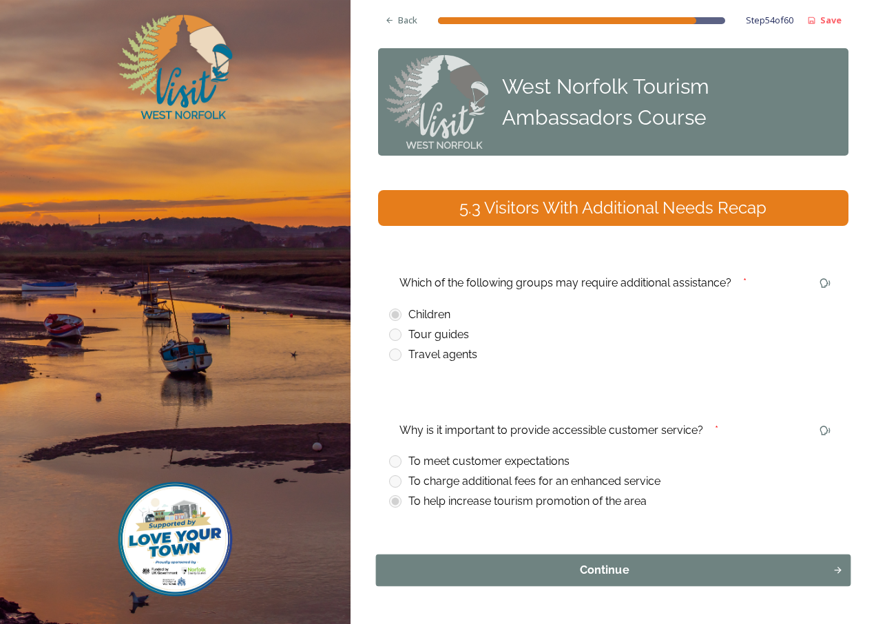
click at [587, 575] on div "Continue" at bounding box center [604, 570] width 442 height 17
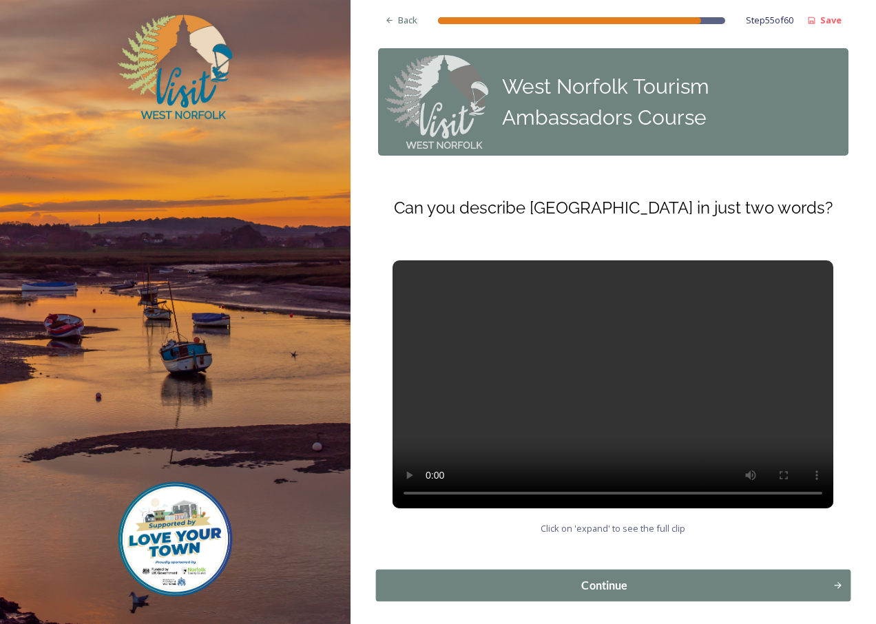
click at [596, 593] on div "Continue" at bounding box center [604, 585] width 442 height 17
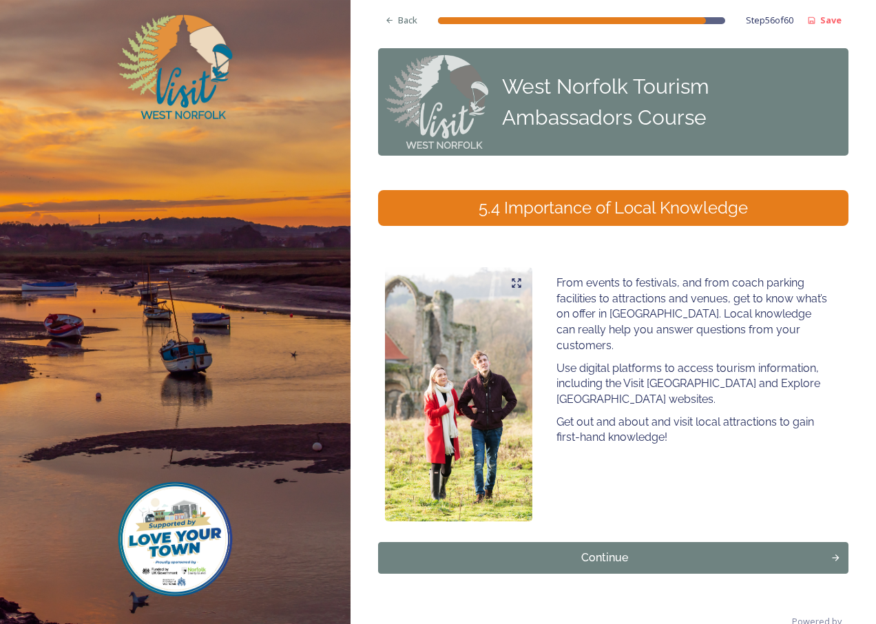
scroll to position [24, 0]
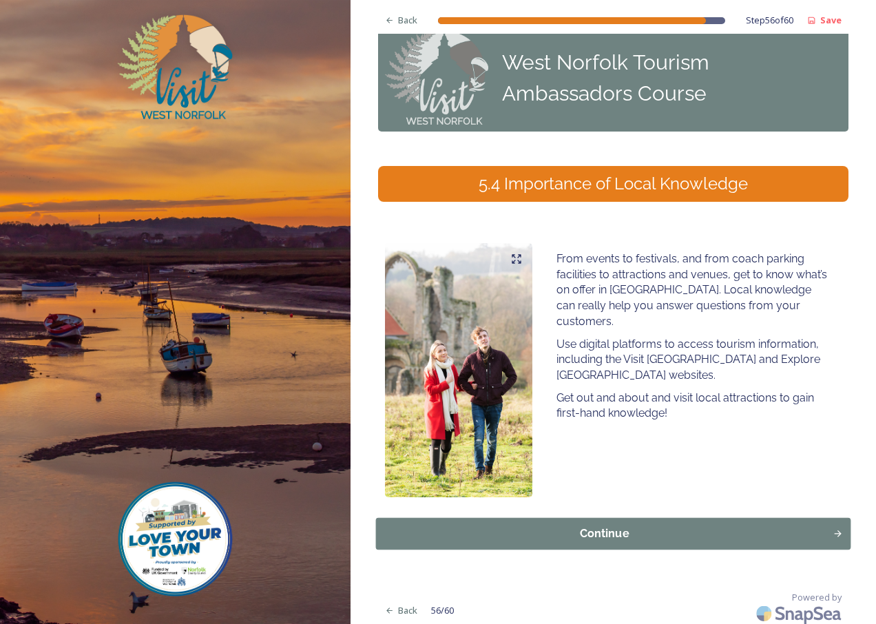
click at [595, 525] on div "Continue" at bounding box center [604, 533] width 442 height 17
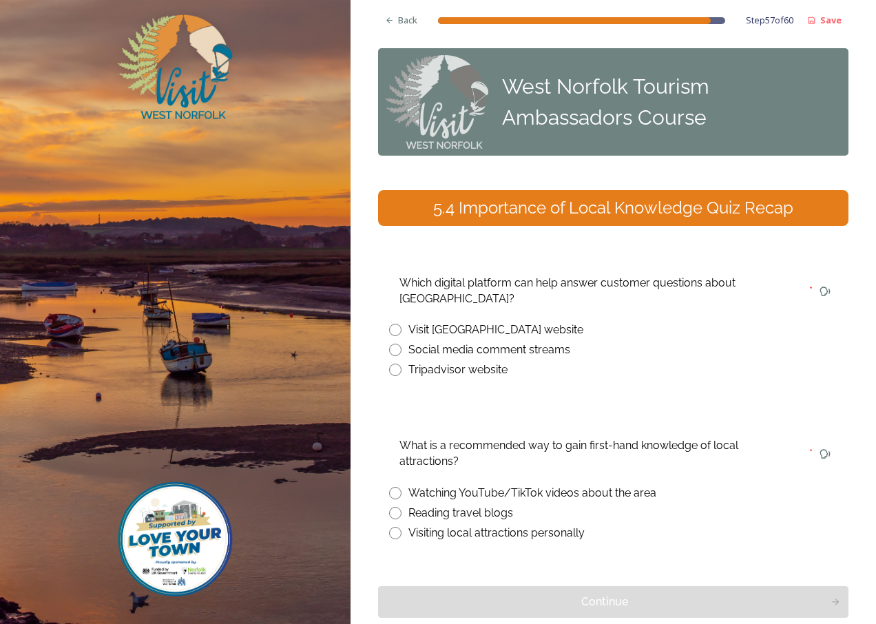
click at [397, 329] on input "radio" at bounding box center [395, 330] width 12 height 12
radio input "true"
click at [397, 534] on input "radio" at bounding box center [395, 533] width 12 height 12
radio input "true"
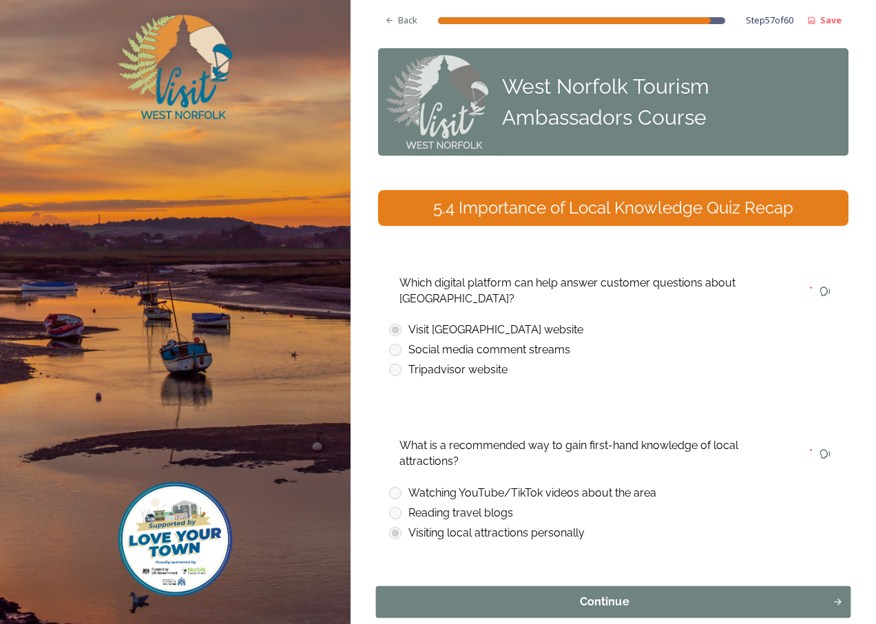
click at [595, 595] on div "Continue" at bounding box center [604, 601] width 442 height 17
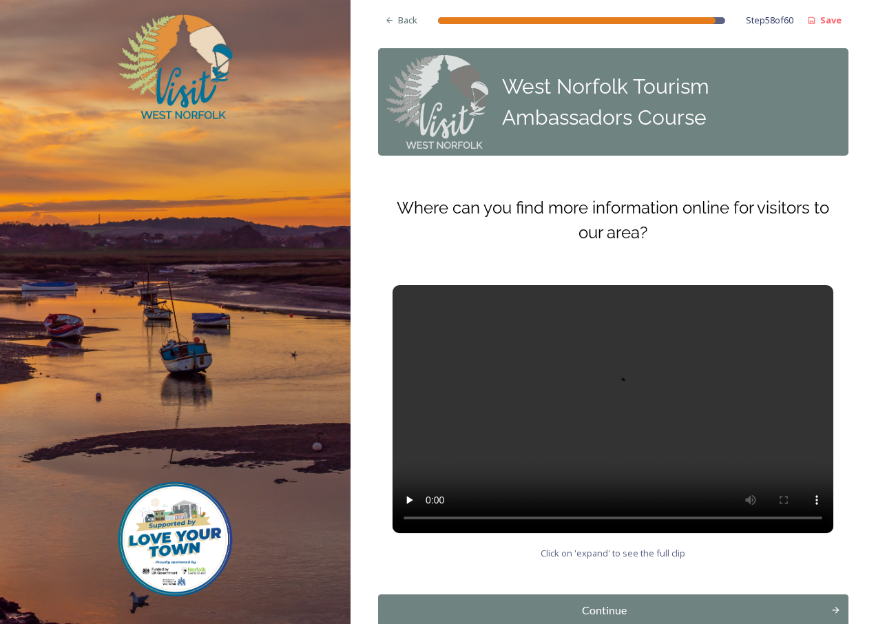
scroll to position [82, 0]
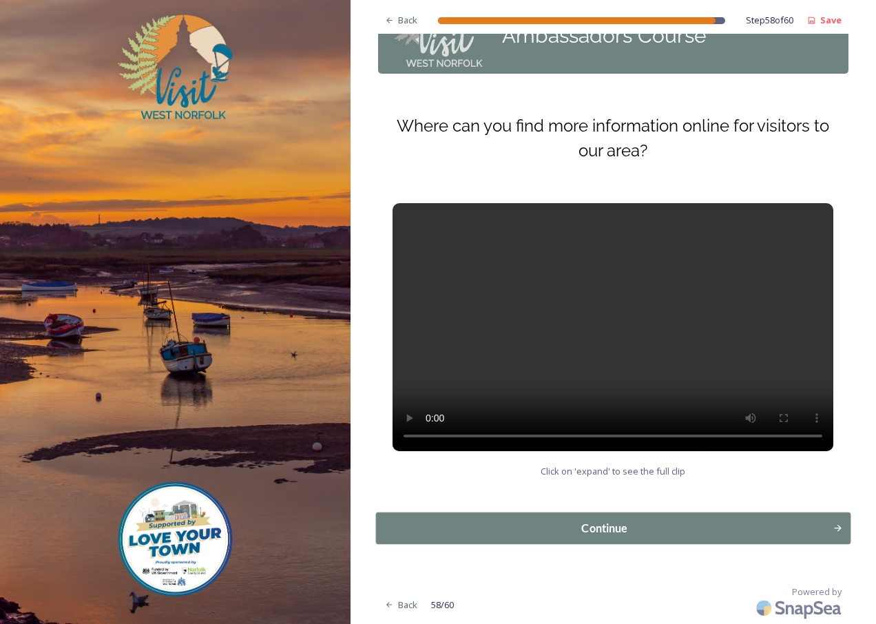
click at [589, 531] on div "Continue" at bounding box center [604, 528] width 442 height 17
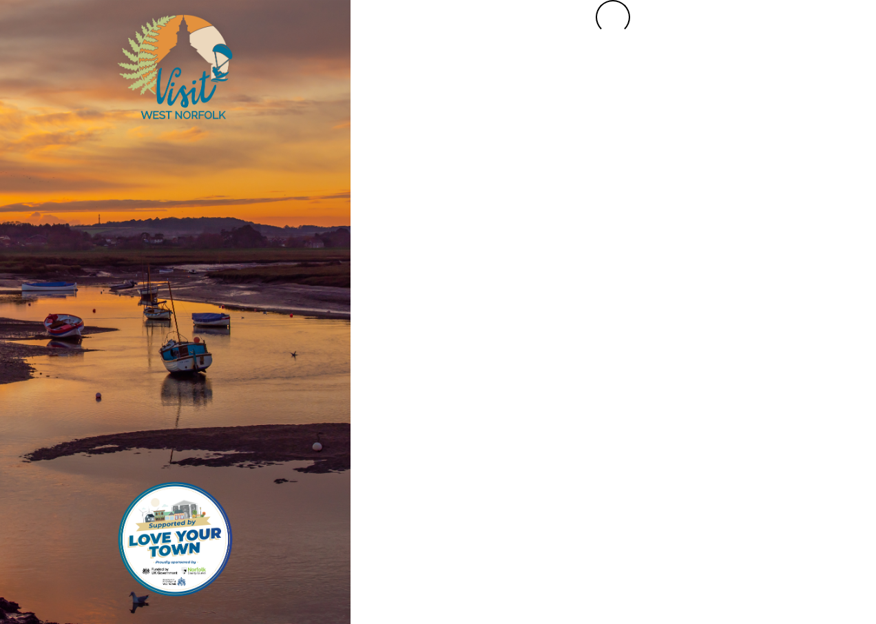
scroll to position [0, 0]
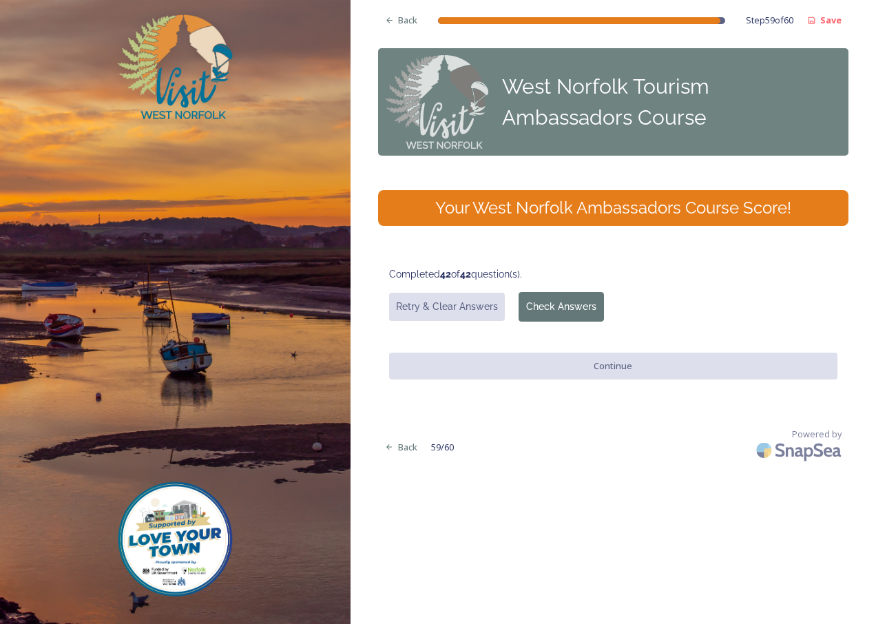
click at [565, 304] on button "Check Answers" at bounding box center [560, 307] width 85 height 30
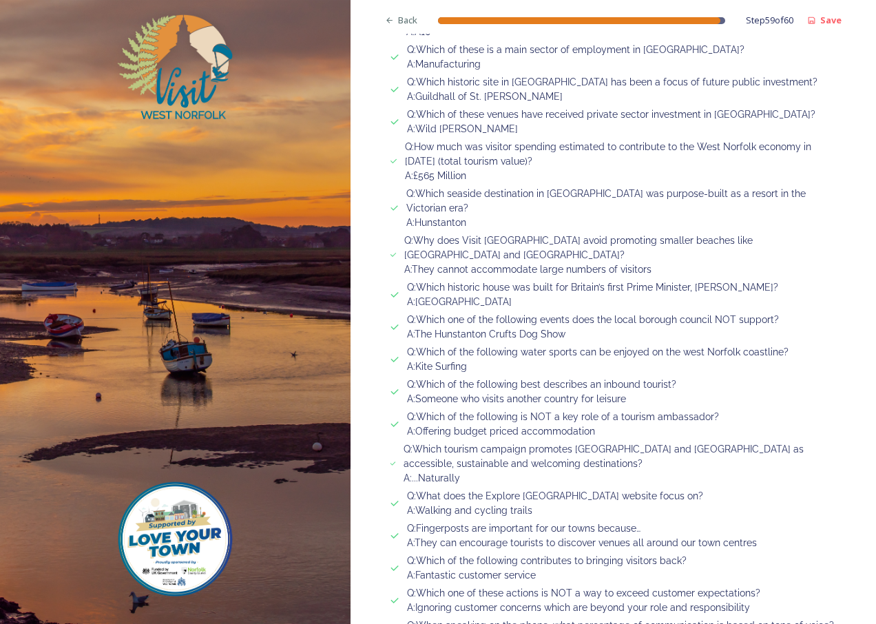
scroll to position [1396, 0]
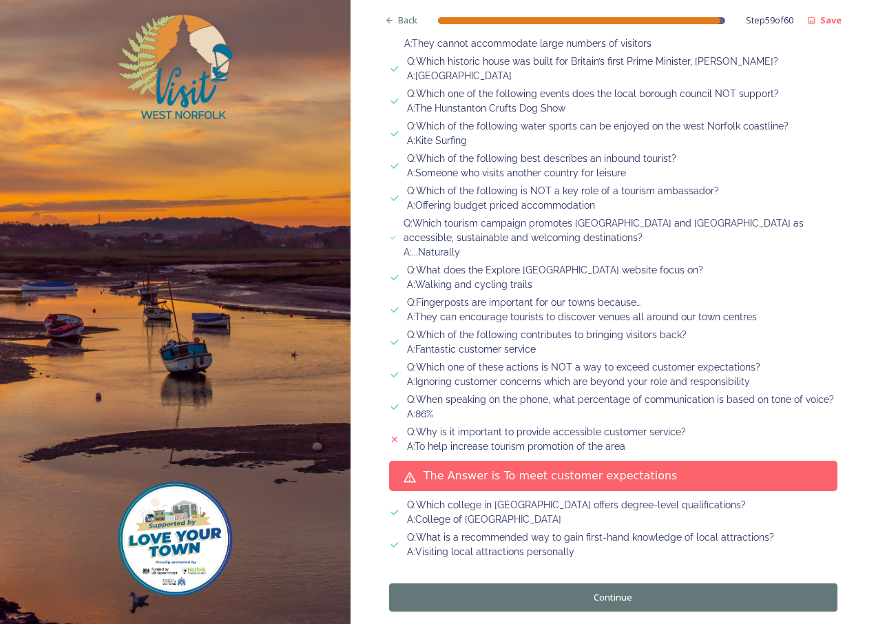
click at [602, 583] on button "Continue" at bounding box center [613, 597] width 448 height 28
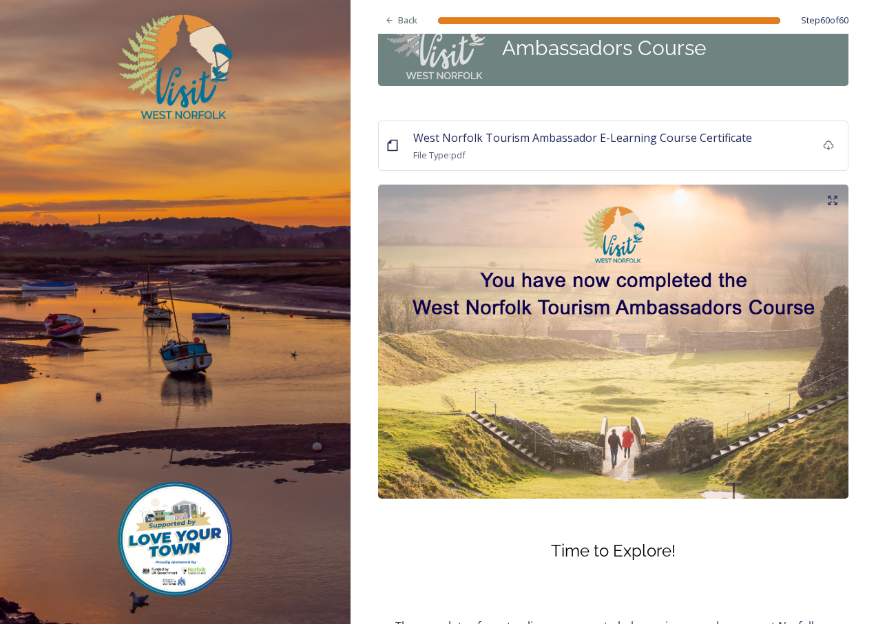
scroll to position [69, 0]
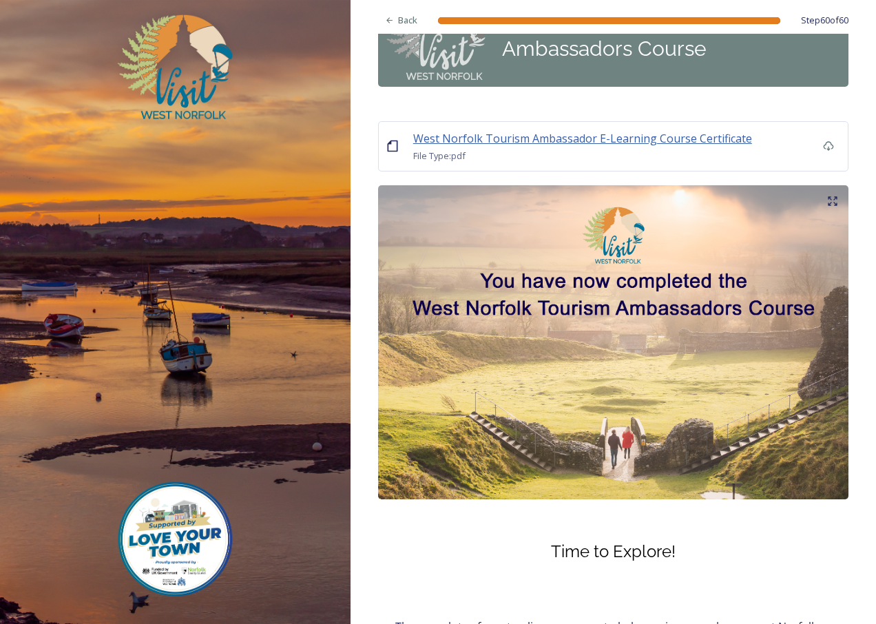
click at [611, 137] on span "West Norfolk Tourism Ambassador E-Learning Course Certificate" at bounding box center [582, 138] width 339 height 15
